Goal: Task Accomplishment & Management: Manage account settings

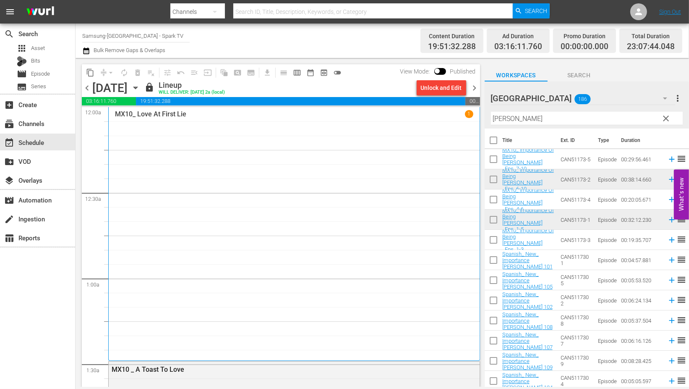
scroll to position [3848, 0]
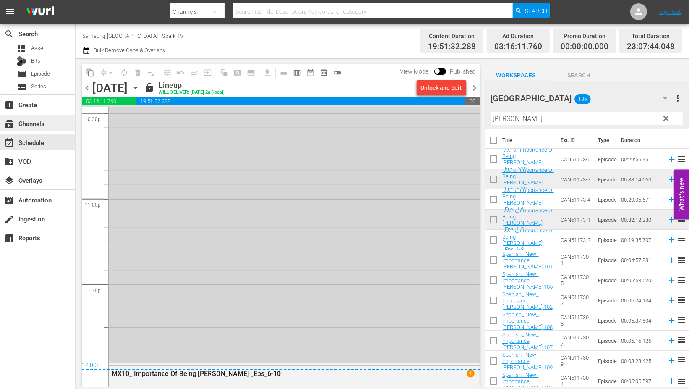
click at [42, 122] on div "subscriptions Channels" at bounding box center [23, 122] width 47 height 8
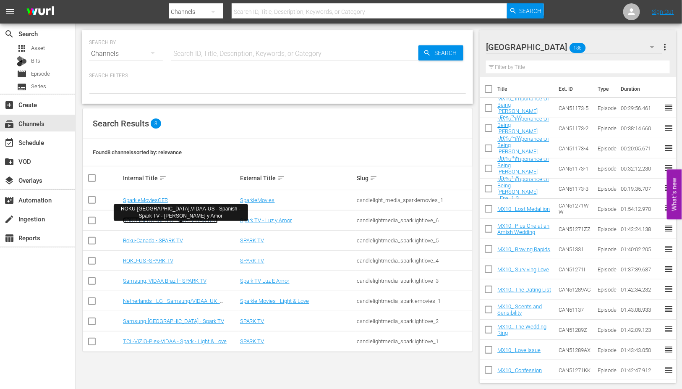
click at [196, 220] on link "ROKU-[GEOGRAPHIC_DATA],VIDAA-US - Spanish - Spark TV - [PERSON_NAME] y Amor" at bounding box center [176, 223] width 107 height 13
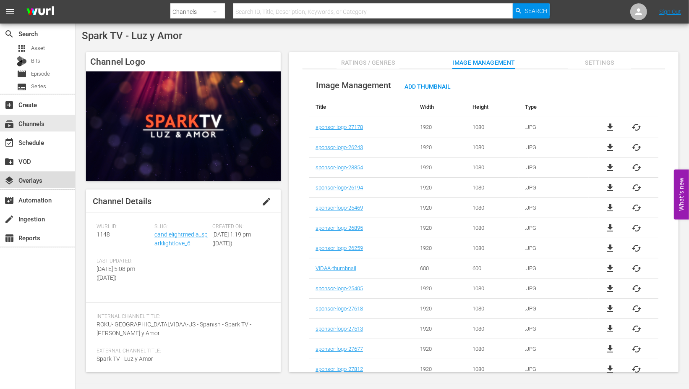
click at [34, 179] on div "layers Overlays" at bounding box center [23, 179] width 47 height 8
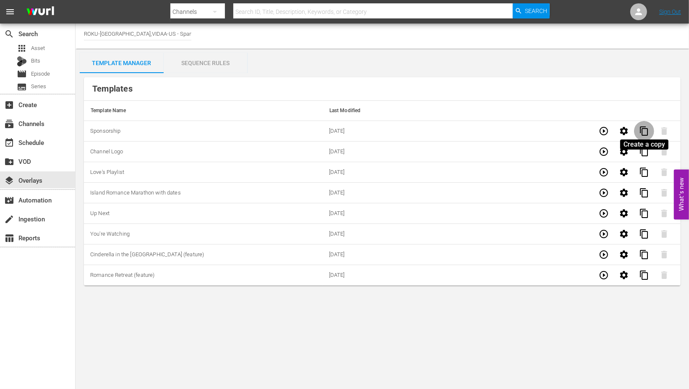
click at [646, 131] on span "content_copy" at bounding box center [644, 131] width 10 height 10
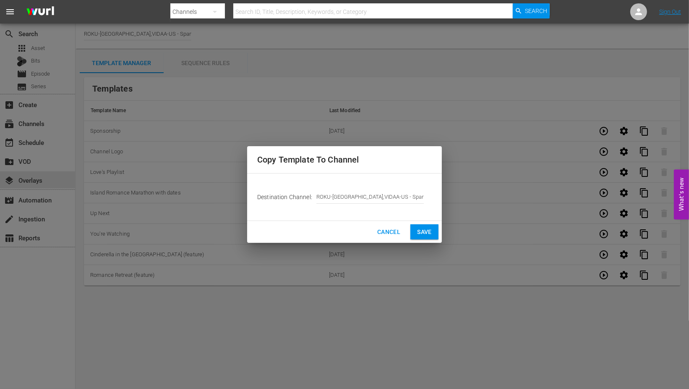
click at [431, 232] on span "Save" at bounding box center [424, 232] width 15 height 10
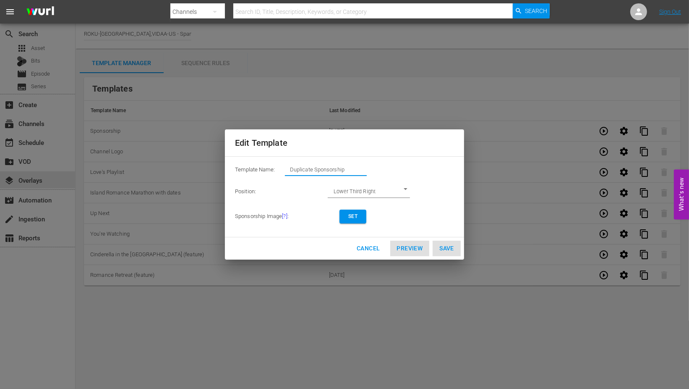
click at [348, 168] on input "Duplicate Sponsorship" at bounding box center [326, 170] width 82 height 12
drag, startPoint x: 348, startPoint y: 168, endPoint x: 251, endPoint y: 160, distance: 98.1
click at [251, 160] on div "Template Name: Duplicate Sponsorship Position: Lower Third Right LOWER_THIRD_RI…" at bounding box center [344, 196] width 239 height 81
click at [348, 215] on span "Set" at bounding box center [352, 216] width 13 height 9
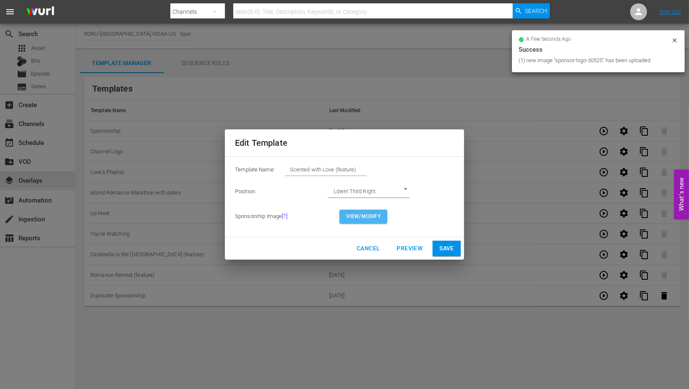
click at [360, 216] on span "View/Modify" at bounding box center [363, 216] width 34 height 9
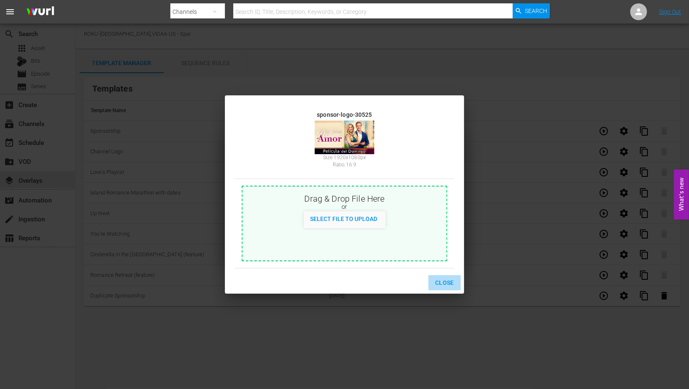
click at [448, 284] on span "Close" at bounding box center [444, 282] width 19 height 10
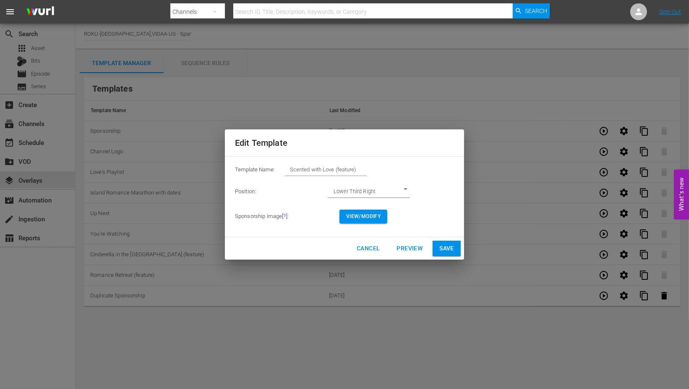
click at [361, 215] on span "View/Modify" at bounding box center [363, 216] width 34 height 9
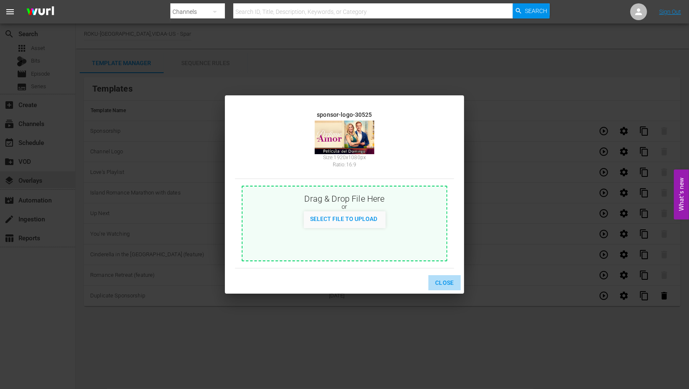
click at [448, 279] on span "Close" at bounding box center [444, 282] width 19 height 10
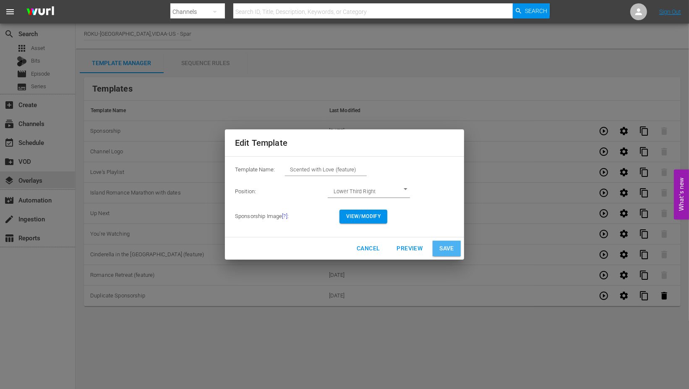
click at [447, 250] on span "Save" at bounding box center [447, 248] width 15 height 10
type input "Duplicate Sponsorship"
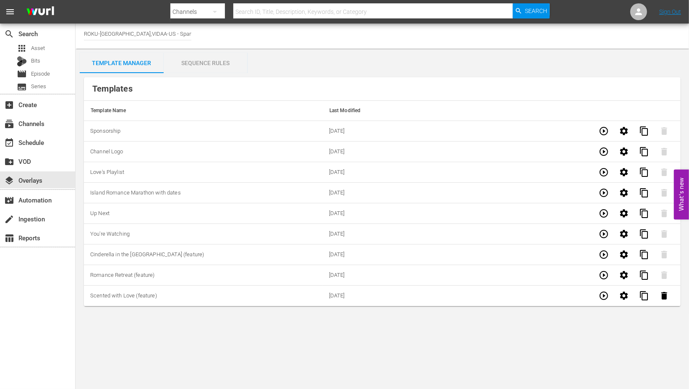
click at [204, 60] on div "Sequence Rules" at bounding box center [206, 63] width 84 height 20
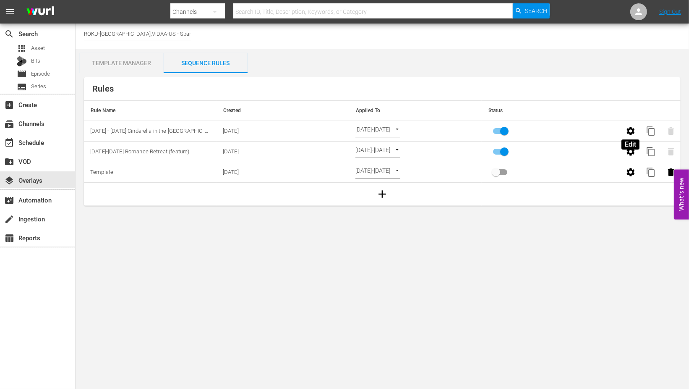
click at [633, 130] on icon "button" at bounding box center [631, 131] width 8 height 8
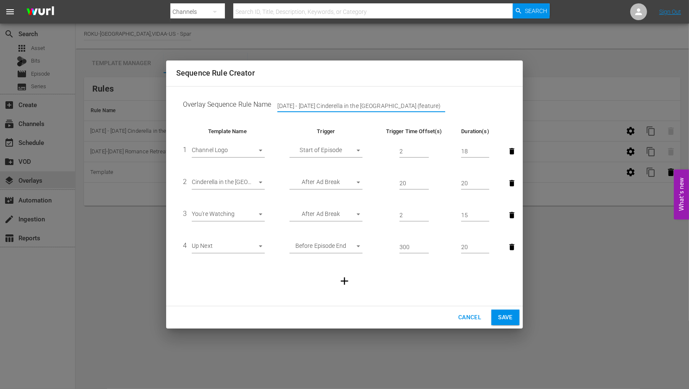
drag, startPoint x: 360, startPoint y: 102, endPoint x: 92, endPoint y: 80, distance: 268.3
click at [92, 80] on div "Sequence Rule Creator Overlay Sequence Rule Name [DATE] - [DATE] Cinderella in …" at bounding box center [344, 194] width 689 height 389
type input "[DATE]-[DATE] - Scented With Love (feature)"
click at [259, 182] on body "menu Search By Channels Search ID, Title, Description, Keywords, or Category Se…" at bounding box center [344, 194] width 689 height 389
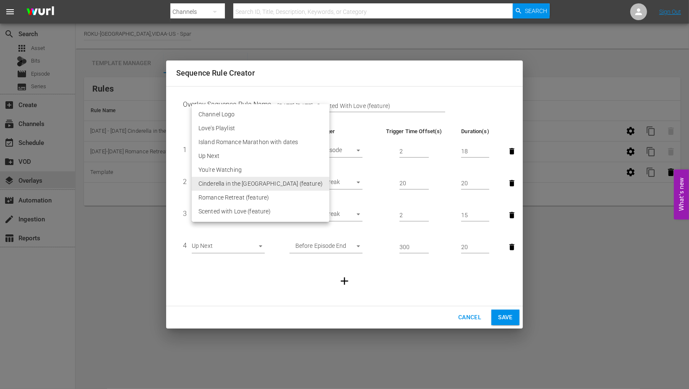
click at [256, 210] on li "Scented with Love (feature)" at bounding box center [261, 211] width 138 height 14
type input "30525"
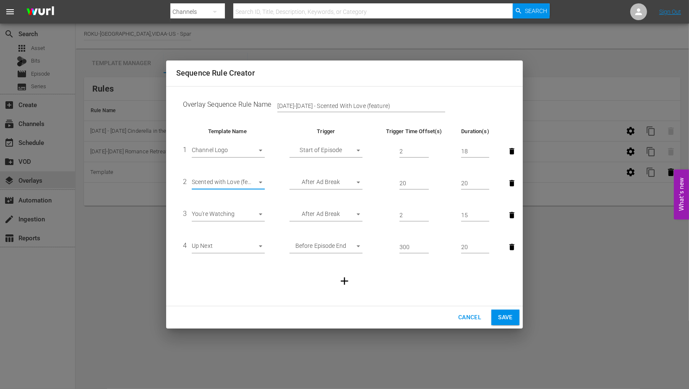
click at [510, 314] on span "Save" at bounding box center [505, 317] width 15 height 10
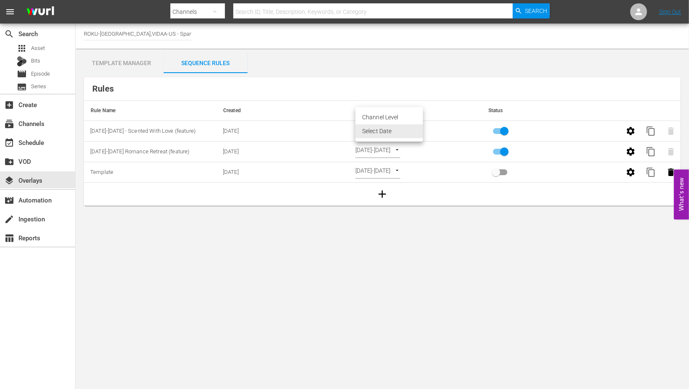
click at [420, 127] on body "menu Search By Channels Search ID, Title, Description, Keywords, or Category Se…" at bounding box center [344, 194] width 689 height 389
click at [395, 116] on li "Channel Level" at bounding box center [390, 117] width 68 height 14
type input "CHANNEL_LEVEL"
click at [396, 129] on body "menu Search By Channels Search ID, Title, Description, Keywords, or Category Se…" at bounding box center [344, 194] width 689 height 389
click at [383, 146] on li "Select Date" at bounding box center [381, 145] width 50 height 14
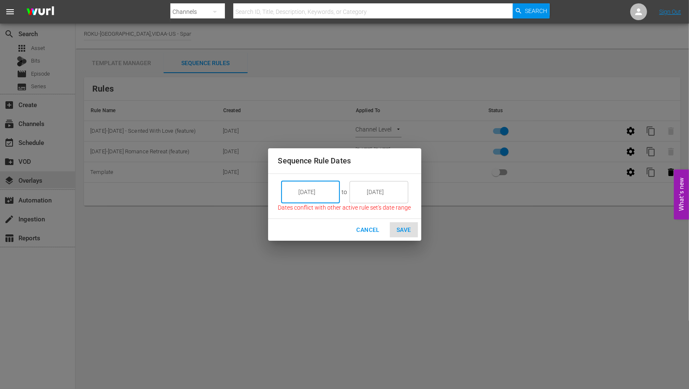
click at [324, 191] on input "[DATE]" at bounding box center [316, 192] width 47 height 23
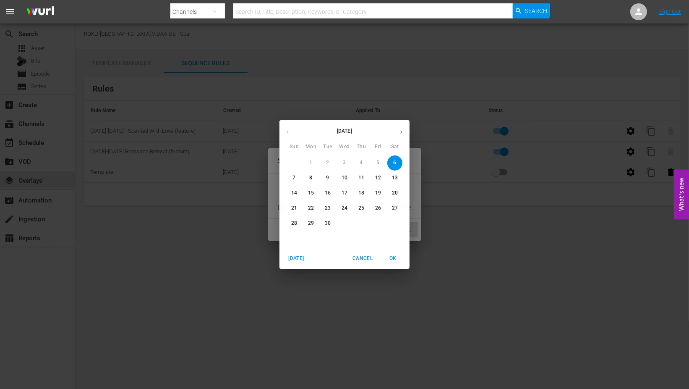
click at [311, 174] on p "8" at bounding box center [310, 177] width 3 height 7
type input "[DATE]"
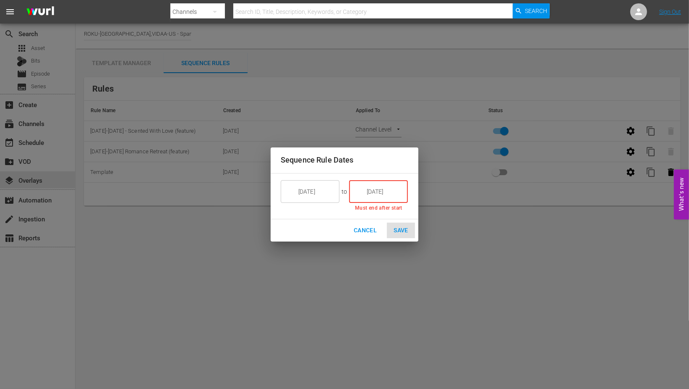
click at [378, 188] on input "[DATE]" at bounding box center [384, 191] width 47 height 23
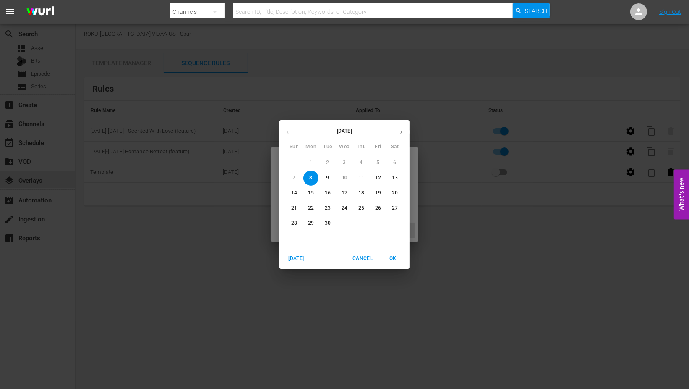
click at [294, 192] on p "14" at bounding box center [294, 192] width 6 height 7
type input "[DATE]"
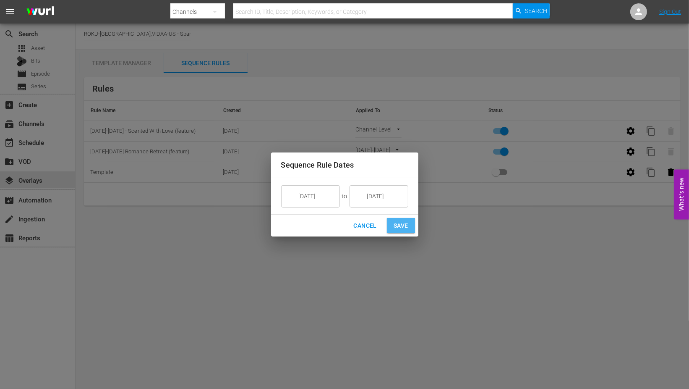
click at [400, 225] on span "Save" at bounding box center [401, 225] width 15 height 10
type input "SELECT_DATE"
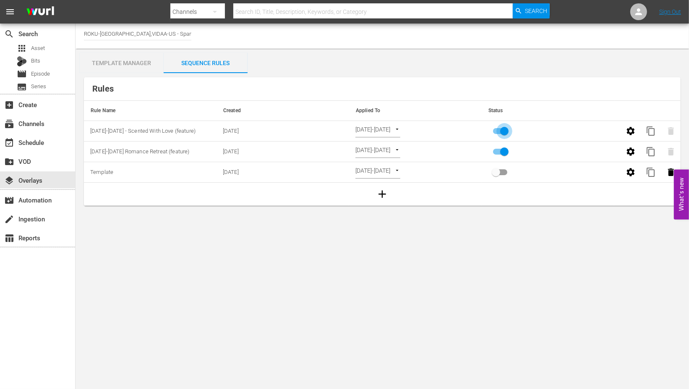
click at [505, 131] on input "primary checkbox" at bounding box center [505, 133] width 48 height 16
click at [495, 129] on input "primary checkbox" at bounding box center [496, 133] width 48 height 16
checkbox input "true"
drag, startPoint x: 128, startPoint y: 59, endPoint x: 228, endPoint y: 81, distance: 102.8
click at [128, 59] on div "Template Manager" at bounding box center [122, 63] width 84 height 20
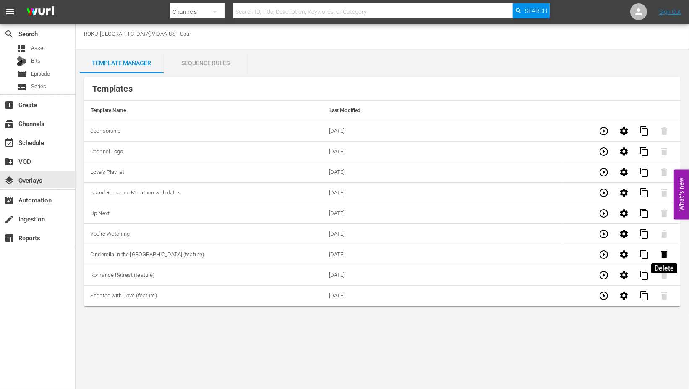
click at [665, 252] on icon "button" at bounding box center [665, 254] width 10 height 10
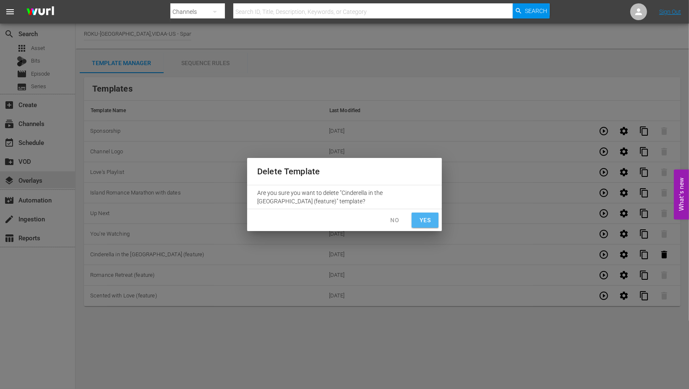
click at [430, 220] on span "Yes" at bounding box center [425, 220] width 13 height 10
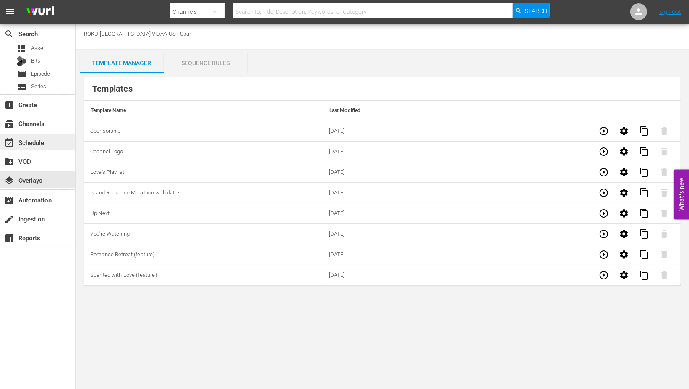
click at [39, 141] on div "event_available Schedule" at bounding box center [23, 141] width 47 height 8
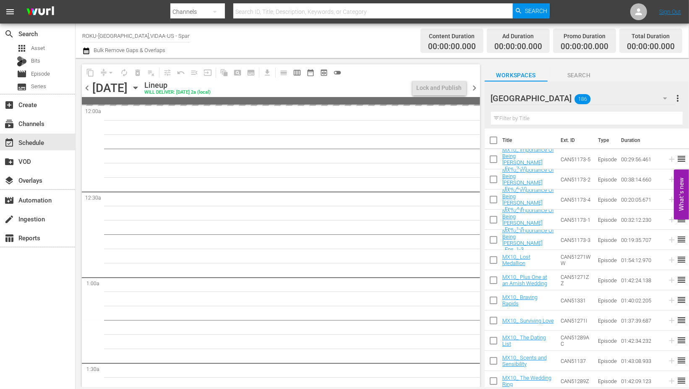
click at [140, 84] on icon "button" at bounding box center [135, 87] width 9 height 9
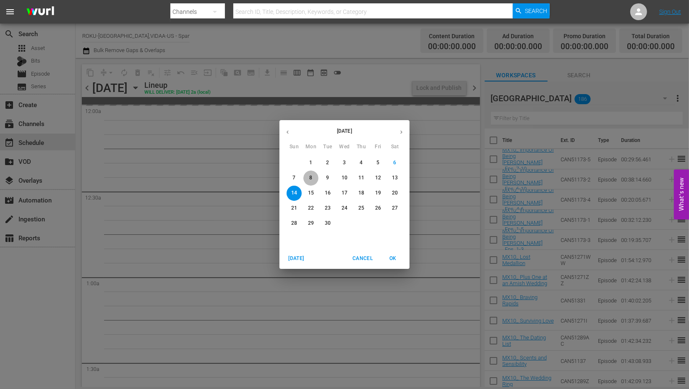
click at [309, 175] on p "8" at bounding box center [310, 177] width 3 height 7
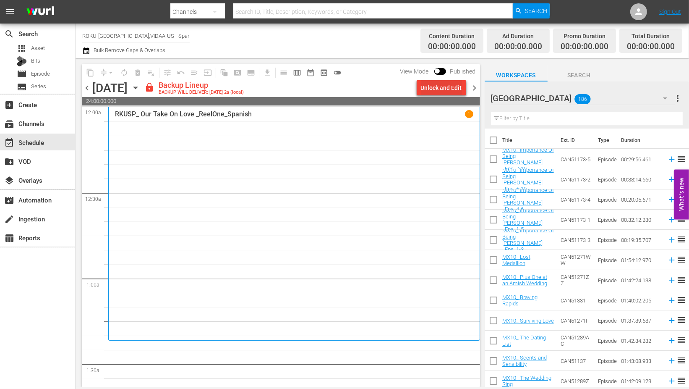
click at [441, 86] on div "Unlock and Edit" at bounding box center [441, 87] width 41 height 15
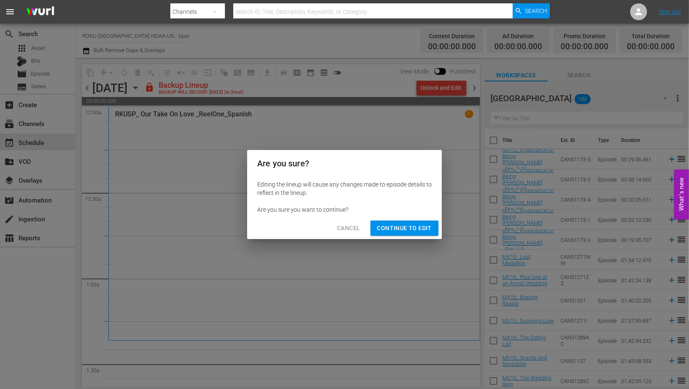
click at [402, 226] on span "Continue to Edit" at bounding box center [404, 228] width 55 height 10
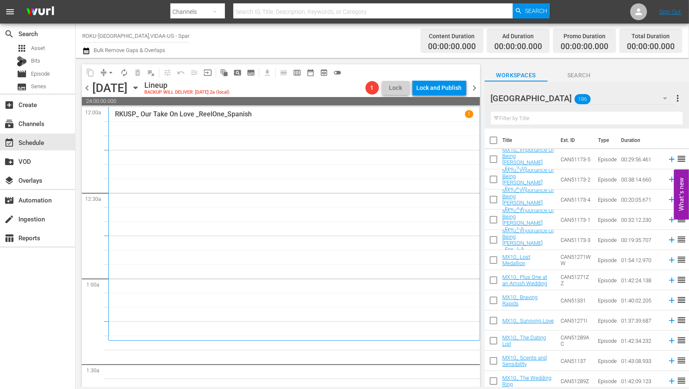
scroll to position [47, 0]
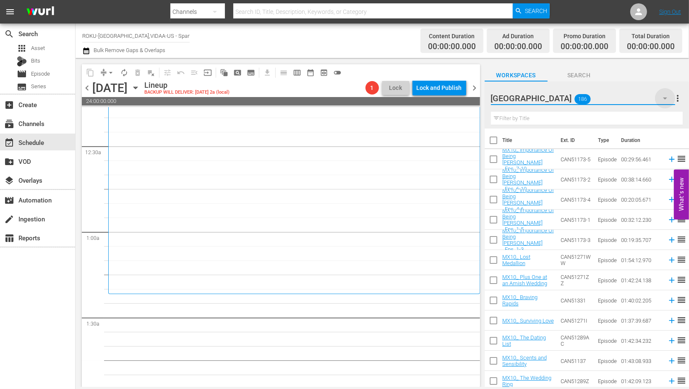
click at [663, 98] on icon "button" at bounding box center [665, 98] width 10 height 10
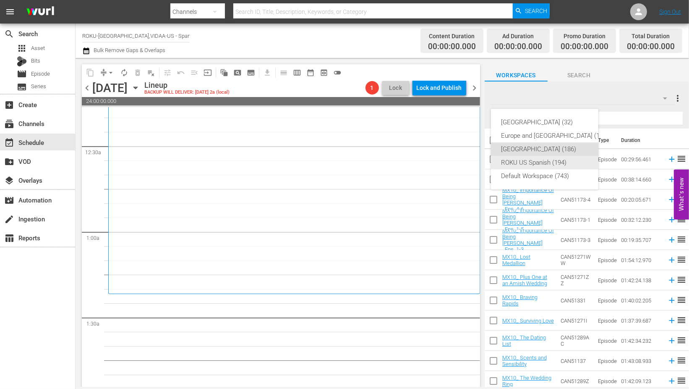
click at [544, 161] on div "ROKU US Spanish (194)" at bounding box center [555, 162] width 108 height 13
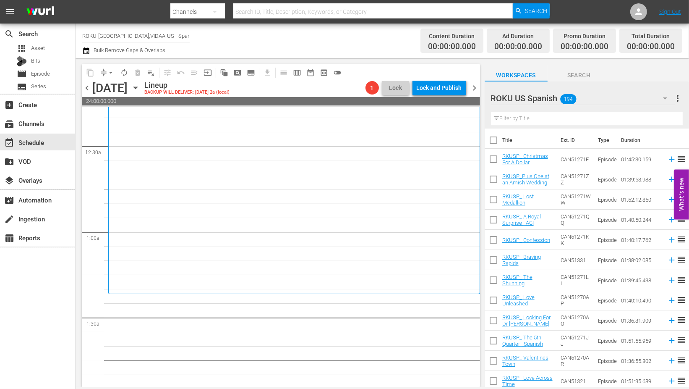
click at [513, 119] on input "text" at bounding box center [587, 118] width 192 height 13
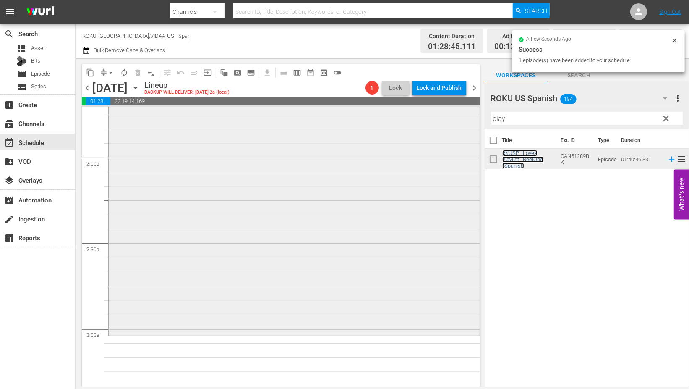
scroll to position [373, 0]
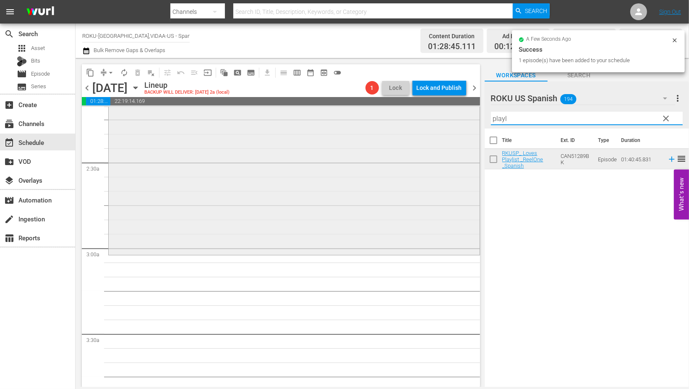
drag, startPoint x: 523, startPoint y: 116, endPoint x: 442, endPoint y: 113, distance: 80.7
click at [442, 113] on div "content_copy compress arrow_drop_down autorenew_outlined delete_forever_outline…" at bounding box center [383, 222] width 614 height 329
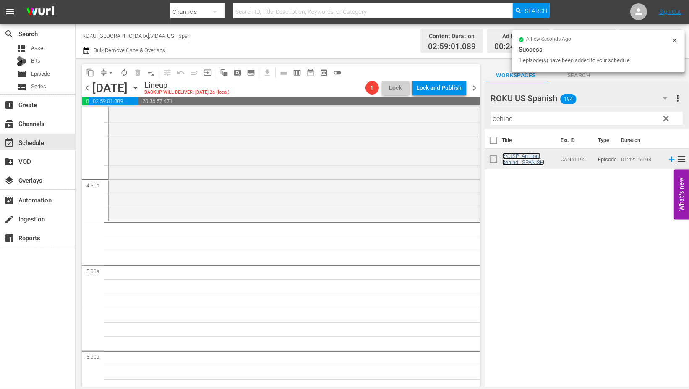
scroll to position [699, 0]
drag, startPoint x: 531, startPoint y: 118, endPoint x: 404, endPoint y: 135, distance: 127.6
click at [405, 133] on div "content_copy compress arrow_drop_down autorenew_outlined delete_forever_outline…" at bounding box center [383, 222] width 614 height 329
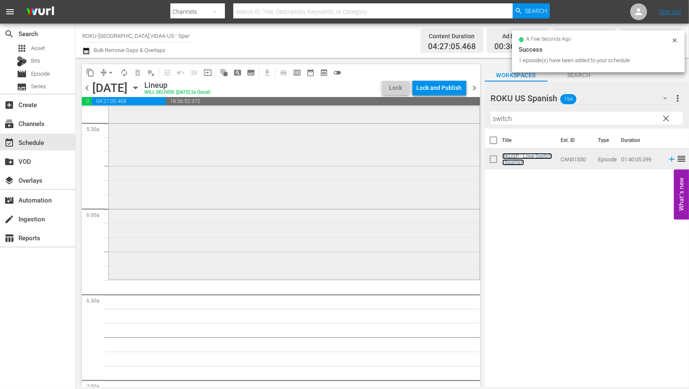
scroll to position [933, 0]
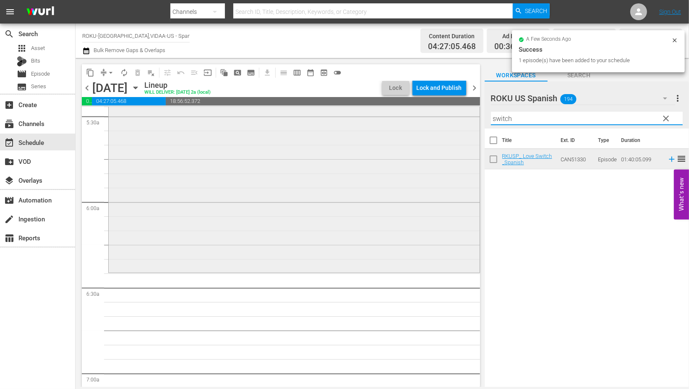
drag, startPoint x: 523, startPoint y: 119, endPoint x: 447, endPoint y: 119, distance: 76.4
click at [447, 119] on div "content_copy compress arrow_drop_down autorenew_outlined delete_forever_outline…" at bounding box center [383, 222] width 614 height 329
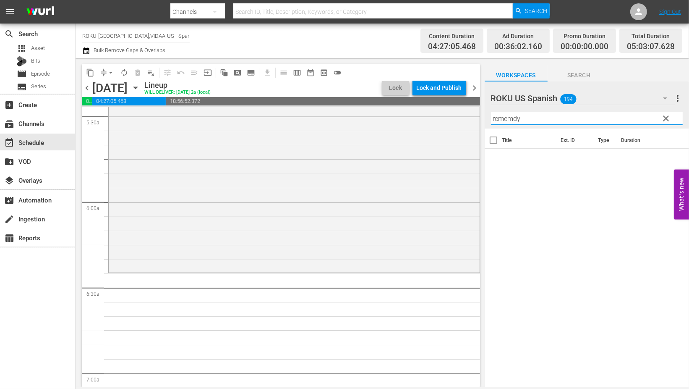
click at [513, 118] on input "rememdy" at bounding box center [587, 118] width 192 height 13
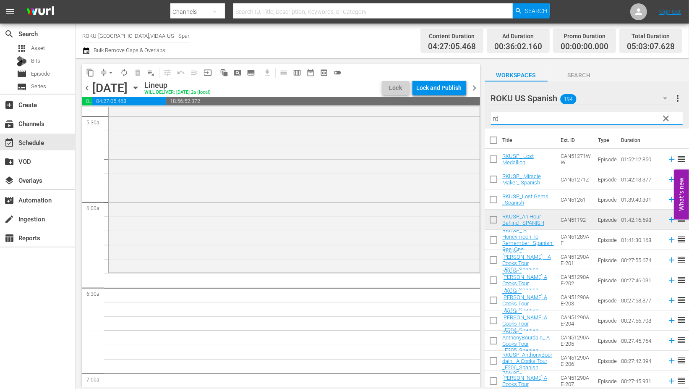
type input "r"
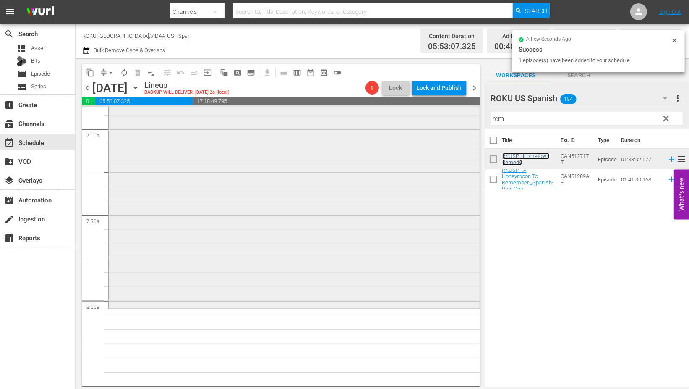
scroll to position [1259, 0]
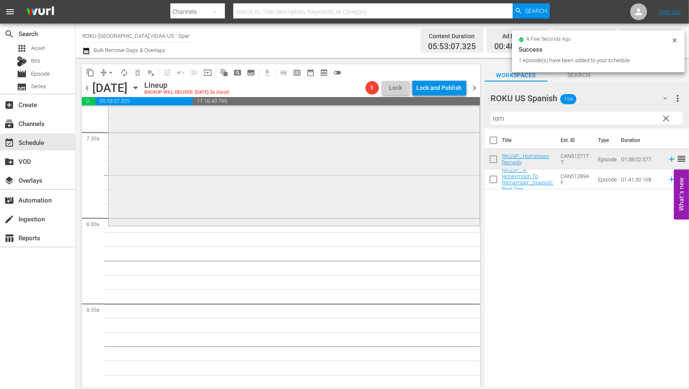
drag, startPoint x: 506, startPoint y: 118, endPoint x: 458, endPoint y: 118, distance: 48.7
click at [458, 118] on div "content_copy compress arrow_drop_down autorenew_outlined delete_forever_outline…" at bounding box center [383, 222] width 614 height 329
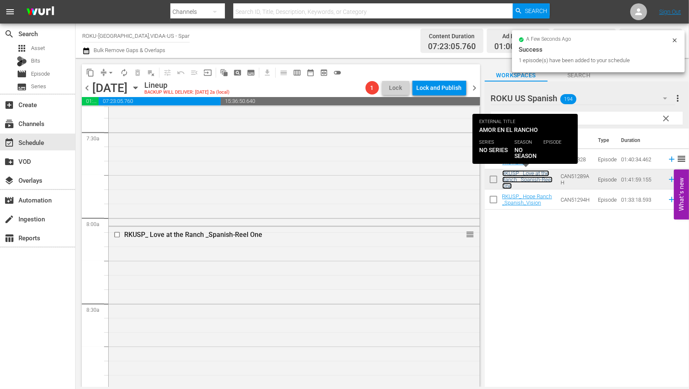
scroll to position [1539, 0]
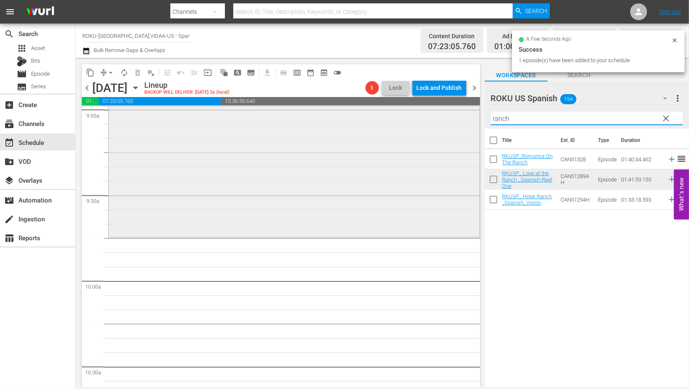
drag, startPoint x: 516, startPoint y: 119, endPoint x: 438, endPoint y: 112, distance: 77.6
click at [437, 111] on div "content_copy compress arrow_drop_down autorenew_outlined delete_forever_outline…" at bounding box center [383, 222] width 614 height 329
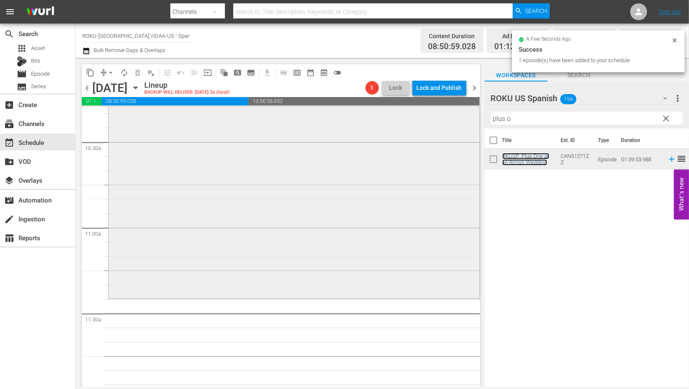
scroll to position [1819, 0]
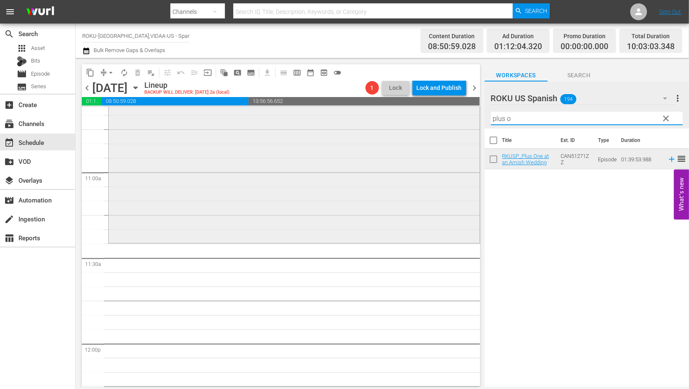
drag, startPoint x: 521, startPoint y: 115, endPoint x: 425, endPoint y: 121, distance: 95.9
click at [425, 120] on div "content_copy compress arrow_drop_down autorenew_outlined delete_forever_outline…" at bounding box center [383, 222] width 614 height 329
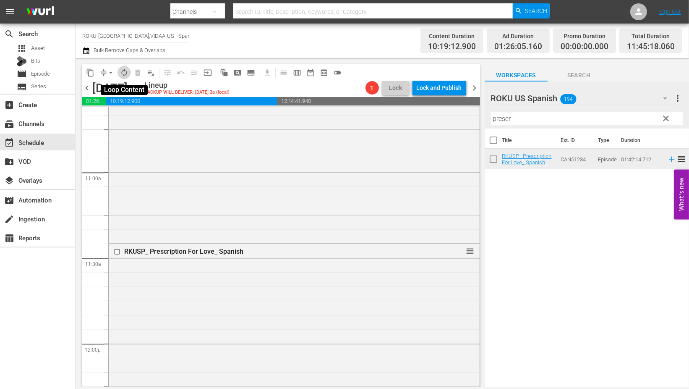
click at [123, 71] on span "autorenew_outlined" at bounding box center [124, 72] width 8 height 8
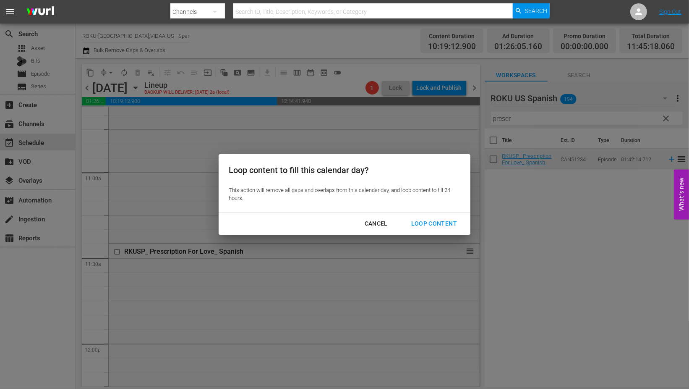
click at [445, 224] on div "Loop Content" at bounding box center [434, 223] width 59 height 10
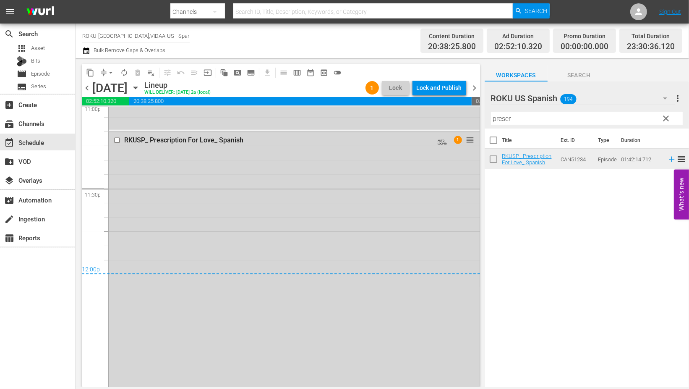
scroll to position [3934, 0]
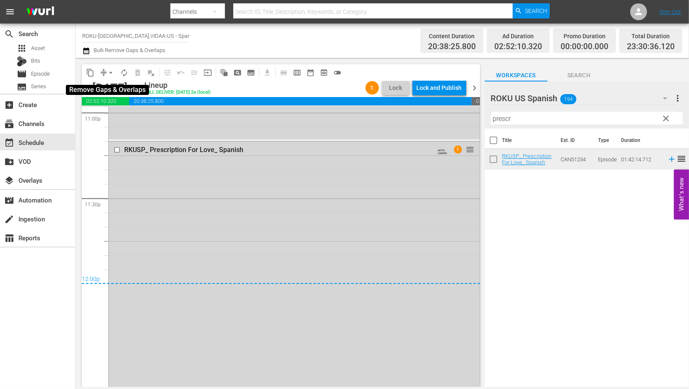
click at [107, 74] on span "arrow_drop_down" at bounding box center [111, 72] width 8 height 8
click at [129, 118] on li "Align to End of Previous Day" at bounding box center [111, 117] width 88 height 14
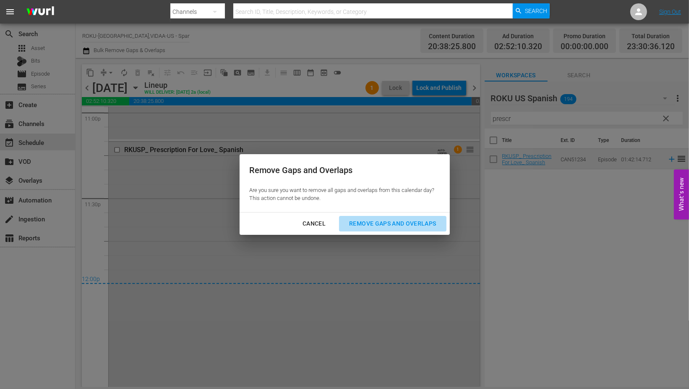
click at [398, 222] on div "Remove Gaps and Overlaps" at bounding box center [393, 223] width 100 height 10
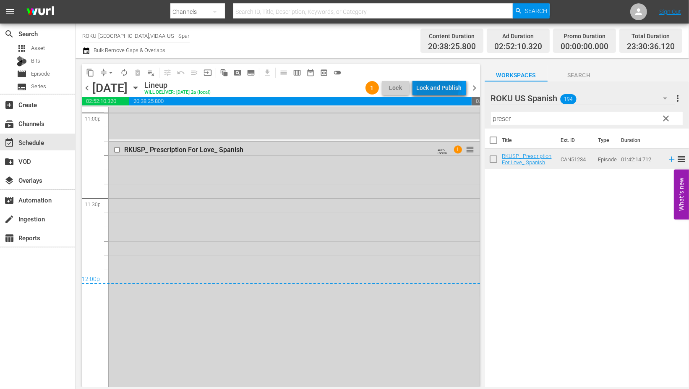
click at [436, 89] on div "Lock and Publish" at bounding box center [439, 87] width 45 height 15
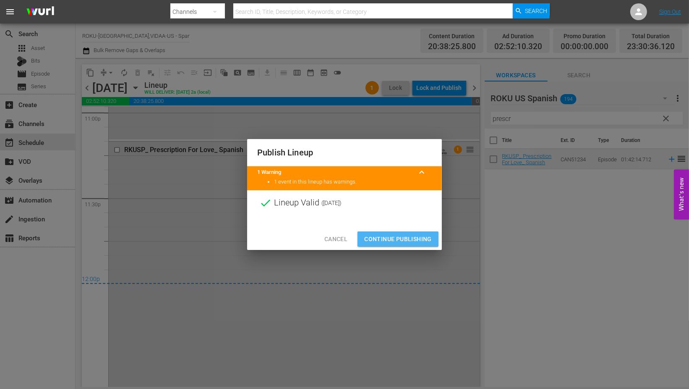
click at [399, 237] on span "Continue Publishing" at bounding box center [398, 239] width 68 height 10
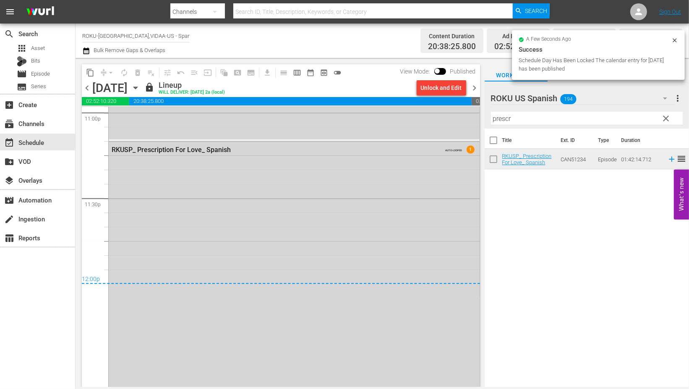
click at [137, 87] on icon "button" at bounding box center [135, 88] width 4 height 2
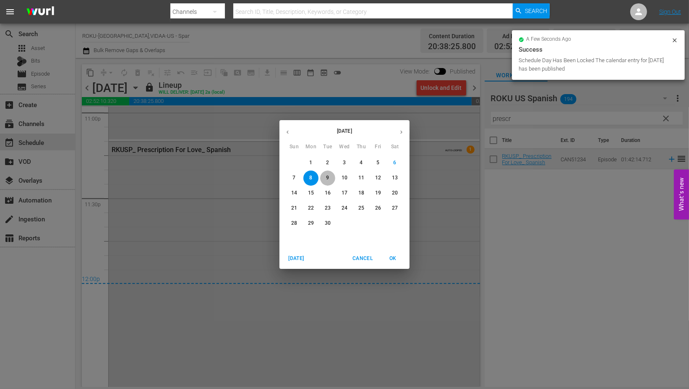
click at [330, 178] on span "9" at bounding box center [327, 177] width 15 height 7
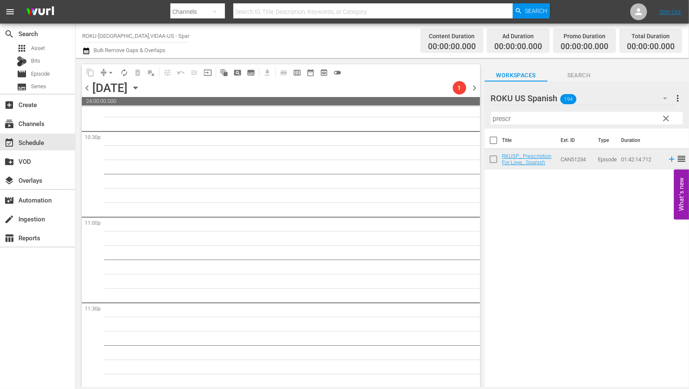
scroll to position [3831, 0]
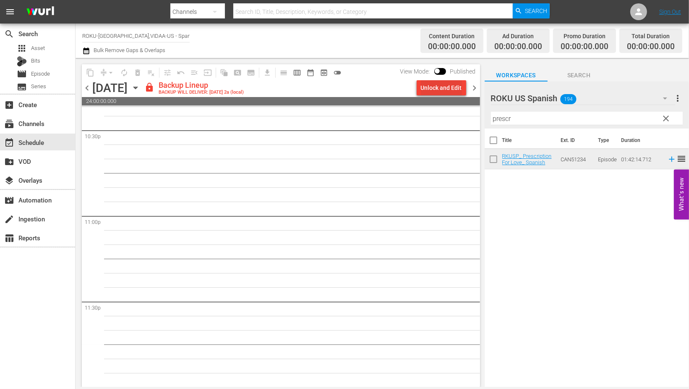
click at [438, 88] on div "Unlock and Edit" at bounding box center [441, 87] width 41 height 15
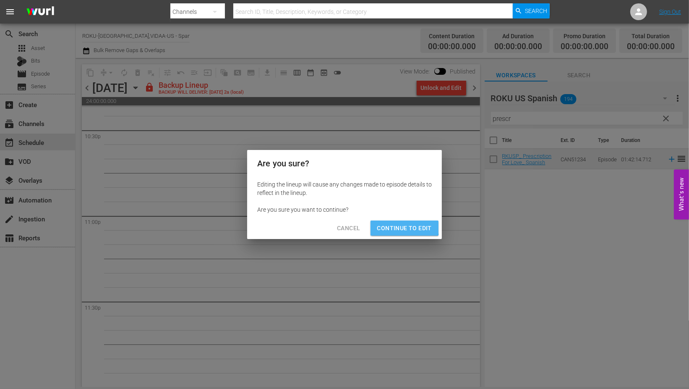
click at [401, 225] on span "Continue to Edit" at bounding box center [404, 228] width 55 height 10
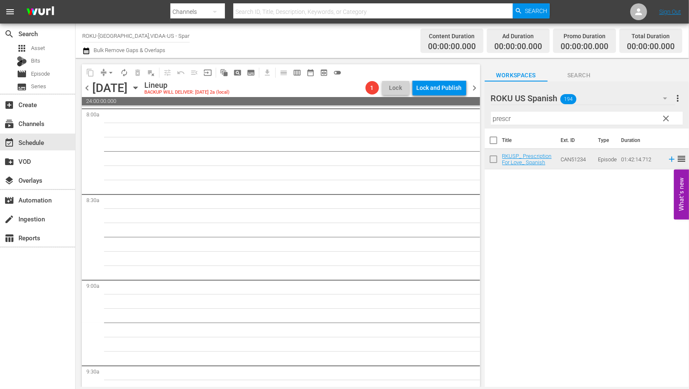
scroll to position [0, 0]
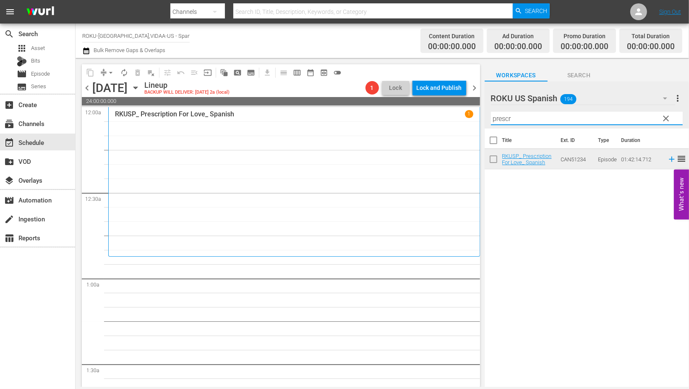
drag, startPoint x: 523, startPoint y: 118, endPoint x: 372, endPoint y: 116, distance: 150.3
click at [372, 116] on div "content_copy compress arrow_drop_down autorenew_outlined delete_forever_outline…" at bounding box center [383, 222] width 614 height 329
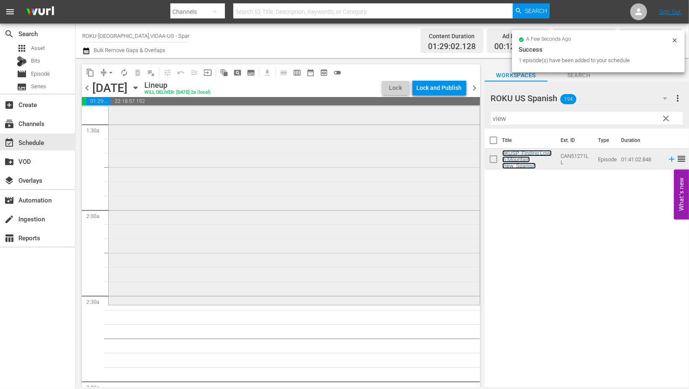
scroll to position [326, 0]
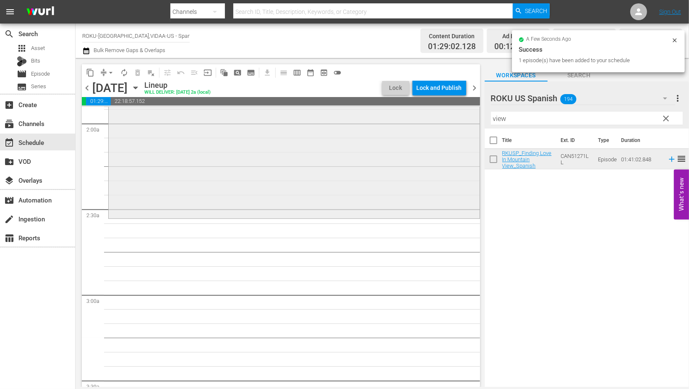
drag, startPoint x: 489, startPoint y: 116, endPoint x: 414, endPoint y: 116, distance: 75.1
click at [414, 116] on div "content_copy compress arrow_drop_down autorenew_outlined delete_forever_outline…" at bounding box center [383, 222] width 614 height 329
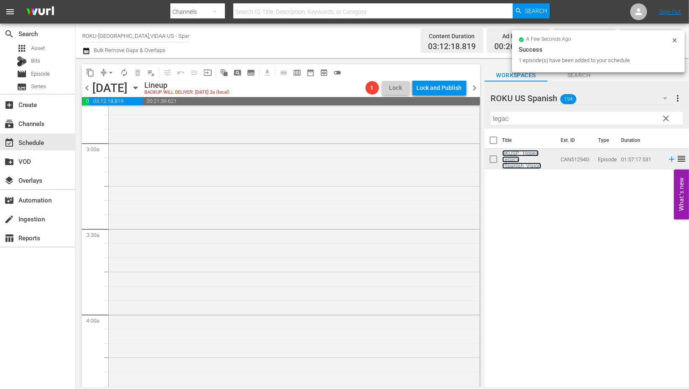
scroll to position [606, 0]
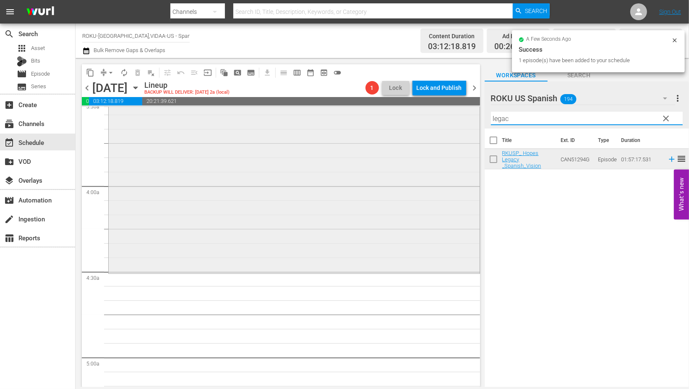
drag, startPoint x: 518, startPoint y: 118, endPoint x: 419, endPoint y: 114, distance: 98.7
click at [421, 112] on div "content_copy compress arrow_drop_down autorenew_outlined delete_forever_outline…" at bounding box center [383, 222] width 614 height 329
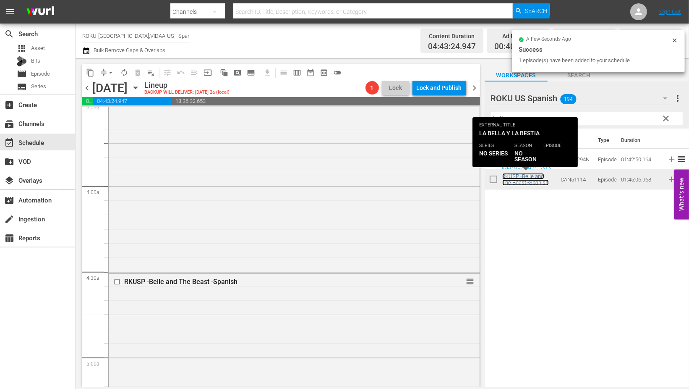
scroll to position [793, 0]
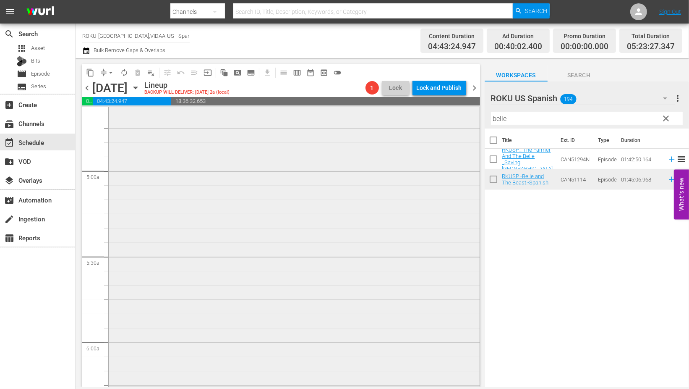
drag, startPoint x: 526, startPoint y: 123, endPoint x: 445, endPoint y: 115, distance: 81.0
click at [445, 115] on div "content_copy compress arrow_drop_down autorenew_outlined delete_forever_outline…" at bounding box center [383, 222] width 614 height 329
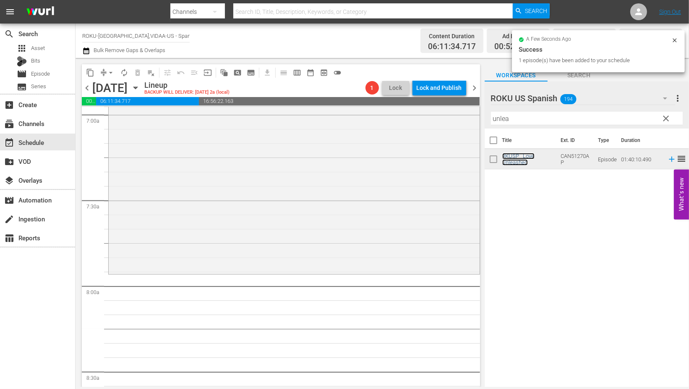
scroll to position [1212, 0]
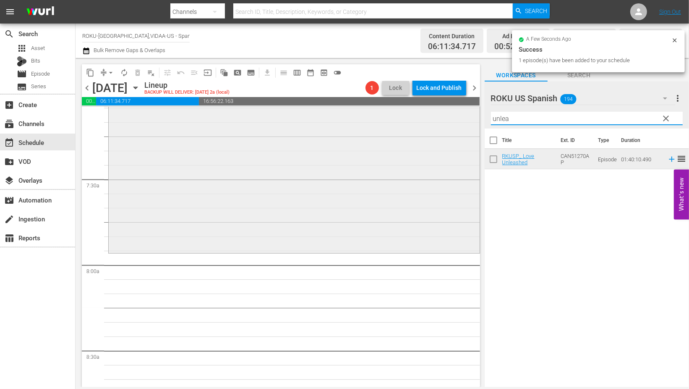
drag, startPoint x: 530, startPoint y: 121, endPoint x: 421, endPoint y: 112, distance: 109.1
click at [421, 112] on div "content_copy compress arrow_drop_down autorenew_outlined delete_forever_outline…" at bounding box center [383, 222] width 614 height 329
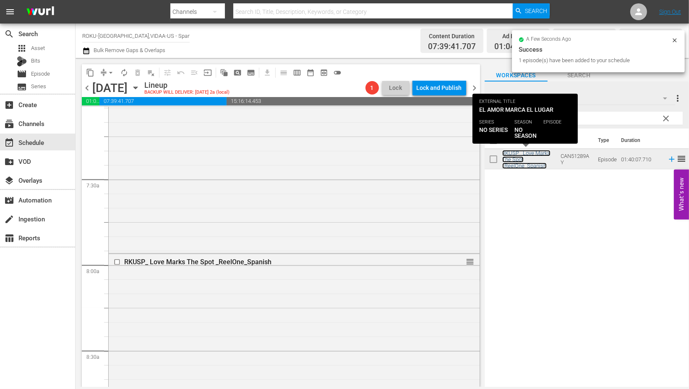
scroll to position [1399, 0]
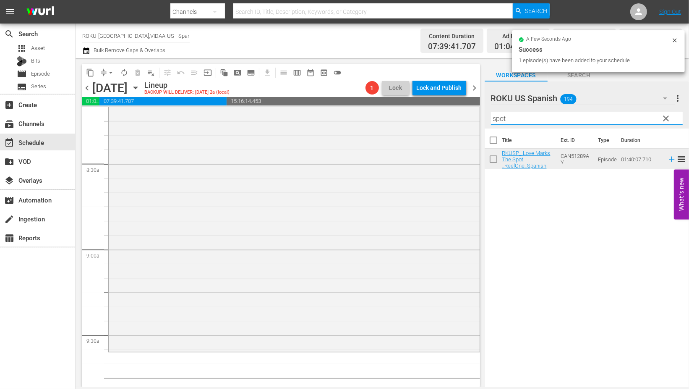
drag, startPoint x: 513, startPoint y: 118, endPoint x: 479, endPoint y: 115, distance: 34.5
click at [479, 116] on div "content_copy compress arrow_drop_down autorenew_outlined delete_forever_outline…" at bounding box center [383, 222] width 614 height 329
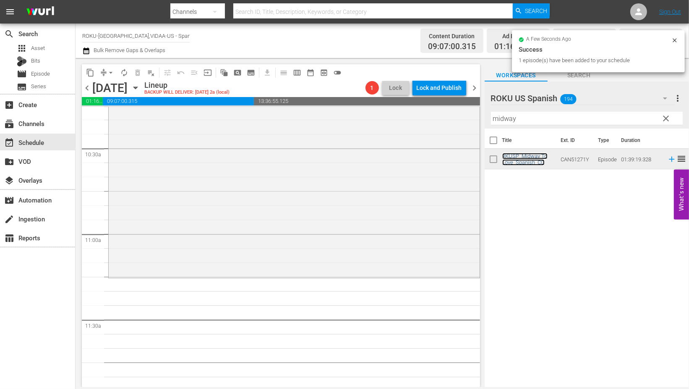
scroll to position [1772, 0]
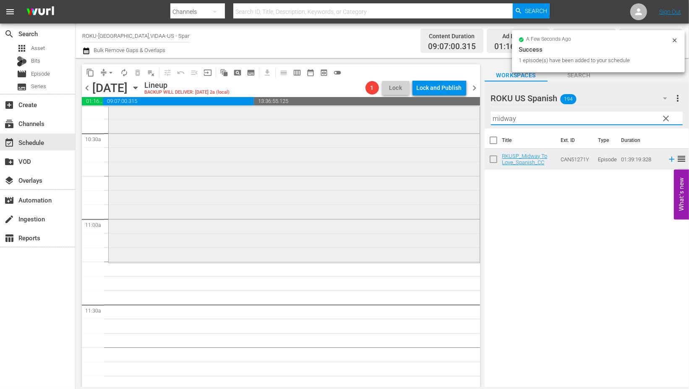
drag, startPoint x: 518, startPoint y: 118, endPoint x: 423, endPoint y: 119, distance: 95.7
click at [423, 119] on div "content_copy compress arrow_drop_down autorenew_outlined delete_forever_outline…" at bounding box center [383, 222] width 614 height 329
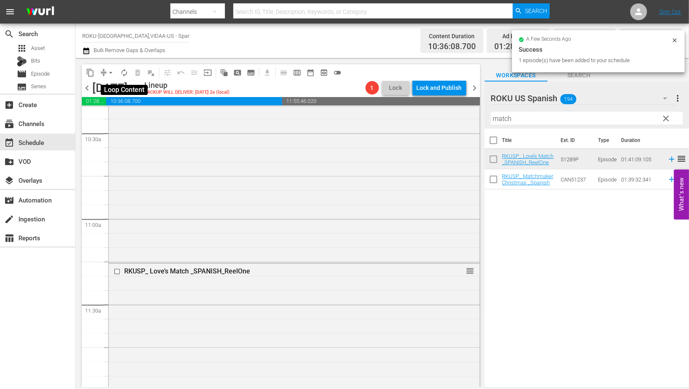
click at [123, 71] on span "autorenew_outlined" at bounding box center [124, 72] width 8 height 8
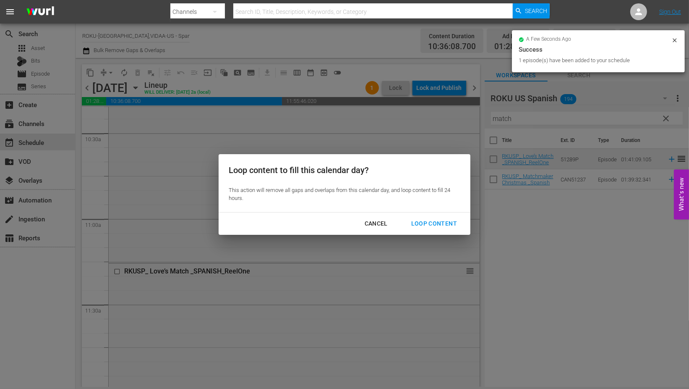
drag, startPoint x: 428, startPoint y: 223, endPoint x: 442, endPoint y: 228, distance: 14.1
click at [428, 223] on div "Loop Content" at bounding box center [434, 223] width 59 height 10
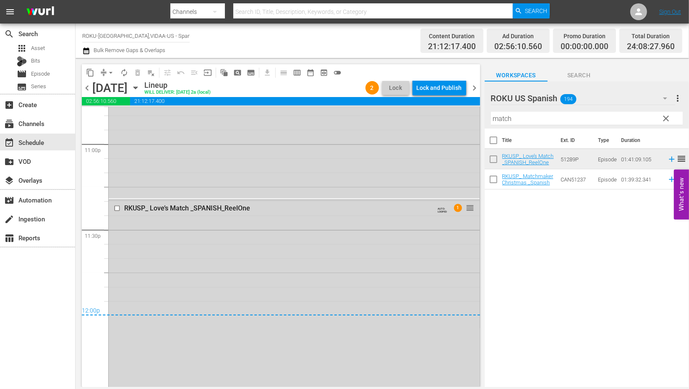
scroll to position [3918, 0]
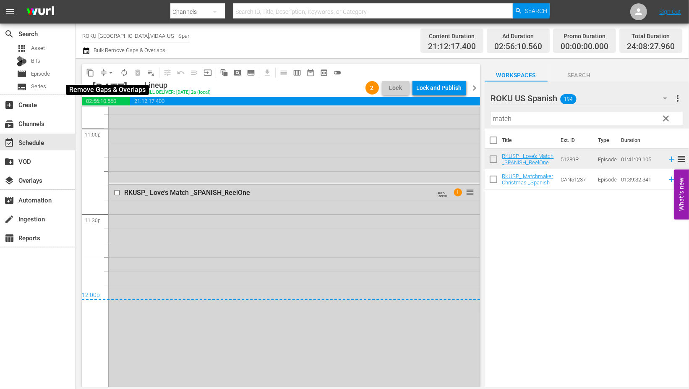
click at [111, 73] on span "arrow_drop_down" at bounding box center [111, 72] width 8 height 8
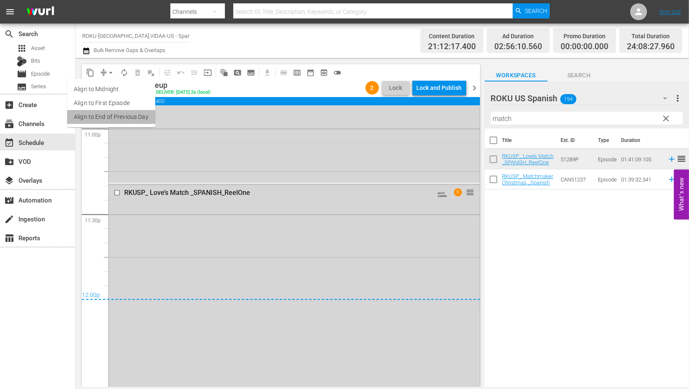
click at [123, 115] on li "Align to End of Previous Day" at bounding box center [111, 117] width 88 height 14
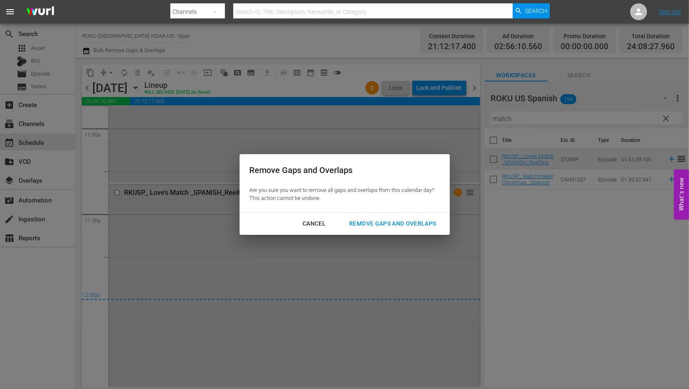
drag, startPoint x: 405, startPoint y: 222, endPoint x: 405, endPoint y: 228, distance: 5.5
click at [405, 223] on div "Remove Gaps and Overlaps" at bounding box center [393, 223] width 100 height 10
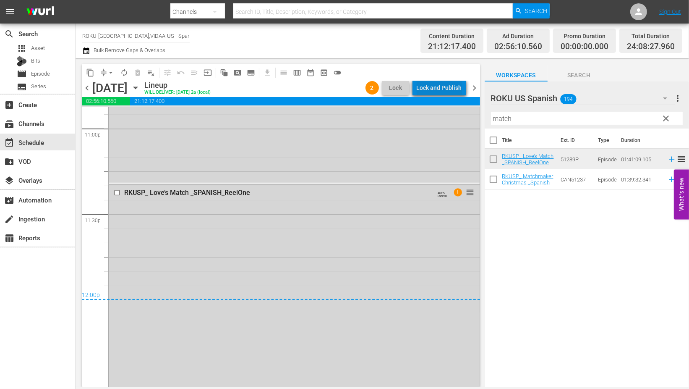
click at [449, 85] on div "Lock and Publish" at bounding box center [439, 87] width 45 height 15
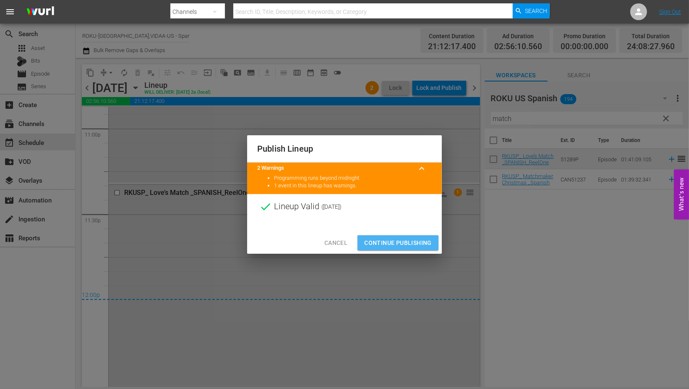
click at [386, 246] on span "Continue Publishing" at bounding box center [398, 243] width 68 height 10
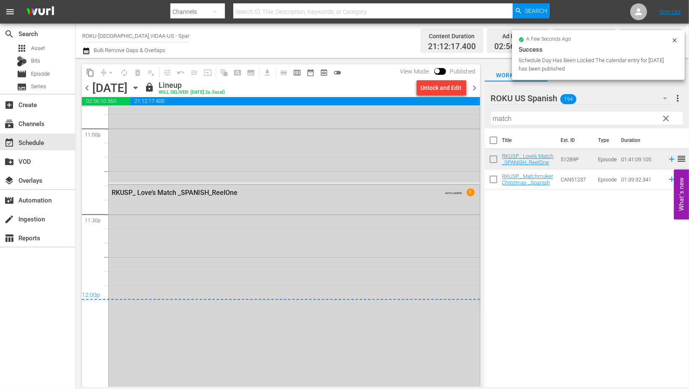
click at [140, 84] on icon "button" at bounding box center [135, 87] width 9 height 9
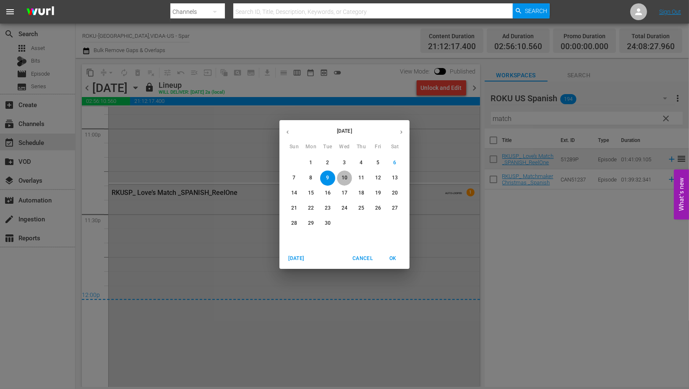
click at [344, 178] on p "10" at bounding box center [345, 177] width 6 height 7
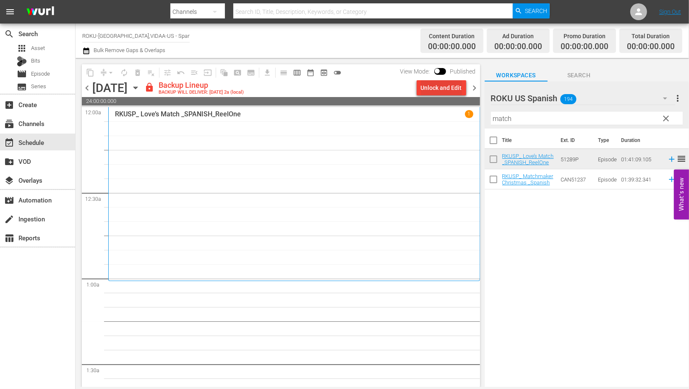
click at [432, 81] on div "Unlock and Edit" at bounding box center [441, 87] width 41 height 15
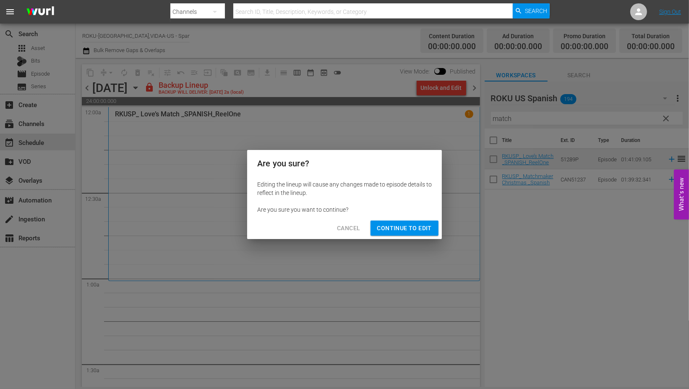
click at [398, 225] on span "Continue to Edit" at bounding box center [404, 228] width 55 height 10
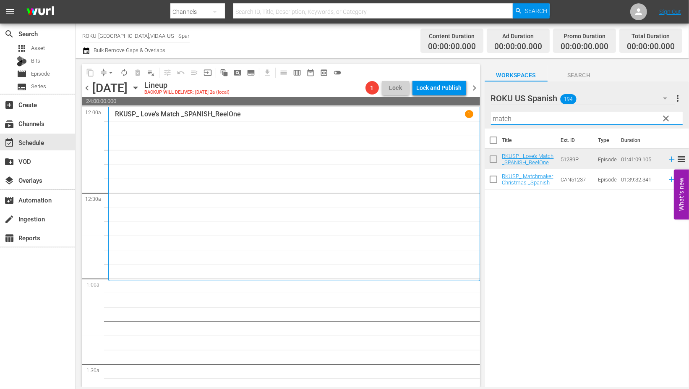
drag, startPoint x: 499, startPoint y: 118, endPoint x: 420, endPoint y: 118, distance: 78.5
click at [420, 118] on div "content_copy compress arrow_drop_down autorenew_outlined delete_forever_outline…" at bounding box center [383, 222] width 614 height 329
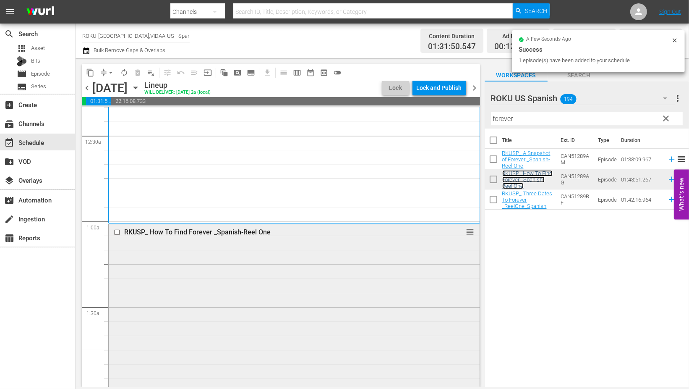
scroll to position [233, 0]
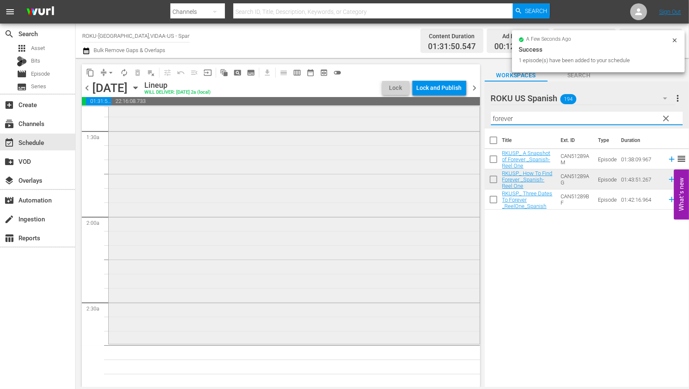
drag, startPoint x: 519, startPoint y: 120, endPoint x: 365, endPoint y: 112, distance: 154.3
click at [371, 112] on div "content_copy compress arrow_drop_down autorenew_outlined delete_forever_outline…" at bounding box center [383, 222] width 614 height 329
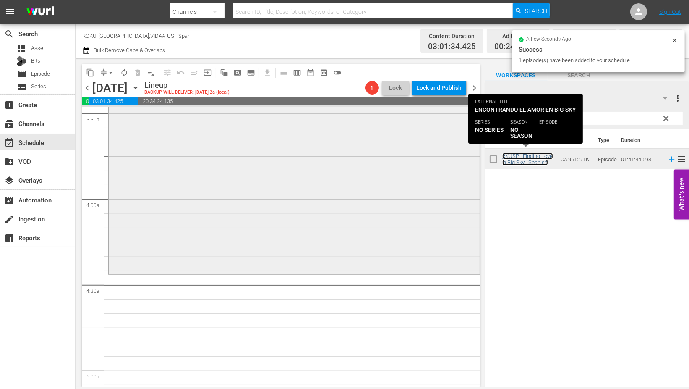
scroll to position [606, 0]
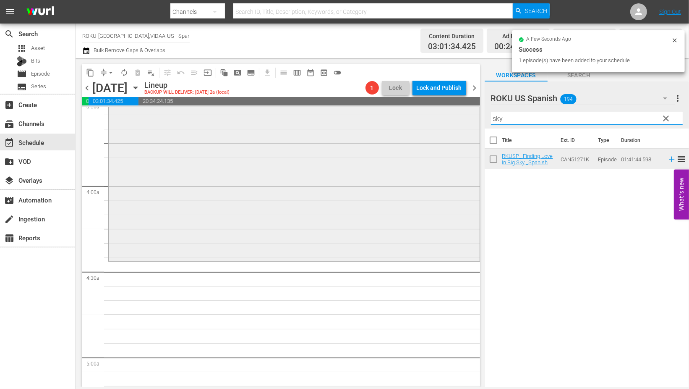
drag, startPoint x: 513, startPoint y: 122, endPoint x: 441, endPoint y: 114, distance: 73.1
click at [441, 114] on div "content_copy compress arrow_drop_down autorenew_outlined delete_forever_outline…" at bounding box center [383, 222] width 614 height 329
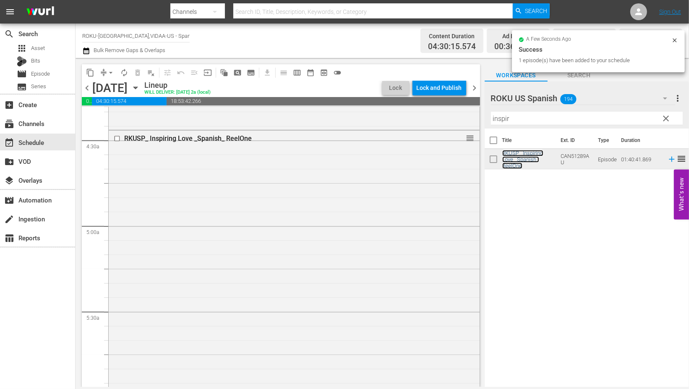
scroll to position [933, 0]
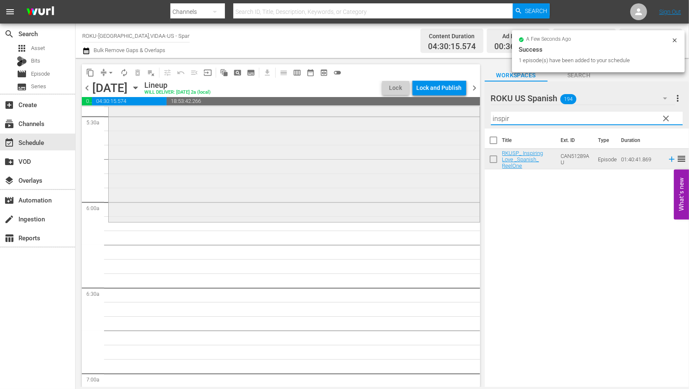
drag, startPoint x: 521, startPoint y: 117, endPoint x: 437, endPoint y: 120, distance: 84.9
click at [437, 119] on div "content_copy compress arrow_drop_down autorenew_outlined delete_forever_outline…" at bounding box center [383, 222] width 614 height 329
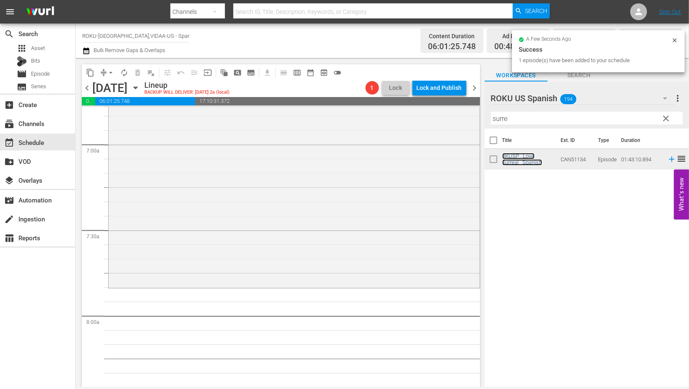
scroll to position [1166, 0]
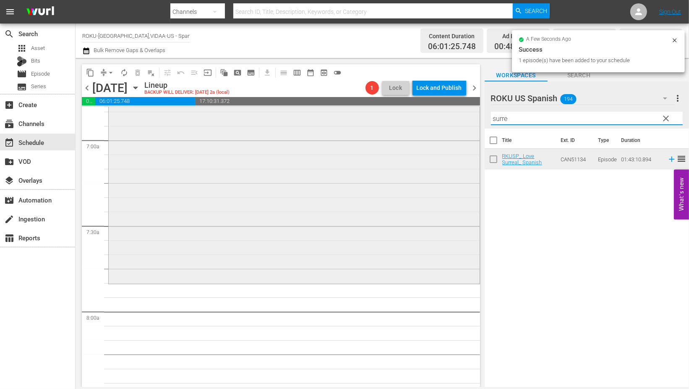
drag, startPoint x: 505, startPoint y: 120, endPoint x: 458, endPoint y: 119, distance: 46.6
click at [461, 115] on div "content_copy compress arrow_drop_down autorenew_outlined delete_forever_outline…" at bounding box center [383, 222] width 614 height 329
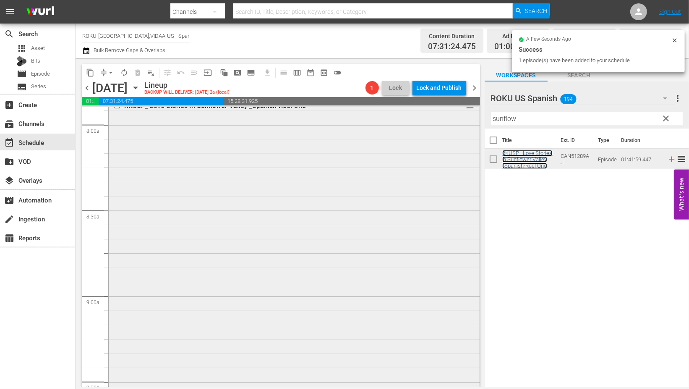
scroll to position [1492, 0]
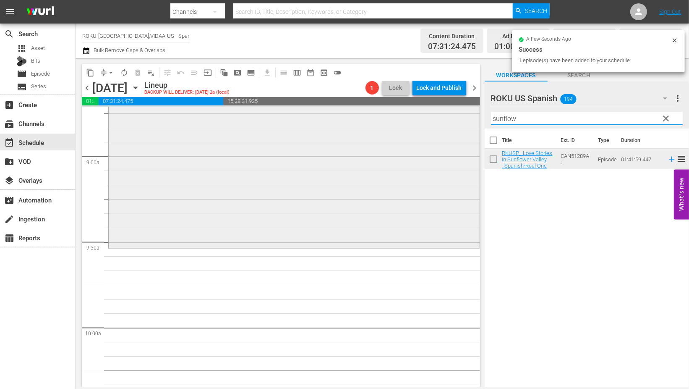
drag, startPoint x: 520, startPoint y: 117, endPoint x: 418, endPoint y: 120, distance: 102.1
click at [423, 118] on div "content_copy compress arrow_drop_down autorenew_outlined delete_forever_outline…" at bounding box center [383, 222] width 614 height 329
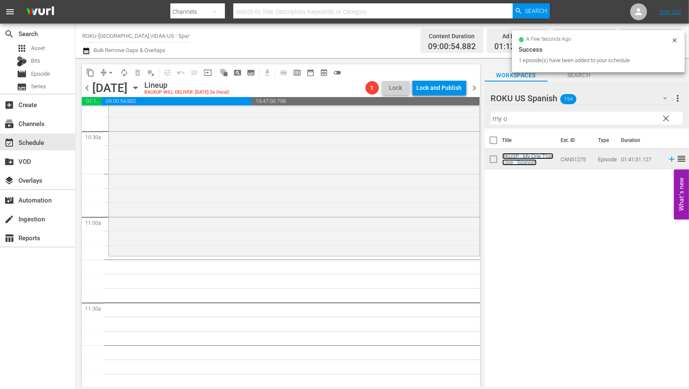
scroll to position [1819, 0]
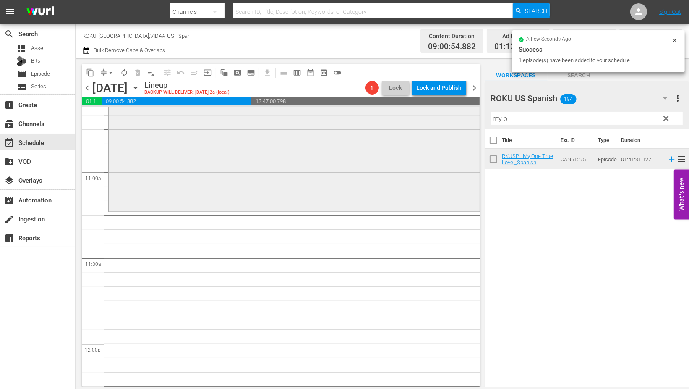
drag, startPoint x: 529, startPoint y: 116, endPoint x: 392, endPoint y: 118, distance: 137.3
click at [396, 118] on div "content_copy compress arrow_drop_down autorenew_outlined delete_forever_outline…" at bounding box center [383, 222] width 614 height 329
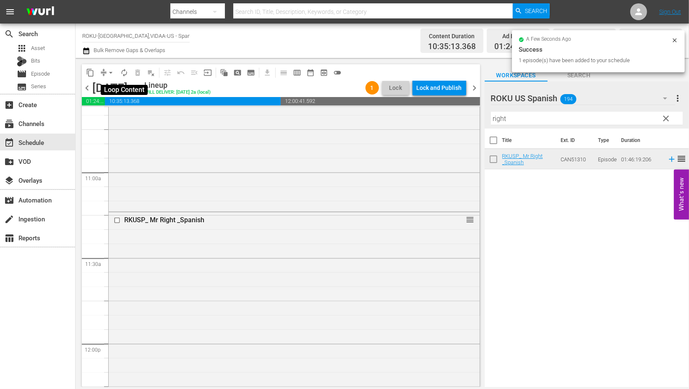
click at [124, 72] on span "autorenew_outlined" at bounding box center [124, 72] width 8 height 8
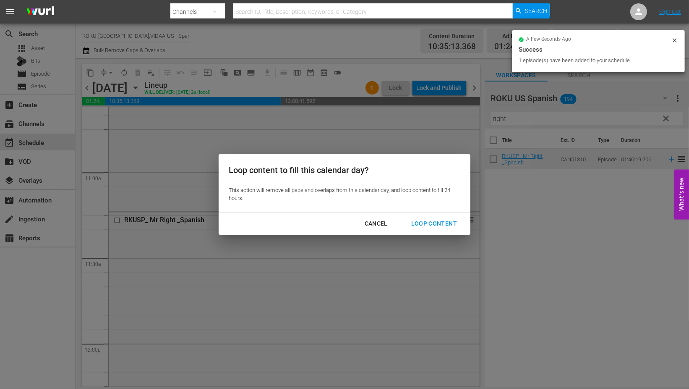
click at [433, 223] on div "Loop Content" at bounding box center [434, 223] width 59 height 10
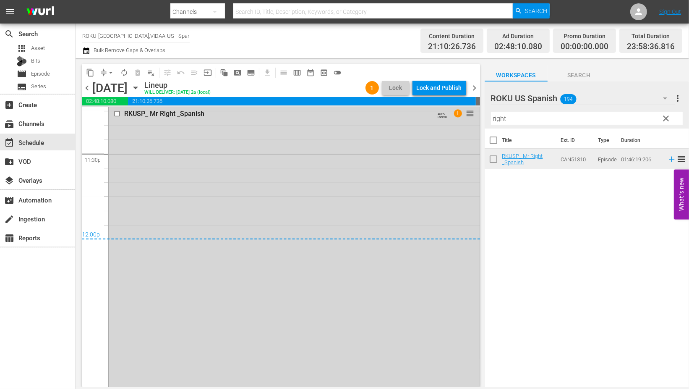
scroll to position [4001, 0]
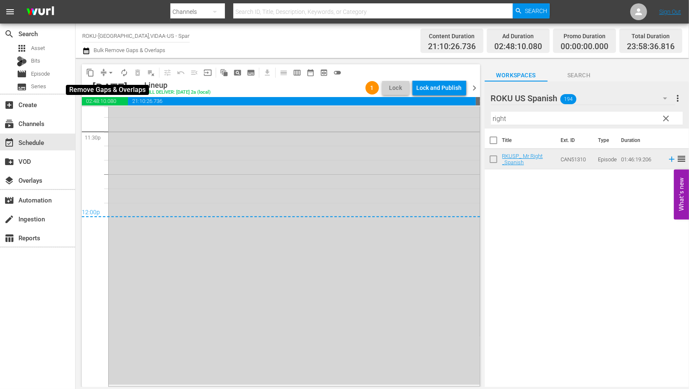
click at [107, 73] on span "arrow_drop_down" at bounding box center [111, 72] width 8 height 8
click at [141, 115] on li "Align to End of Previous Day" at bounding box center [111, 117] width 88 height 14
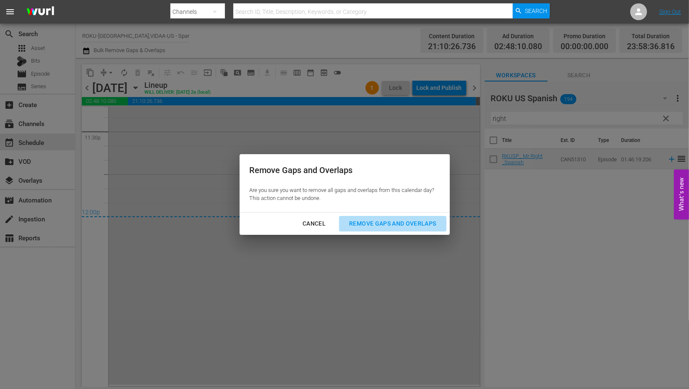
click at [395, 217] on button "Remove Gaps and Overlaps" at bounding box center [392, 224] width 107 height 16
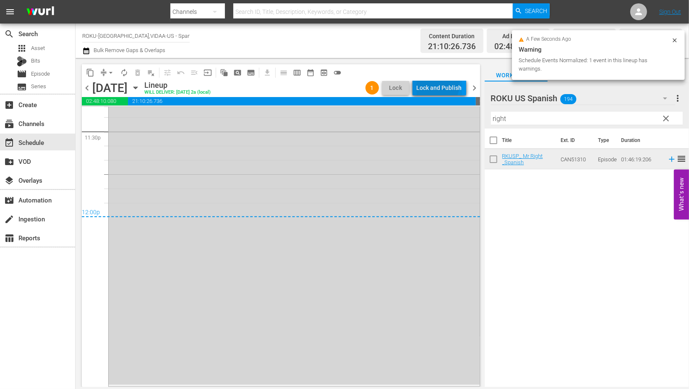
click at [435, 83] on div "Lock and Publish" at bounding box center [439, 87] width 45 height 15
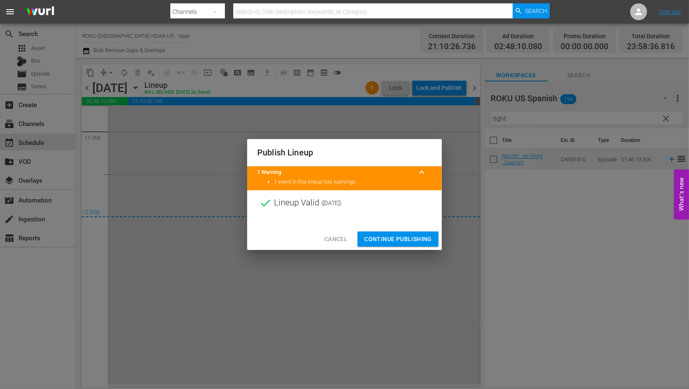
click at [406, 240] on span "Continue Publishing" at bounding box center [398, 239] width 68 height 10
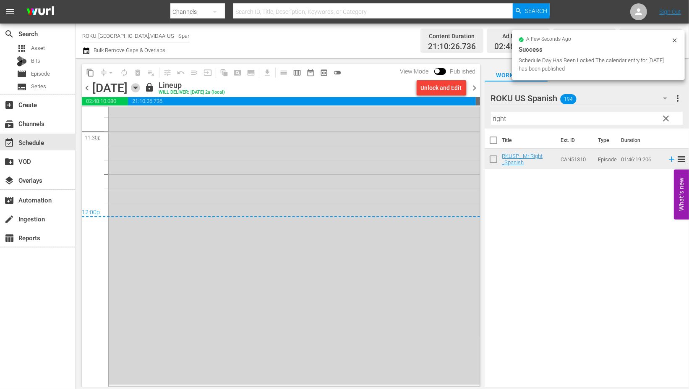
click at [137, 87] on icon "button" at bounding box center [135, 88] width 4 height 2
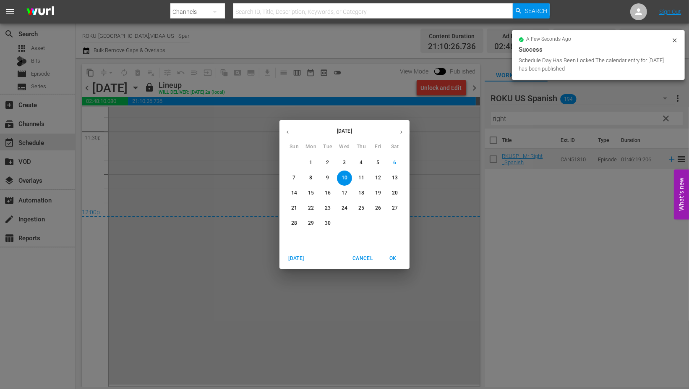
click at [363, 179] on p "11" at bounding box center [362, 177] width 6 height 7
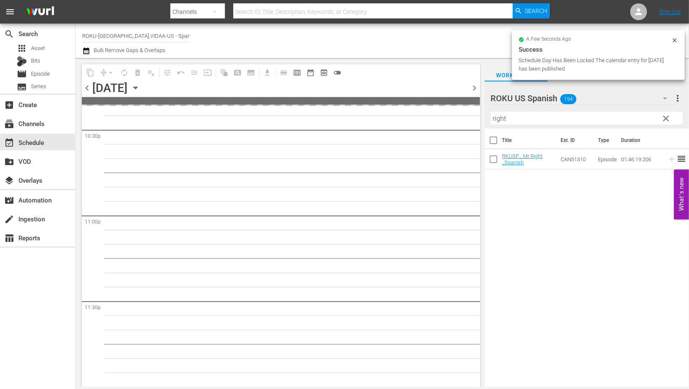
scroll to position [3829, 0]
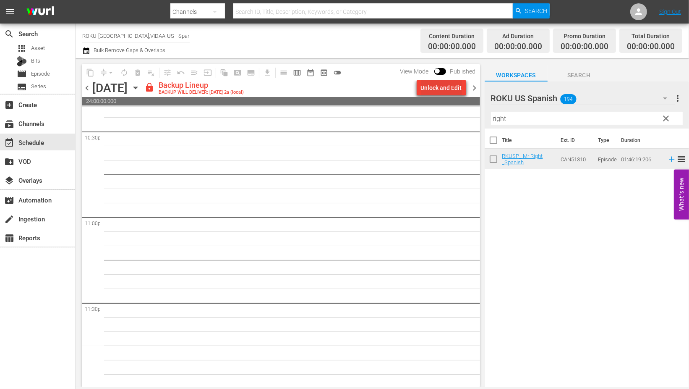
click at [437, 86] on div "Unlock and Edit" at bounding box center [441, 87] width 41 height 15
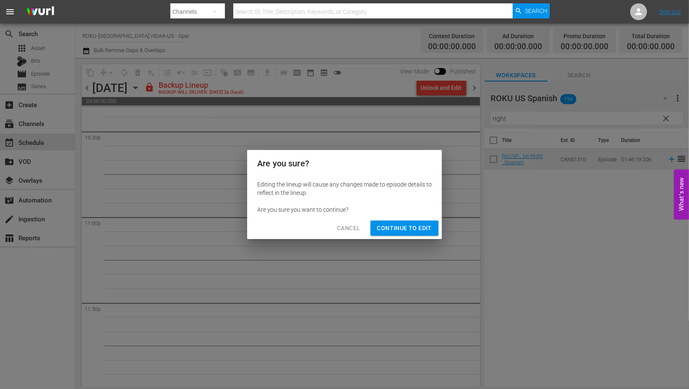
drag, startPoint x: 410, startPoint y: 228, endPoint x: 412, endPoint y: 232, distance: 4.7
click at [410, 228] on span "Continue to Edit" at bounding box center [404, 228] width 55 height 10
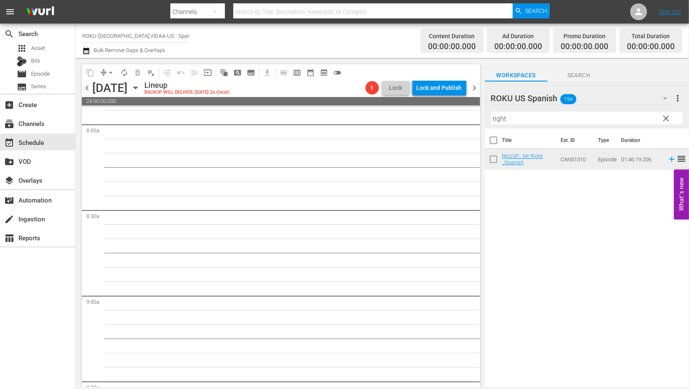
scroll to position [0, 0]
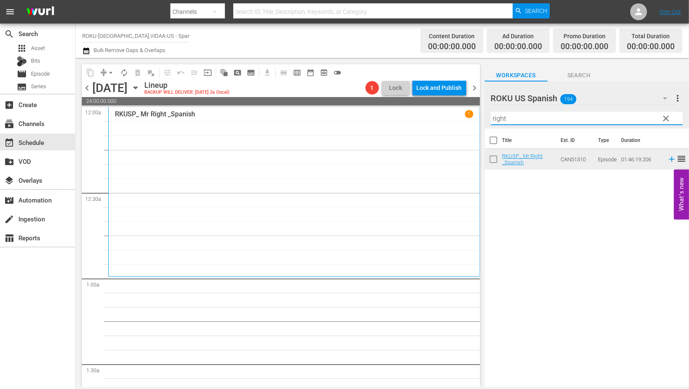
drag, startPoint x: 528, startPoint y: 118, endPoint x: 406, endPoint y: 116, distance: 122.2
click at [406, 116] on div "content_copy compress arrow_drop_down autorenew_outlined delete_forever_outline…" at bounding box center [383, 222] width 614 height 329
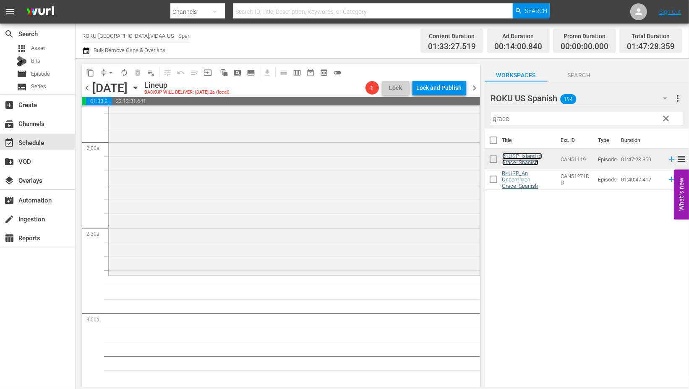
scroll to position [326, 0]
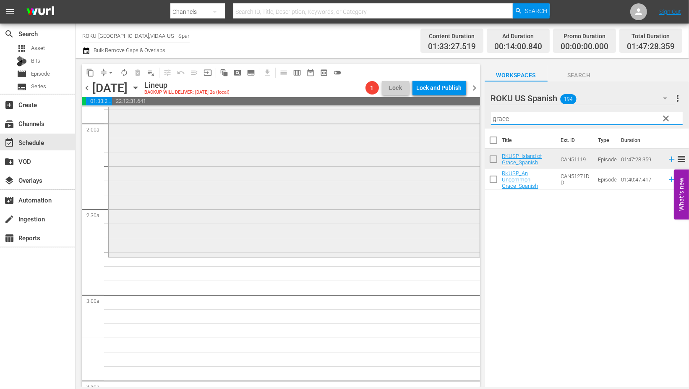
drag, startPoint x: 519, startPoint y: 120, endPoint x: 437, endPoint y: 117, distance: 82.3
click at [437, 116] on div "content_copy compress arrow_drop_down autorenew_outlined delete_forever_outline…" at bounding box center [383, 222] width 614 height 329
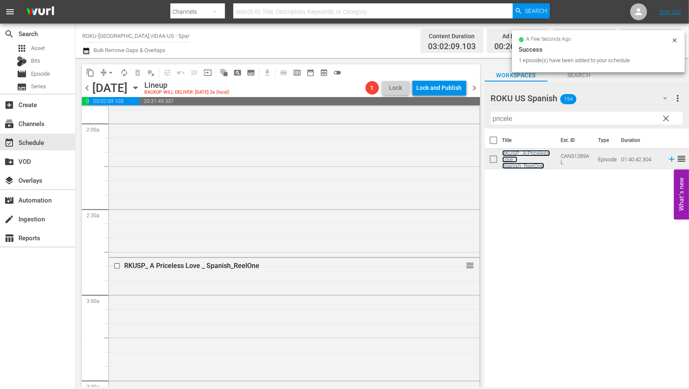
scroll to position [513, 0]
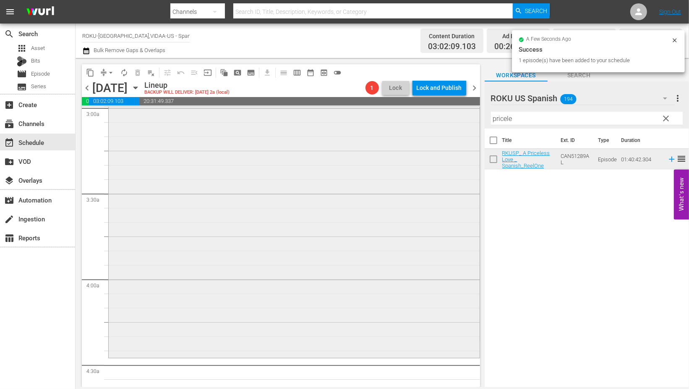
drag, startPoint x: 524, startPoint y: 119, endPoint x: 431, endPoint y: 119, distance: 92.8
click at [431, 119] on div "content_copy compress arrow_drop_down autorenew_outlined delete_forever_outline…" at bounding box center [383, 222] width 614 height 329
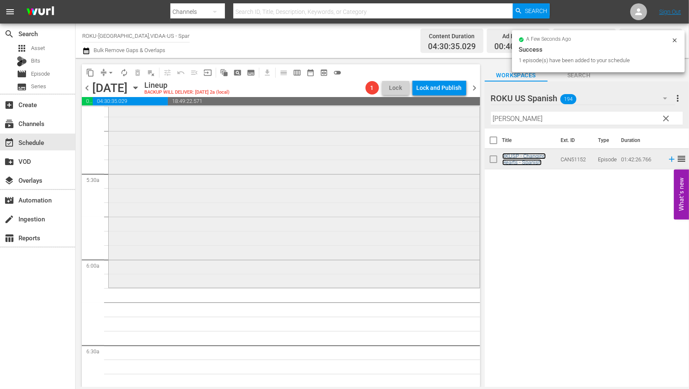
scroll to position [886, 0]
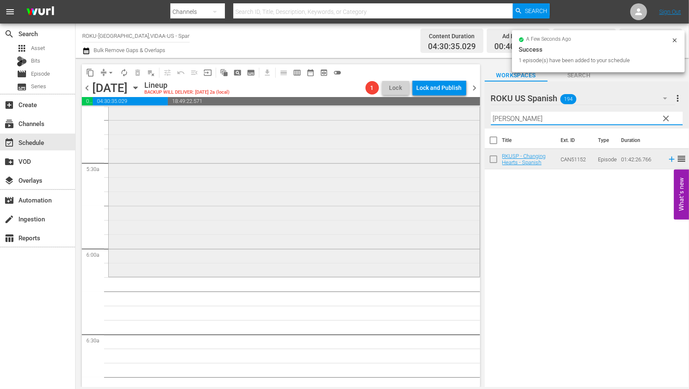
drag, startPoint x: 518, startPoint y: 112, endPoint x: 430, endPoint y: 126, distance: 88.9
click at [430, 126] on div "content_copy compress arrow_drop_down autorenew_outlined delete_forever_outline…" at bounding box center [383, 222] width 614 height 329
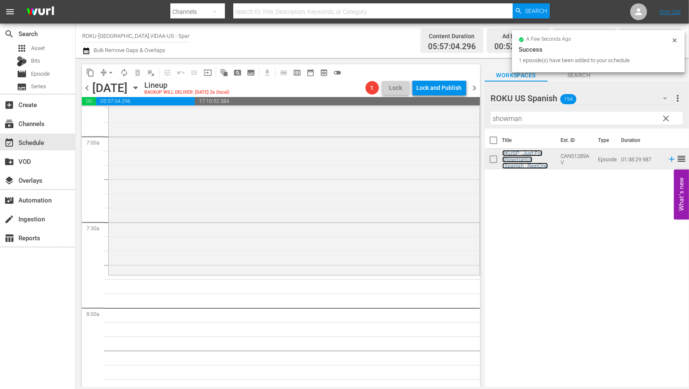
scroll to position [1259, 0]
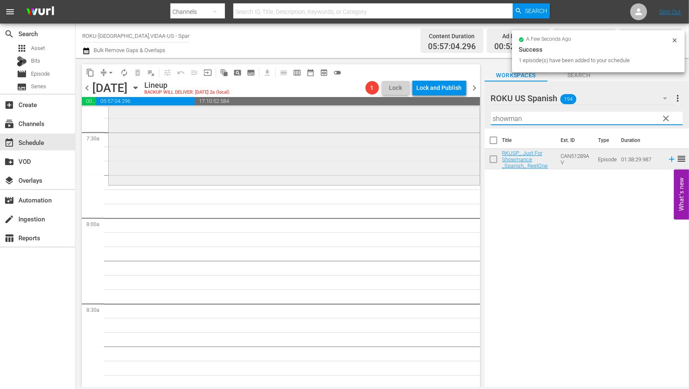
drag, startPoint x: 521, startPoint y: 120, endPoint x: 383, endPoint y: 122, distance: 138.1
click at [383, 122] on div "content_copy compress arrow_drop_down autorenew_outlined delete_forever_outline…" at bounding box center [383, 222] width 614 height 329
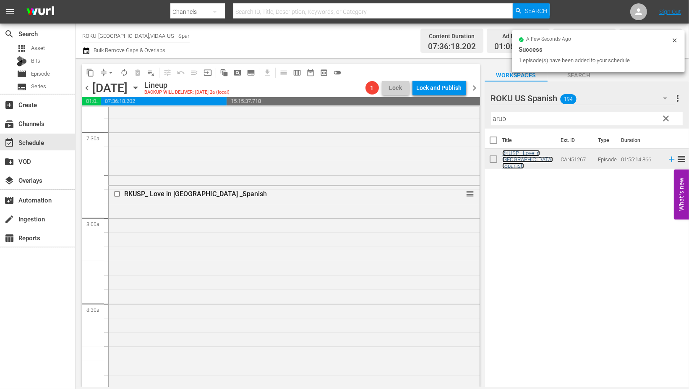
scroll to position [1446, 0]
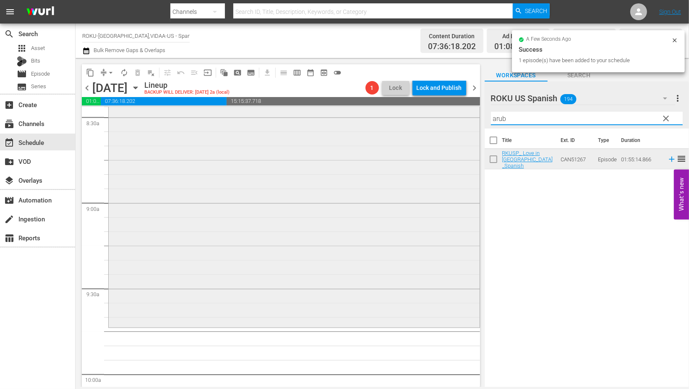
drag, startPoint x: 516, startPoint y: 118, endPoint x: 448, endPoint y: 123, distance: 68.2
click at [448, 123] on div "content_copy compress arrow_drop_down autorenew_outlined delete_forever_outline…" at bounding box center [383, 222] width 614 height 329
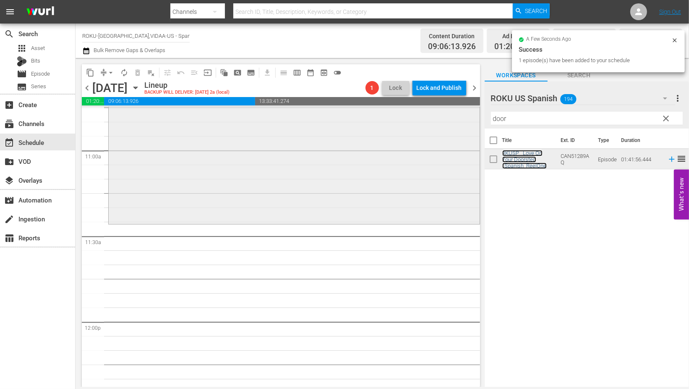
scroll to position [1866, 0]
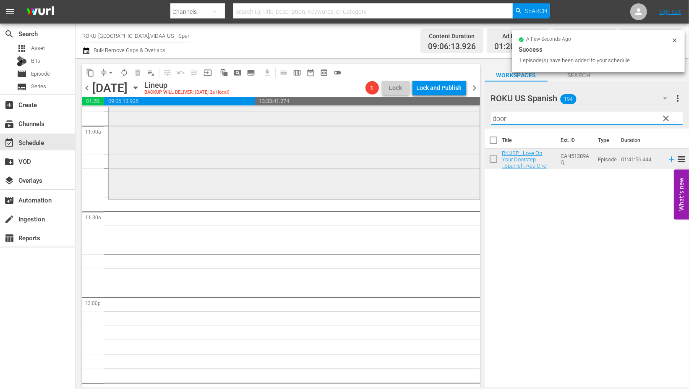
drag, startPoint x: 520, startPoint y: 118, endPoint x: 387, endPoint y: 120, distance: 132.7
click at [387, 119] on div "content_copy compress arrow_drop_down autorenew_outlined delete_forever_outline…" at bounding box center [383, 222] width 614 height 329
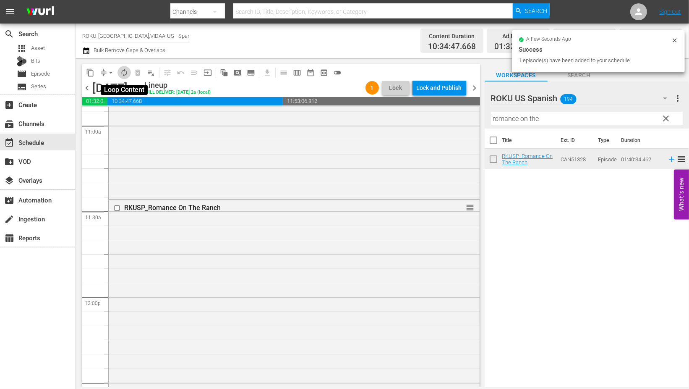
click at [122, 70] on span "autorenew_outlined" at bounding box center [124, 72] width 8 height 8
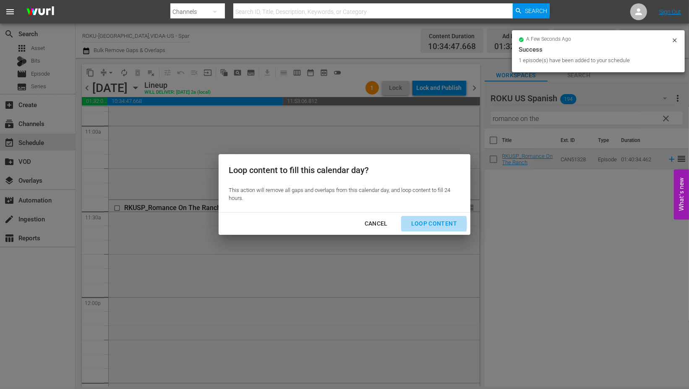
drag, startPoint x: 421, startPoint y: 224, endPoint x: 455, endPoint y: 240, distance: 38.5
click at [421, 224] on div "Loop Content" at bounding box center [434, 223] width 59 height 10
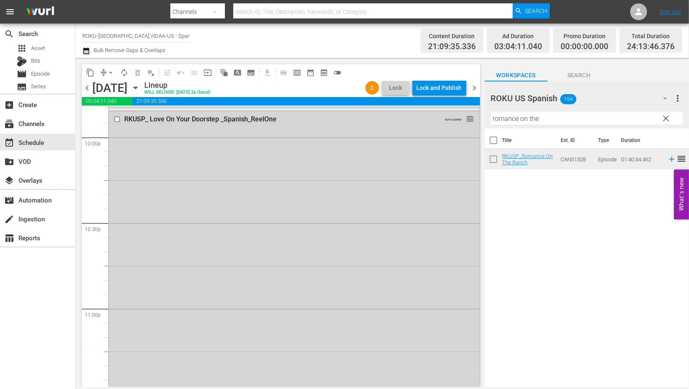
scroll to position [3965, 0]
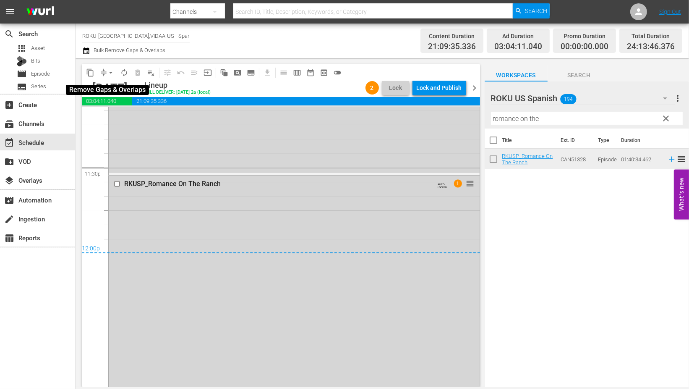
click at [108, 73] on span "arrow_drop_down" at bounding box center [111, 72] width 8 height 8
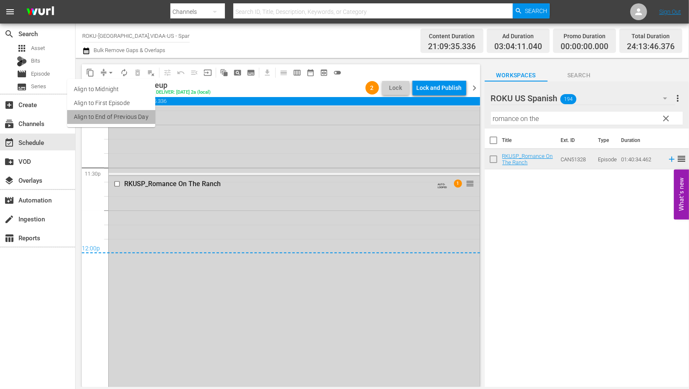
click at [129, 114] on li "Align to End of Previous Day" at bounding box center [111, 117] width 88 height 14
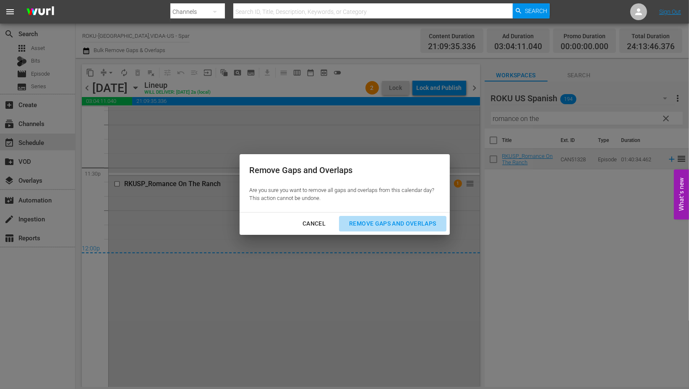
click at [397, 220] on div "Remove Gaps and Overlaps" at bounding box center [393, 223] width 100 height 10
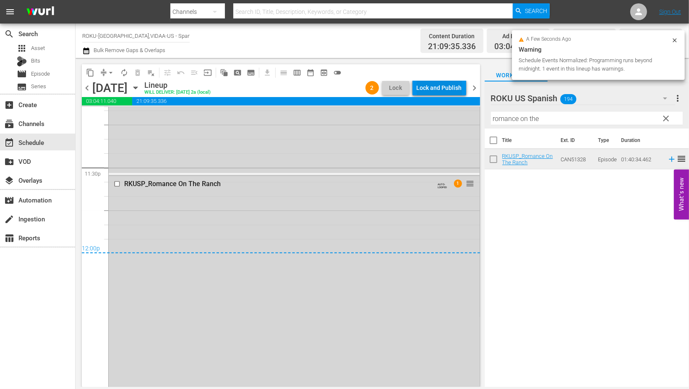
click at [440, 90] on div "Lock and Publish" at bounding box center [439, 87] width 45 height 15
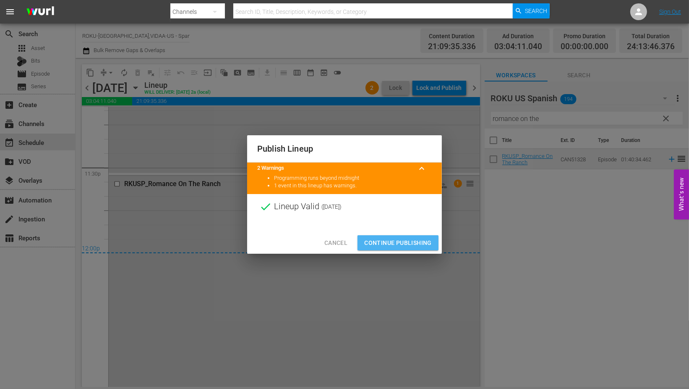
click at [405, 239] on span "Continue Publishing" at bounding box center [398, 243] width 68 height 10
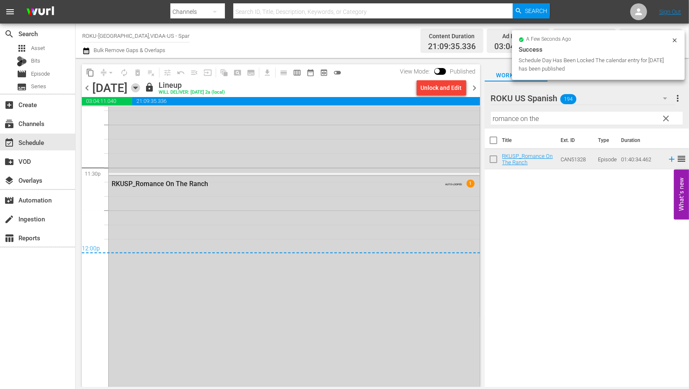
click at [140, 86] on icon "button" at bounding box center [135, 87] width 9 height 9
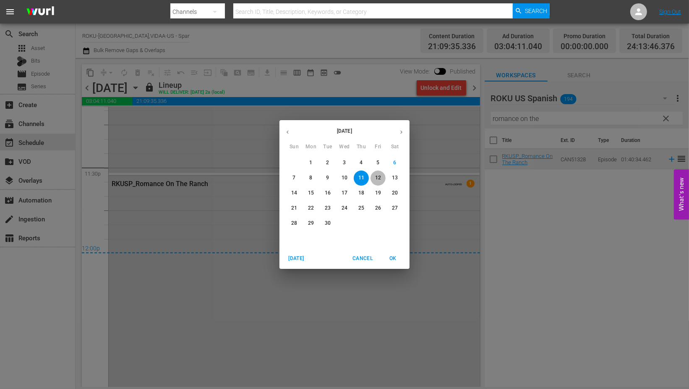
click at [378, 177] on p "12" at bounding box center [378, 177] width 6 height 7
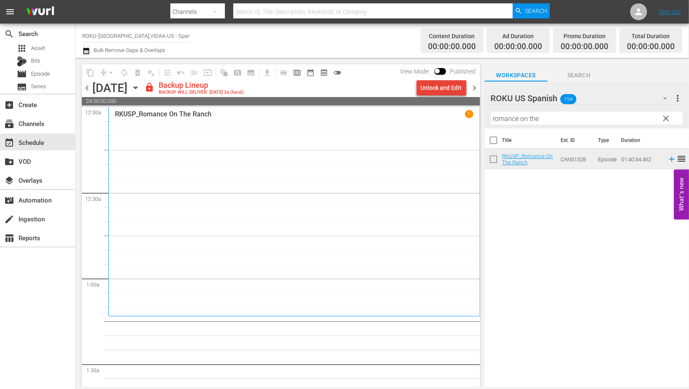
click at [437, 85] on div "Unlock and Edit" at bounding box center [441, 87] width 41 height 15
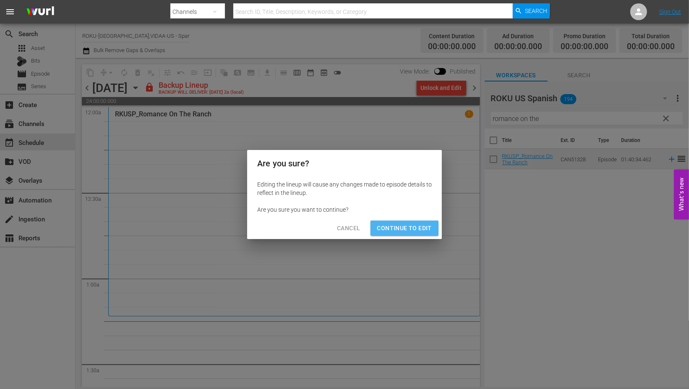
click at [413, 225] on span "Continue to Edit" at bounding box center [404, 228] width 55 height 10
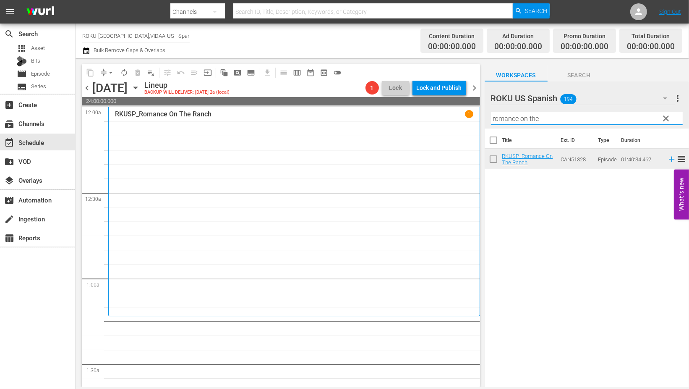
drag, startPoint x: 546, startPoint y: 120, endPoint x: 294, endPoint y: 120, distance: 252.3
click at [295, 120] on div "content_copy compress arrow_drop_down autorenew_outlined delete_forever_outline…" at bounding box center [383, 222] width 614 height 329
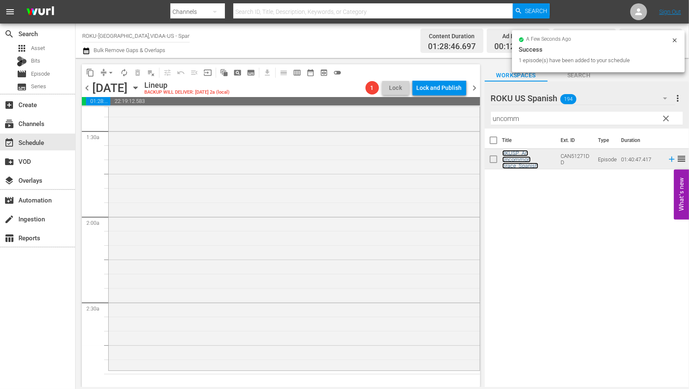
scroll to position [420, 0]
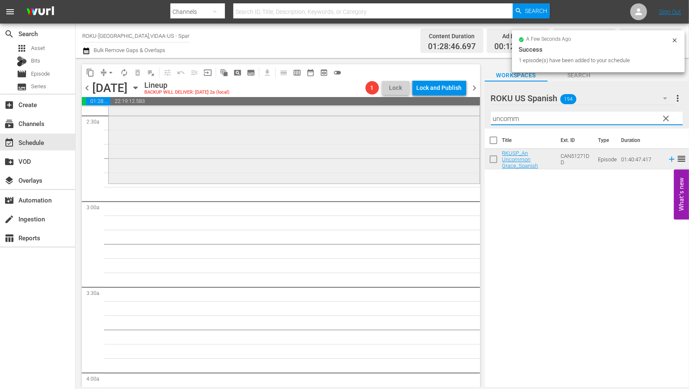
drag, startPoint x: 518, startPoint y: 120, endPoint x: 374, endPoint y: 121, distance: 144.0
click at [380, 115] on div "content_copy compress arrow_drop_down autorenew_outlined delete_forever_outline…" at bounding box center [383, 222] width 614 height 329
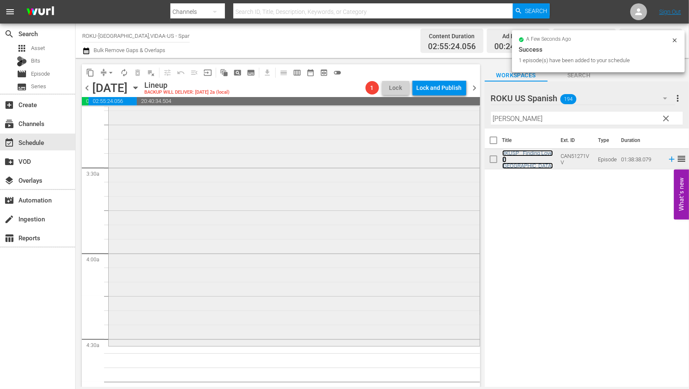
scroll to position [699, 0]
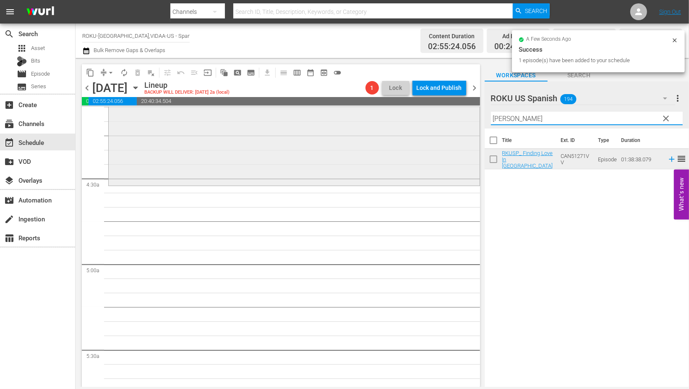
drag, startPoint x: 513, startPoint y: 117, endPoint x: 414, endPoint y: 121, distance: 98.7
click at [414, 120] on div "content_copy compress arrow_drop_down autorenew_outlined delete_forever_outline…" at bounding box center [383, 222] width 614 height 329
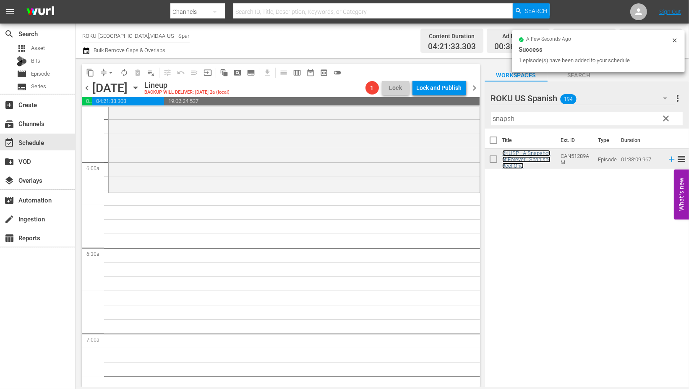
scroll to position [979, 0]
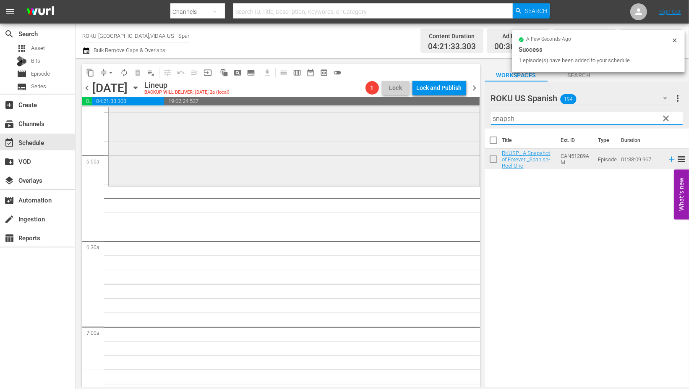
drag, startPoint x: 525, startPoint y: 119, endPoint x: 393, endPoint y: 118, distance: 131.4
click at [393, 118] on div "content_copy compress arrow_drop_down autorenew_outlined delete_forever_outline…" at bounding box center [383, 222] width 614 height 329
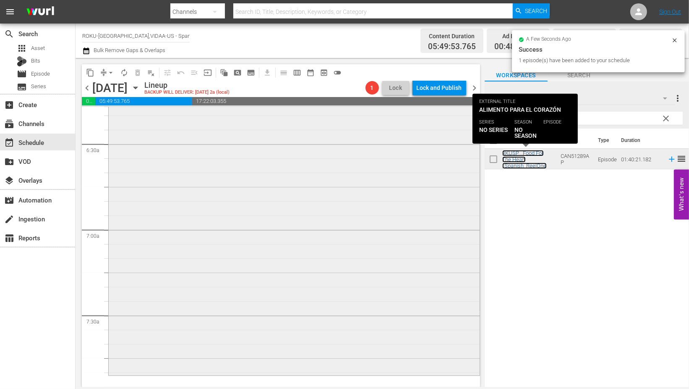
scroll to position [1259, 0]
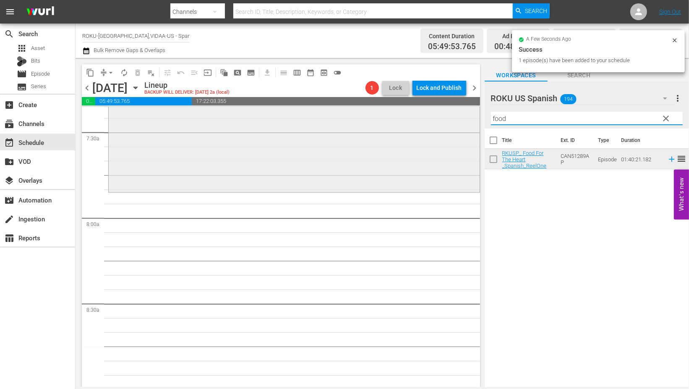
drag, startPoint x: 528, startPoint y: 118, endPoint x: 422, endPoint y: 114, distance: 105.9
click at [422, 114] on div "content_copy compress arrow_drop_down autorenew_outlined delete_forever_outline…" at bounding box center [383, 222] width 614 height 329
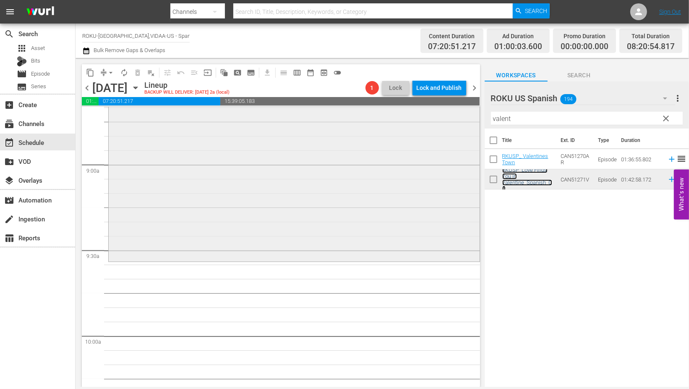
scroll to position [1492, 0]
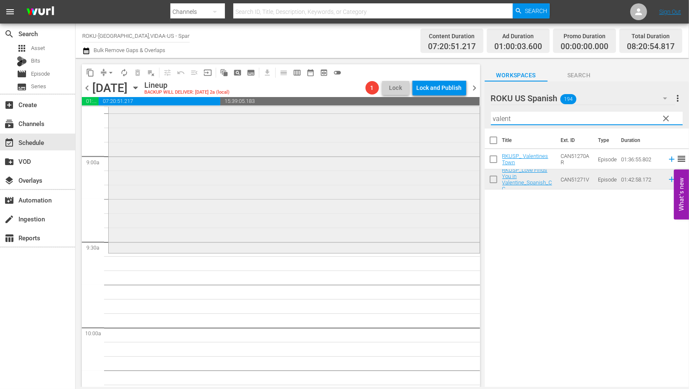
drag, startPoint x: 519, startPoint y: 118, endPoint x: 438, endPoint y: 115, distance: 81.1
click at [438, 115] on div "content_copy compress arrow_drop_down autorenew_outlined delete_forever_outline…" at bounding box center [383, 222] width 614 height 329
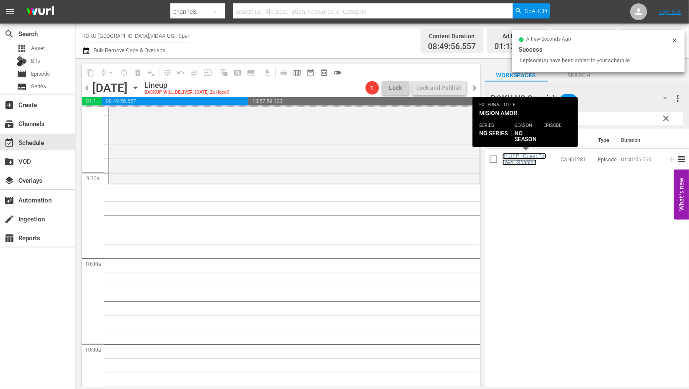
scroll to position [1726, 0]
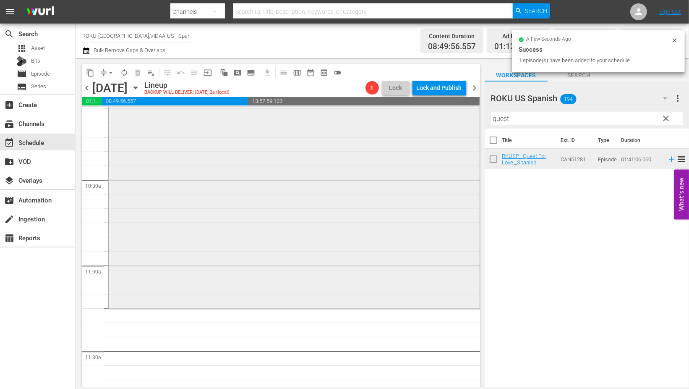
drag, startPoint x: 523, startPoint y: 118, endPoint x: 340, endPoint y: 120, distance: 183.1
click at [343, 120] on div "content_copy compress arrow_drop_down autorenew_outlined delete_forever_outline…" at bounding box center [383, 222] width 614 height 329
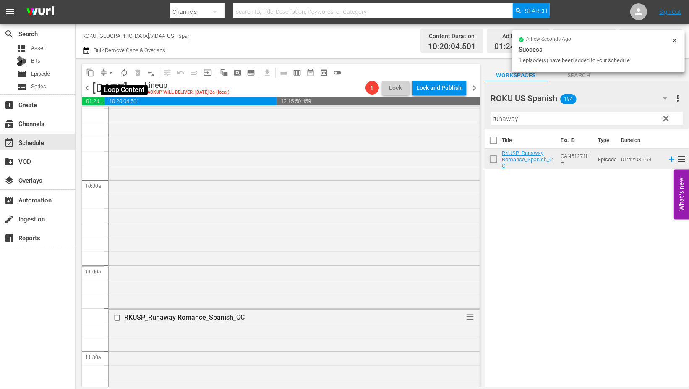
click at [123, 76] on span "autorenew_outlined" at bounding box center [124, 72] width 8 height 8
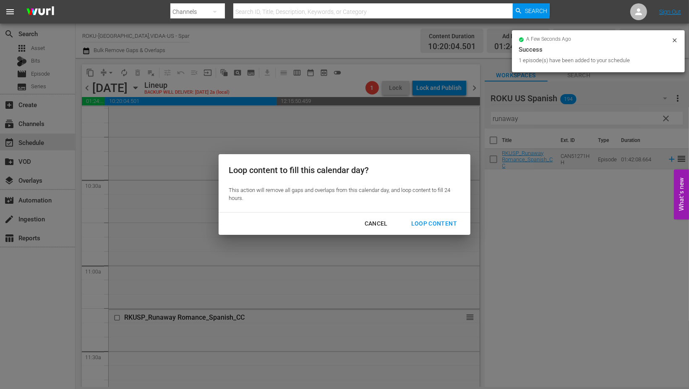
drag, startPoint x: 444, startPoint y: 223, endPoint x: 455, endPoint y: 228, distance: 13.0
click at [444, 223] on div "Loop Content" at bounding box center [434, 223] width 59 height 10
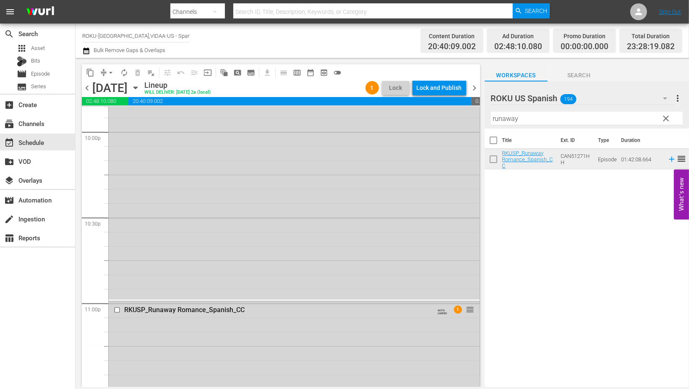
scroll to position [3716, 0]
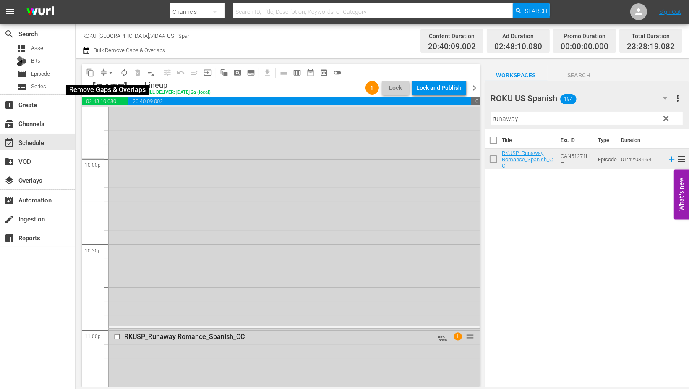
click at [110, 70] on span "arrow_drop_down" at bounding box center [111, 72] width 8 height 8
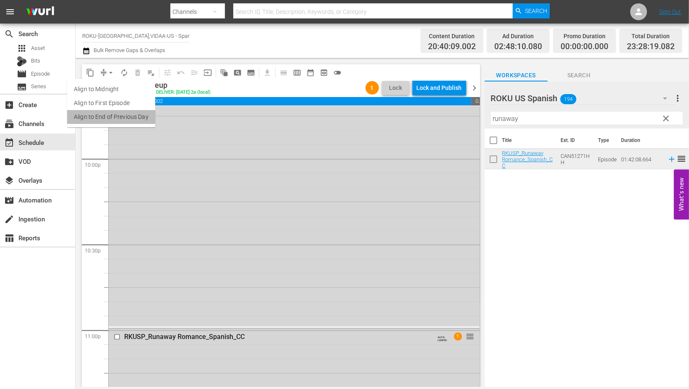
click at [124, 115] on li "Align to End of Previous Day" at bounding box center [111, 117] width 88 height 14
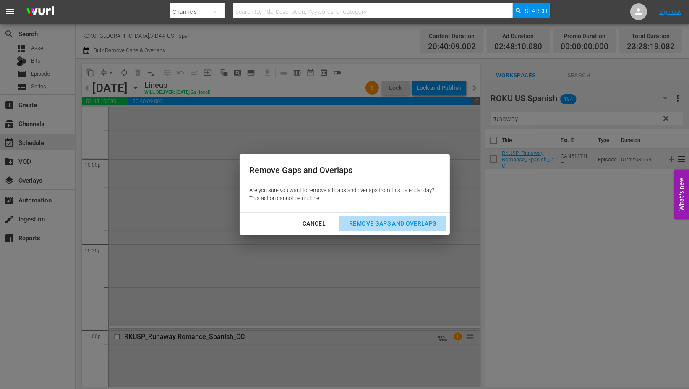
click at [417, 228] on div "Remove Gaps and Overlaps" at bounding box center [393, 223] width 100 height 10
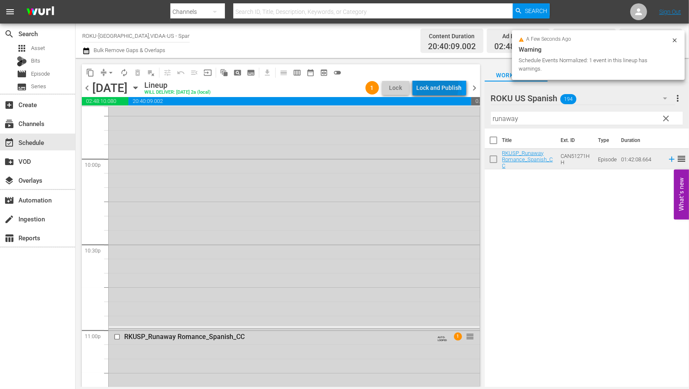
click at [432, 86] on div "Lock and Publish" at bounding box center [439, 87] width 45 height 15
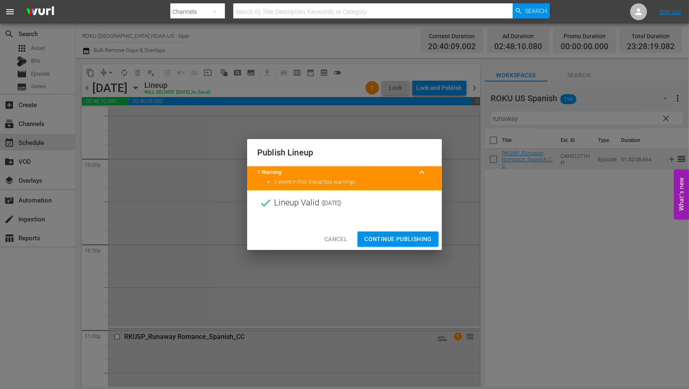
click at [396, 238] on span "Continue Publishing" at bounding box center [398, 239] width 68 height 10
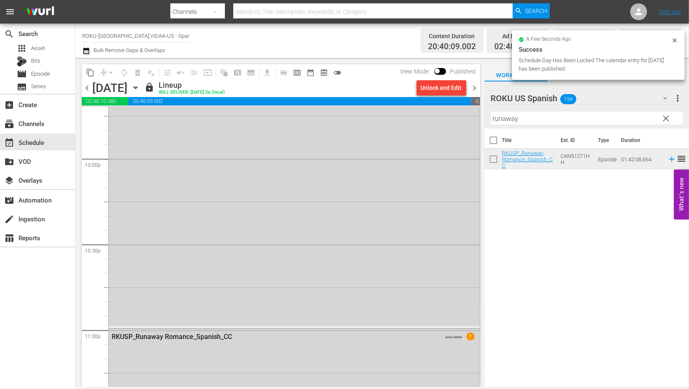
click at [140, 86] on icon "button" at bounding box center [135, 87] width 9 height 9
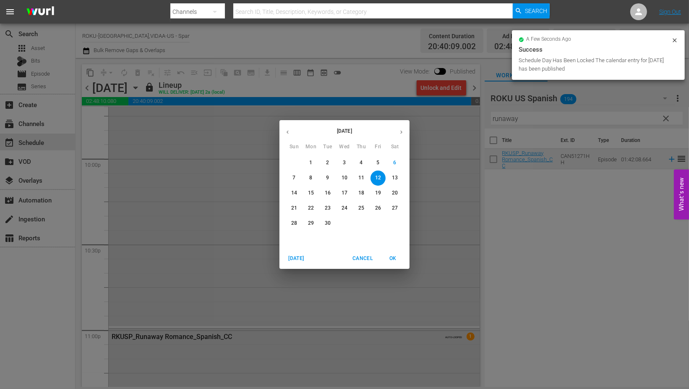
click at [398, 179] on p "13" at bounding box center [395, 177] width 6 height 7
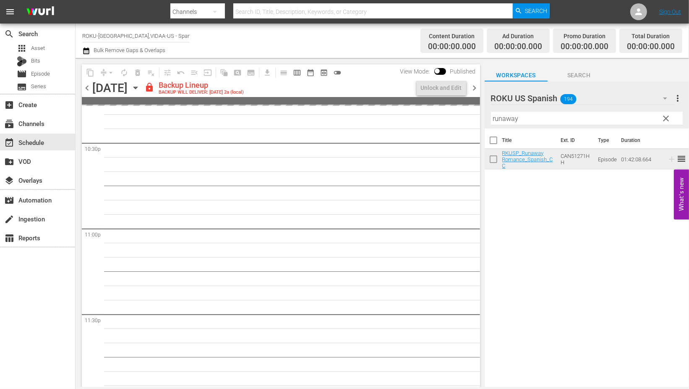
scroll to position [3802, 0]
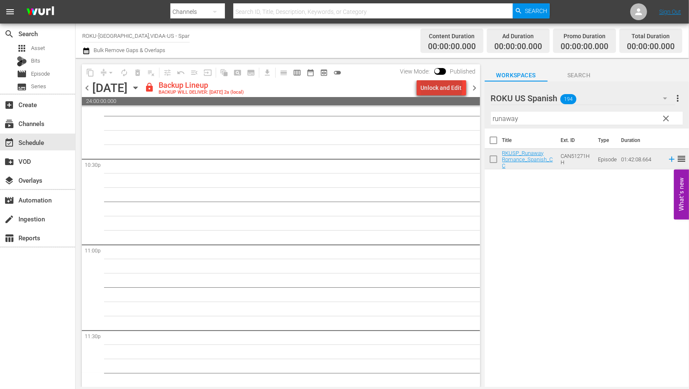
click at [444, 86] on div "Unlock and Edit" at bounding box center [441, 87] width 41 height 15
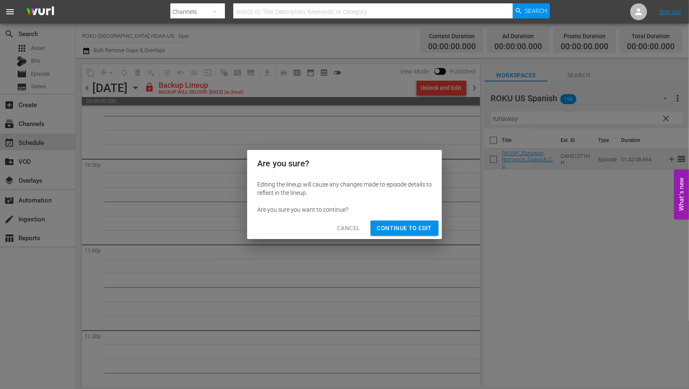
click at [409, 228] on span "Continue to Edit" at bounding box center [404, 228] width 55 height 10
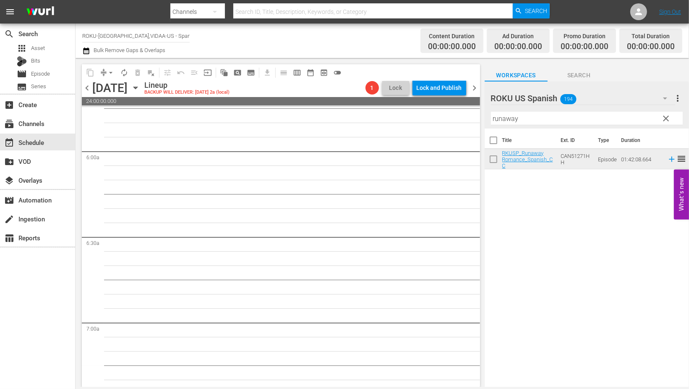
scroll to position [0, 0]
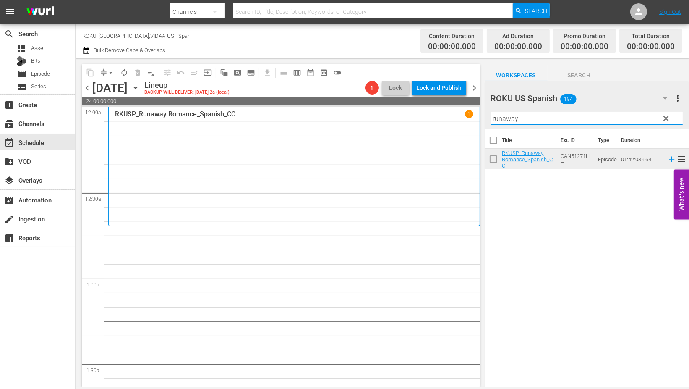
drag, startPoint x: 529, startPoint y: 123, endPoint x: 371, endPoint y: 122, distance: 158.7
click at [380, 124] on div "content_copy compress arrow_drop_down autorenew_outlined delete_forever_outline…" at bounding box center [383, 222] width 614 height 329
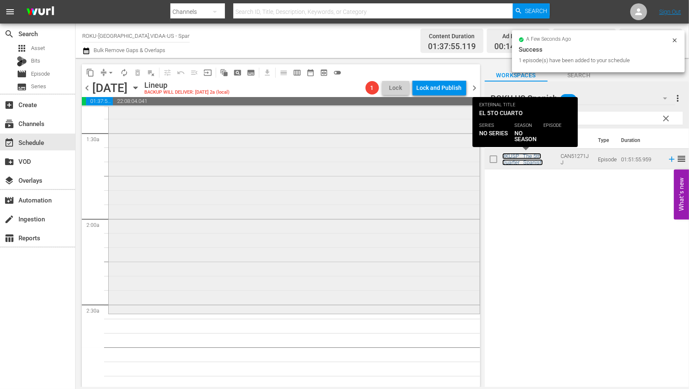
scroll to position [233, 0]
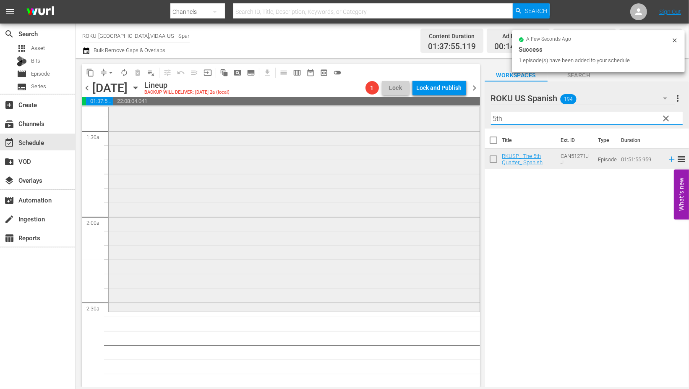
drag, startPoint x: 522, startPoint y: 120, endPoint x: 448, endPoint y: 116, distance: 74.8
click at [448, 116] on div "content_copy compress arrow_drop_down autorenew_outlined delete_forever_outline…" at bounding box center [383, 222] width 614 height 329
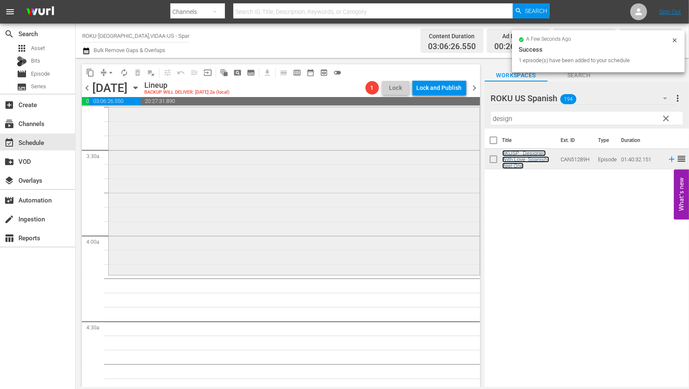
scroll to position [560, 0]
drag, startPoint x: 526, startPoint y: 119, endPoint x: 437, endPoint y: 119, distance: 88.6
click at [436, 110] on div "content_copy compress arrow_drop_down autorenew_outlined delete_forever_outline…" at bounding box center [383, 222] width 614 height 329
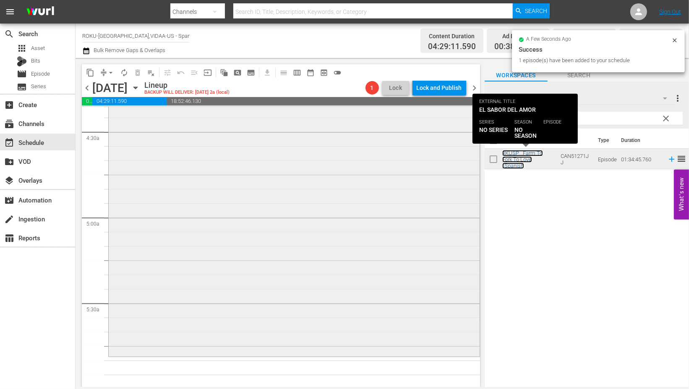
scroll to position [886, 0]
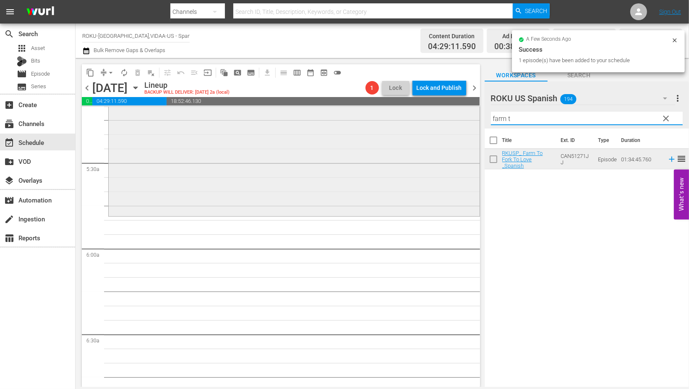
drag, startPoint x: 528, startPoint y: 120, endPoint x: 416, endPoint y: 119, distance: 111.7
click at [430, 120] on div "content_copy compress arrow_drop_down autorenew_outlined delete_forever_outline…" at bounding box center [383, 222] width 614 height 329
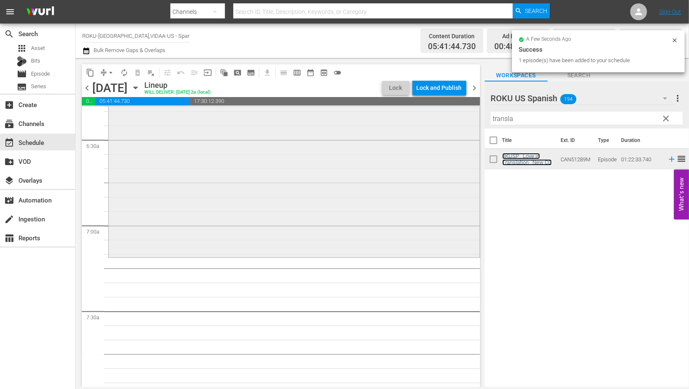
scroll to position [1166, 0]
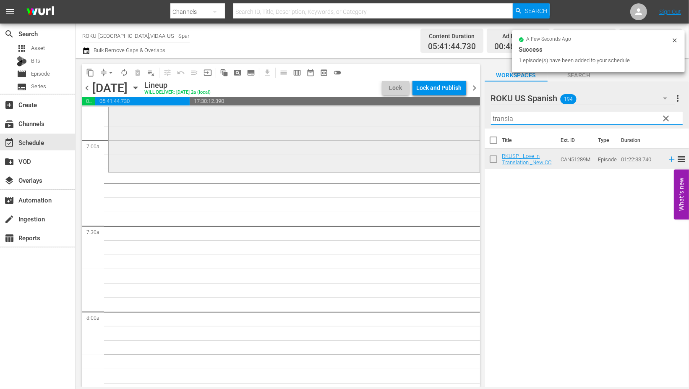
drag, startPoint x: 494, startPoint y: 118, endPoint x: 426, endPoint y: 118, distance: 67.6
click at [428, 118] on div "content_copy compress arrow_drop_down autorenew_outlined delete_forever_outline…" at bounding box center [383, 222] width 614 height 329
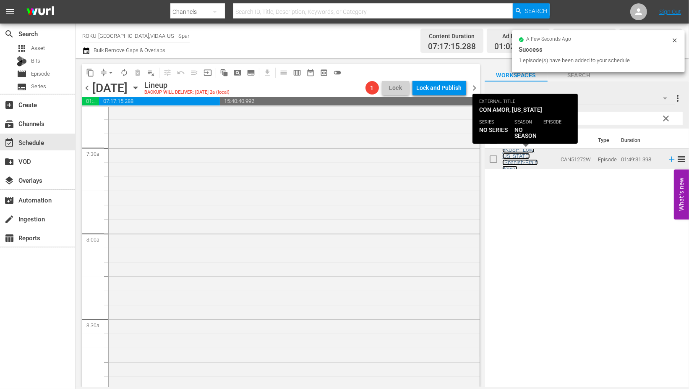
scroll to position [1399, 0]
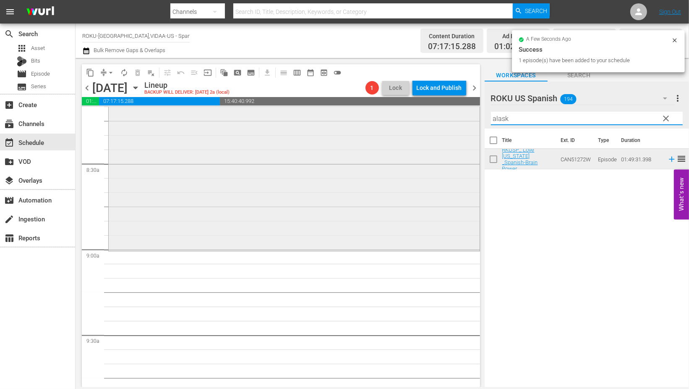
drag, startPoint x: 533, startPoint y: 118, endPoint x: 416, endPoint y: 118, distance: 117.1
click at [416, 118] on div "content_copy compress arrow_drop_down autorenew_outlined delete_forever_outline…" at bounding box center [383, 222] width 614 height 329
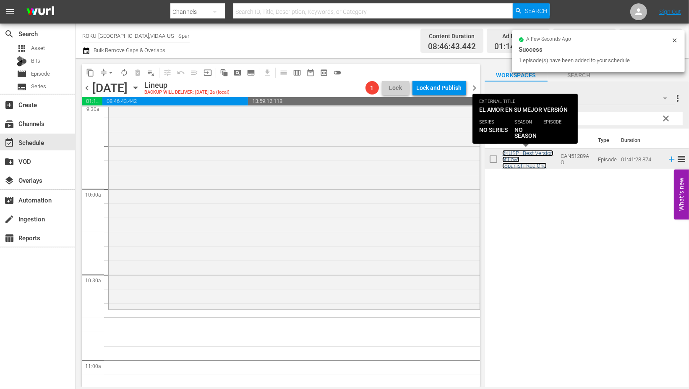
scroll to position [1632, 0]
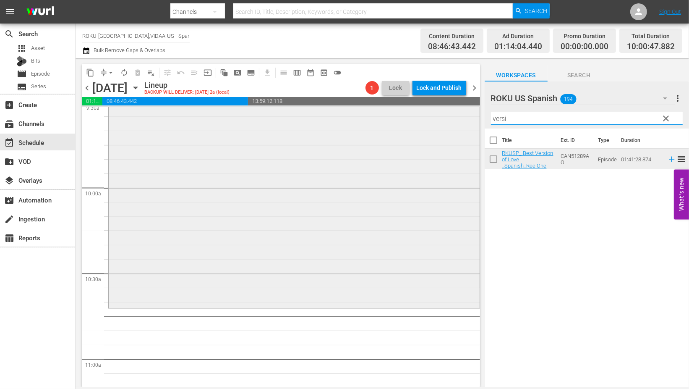
drag, startPoint x: 521, startPoint y: 115, endPoint x: 387, endPoint y: 111, distance: 134.0
click at [387, 111] on div "content_copy compress arrow_drop_down autorenew_outlined delete_forever_outline…" at bounding box center [383, 222] width 614 height 329
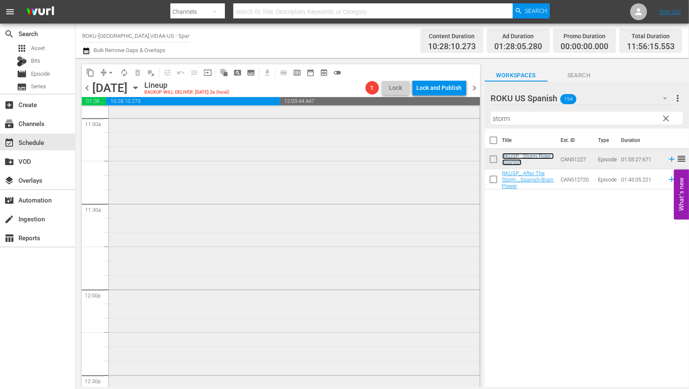
scroll to position [1959, 0]
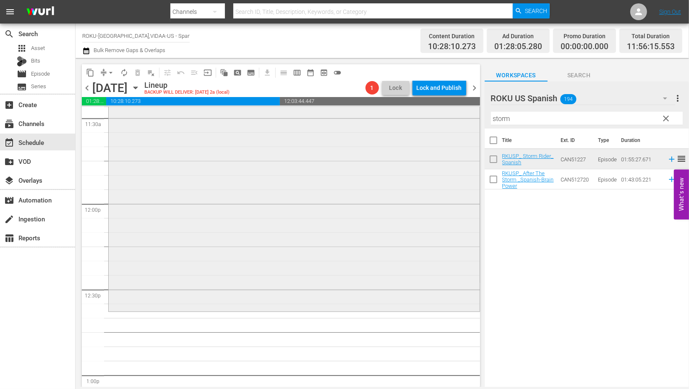
drag, startPoint x: 438, startPoint y: 113, endPoint x: 405, endPoint y: 113, distance: 33.6
click at [405, 113] on div "content_copy compress arrow_drop_down autorenew_outlined delete_forever_outline…" at bounding box center [383, 222] width 614 height 329
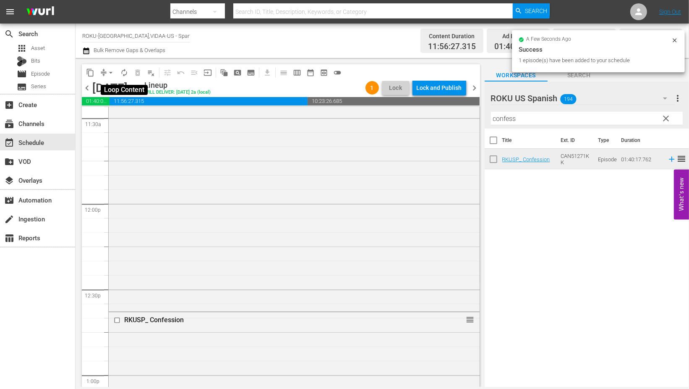
click at [128, 71] on span "autorenew_outlined" at bounding box center [124, 72] width 8 height 8
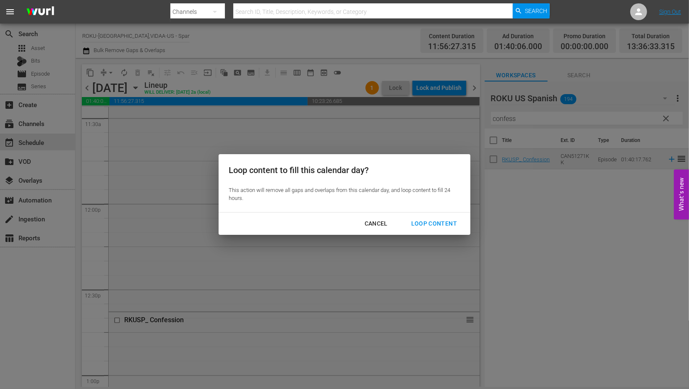
click at [430, 220] on div "Loop Content" at bounding box center [434, 223] width 59 height 10
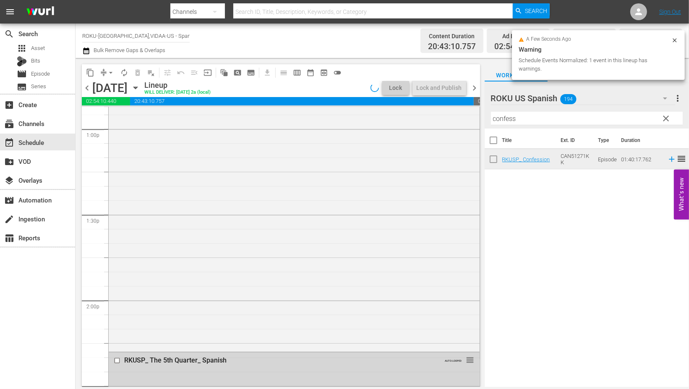
scroll to position [2332, 0]
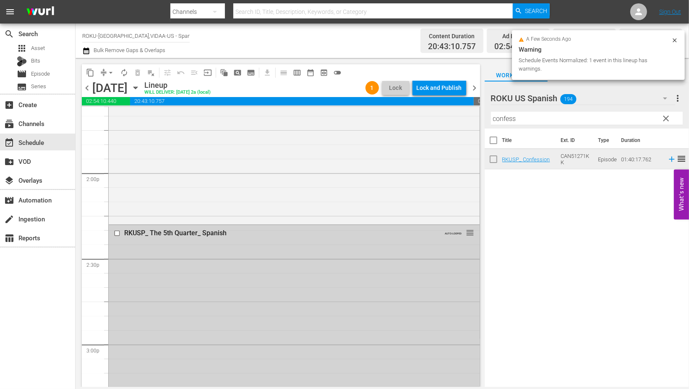
click at [115, 232] on input "checkbox" at bounding box center [118, 232] width 9 height 7
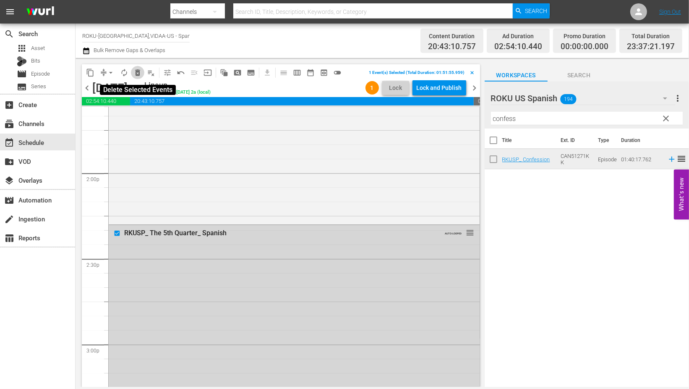
click at [138, 73] on span "delete_forever_outlined" at bounding box center [137, 72] width 8 height 8
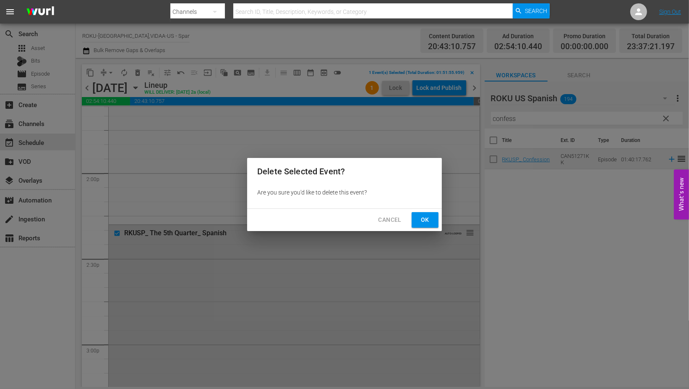
drag, startPoint x: 423, startPoint y: 219, endPoint x: 416, endPoint y: 223, distance: 8.9
click at [423, 219] on span "Ok" at bounding box center [425, 220] width 13 height 10
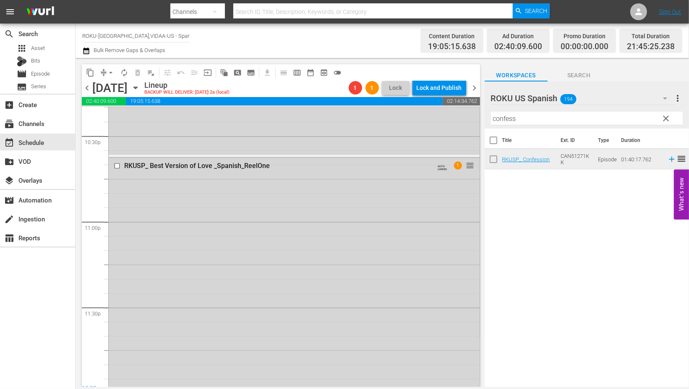
scroll to position [3885, 0]
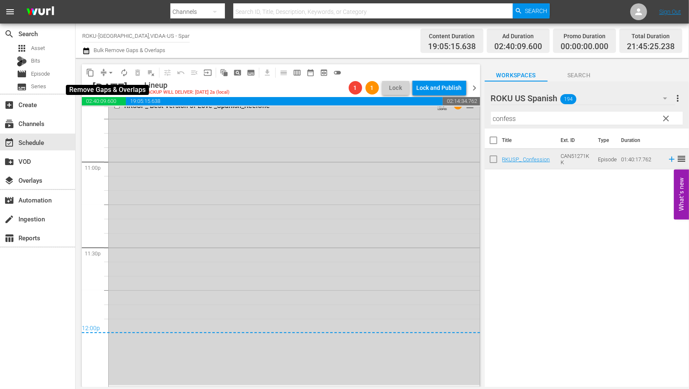
click at [112, 73] on span "arrow_drop_down" at bounding box center [111, 72] width 8 height 8
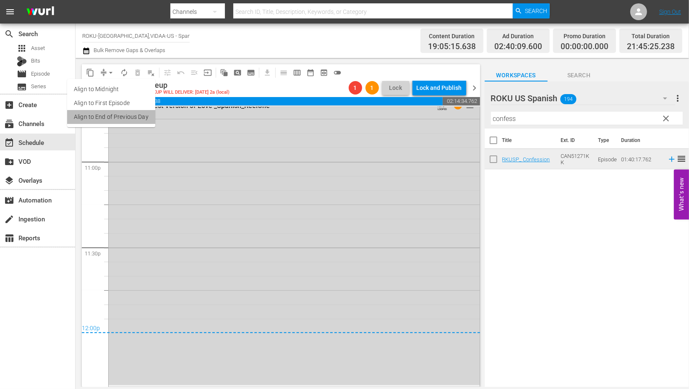
click at [123, 118] on li "Align to End of Previous Day" at bounding box center [111, 117] width 88 height 14
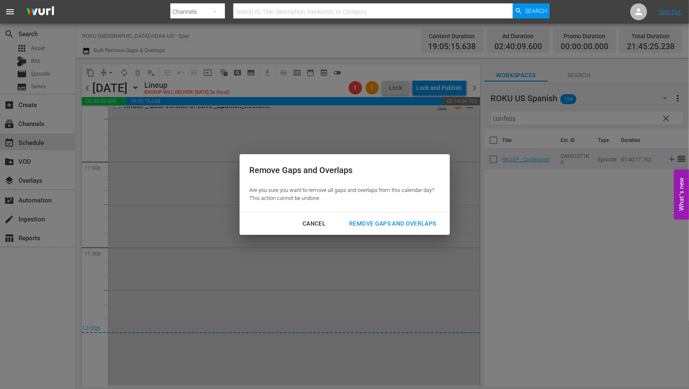
click at [413, 224] on div "Remove Gaps and Overlaps" at bounding box center [393, 223] width 100 height 10
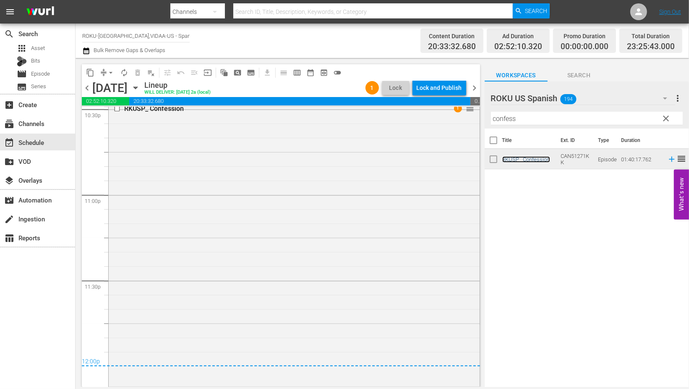
scroll to position [3619, 0]
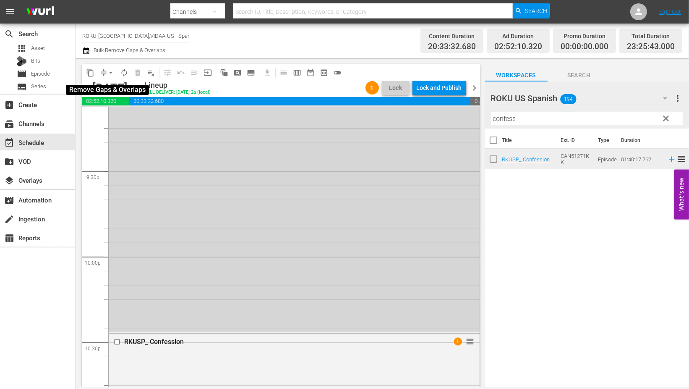
click at [110, 73] on span "arrow_drop_down" at bounding box center [111, 72] width 8 height 8
click at [120, 117] on li "Align to End of Previous Day" at bounding box center [111, 117] width 88 height 14
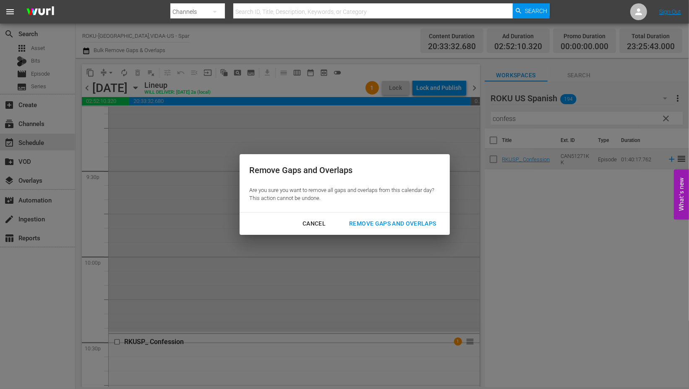
click at [408, 221] on div "Remove Gaps and Overlaps" at bounding box center [393, 223] width 100 height 10
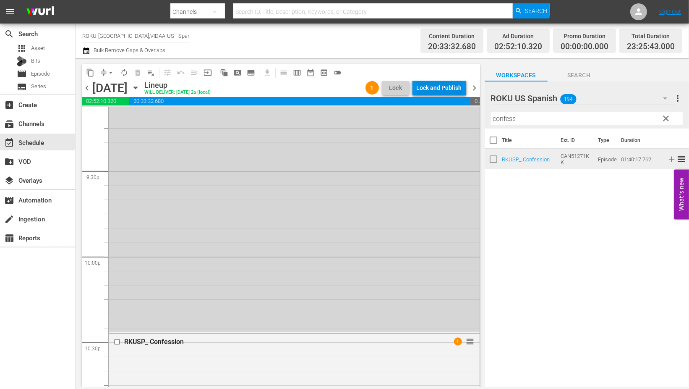
click at [436, 86] on div "Lock and Publish" at bounding box center [439, 87] width 45 height 15
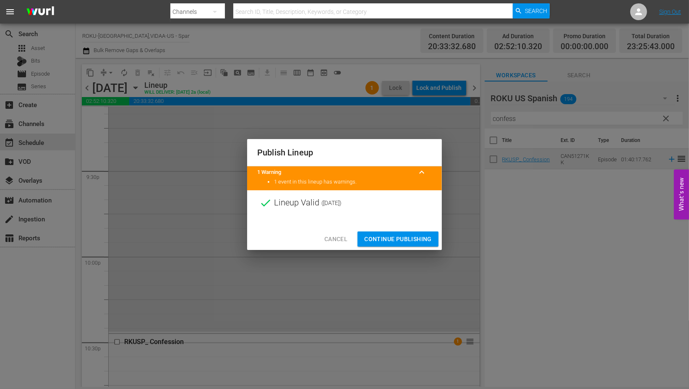
click at [399, 236] on span "Continue Publishing" at bounding box center [398, 239] width 68 height 10
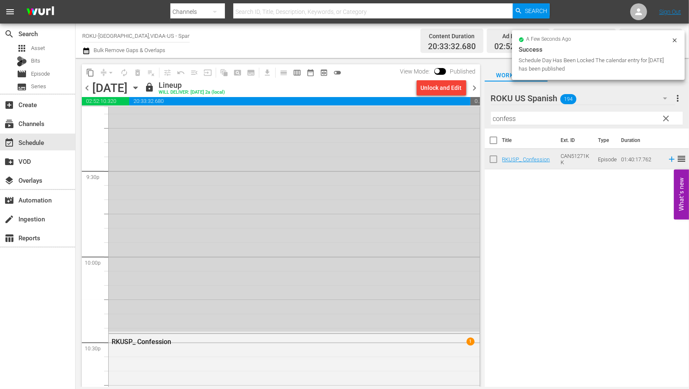
click at [140, 85] on icon "button" at bounding box center [135, 87] width 9 height 9
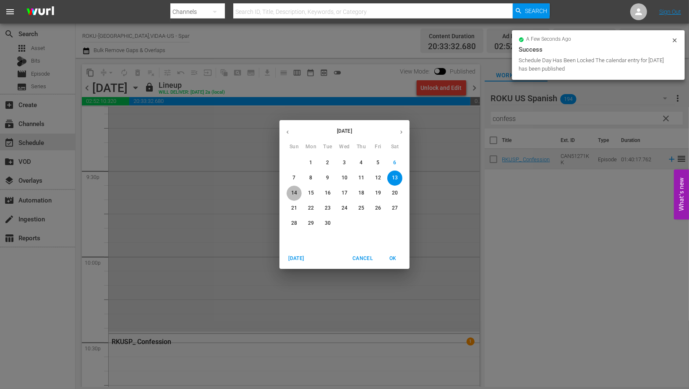
click at [292, 191] on p "14" at bounding box center [294, 192] width 6 height 7
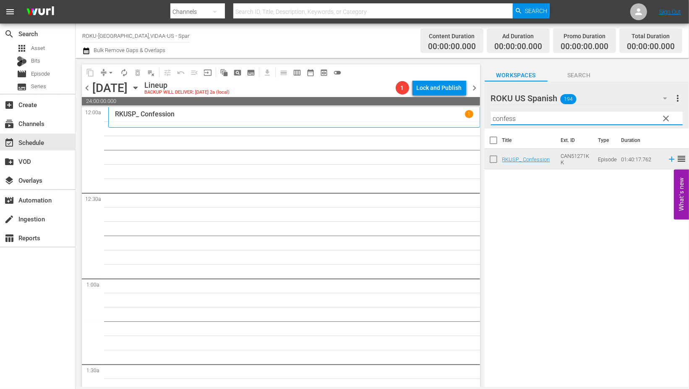
drag, startPoint x: 538, startPoint y: 118, endPoint x: 402, endPoint y: 118, distance: 136.0
click at [402, 118] on div "content_copy compress arrow_drop_down autorenew_outlined delete_forever_outline…" at bounding box center [383, 222] width 614 height 329
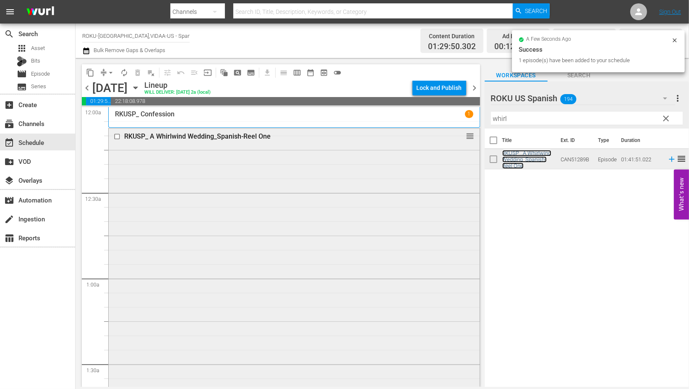
scroll to position [186, 0]
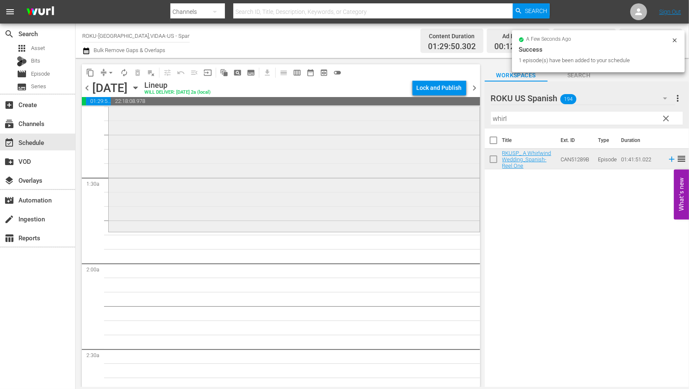
drag, startPoint x: 518, startPoint y: 118, endPoint x: 431, endPoint y: 114, distance: 87.8
click at [431, 114] on div "content_copy compress arrow_drop_down autorenew_outlined delete_forever_outline…" at bounding box center [383, 222] width 614 height 329
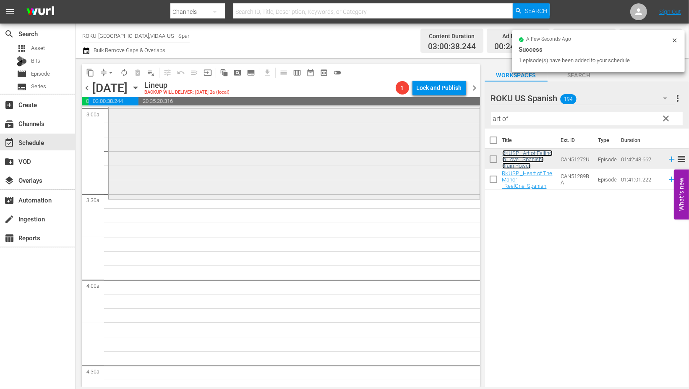
scroll to position [513, 0]
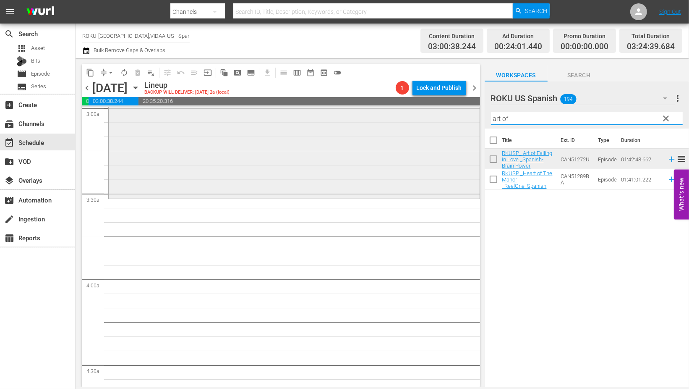
drag, startPoint x: 521, startPoint y: 119, endPoint x: 430, endPoint y: 114, distance: 91.2
click at [430, 114] on div "content_copy compress arrow_drop_down autorenew_outlined delete_forever_outline…" at bounding box center [383, 222] width 614 height 329
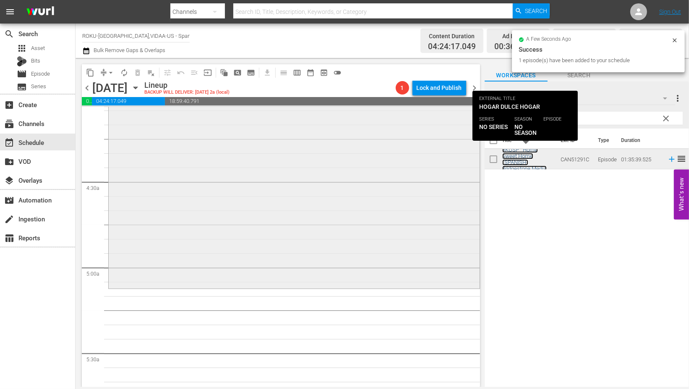
scroll to position [746, 0]
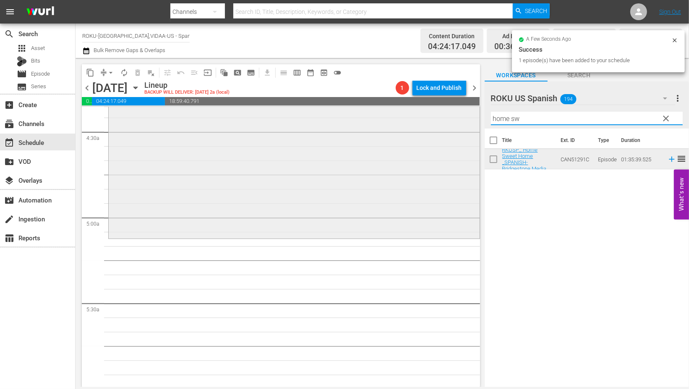
drag, startPoint x: 529, startPoint y: 120, endPoint x: 354, endPoint y: 120, distance: 175.1
click at [354, 120] on div "content_copy compress arrow_drop_down autorenew_outlined delete_forever_outline…" at bounding box center [383, 222] width 614 height 329
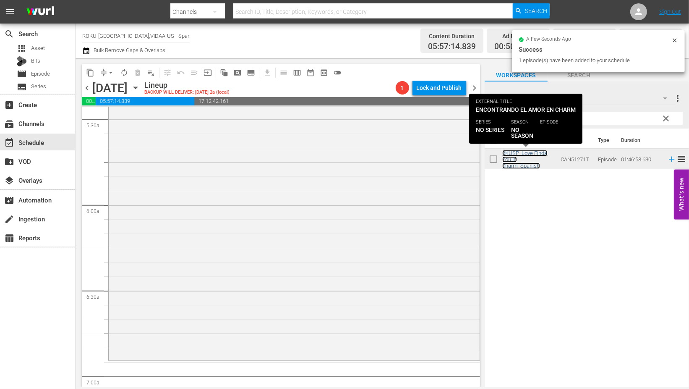
scroll to position [979, 0]
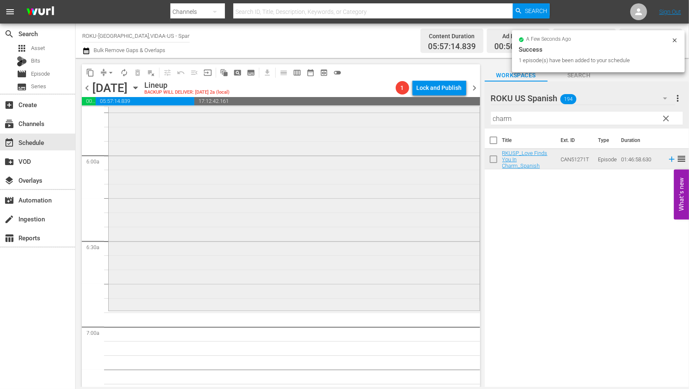
drag, startPoint x: 523, startPoint y: 120, endPoint x: 444, endPoint y: 119, distance: 78.5
click at [444, 119] on div "content_copy compress arrow_drop_down autorenew_outlined delete_forever_outline…" at bounding box center [383, 222] width 614 height 329
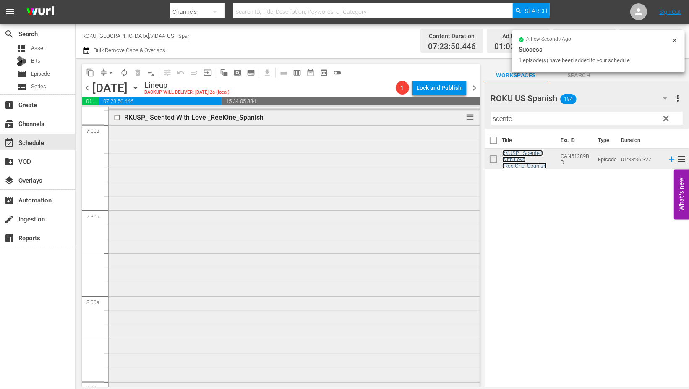
scroll to position [1306, 0]
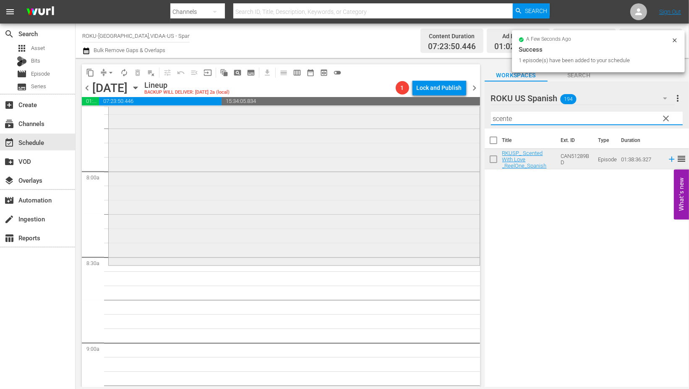
drag, startPoint x: 553, startPoint y: 123, endPoint x: 397, endPoint y: 127, distance: 156.7
click at [399, 126] on div "content_copy compress arrow_drop_down autorenew_outlined delete_forever_outline…" at bounding box center [383, 222] width 614 height 329
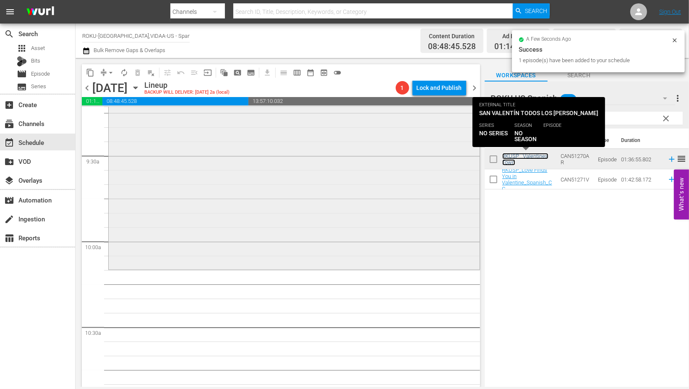
scroll to position [1586, 0]
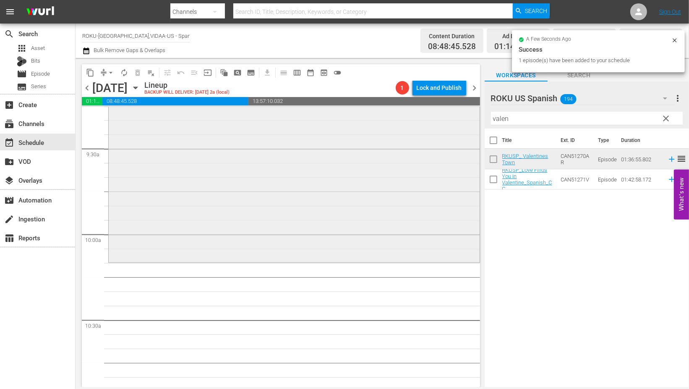
drag, startPoint x: 515, startPoint y: 118, endPoint x: 416, endPoint y: 120, distance: 98.7
click at [417, 119] on div "content_copy compress arrow_drop_down autorenew_outlined delete_forever_outline…" at bounding box center [383, 222] width 614 height 329
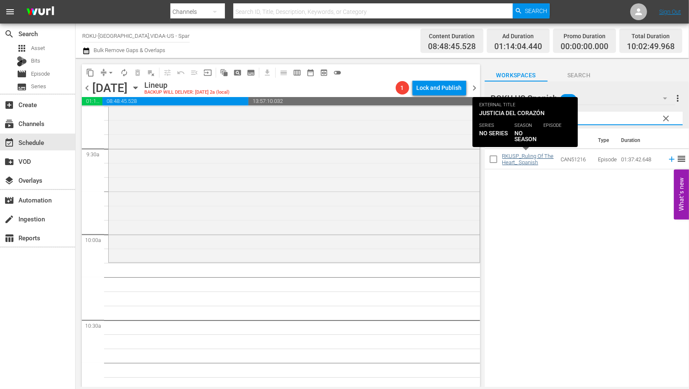
type input "ruling"
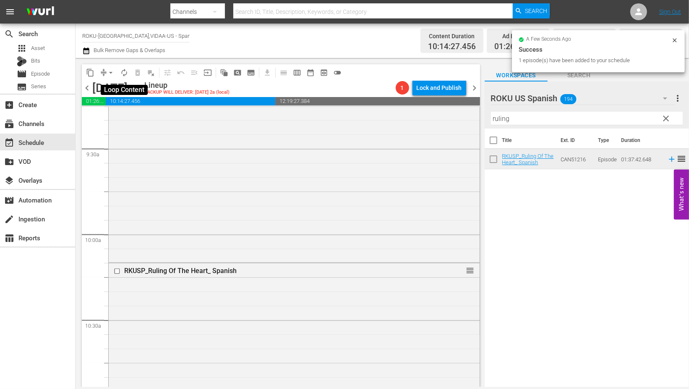
click at [123, 70] on span "autorenew_outlined" at bounding box center [124, 72] width 8 height 8
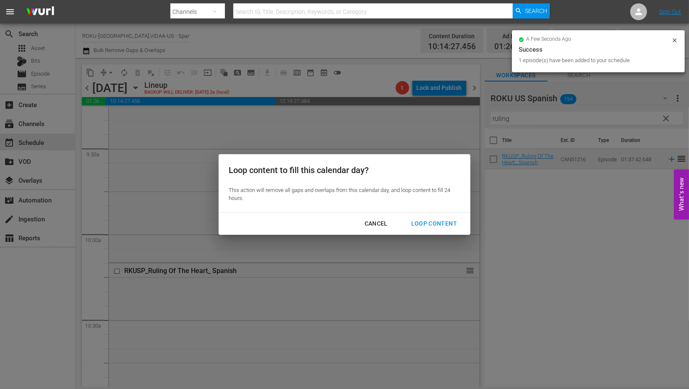
click at [442, 225] on div "Loop Content" at bounding box center [434, 223] width 59 height 10
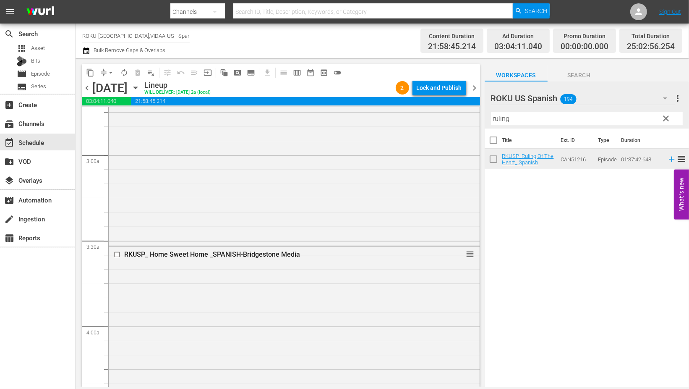
scroll to position [466, 0]
click at [110, 72] on span "arrow_drop_down" at bounding box center [111, 72] width 8 height 8
drag, startPoint x: 241, startPoint y: 130, endPoint x: 235, endPoint y: 93, distance: 37.8
click at [241, 129] on div "RKUSP_ Art of Falling in Love _Spanish-Brain Power reorder" at bounding box center [294, 98] width 371 height 291
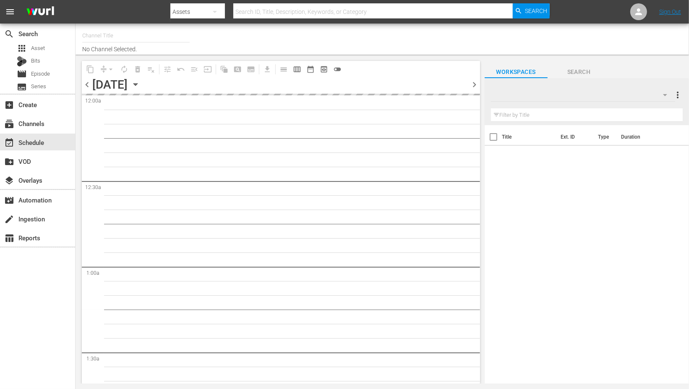
type input "ROKU-[GEOGRAPHIC_DATA],VIDAA-US - Spanish - Spark TV - [PERSON_NAME] y Amor (11…"
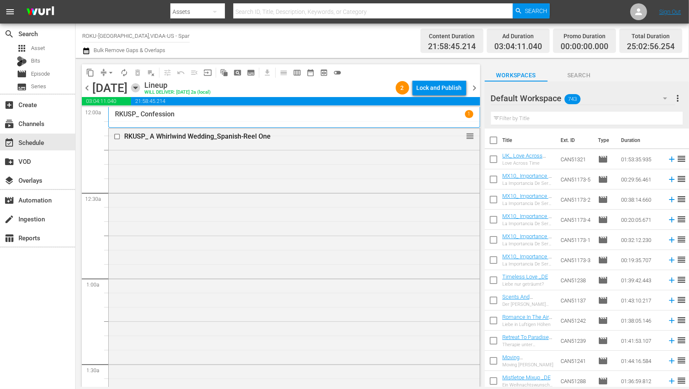
click at [140, 86] on icon "button" at bounding box center [135, 87] width 9 height 9
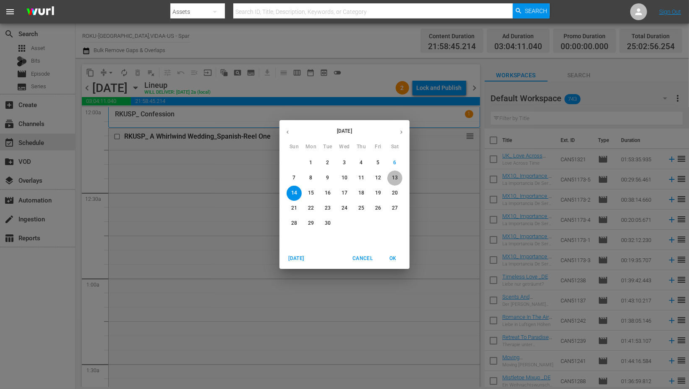
click at [398, 177] on span "13" at bounding box center [394, 177] width 15 height 7
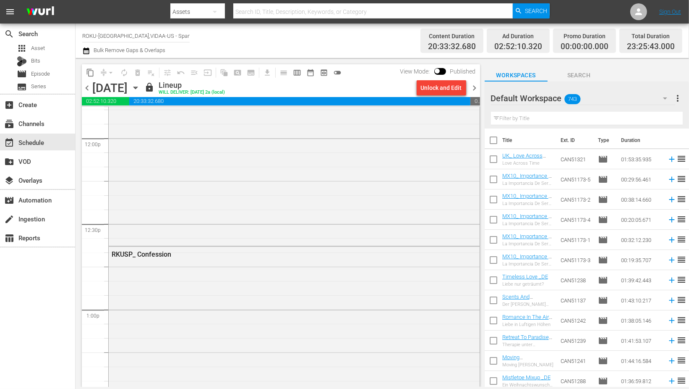
scroll to position [2052, 0]
click at [140, 89] on icon "button" at bounding box center [135, 87] width 9 height 9
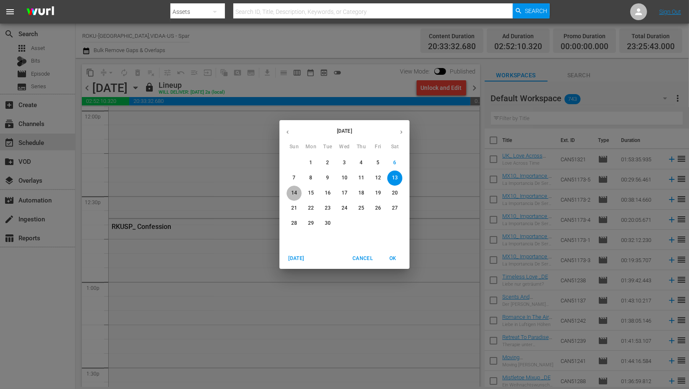
click at [296, 192] on p "14" at bounding box center [294, 192] width 6 height 7
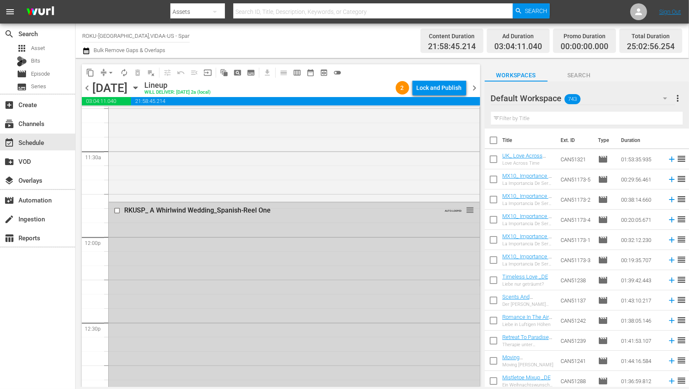
scroll to position [1912, 0]
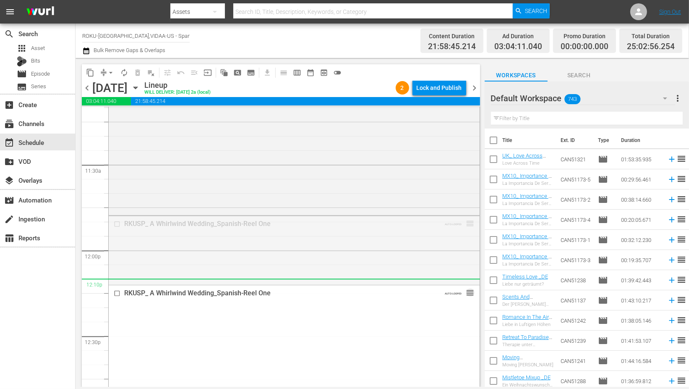
drag, startPoint x: 465, startPoint y: 223, endPoint x: 452, endPoint y: 283, distance: 61.3
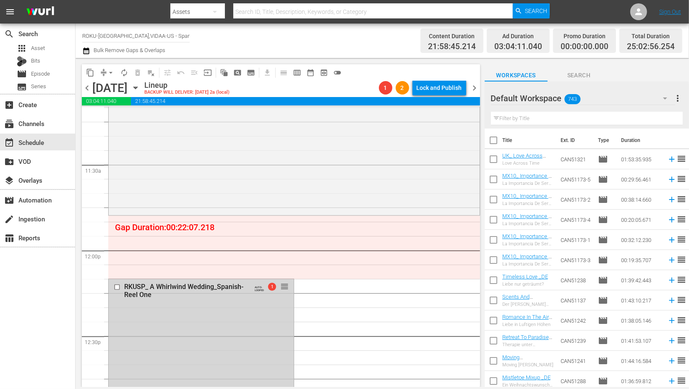
click at [510, 116] on input "text" at bounding box center [587, 118] width 192 height 13
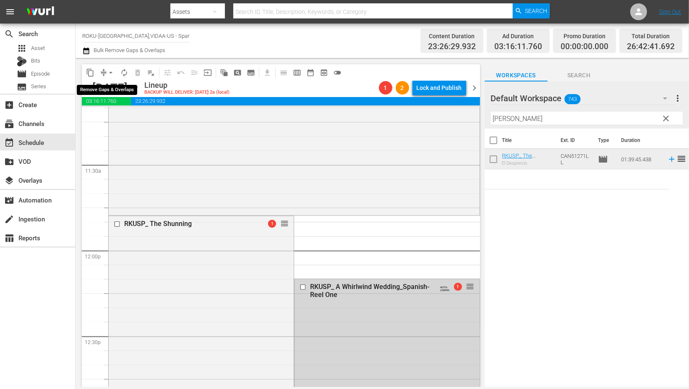
click at [107, 71] on span "arrow_drop_down" at bounding box center [111, 72] width 8 height 8
click at [122, 118] on li "Align to End of Previous Day" at bounding box center [111, 117] width 88 height 14
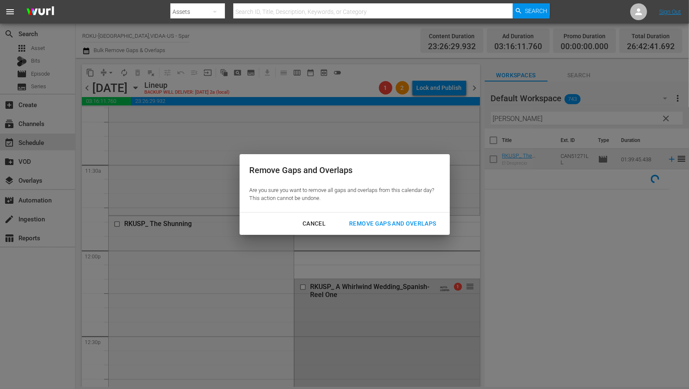
click at [422, 224] on div "Remove Gaps and Overlaps" at bounding box center [393, 223] width 100 height 10
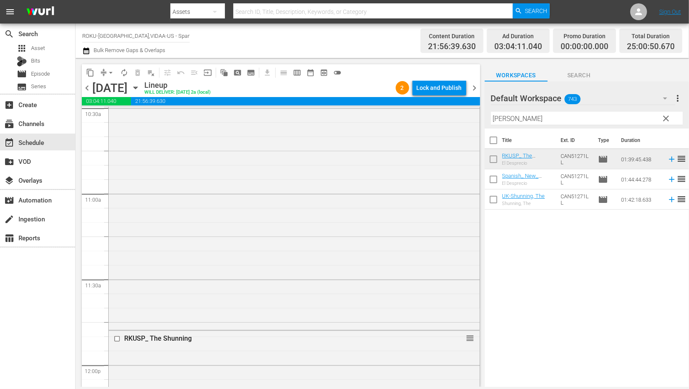
scroll to position [1866, 0]
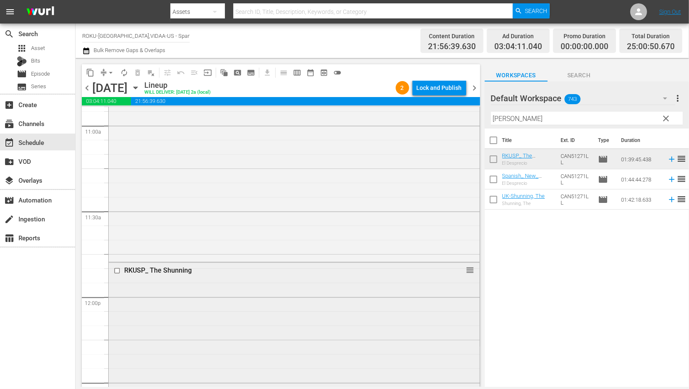
click at [117, 270] on input "checkbox" at bounding box center [118, 270] width 9 height 7
click at [137, 72] on span "delete_forever_outlined" at bounding box center [137, 72] width 8 height 8
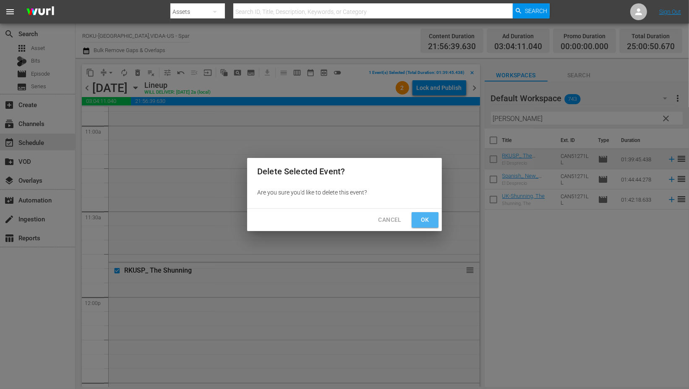
click at [424, 217] on span "Ok" at bounding box center [425, 220] width 13 height 10
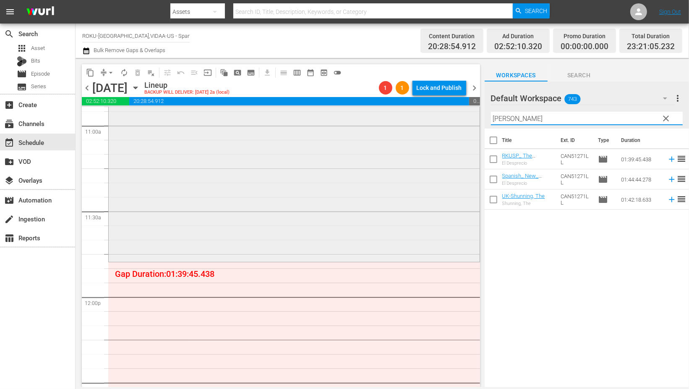
drag, startPoint x: 518, startPoint y: 116, endPoint x: 436, endPoint y: 115, distance: 82.3
click at [436, 115] on div "content_copy compress arrow_drop_down autorenew_outlined delete_forever_outline…" at bounding box center [383, 222] width 614 height 329
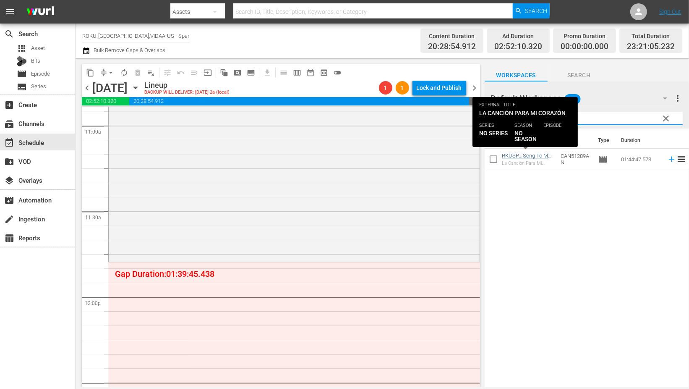
type input "song"
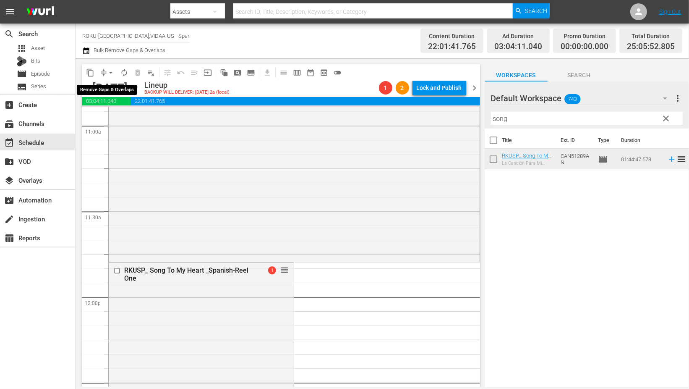
click at [110, 71] on span "arrow_drop_down" at bounding box center [111, 72] width 8 height 8
click at [123, 118] on li "Align to End of Previous Day" at bounding box center [111, 117] width 88 height 14
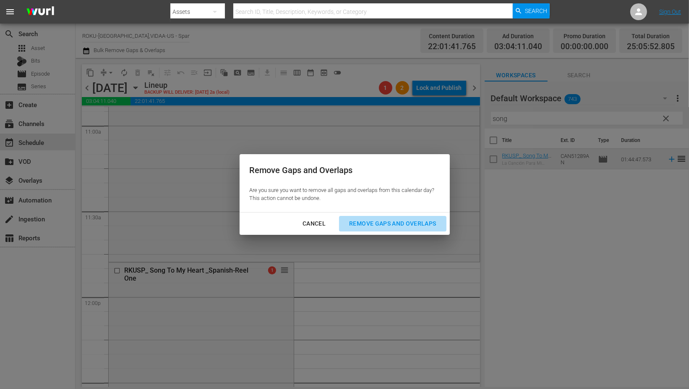
click at [429, 224] on div "Remove Gaps and Overlaps" at bounding box center [393, 223] width 100 height 10
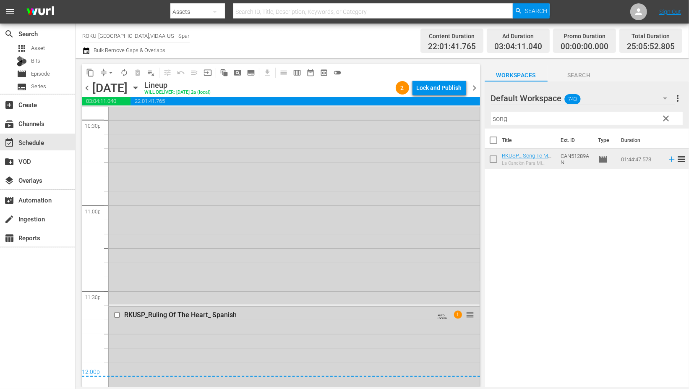
scroll to position [3918, 0]
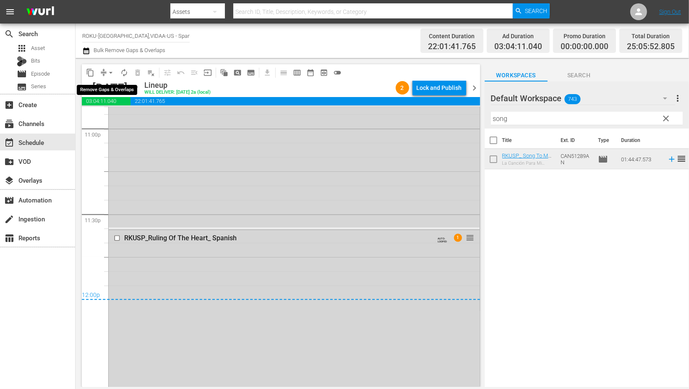
click at [113, 74] on span "arrow_drop_down" at bounding box center [111, 72] width 8 height 8
drag, startPoint x: 118, startPoint y: 118, endPoint x: 123, endPoint y: 118, distance: 4.6
click at [123, 118] on li "Align to End of Previous Day" at bounding box center [111, 117] width 88 height 14
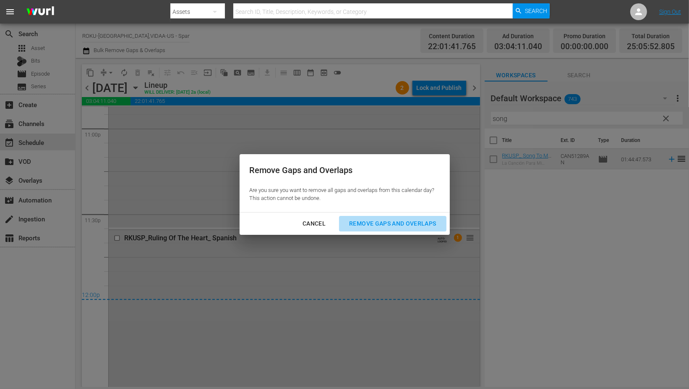
click at [419, 222] on div "Remove Gaps and Overlaps" at bounding box center [393, 223] width 100 height 10
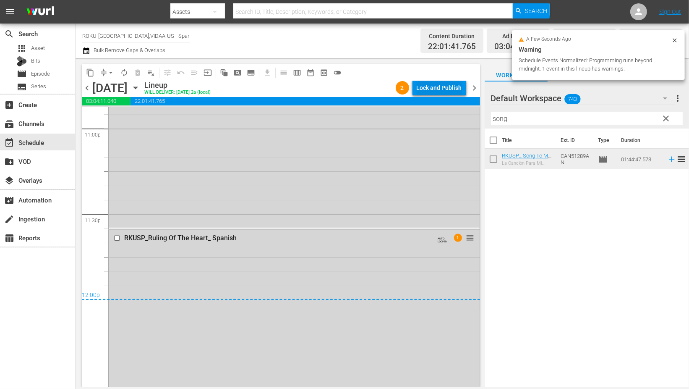
click at [437, 87] on div "Lock and Publish" at bounding box center [439, 87] width 45 height 15
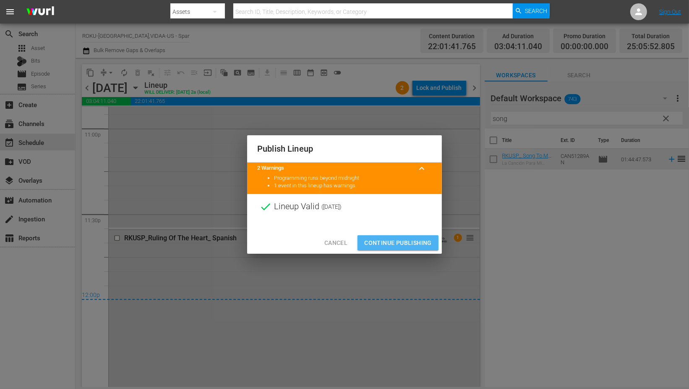
click at [405, 241] on span "Continue Publishing" at bounding box center [398, 243] width 68 height 10
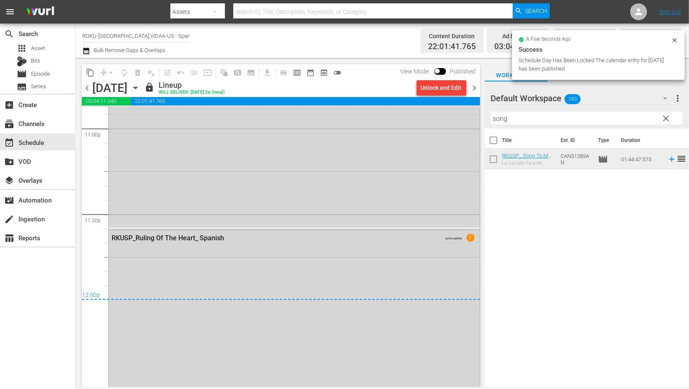
click at [140, 86] on icon "button" at bounding box center [135, 87] width 9 height 9
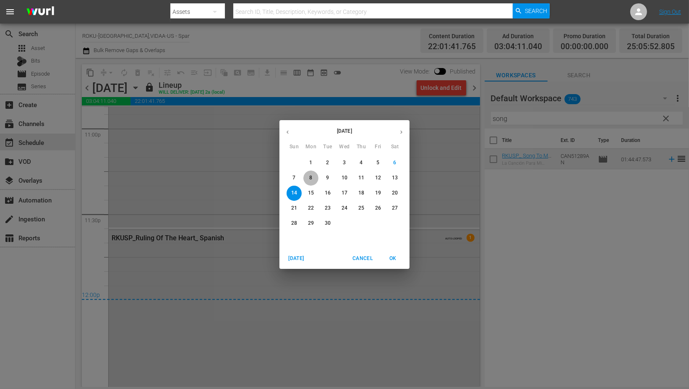
click at [312, 177] on p "8" at bounding box center [310, 177] width 3 height 7
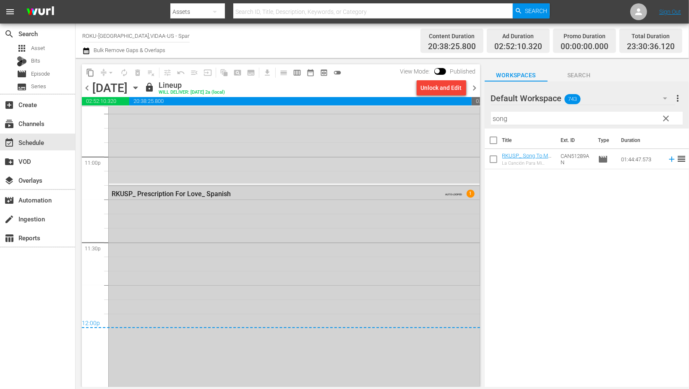
scroll to position [3970, 0]
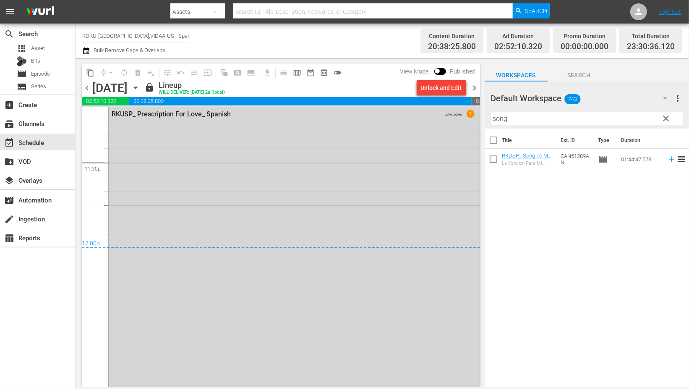
click at [140, 87] on icon "button" at bounding box center [135, 87] width 9 height 9
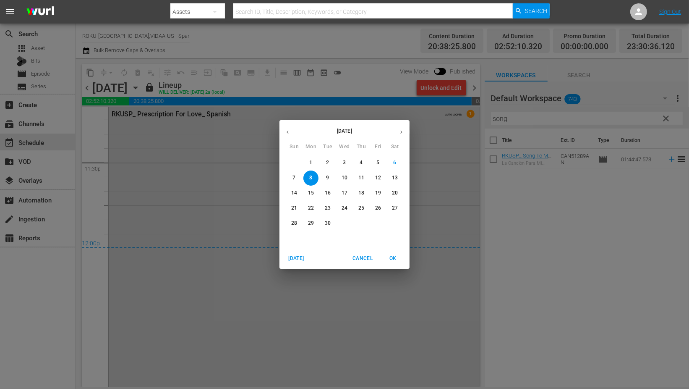
click at [330, 178] on span "9" at bounding box center [327, 177] width 15 height 7
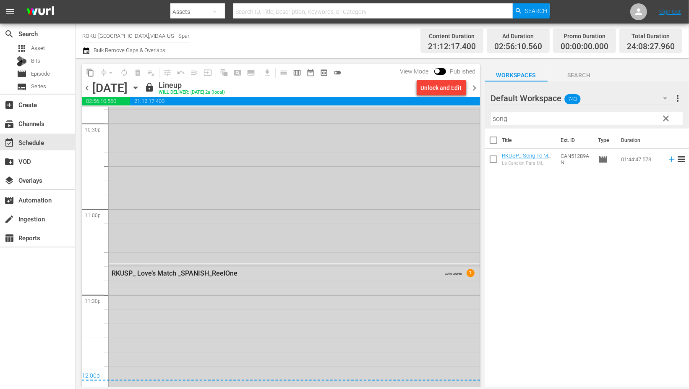
scroll to position [3931, 0]
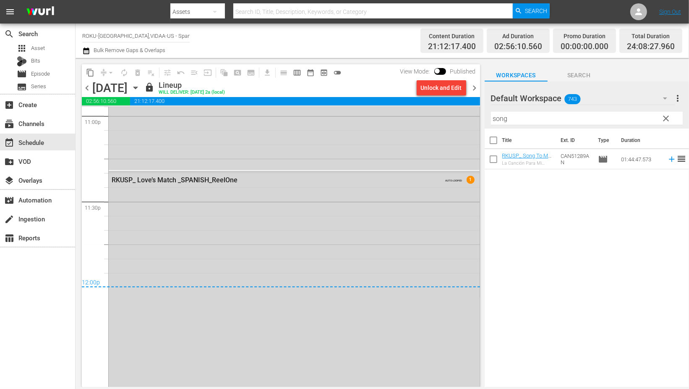
click at [140, 86] on icon "button" at bounding box center [135, 87] width 9 height 9
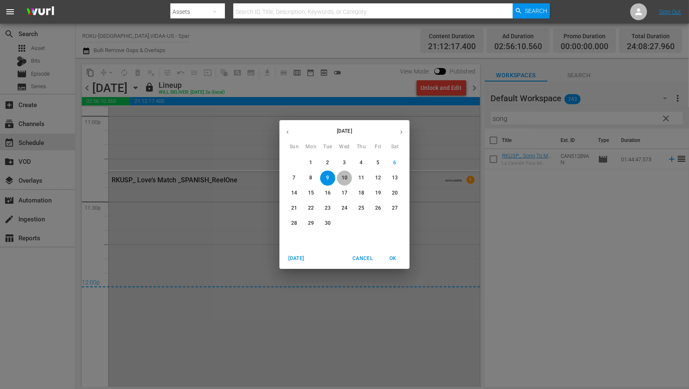
click at [346, 174] on p "10" at bounding box center [345, 177] width 6 height 7
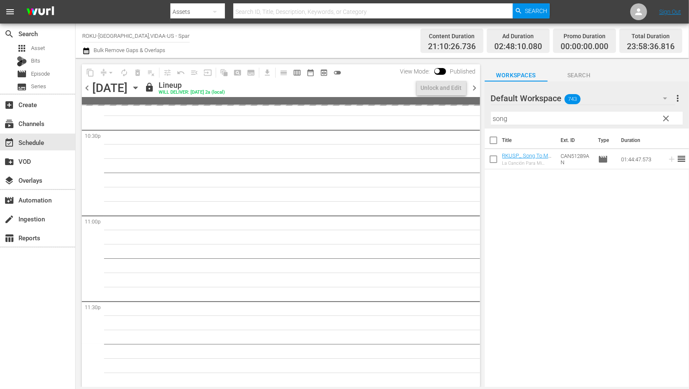
scroll to position [3931, 0]
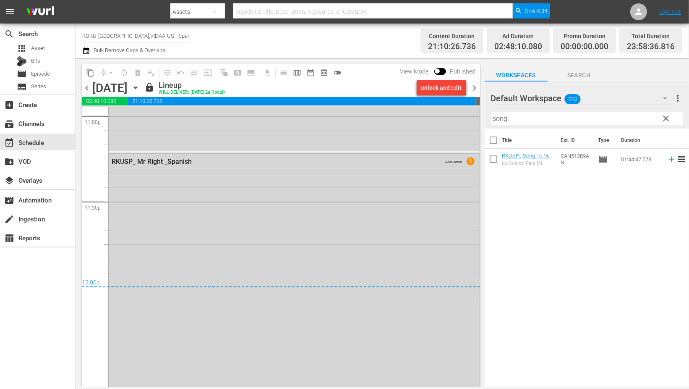
click at [137, 89] on icon "button" at bounding box center [135, 88] width 4 height 2
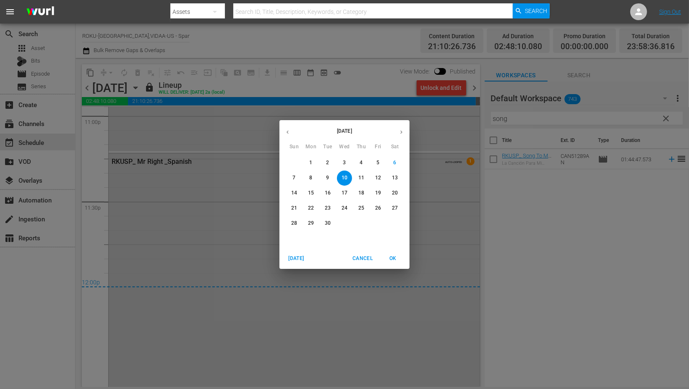
click at [361, 176] on p "11" at bounding box center [362, 177] width 6 height 7
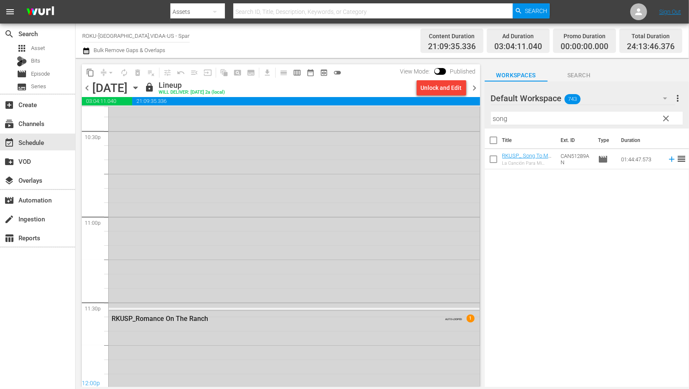
scroll to position [3917, 0]
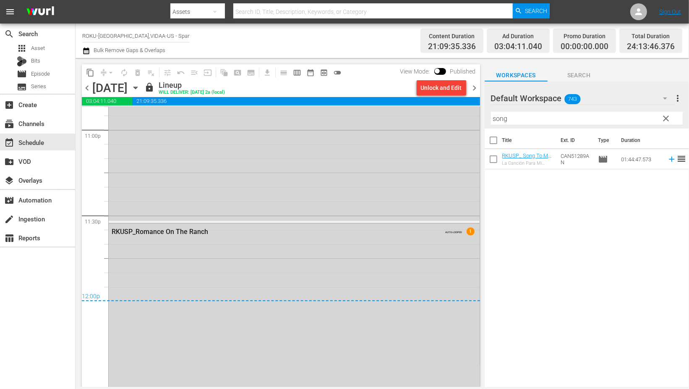
click at [140, 89] on icon "button" at bounding box center [135, 87] width 9 height 9
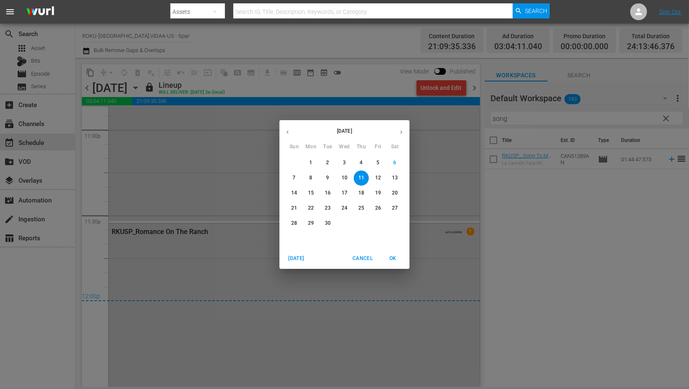
click at [381, 177] on p "12" at bounding box center [378, 177] width 6 height 7
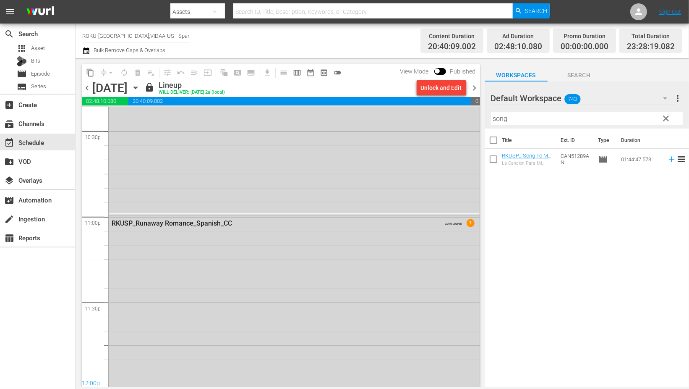
scroll to position [3917, 0]
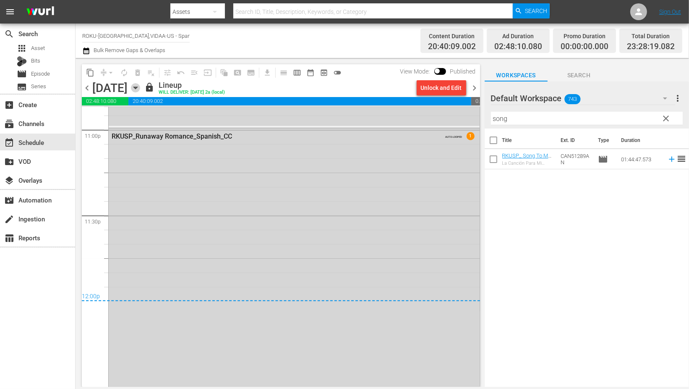
click at [140, 86] on icon "button" at bounding box center [135, 87] width 9 height 9
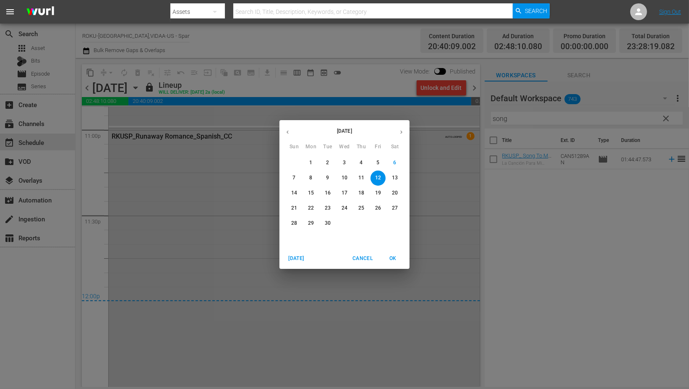
click at [393, 177] on p "13" at bounding box center [395, 177] width 6 height 7
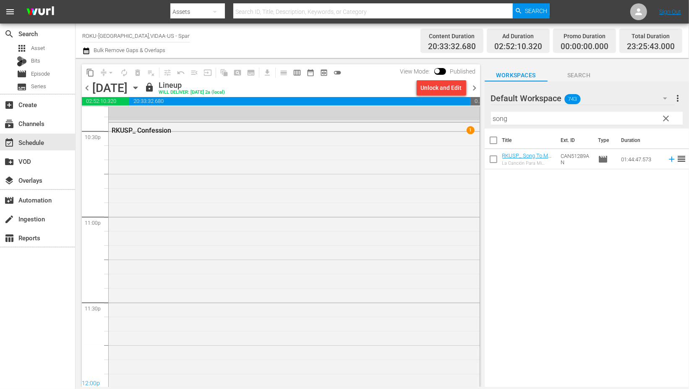
scroll to position [3852, 0]
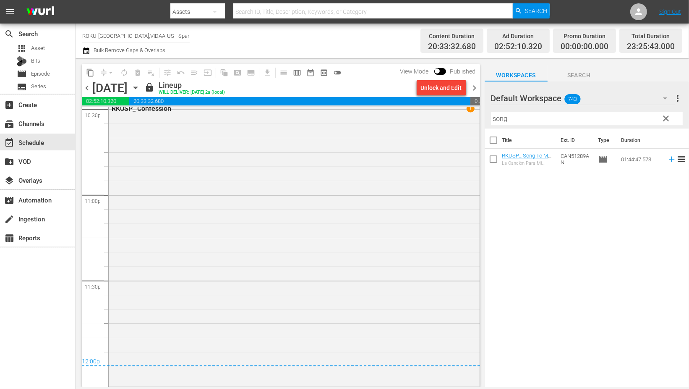
click at [140, 86] on icon "button" at bounding box center [135, 87] width 9 height 9
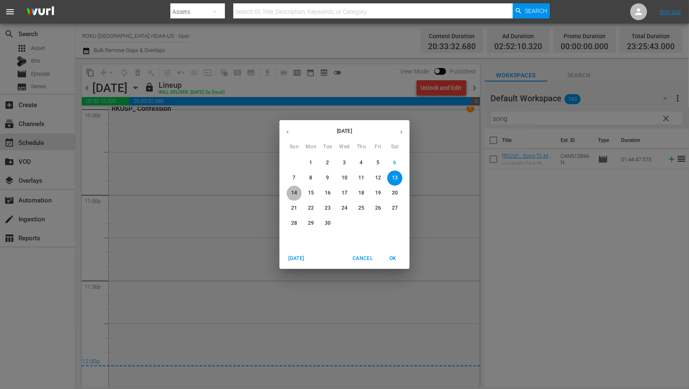
click at [295, 191] on p "14" at bounding box center [294, 192] width 6 height 7
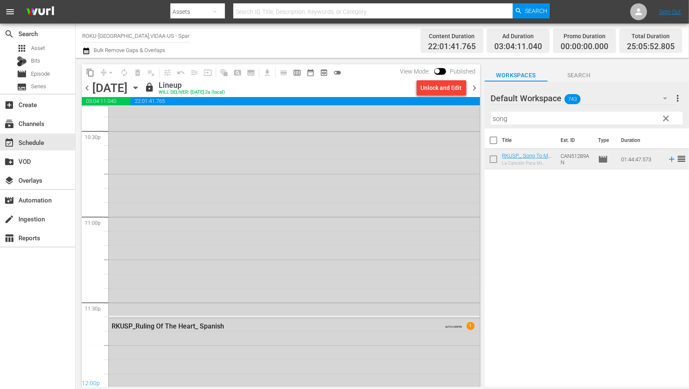
scroll to position [3888, 0]
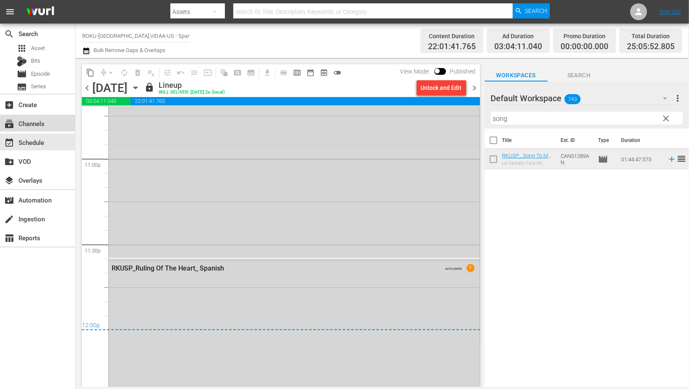
click at [47, 124] on div "subscriptions Channels" at bounding box center [23, 122] width 47 height 8
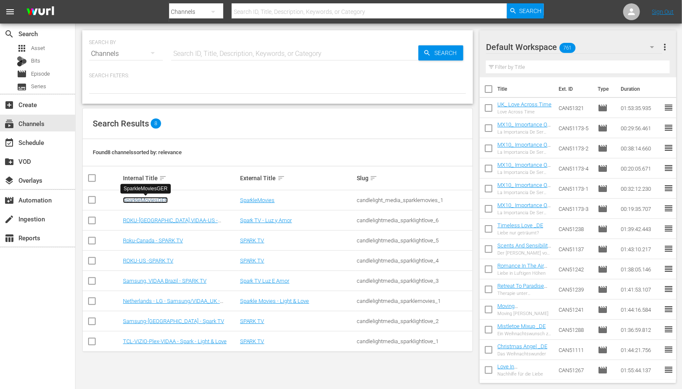
click at [149, 197] on link "SparkleMoviesGER" at bounding box center [145, 200] width 45 height 6
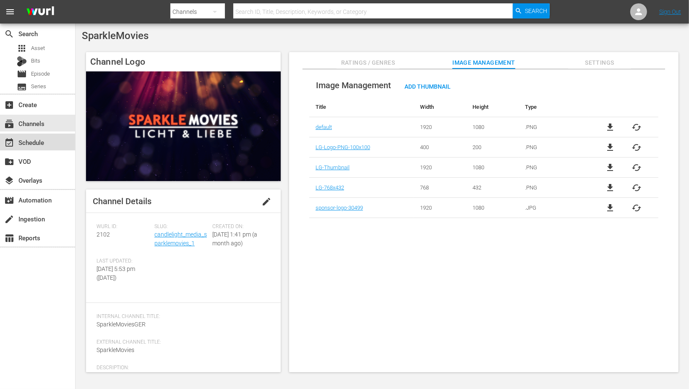
click at [37, 141] on div "event_available Schedule" at bounding box center [23, 141] width 47 height 8
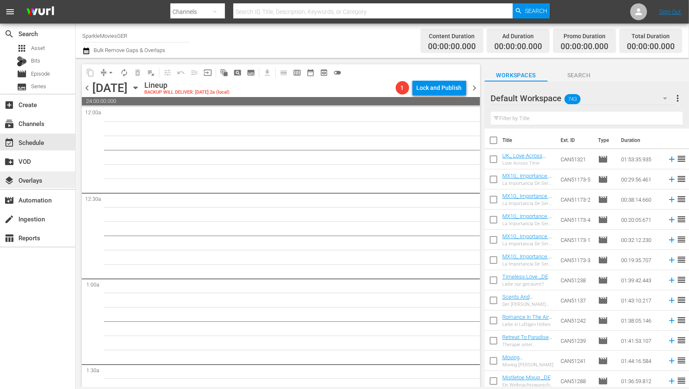
click at [36, 181] on div "layers Overlays" at bounding box center [23, 179] width 47 height 8
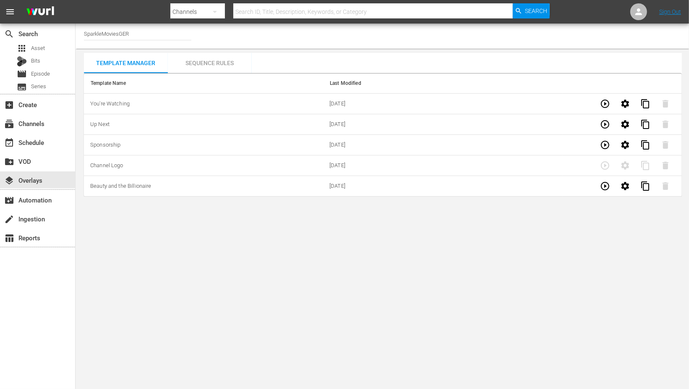
click at [214, 61] on div "Sequence Rules" at bounding box center [210, 63] width 84 height 20
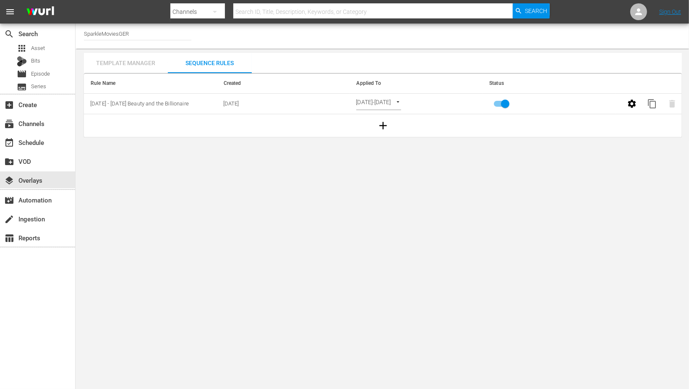
click at [128, 63] on div "Template Manager" at bounding box center [126, 63] width 84 height 20
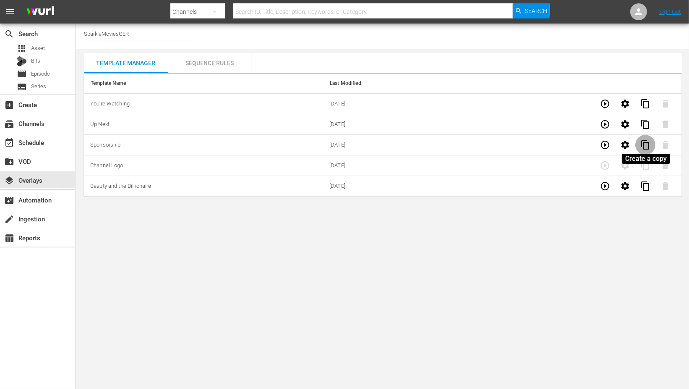
click at [644, 141] on span "content_copy" at bounding box center [646, 145] width 10 height 10
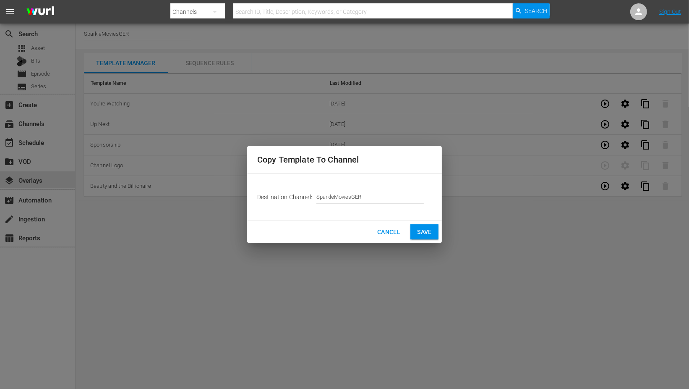
click at [421, 231] on span "Save" at bounding box center [424, 232] width 15 height 10
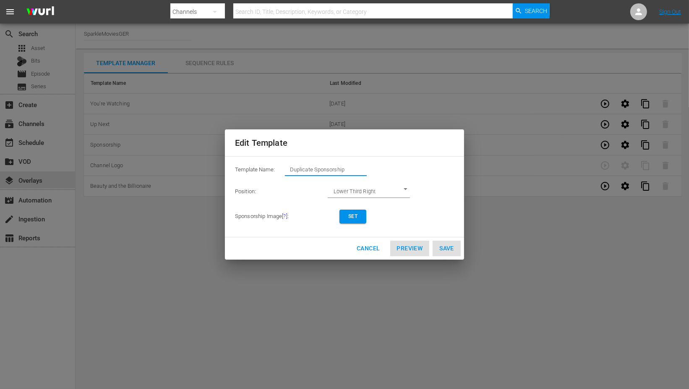
drag, startPoint x: 350, startPoint y: 168, endPoint x: 240, endPoint y: 161, distance: 110.6
click at [240, 161] on div "Template Name: Duplicate Sponsorship Position: Lower Third Right LOWER_THIRD_RI…" at bounding box center [344, 196] width 239 height 81
click at [348, 217] on span "Set" at bounding box center [352, 216] width 13 height 9
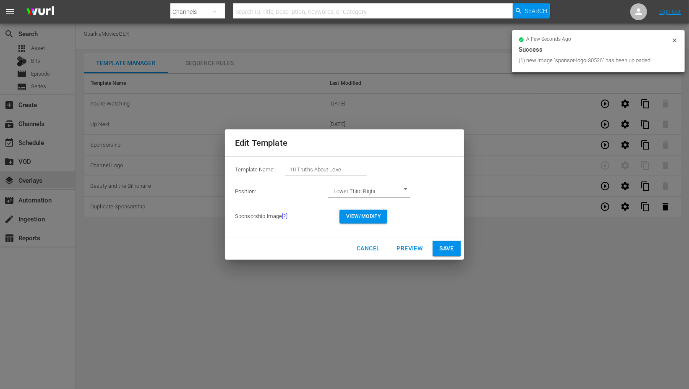
click at [369, 215] on span "View/Modify" at bounding box center [363, 216] width 34 height 9
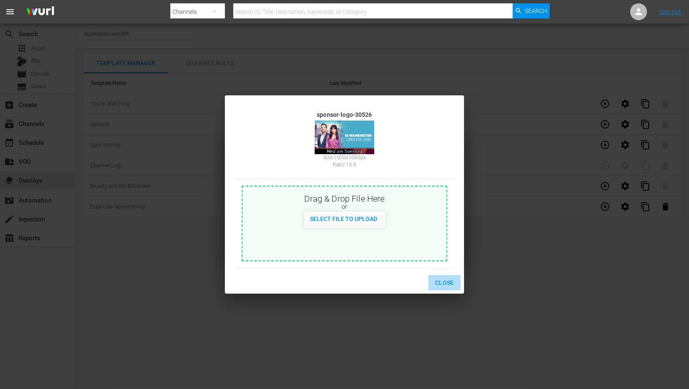
click at [445, 280] on span "Close" at bounding box center [444, 282] width 19 height 10
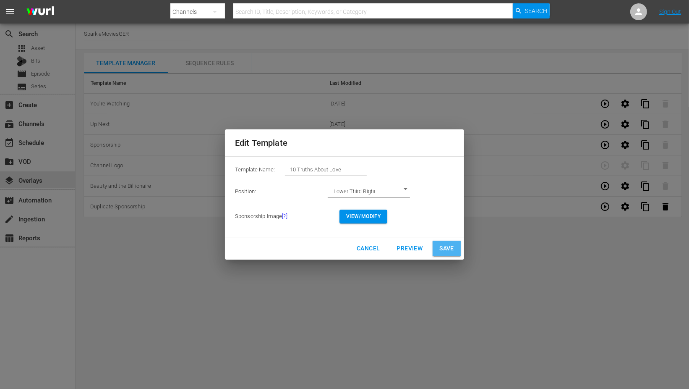
click at [450, 244] on span "Save" at bounding box center [447, 248] width 15 height 10
type input "Duplicate Sponsorship"
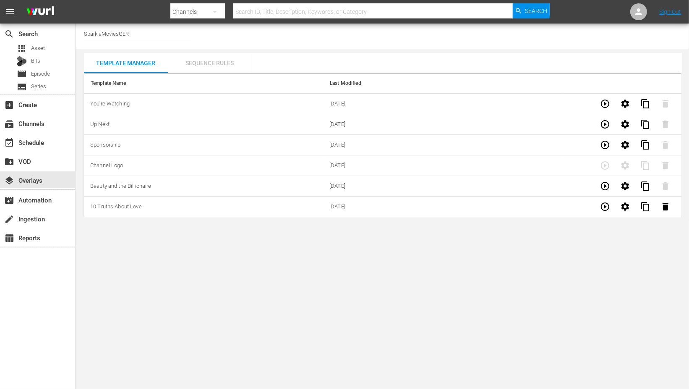
click at [206, 62] on div "Sequence Rules" at bounding box center [210, 63] width 84 height 20
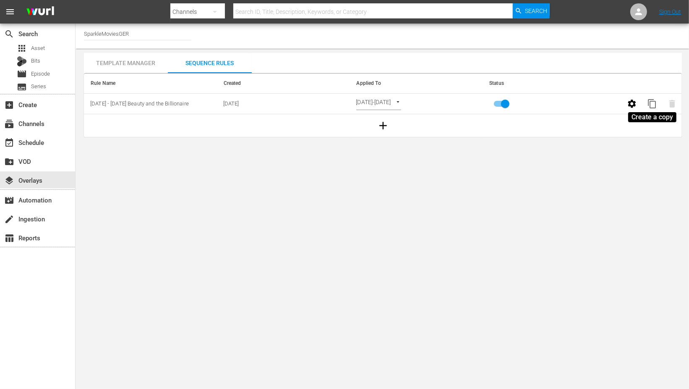
click at [651, 104] on span "content_copy" at bounding box center [652, 104] width 10 height 10
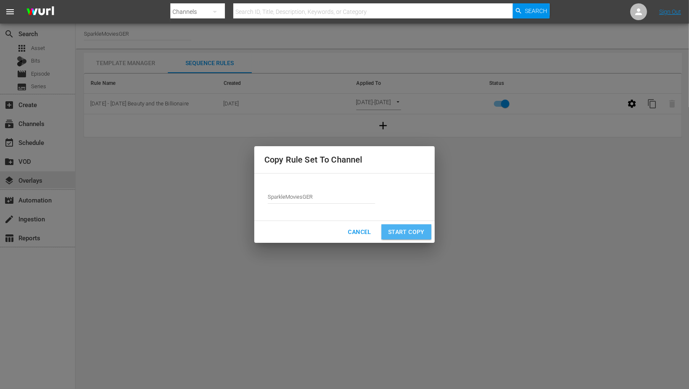
click at [410, 232] on span "Start Copy" at bounding box center [406, 232] width 37 height 10
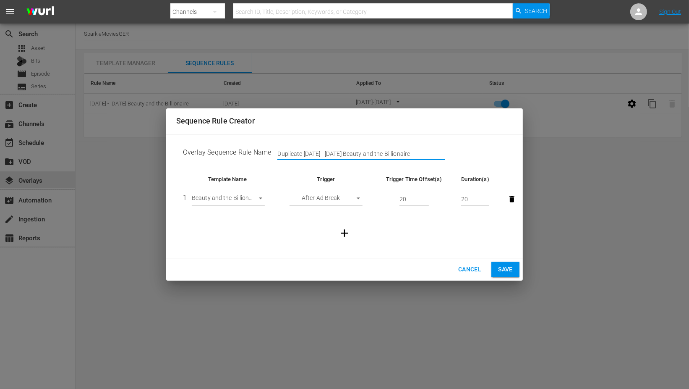
drag, startPoint x: 410, startPoint y: 153, endPoint x: 216, endPoint y: 148, distance: 194.0
click at [216, 148] on td "Overlay Sequence Rule Name Duplicate Sept 4 - 7 Beauty and the Billionaire" at bounding box center [344, 154] width 337 height 26
click at [278, 152] on input "10 Truths About Love" at bounding box center [361, 154] width 168 height 13
type input "Sept 8 - 14 - 10 Truths About Love"
click at [259, 199] on body "menu Search By Channels Search ID, Title, Description, Keywords, or Category Se…" at bounding box center [344, 194] width 689 height 389
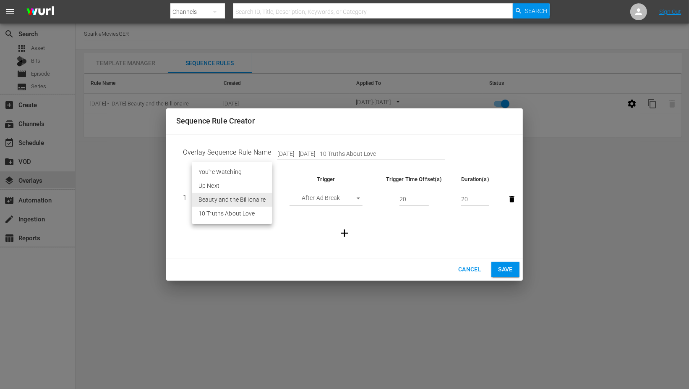
click at [249, 213] on li "10 Truths About Love" at bounding box center [232, 214] width 81 height 14
type input "30526"
click at [502, 271] on span "Save" at bounding box center [505, 269] width 15 height 10
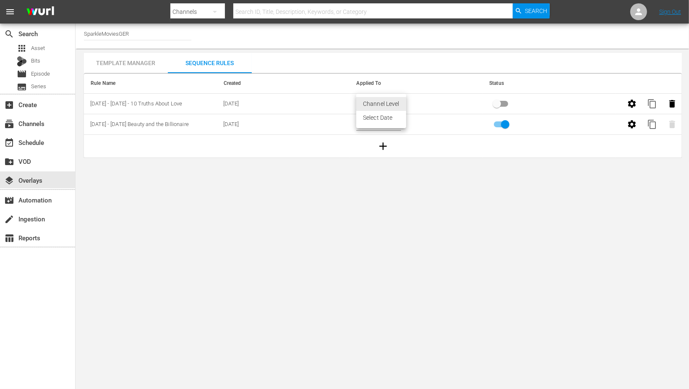
click at [399, 101] on body "menu Search By Channels Search ID, Title, Description, Keywords, or Category Se…" at bounding box center [344, 194] width 689 height 389
click at [385, 118] on li "Select Date" at bounding box center [381, 118] width 50 height 14
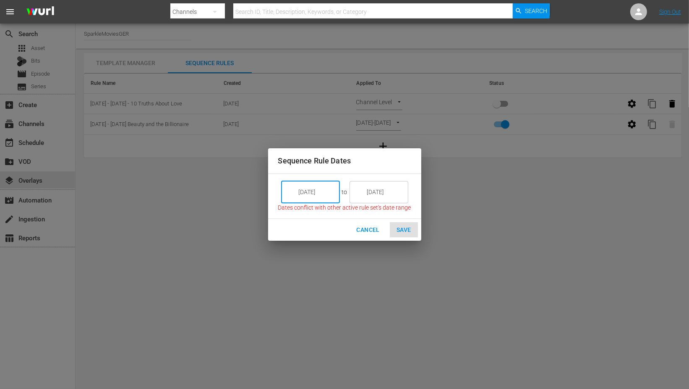
click at [330, 190] on input "[DATE]" at bounding box center [316, 192] width 47 height 23
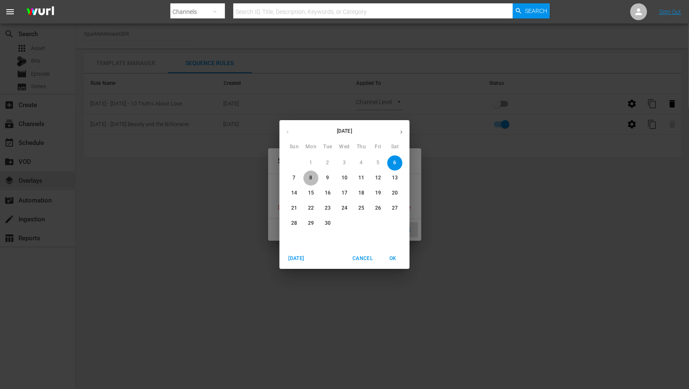
click at [311, 177] on p "8" at bounding box center [310, 177] width 3 height 7
type input "[DATE]"
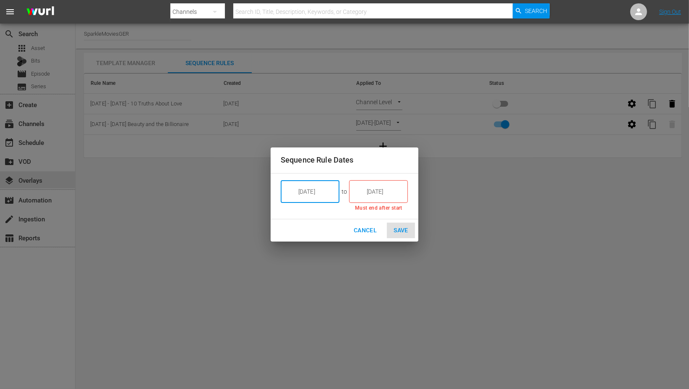
click at [393, 191] on input "[DATE]" at bounding box center [384, 191] width 47 height 23
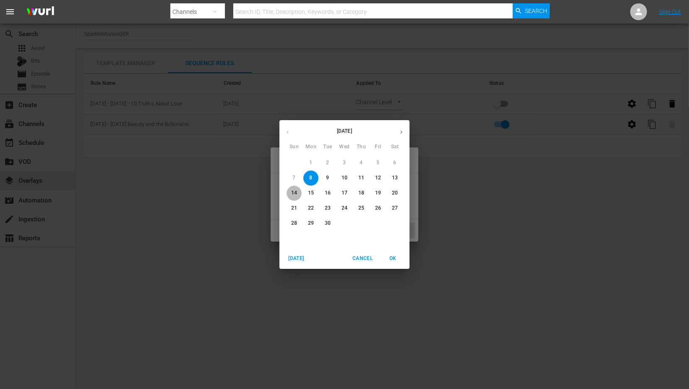
click at [295, 191] on p "14" at bounding box center [294, 192] width 6 height 7
type input "[DATE]"
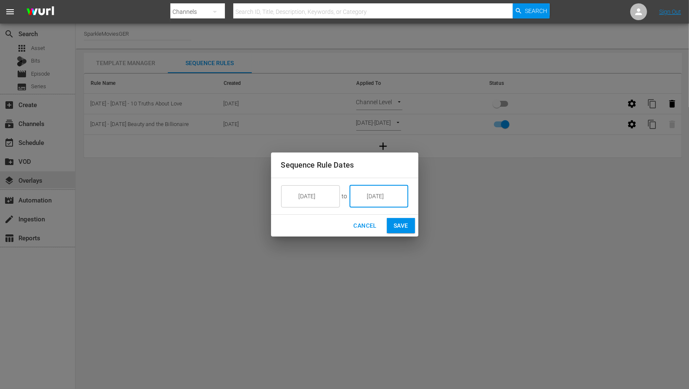
click at [402, 225] on span "Save" at bounding box center [401, 225] width 15 height 10
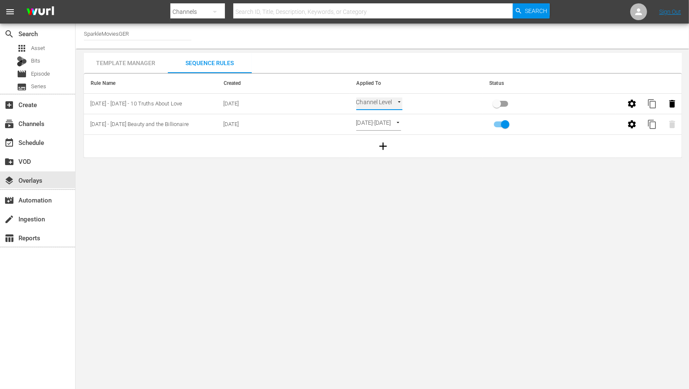
type input "SELECT_DATE"
click at [498, 105] on input "primary checkbox" at bounding box center [497, 105] width 48 height 16
checkbox input "true"
click at [39, 141] on div "event_available Schedule" at bounding box center [23, 141] width 47 height 8
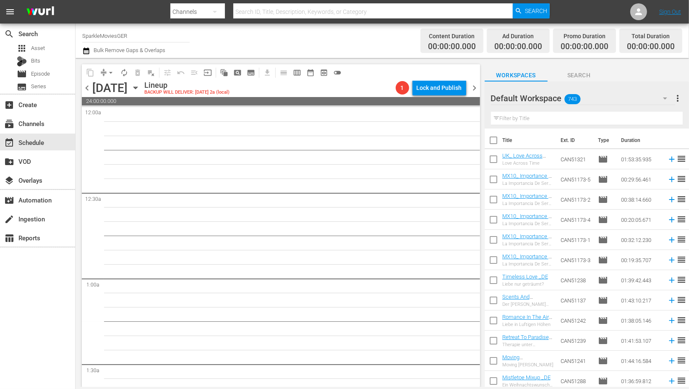
click at [140, 86] on icon "button" at bounding box center [135, 87] width 9 height 9
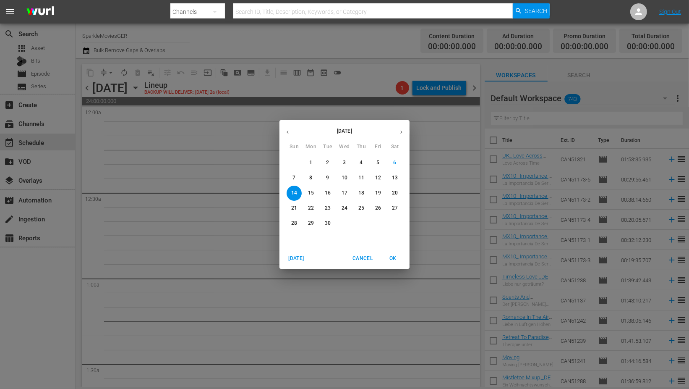
click at [312, 176] on p "8" at bounding box center [310, 177] width 3 height 7
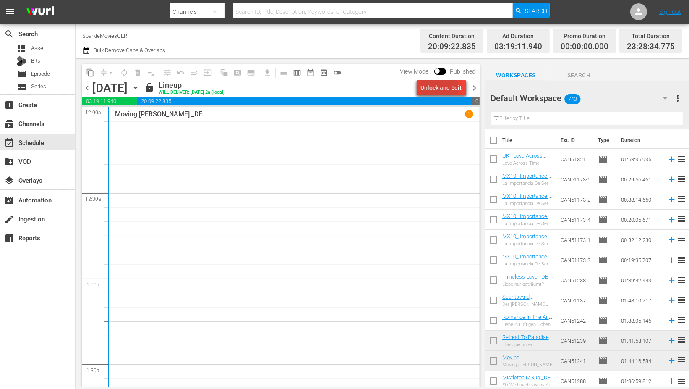
click at [431, 88] on div "Unlock and Edit" at bounding box center [441, 87] width 41 height 15
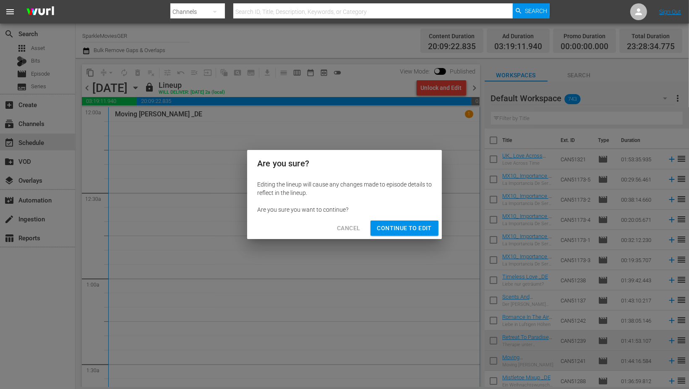
click at [395, 226] on span "Continue to Edit" at bounding box center [404, 228] width 55 height 10
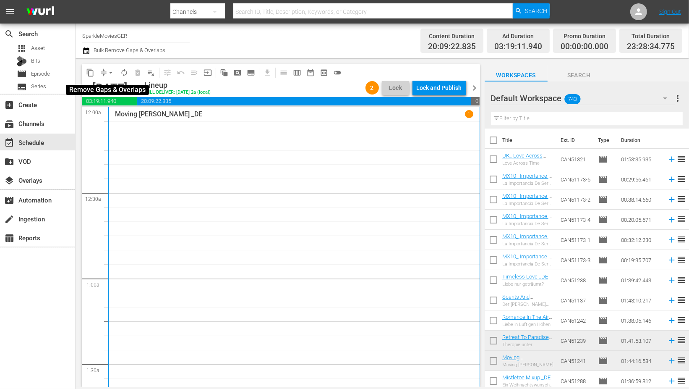
click at [111, 74] on span "arrow_drop_down" at bounding box center [111, 72] width 8 height 8
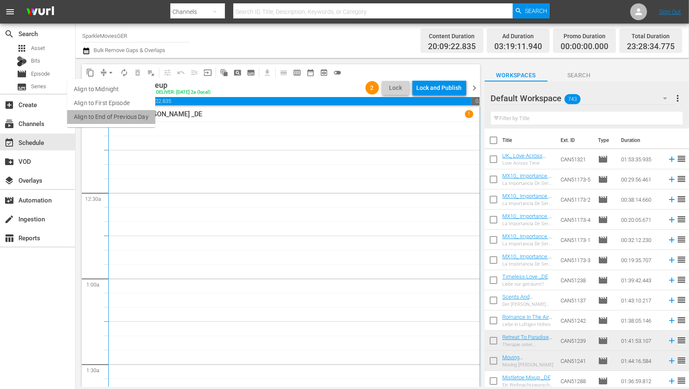
click at [120, 118] on li "Align to End of Previous Day" at bounding box center [111, 117] width 88 height 14
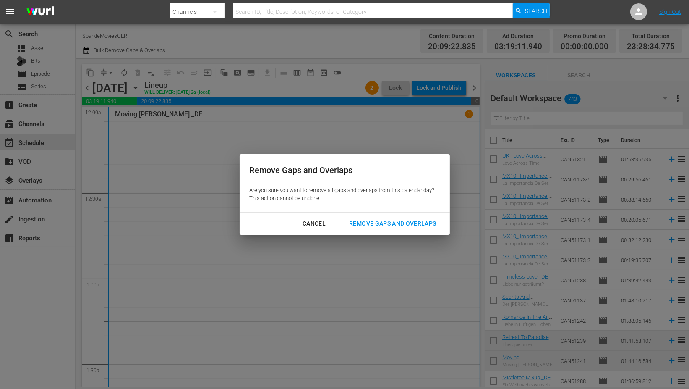
click at [379, 225] on div "Remove Gaps and Overlaps" at bounding box center [393, 223] width 100 height 10
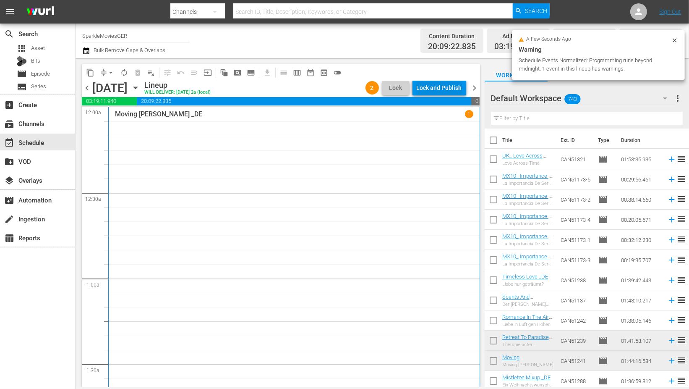
click at [438, 85] on div "Lock and Publish" at bounding box center [439, 87] width 45 height 15
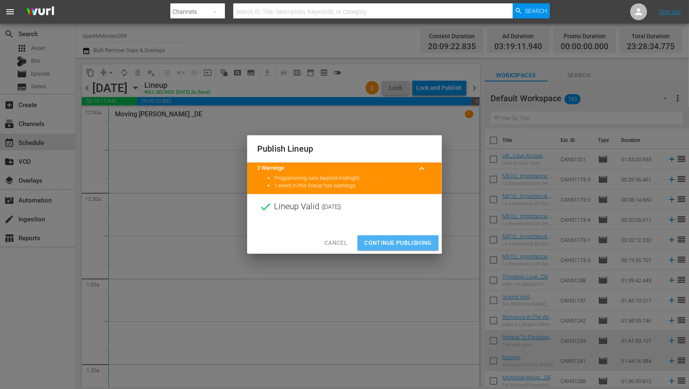
click at [401, 240] on span "Continue Publishing" at bounding box center [398, 243] width 68 height 10
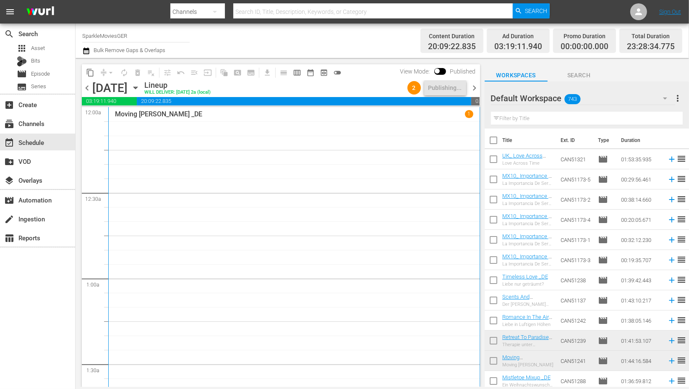
click at [137, 87] on icon "button" at bounding box center [135, 88] width 4 height 2
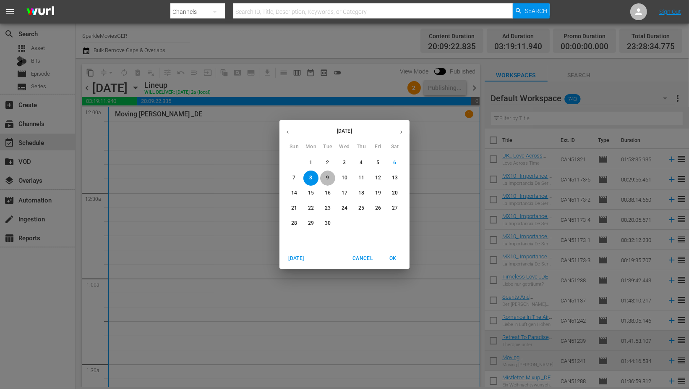
click at [330, 177] on span "9" at bounding box center [327, 177] width 15 height 7
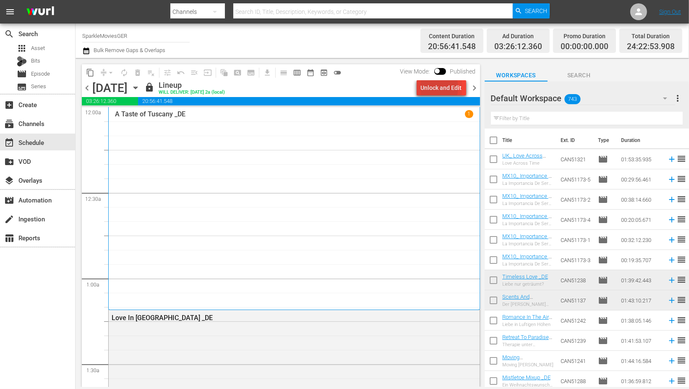
click at [433, 87] on div "Unlock and Edit" at bounding box center [441, 87] width 41 height 15
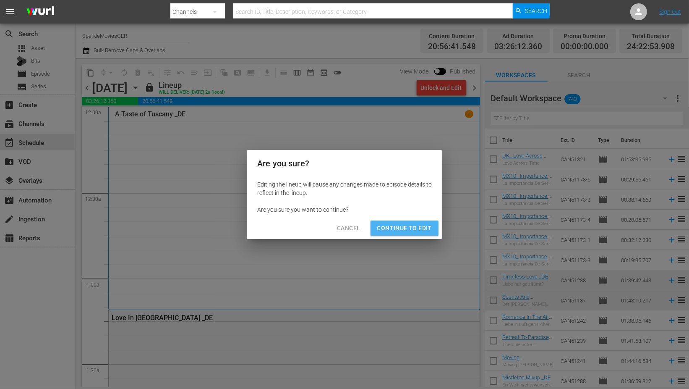
click at [406, 228] on span "Continue to Edit" at bounding box center [404, 228] width 55 height 10
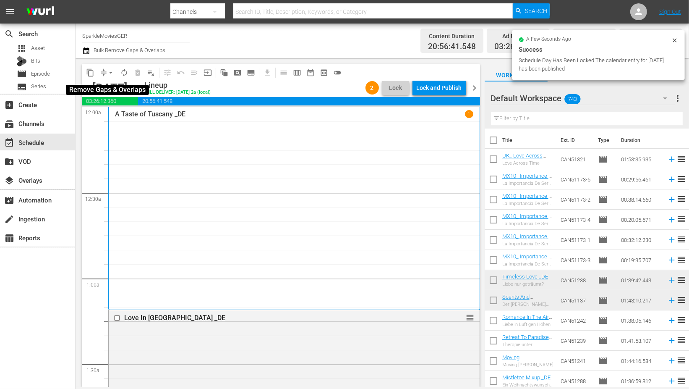
drag, startPoint x: 106, startPoint y: 74, endPoint x: 107, endPoint y: 78, distance: 4.2
click at [107, 74] on span "arrow_drop_down" at bounding box center [111, 72] width 8 height 8
click at [120, 112] on li "Align to End of Previous Day" at bounding box center [111, 117] width 88 height 14
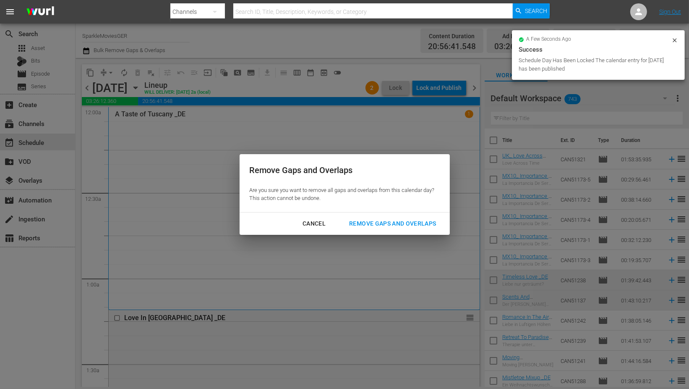
click at [385, 223] on div "Remove Gaps and Overlaps" at bounding box center [393, 223] width 100 height 10
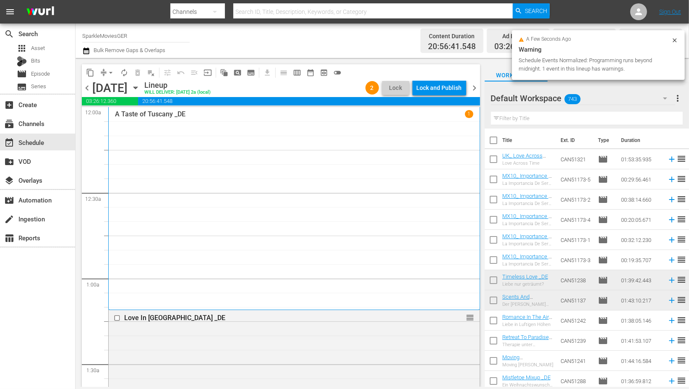
click at [432, 89] on div "Lock and Publish" at bounding box center [439, 87] width 45 height 15
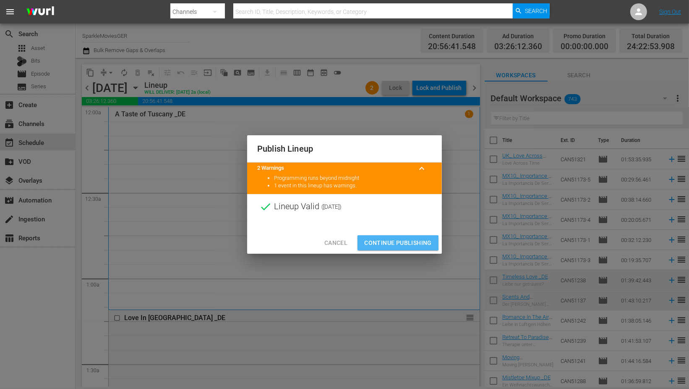
click at [387, 239] on span "Continue Publishing" at bounding box center [398, 243] width 68 height 10
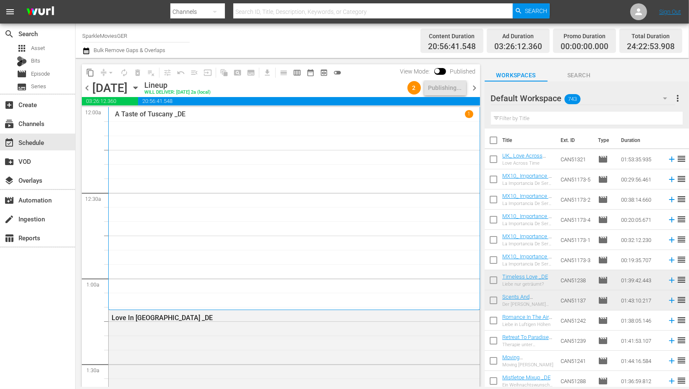
click at [140, 86] on icon "button" at bounding box center [135, 87] width 9 height 9
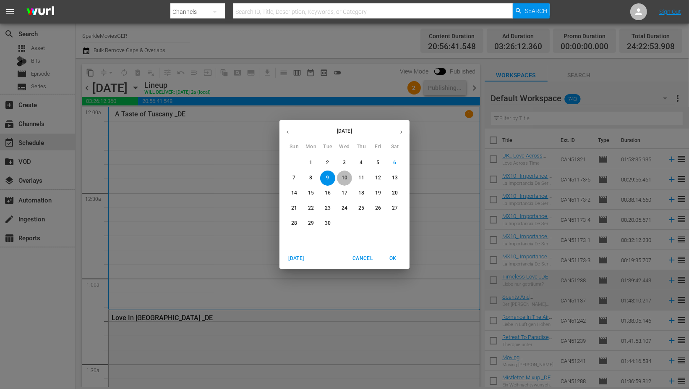
click at [348, 178] on span "10" at bounding box center [344, 177] width 15 height 7
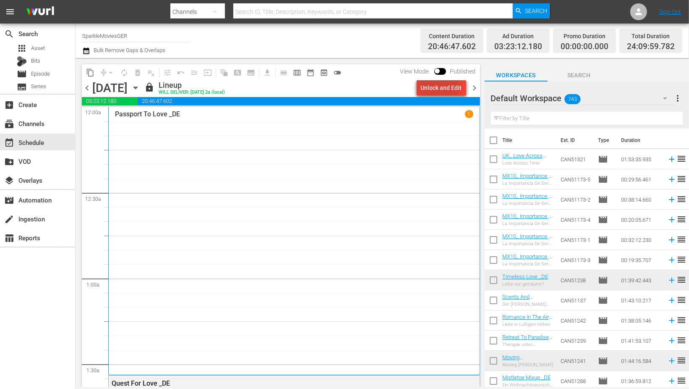
click at [432, 86] on div "Unlock and Edit" at bounding box center [441, 87] width 41 height 15
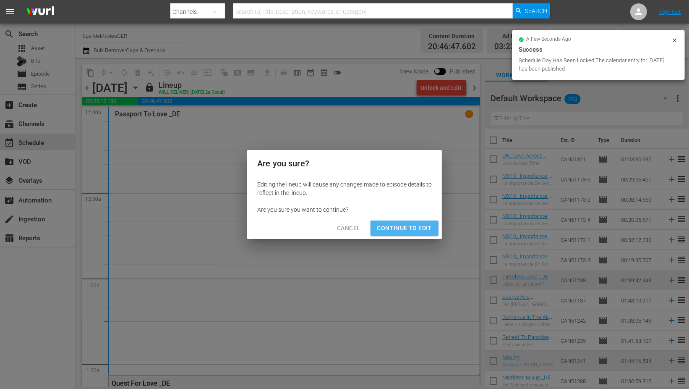
click at [411, 228] on span "Continue to Edit" at bounding box center [404, 228] width 55 height 10
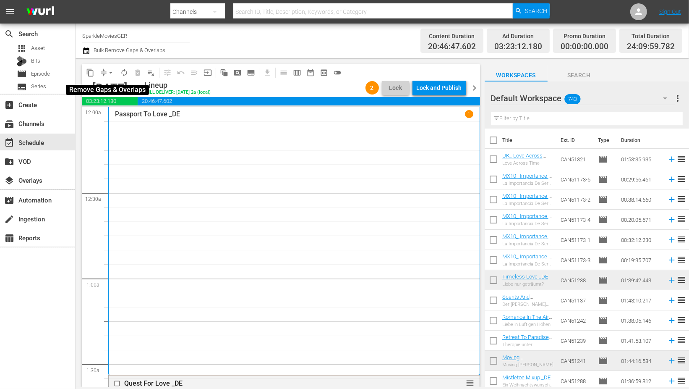
click at [107, 70] on span "arrow_drop_down" at bounding box center [111, 72] width 8 height 8
click at [112, 111] on li "Align to End of Previous Day" at bounding box center [111, 117] width 88 height 14
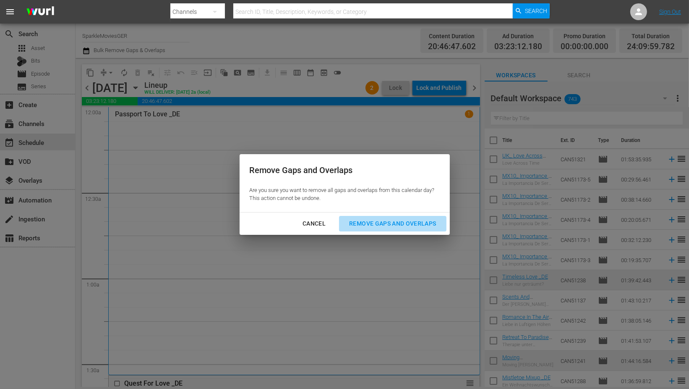
click at [390, 220] on div "Remove Gaps and Overlaps" at bounding box center [393, 223] width 100 height 10
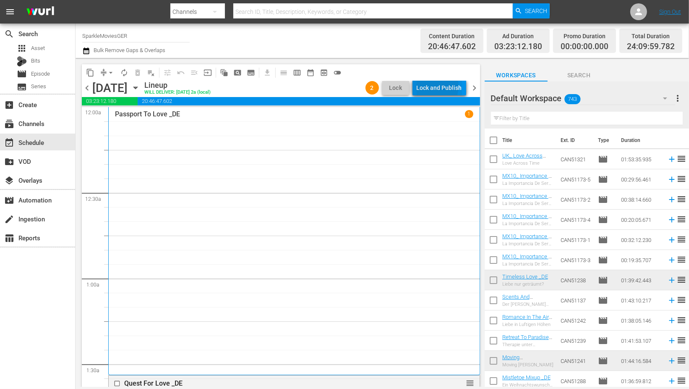
click at [434, 86] on div "Lock and Publish" at bounding box center [439, 87] width 45 height 15
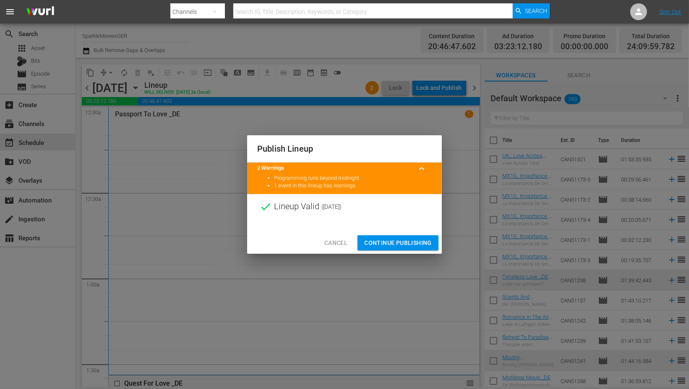
click at [398, 241] on span "Continue Publishing" at bounding box center [398, 243] width 68 height 10
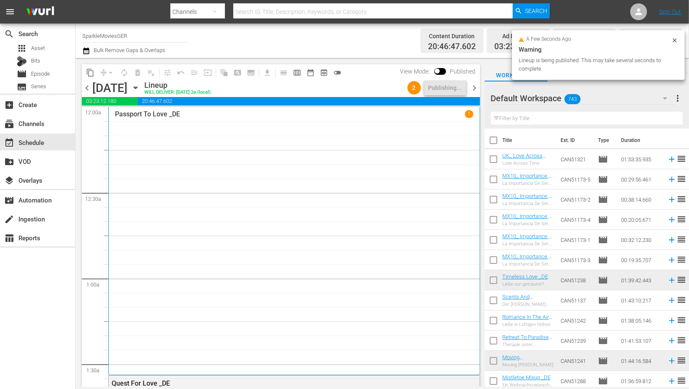
click at [137, 88] on icon "button" at bounding box center [135, 88] width 4 height 2
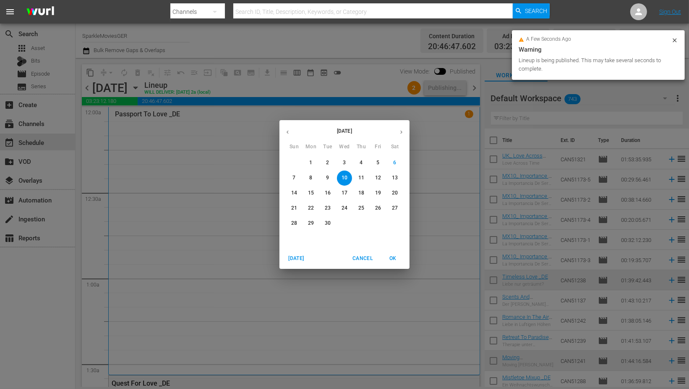
click at [362, 178] on p "11" at bounding box center [362, 177] width 6 height 7
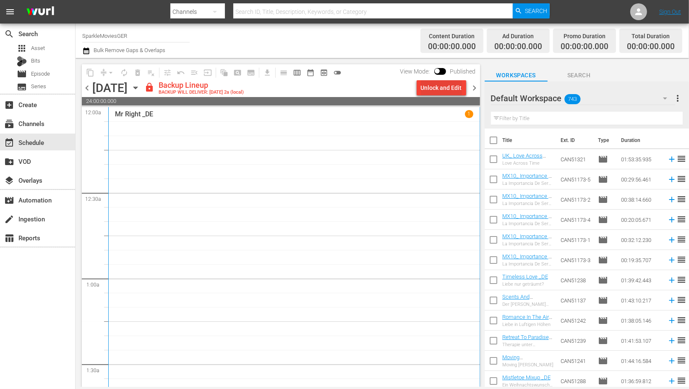
click at [433, 87] on div "Unlock and Edit" at bounding box center [441, 87] width 41 height 15
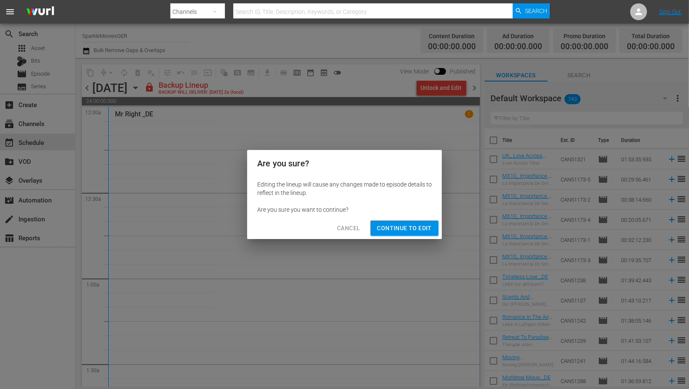
click at [405, 228] on span "Continue to Edit" at bounding box center [404, 228] width 55 height 10
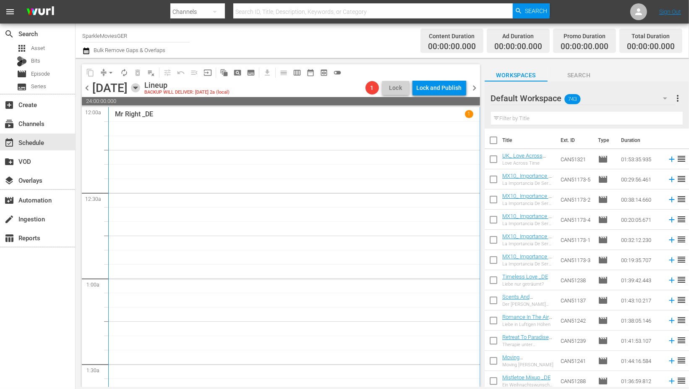
click at [140, 86] on icon "button" at bounding box center [135, 87] width 9 height 9
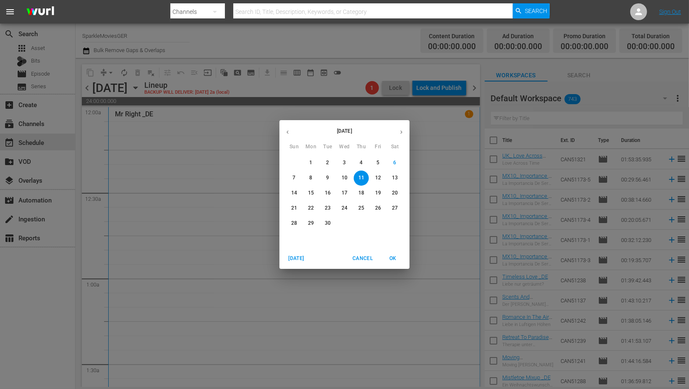
click at [346, 177] on p "10" at bounding box center [345, 177] width 6 height 7
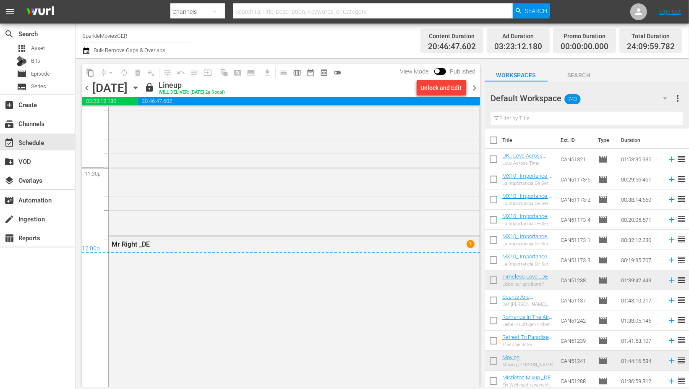
scroll to position [4127, 0]
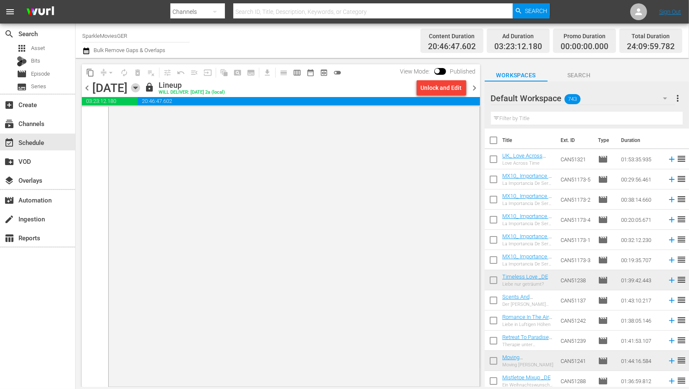
click at [137, 87] on icon "button" at bounding box center [135, 88] width 4 height 2
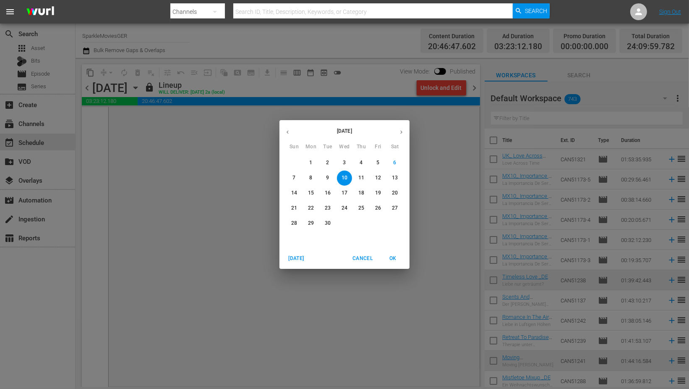
click at [363, 178] on p "11" at bounding box center [362, 177] width 6 height 7
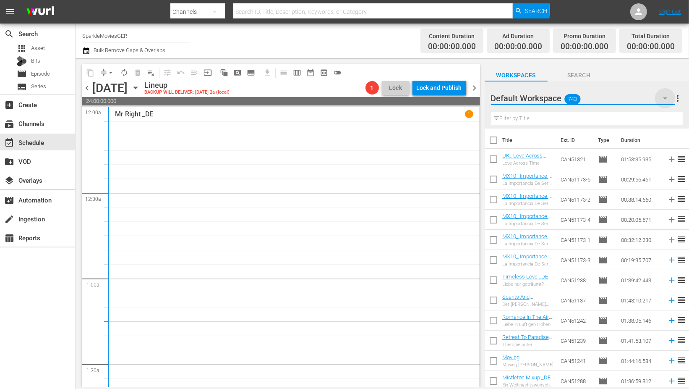
click at [666, 97] on icon "button" at bounding box center [665, 98] width 10 height 10
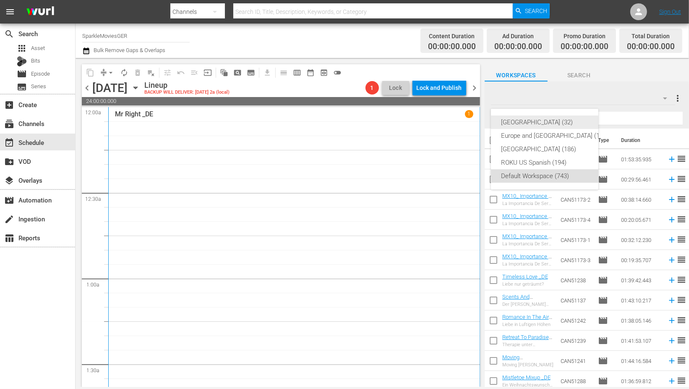
click at [526, 117] on div "[GEOGRAPHIC_DATA] (32)" at bounding box center [555, 121] width 108 height 13
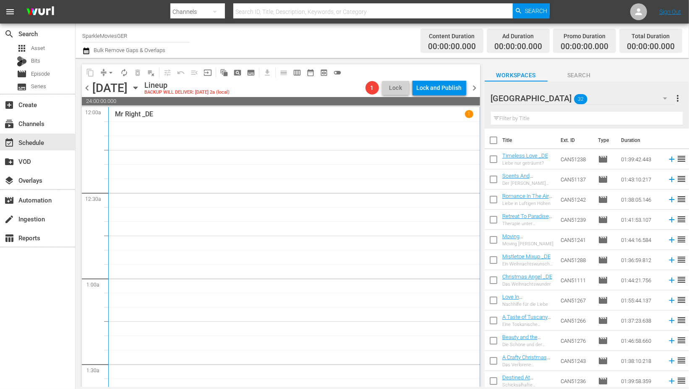
scroll to position [140, 0]
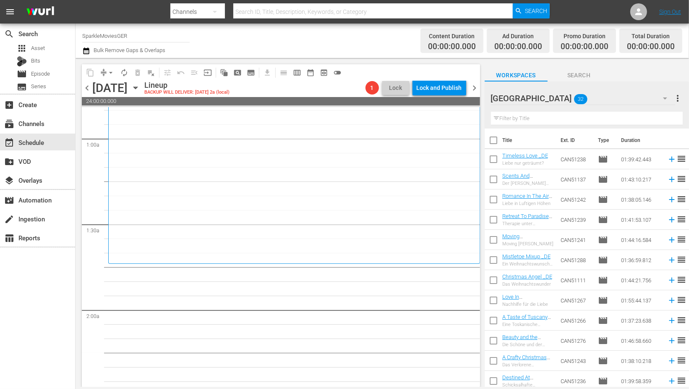
click at [511, 120] on input "text" at bounding box center [587, 118] width 192 height 13
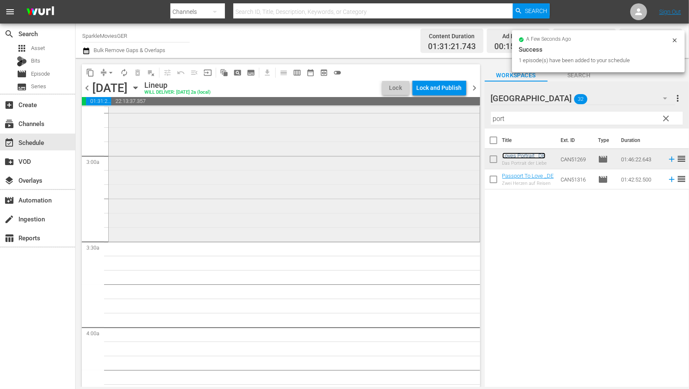
scroll to position [466, 0]
drag, startPoint x: 517, startPoint y: 121, endPoint x: 455, endPoint y: 118, distance: 61.8
click at [458, 117] on div "content_copy compress arrow_drop_down autorenew_outlined delete_forever_outline…" at bounding box center [383, 222] width 614 height 329
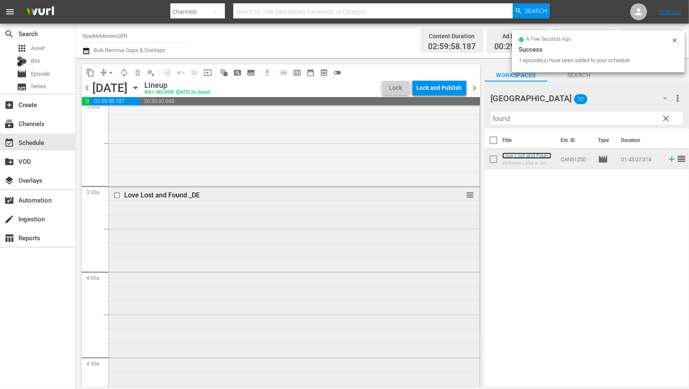
scroll to position [746, 0]
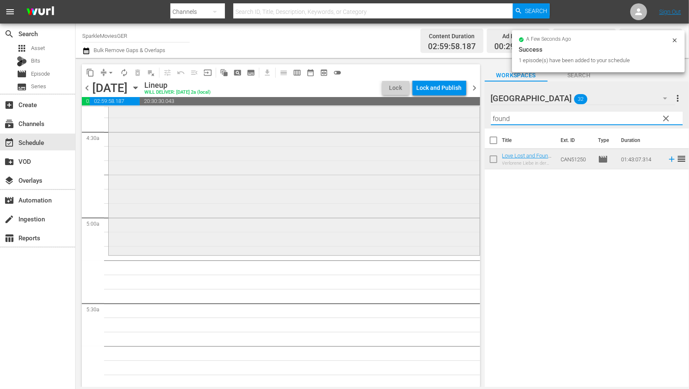
drag, startPoint x: 535, startPoint y: 120, endPoint x: 403, endPoint y: 119, distance: 131.4
click at [403, 119] on div "content_copy compress arrow_drop_down autorenew_outlined delete_forever_outline…" at bounding box center [383, 222] width 614 height 329
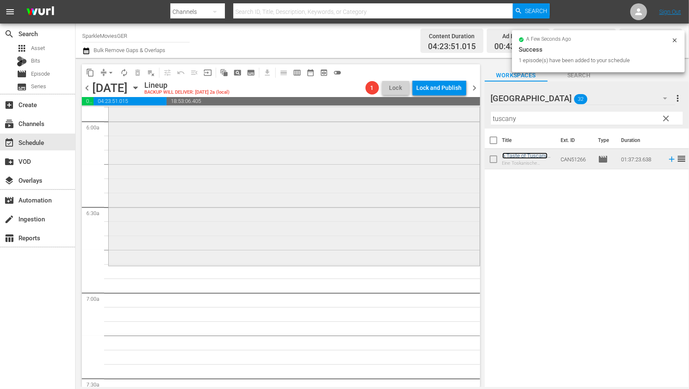
scroll to position [1026, 0]
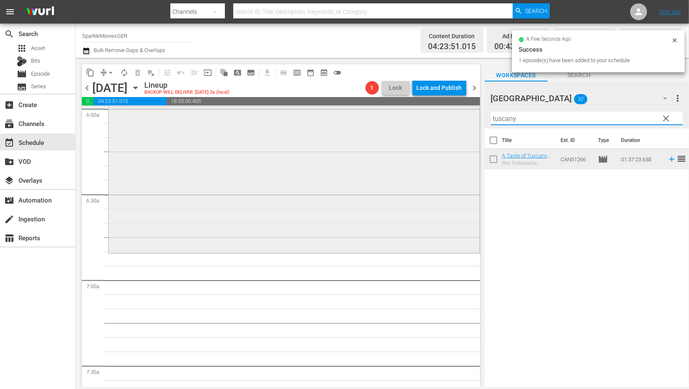
drag, startPoint x: 525, startPoint y: 119, endPoint x: 439, endPoint y: 115, distance: 86.6
click at [439, 115] on div "content_copy compress arrow_drop_down autorenew_outlined delete_forever_outline…" at bounding box center [383, 222] width 614 height 329
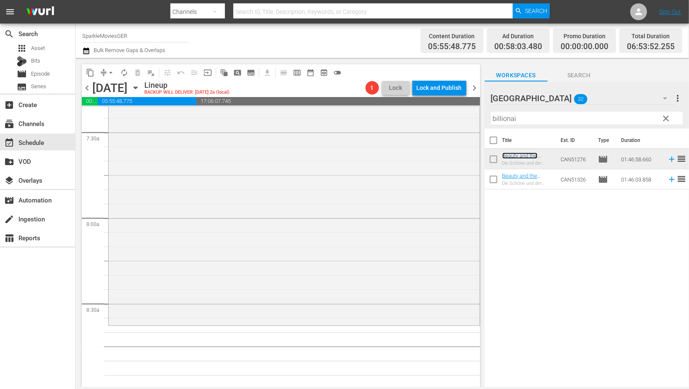
scroll to position [1446, 0]
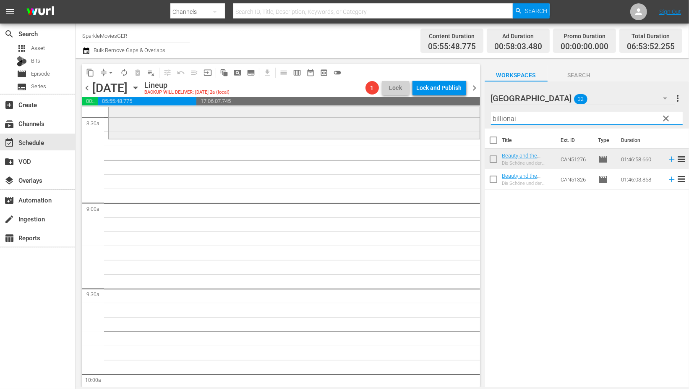
drag, startPoint x: 524, startPoint y: 119, endPoint x: 429, endPoint y: 118, distance: 94.5
click at [429, 118] on div "content_copy compress arrow_drop_down autorenew_outlined delete_forever_outline…" at bounding box center [383, 222] width 614 height 329
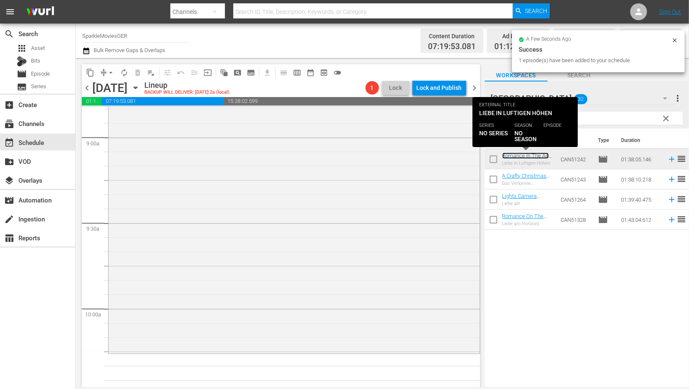
scroll to position [1726, 0]
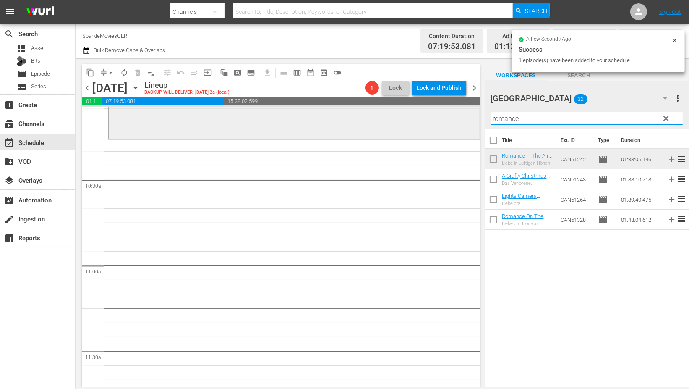
drag, startPoint x: 532, startPoint y: 121, endPoint x: 379, endPoint y: 123, distance: 153.2
click at [379, 122] on div "content_copy compress arrow_drop_down autorenew_outlined delete_forever_outline…" at bounding box center [383, 222] width 614 height 329
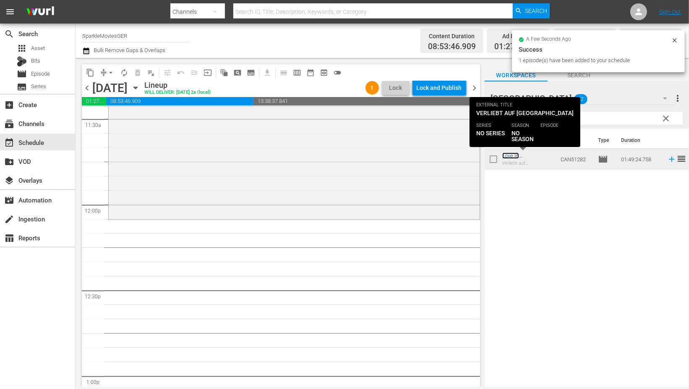
scroll to position [1959, 0]
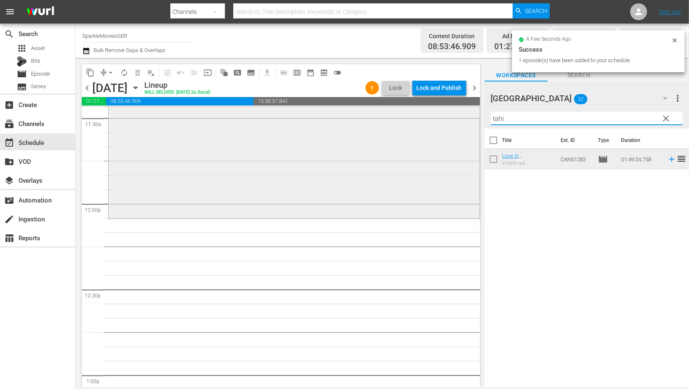
drag, startPoint x: 481, startPoint y: 117, endPoint x: 434, endPoint y: 117, distance: 47.0
click at [434, 117] on div "content_copy compress arrow_drop_down autorenew_outlined delete_forever_outline…" at bounding box center [383, 222] width 614 height 329
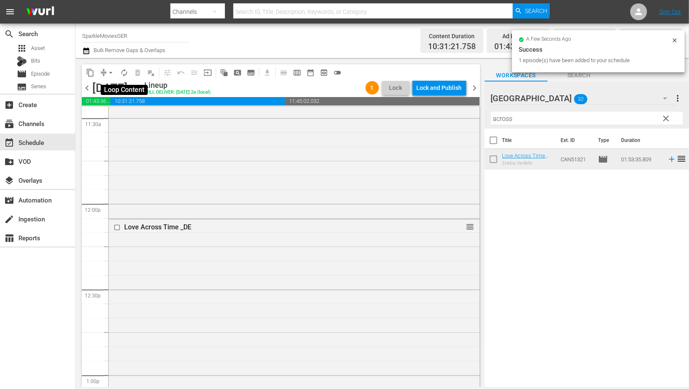
click at [125, 74] on span "autorenew_outlined" at bounding box center [124, 72] width 8 height 8
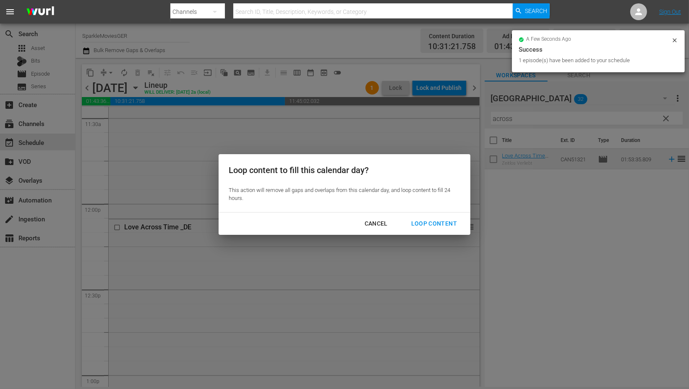
drag, startPoint x: 429, startPoint y: 222, endPoint x: 445, endPoint y: 230, distance: 17.7
click at [430, 222] on div "Loop Content" at bounding box center [434, 223] width 59 height 10
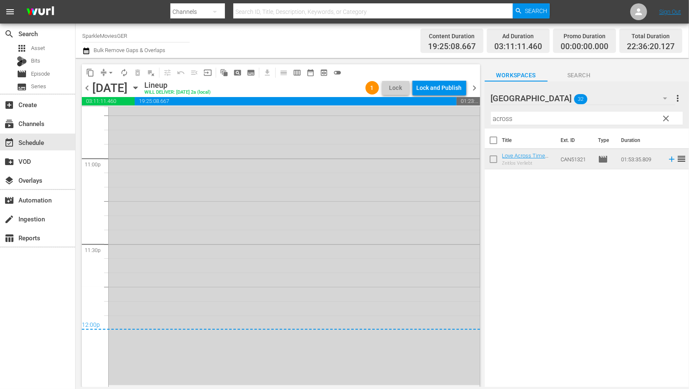
scroll to position [3889, 0]
click at [108, 76] on span "arrow_drop_down" at bounding box center [111, 72] width 8 height 8
click at [112, 118] on li "Align to End of Previous Day" at bounding box center [111, 117] width 88 height 14
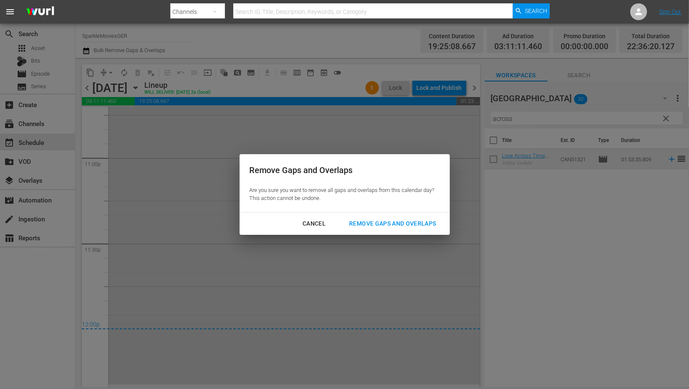
click at [396, 219] on div "Remove Gaps and Overlaps" at bounding box center [393, 223] width 100 height 10
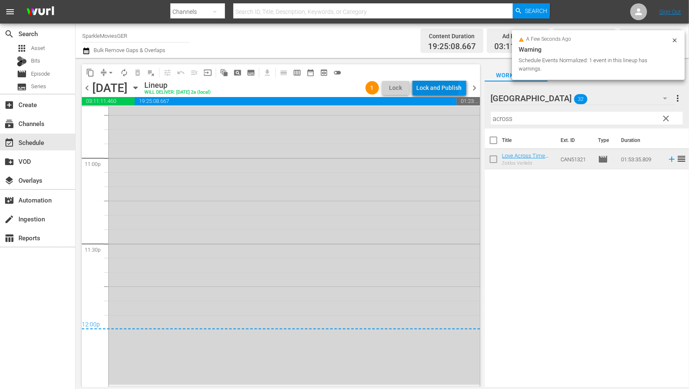
click at [435, 86] on div "Lock and Publish" at bounding box center [439, 87] width 45 height 15
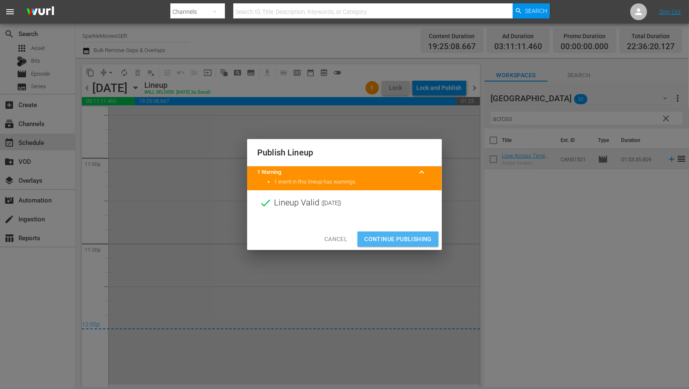
click at [390, 237] on span "Continue Publishing" at bounding box center [398, 239] width 68 height 10
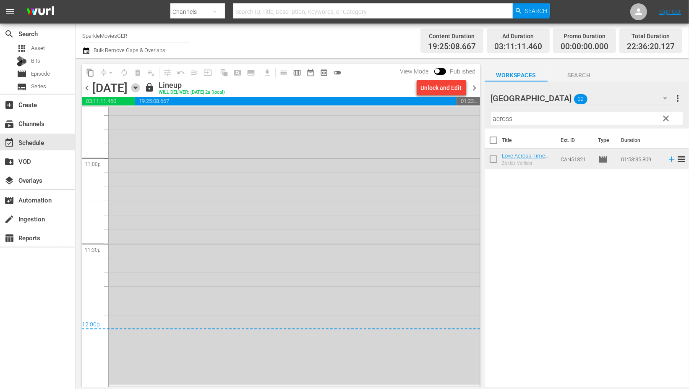
click at [140, 85] on icon "button" at bounding box center [135, 87] width 9 height 9
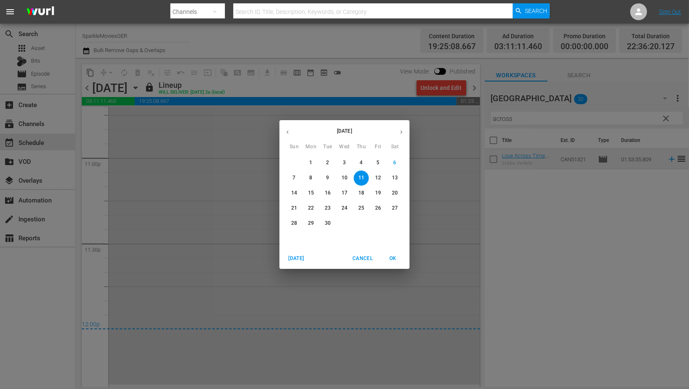
click at [380, 178] on p "12" at bounding box center [378, 177] width 6 height 7
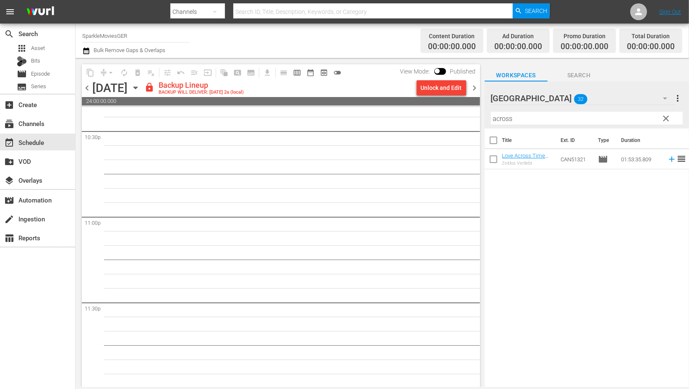
scroll to position [3831, 0]
click at [437, 87] on div "Unlock and Edit" at bounding box center [441, 87] width 41 height 15
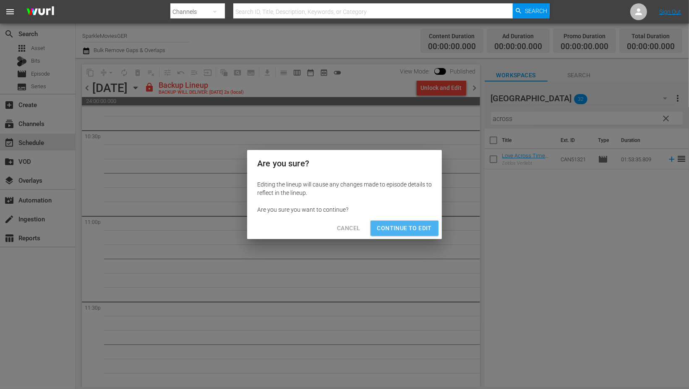
click at [412, 226] on span "Continue to Edit" at bounding box center [404, 228] width 55 height 10
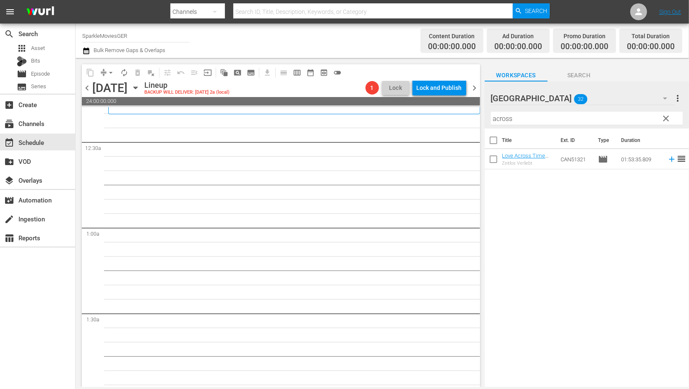
scroll to position [0, 0]
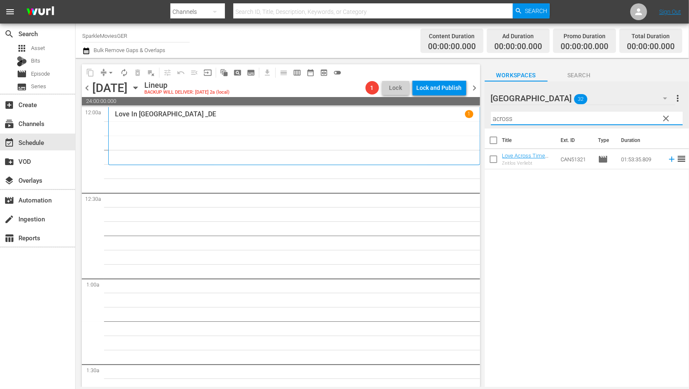
drag, startPoint x: 524, startPoint y: 118, endPoint x: 407, endPoint y: 120, distance: 116.7
click at [407, 120] on div "content_copy compress arrow_drop_down autorenew_outlined delete_forever_outline…" at bounding box center [383, 222] width 614 height 329
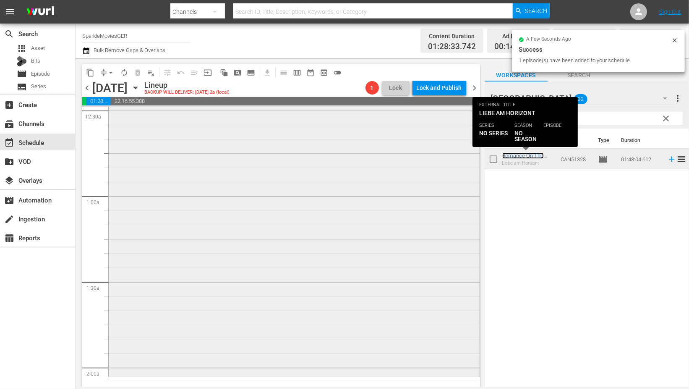
scroll to position [233, 0]
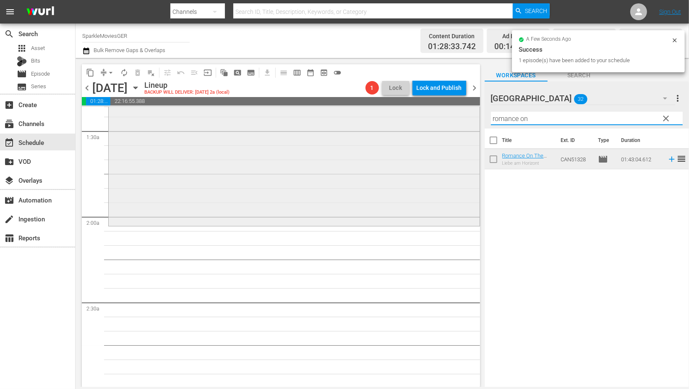
drag, startPoint x: 539, startPoint y: 120, endPoint x: 364, endPoint y: 120, distance: 175.5
click at [371, 120] on div "content_copy compress arrow_drop_down autorenew_outlined delete_forever_outline…" at bounding box center [383, 222] width 614 height 329
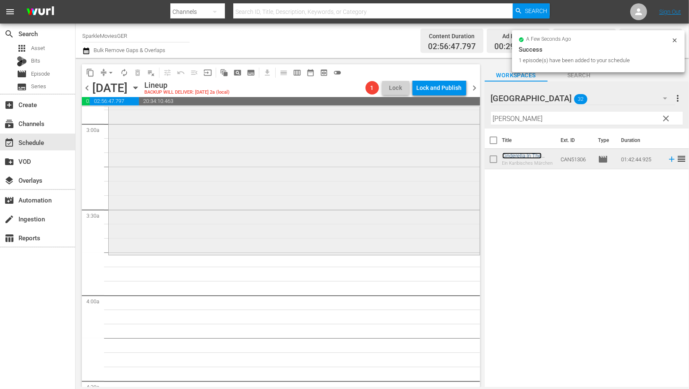
scroll to position [513, 0]
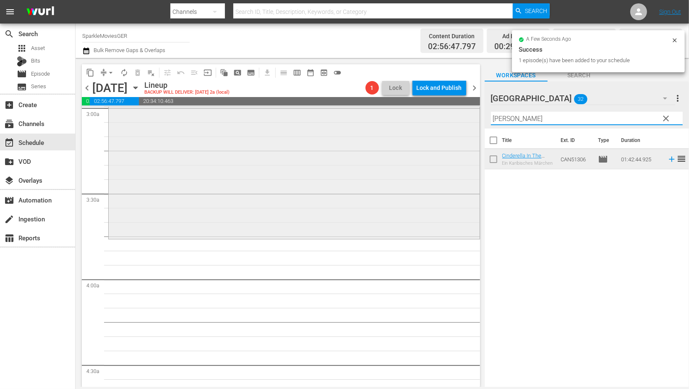
drag, startPoint x: 534, startPoint y: 112, endPoint x: 447, endPoint y: 122, distance: 87.5
click at [447, 122] on div "content_copy compress arrow_drop_down autorenew_outlined delete_forever_outline…" at bounding box center [383, 222] width 614 height 329
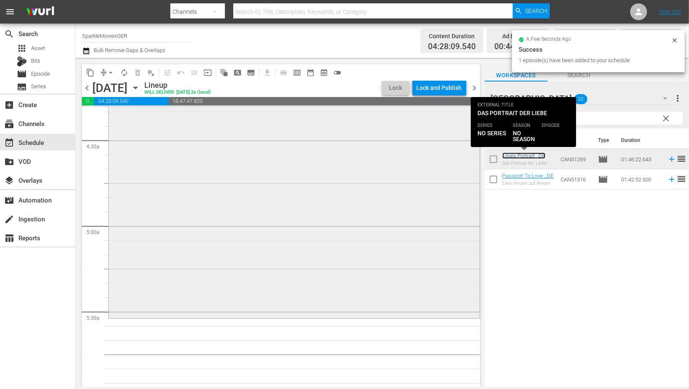
scroll to position [746, 0]
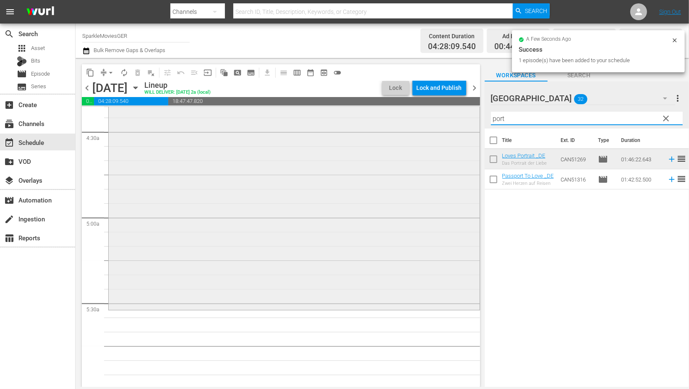
drag, startPoint x: 513, startPoint y: 118, endPoint x: 455, endPoint y: 118, distance: 57.5
click at [455, 118] on div "content_copy compress arrow_drop_down autorenew_outlined delete_forever_outline…" at bounding box center [383, 222] width 614 height 329
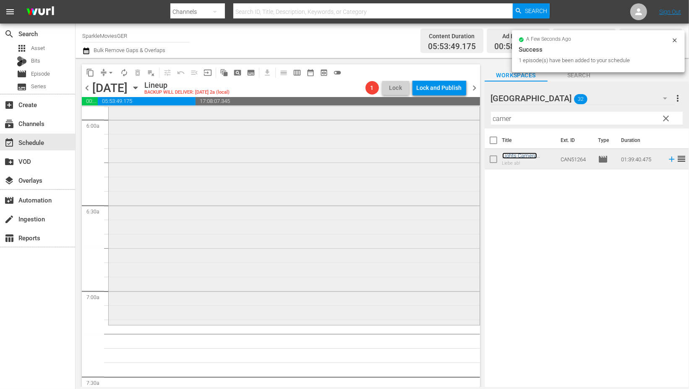
scroll to position [1119, 0]
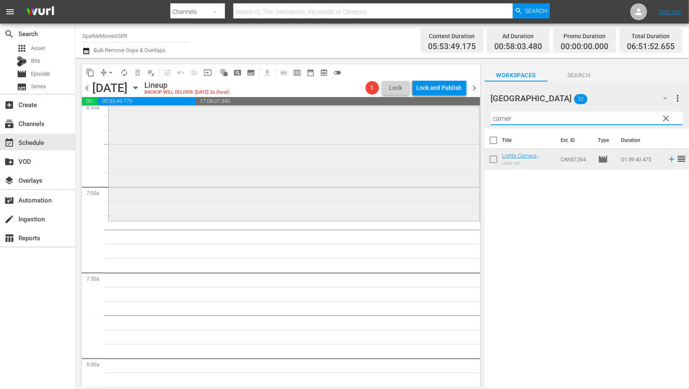
drag, startPoint x: 508, startPoint y: 116, endPoint x: 414, endPoint y: 116, distance: 94.0
click at [416, 116] on div "content_copy compress arrow_drop_down autorenew_outlined delete_forever_outline…" at bounding box center [383, 222] width 614 height 329
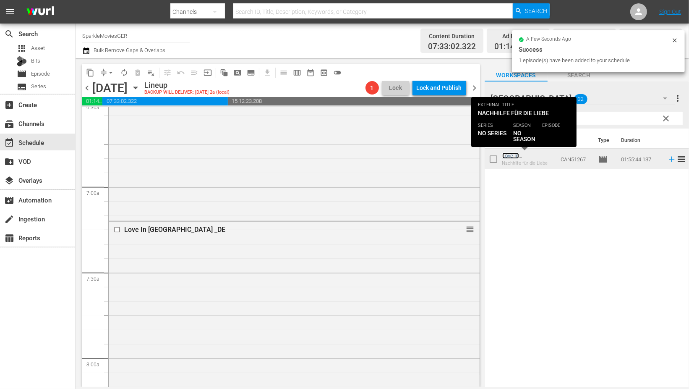
scroll to position [1446, 0]
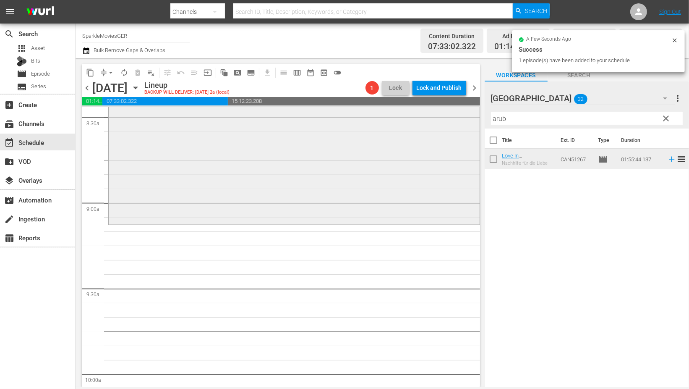
drag, startPoint x: 538, startPoint y: 120, endPoint x: 408, endPoint y: 121, distance: 129.7
click at [408, 121] on div "content_copy compress arrow_drop_down autorenew_outlined delete_forever_outline…" at bounding box center [383, 222] width 614 height 329
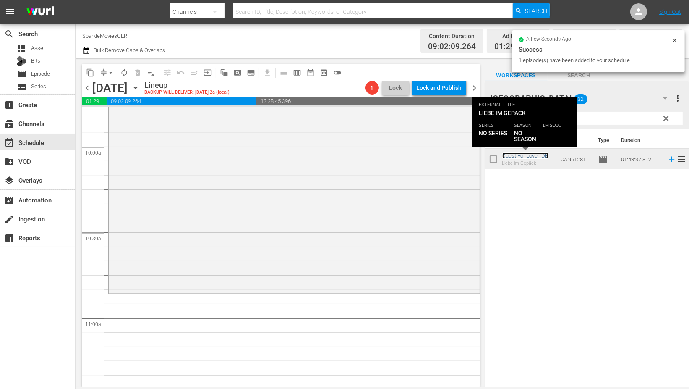
scroll to position [1679, 0]
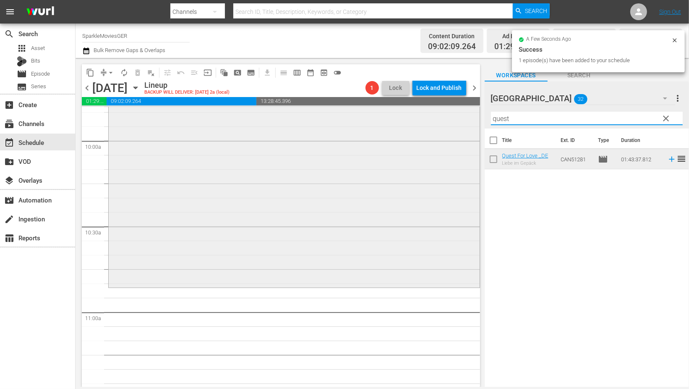
drag, startPoint x: 518, startPoint y: 119, endPoint x: 366, endPoint y: 108, distance: 152.8
click at [367, 108] on div "content_copy compress arrow_drop_down autorenew_outlined delete_forever_outline…" at bounding box center [383, 222] width 614 height 329
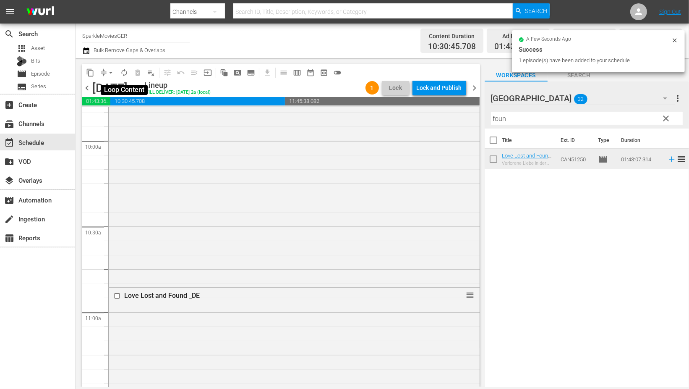
click at [129, 74] on button "autorenew_outlined" at bounding box center [124, 72] width 13 height 13
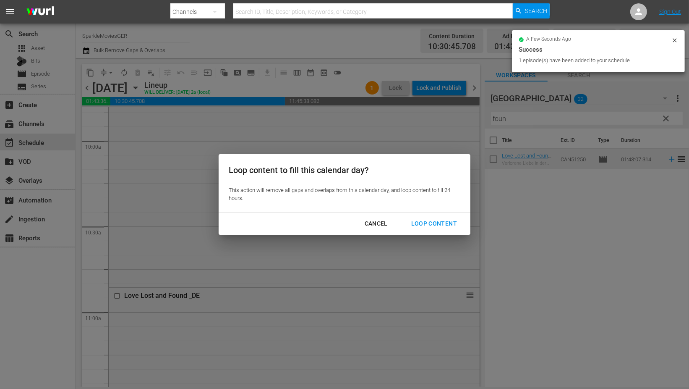
click at [433, 220] on div "Loop Content" at bounding box center [434, 223] width 59 height 10
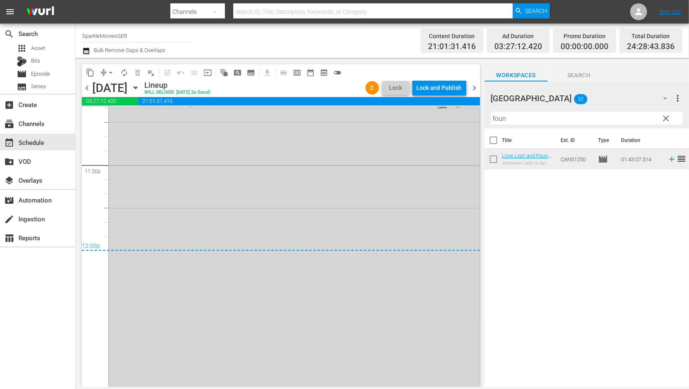
scroll to position [3970, 0]
drag, startPoint x: 107, startPoint y: 68, endPoint x: 110, endPoint y: 78, distance: 10.0
click at [107, 68] on span "arrow_drop_down" at bounding box center [111, 72] width 8 height 8
drag, startPoint x: 110, startPoint y: 78, endPoint x: 120, endPoint y: 119, distance: 42.6
click at [120, 119] on li "Align to End of Previous Day" at bounding box center [111, 117] width 88 height 14
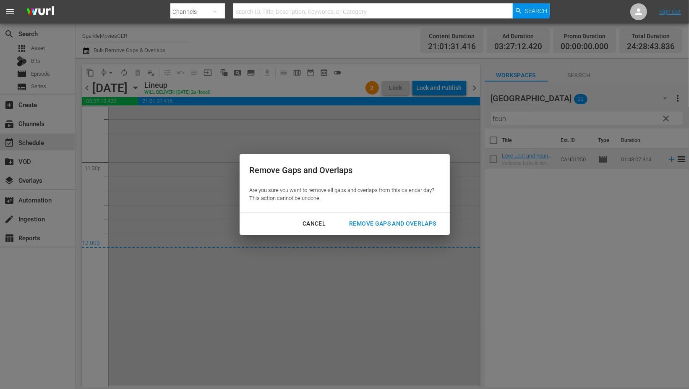
click at [391, 225] on div "Remove Gaps and Overlaps" at bounding box center [393, 223] width 100 height 10
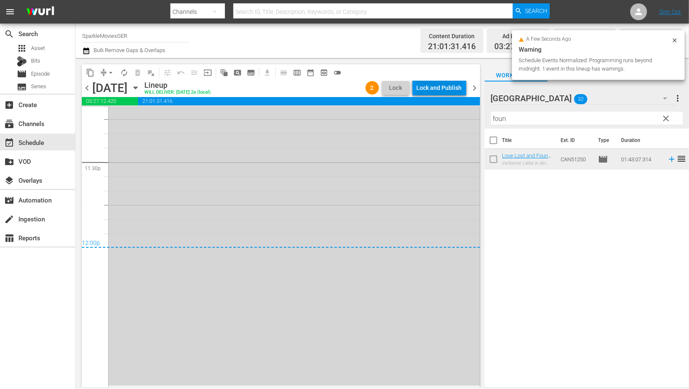
click at [438, 85] on div "Lock and Publish" at bounding box center [439, 87] width 45 height 15
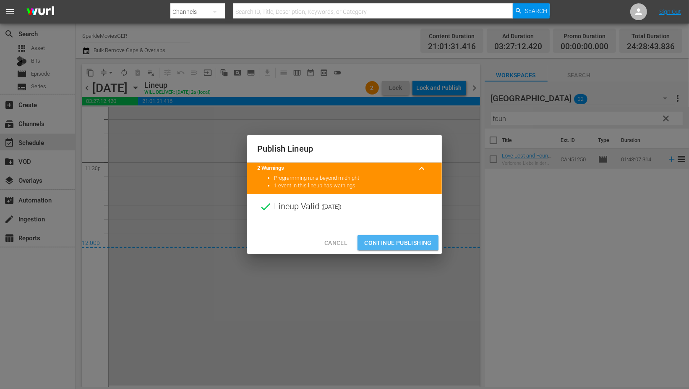
click at [400, 241] on span "Continue Publishing" at bounding box center [398, 243] width 68 height 10
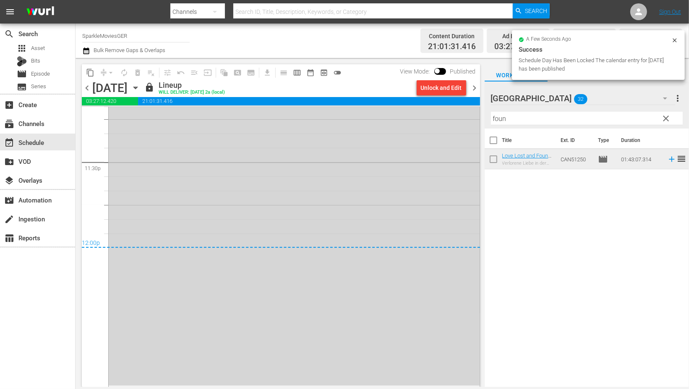
click at [137, 88] on icon "button" at bounding box center [135, 88] width 4 height 2
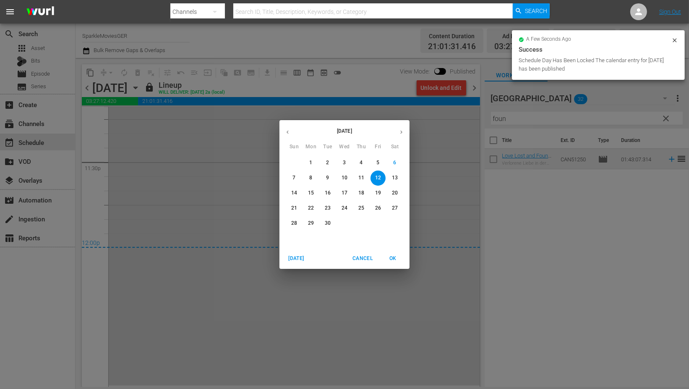
click at [396, 178] on p "13" at bounding box center [395, 177] width 6 height 7
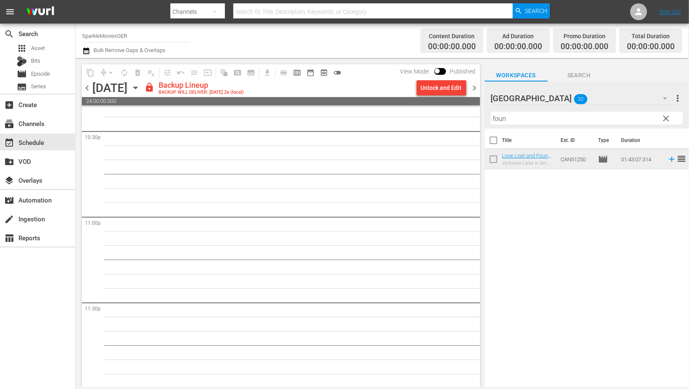
scroll to position [3831, 0]
click at [435, 87] on div "Unlock and Edit" at bounding box center [441, 87] width 41 height 15
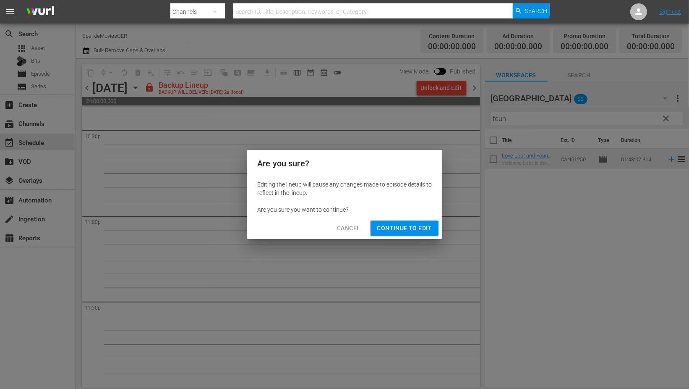
drag, startPoint x: 402, startPoint y: 225, endPoint x: 475, endPoint y: 296, distance: 101.8
click at [403, 226] on span "Continue to Edit" at bounding box center [404, 228] width 55 height 10
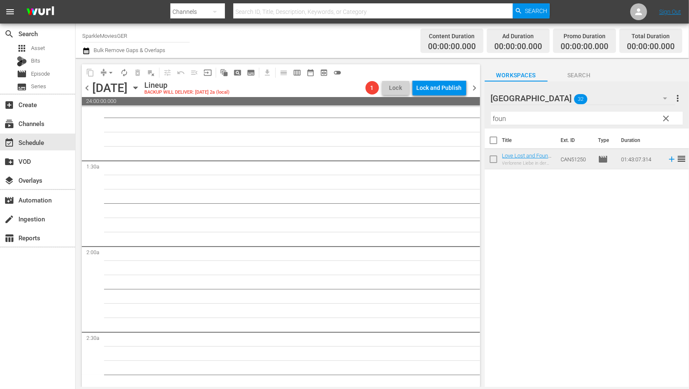
scroll to position [0, 0]
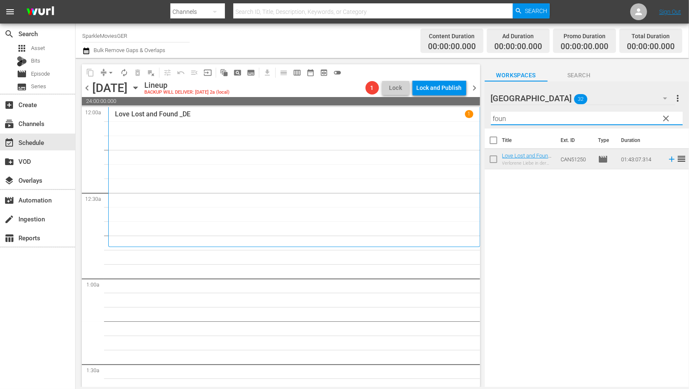
drag, startPoint x: 483, startPoint y: 115, endPoint x: 417, endPoint y: 104, distance: 66.8
click at [417, 104] on div "content_copy compress arrow_drop_down autorenew_outlined delete_forever_outline…" at bounding box center [383, 222] width 614 height 329
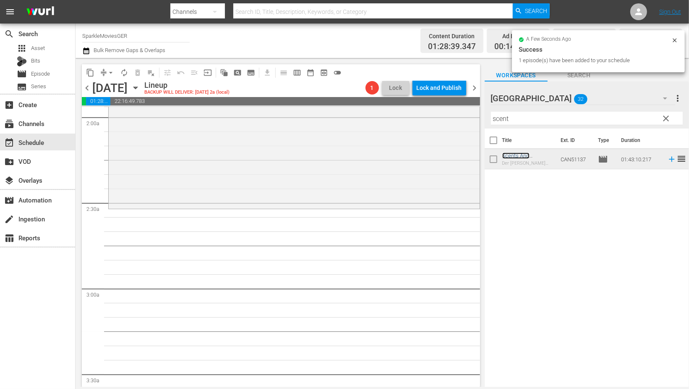
scroll to position [373, 0]
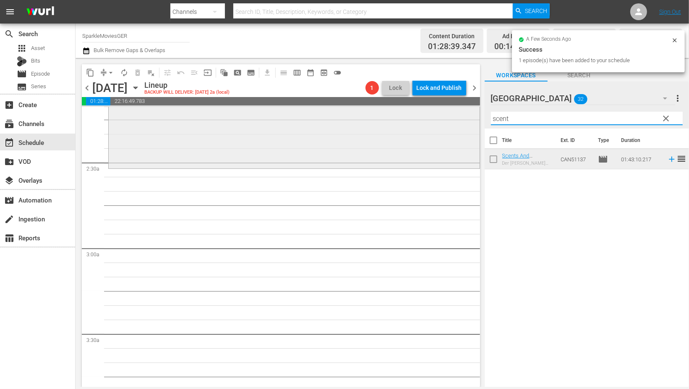
drag, startPoint x: 522, startPoint y: 117, endPoint x: 401, endPoint y: 114, distance: 120.5
click at [401, 114] on div "content_copy compress arrow_drop_down autorenew_outlined delete_forever_outline…" at bounding box center [383, 222] width 614 height 329
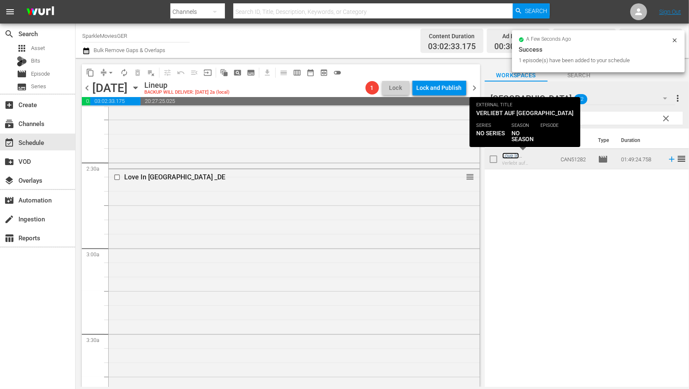
scroll to position [606, 0]
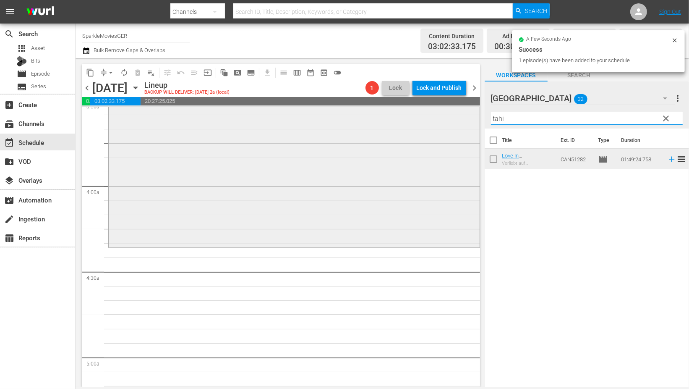
drag, startPoint x: 458, startPoint y: 122, endPoint x: 421, endPoint y: 123, distance: 36.1
click at [421, 123] on div "content_copy compress arrow_drop_down autorenew_outlined delete_forever_outline…" at bounding box center [383, 222] width 614 height 329
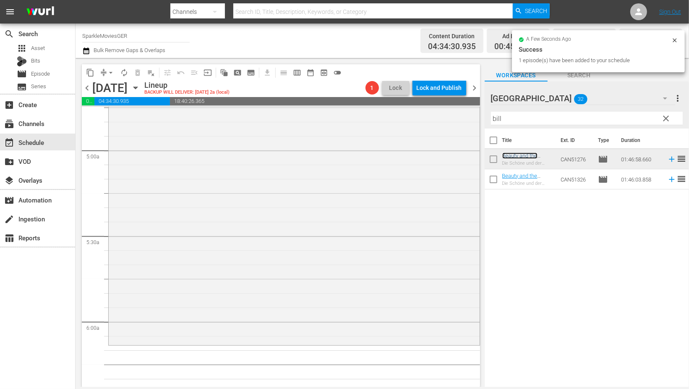
scroll to position [840, 0]
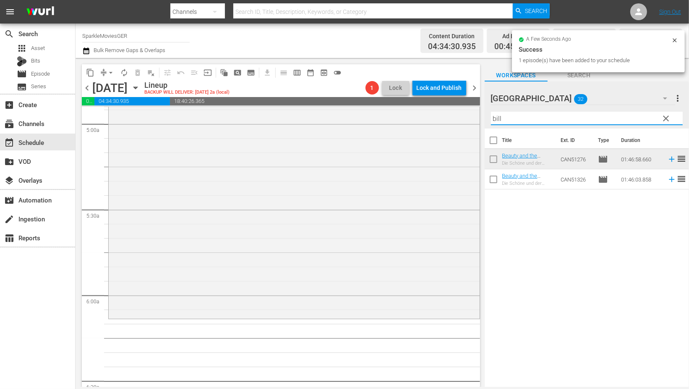
drag, startPoint x: 519, startPoint y: 122, endPoint x: 473, endPoint y: 121, distance: 45.8
click at [473, 121] on div "content_copy compress arrow_drop_down autorenew_outlined delete_forever_outline…" at bounding box center [383, 222] width 614 height 329
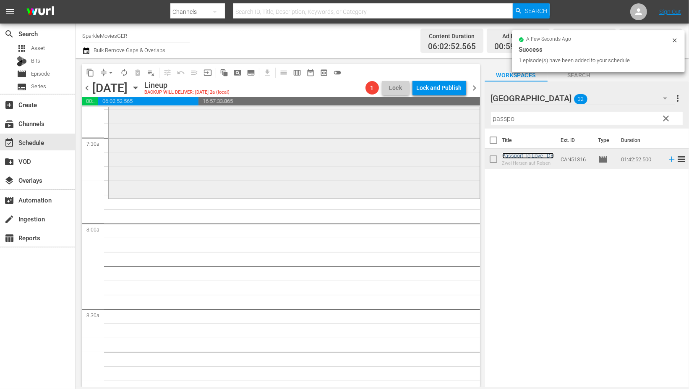
scroll to position [1259, 0]
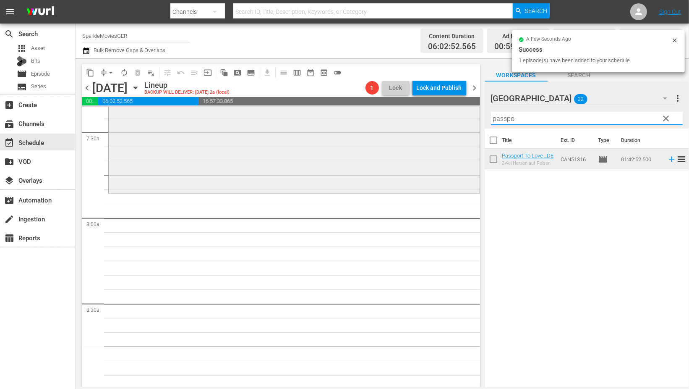
drag, startPoint x: 522, startPoint y: 118, endPoint x: 410, endPoint y: 118, distance: 112.1
click at [411, 118] on div "content_copy compress arrow_drop_down autorenew_outlined delete_forever_outline…" at bounding box center [383, 222] width 614 height 329
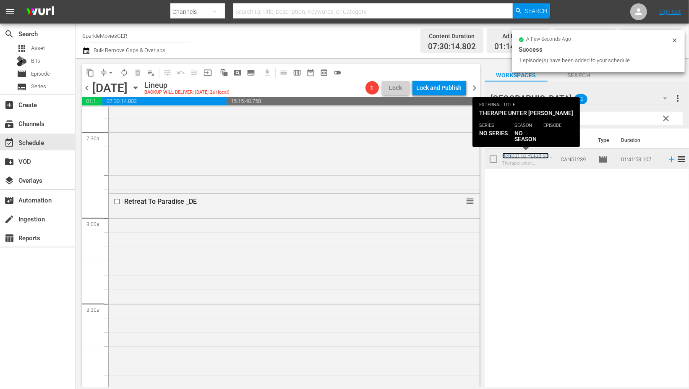
scroll to position [1492, 0]
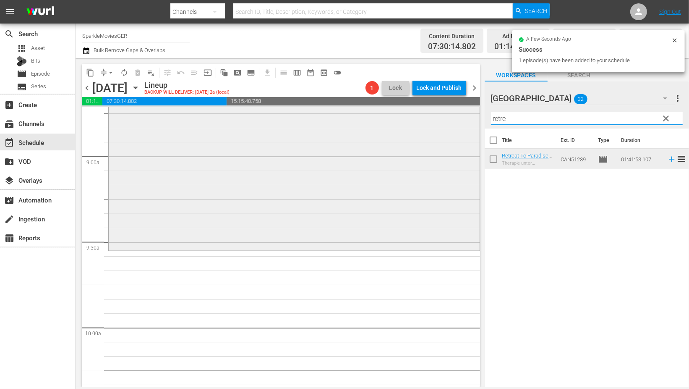
drag, startPoint x: 511, startPoint y: 119, endPoint x: 408, endPoint y: 120, distance: 103.3
click at [408, 120] on div "content_copy compress arrow_drop_down autorenew_outlined delete_forever_outline…" at bounding box center [383, 222] width 614 height 329
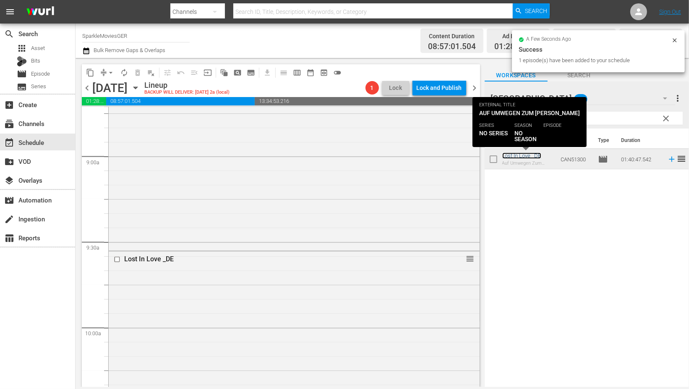
scroll to position [1819, 0]
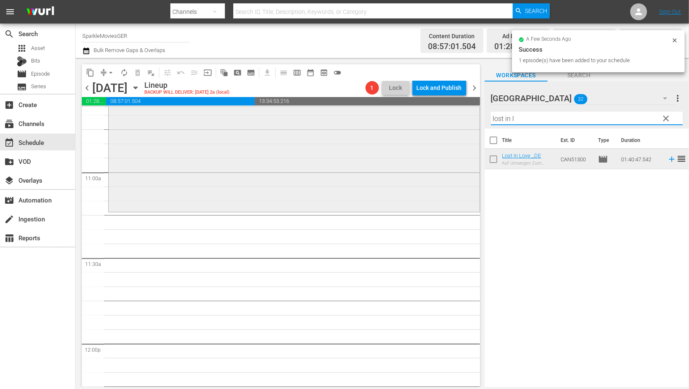
drag, startPoint x: 523, startPoint y: 118, endPoint x: 355, endPoint y: 121, distance: 167.9
click at [358, 120] on div "content_copy compress arrow_drop_down autorenew_outlined delete_forever_outline…" at bounding box center [383, 222] width 614 height 329
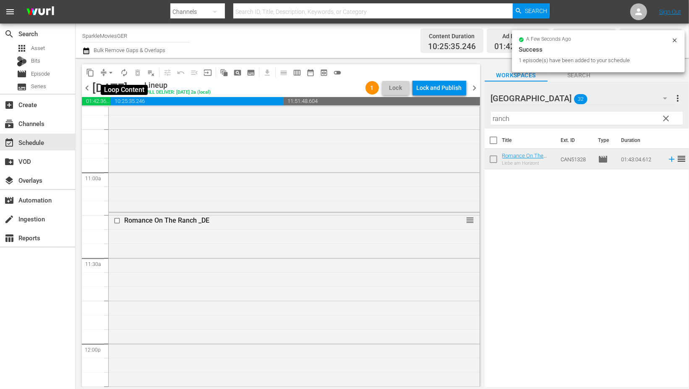
click at [126, 73] on span "autorenew_outlined" at bounding box center [124, 72] width 8 height 8
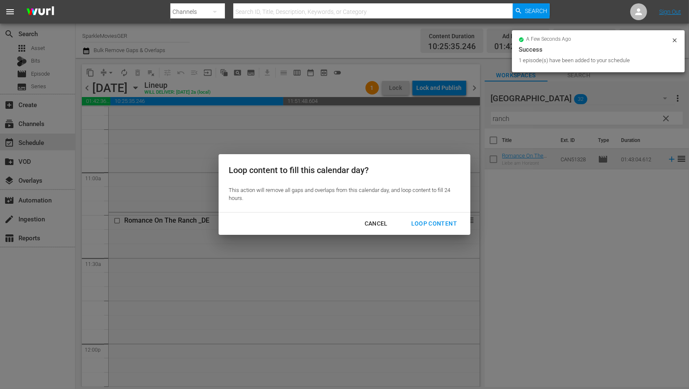
drag, startPoint x: 436, startPoint y: 225, endPoint x: 461, endPoint y: 241, distance: 30.3
click at [437, 225] on div "Loop Content" at bounding box center [434, 223] width 59 height 10
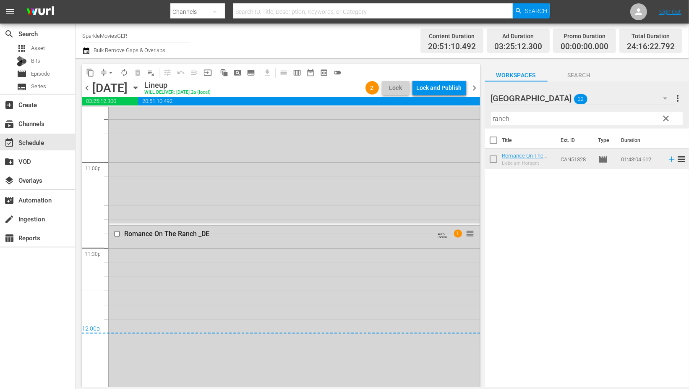
scroll to position [3918, 0]
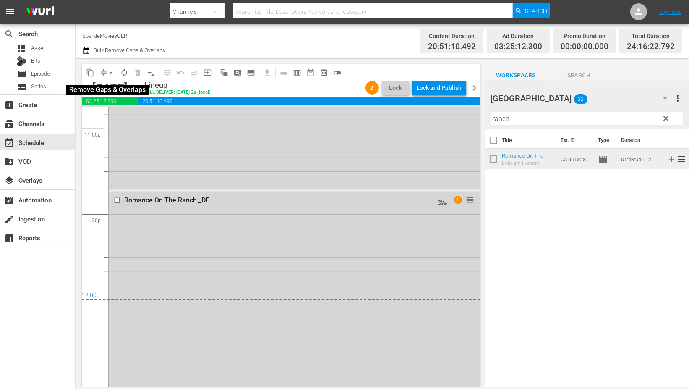
click at [110, 73] on span "arrow_drop_down" at bounding box center [111, 72] width 8 height 8
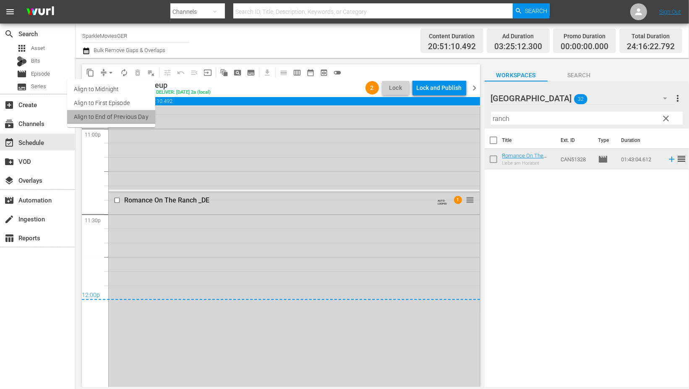
click at [128, 116] on li "Align to End of Previous Day" at bounding box center [111, 117] width 88 height 14
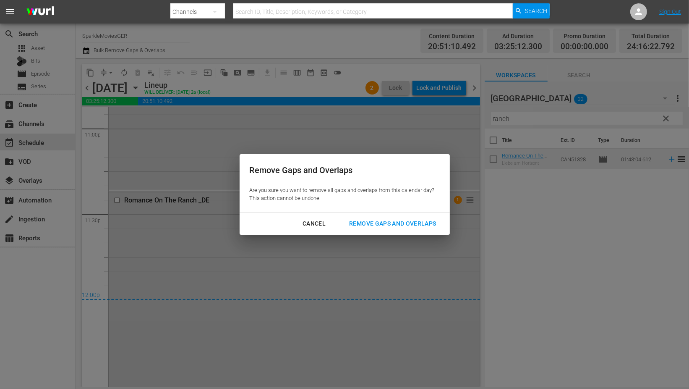
click at [398, 222] on div "Remove Gaps and Overlaps" at bounding box center [393, 223] width 100 height 10
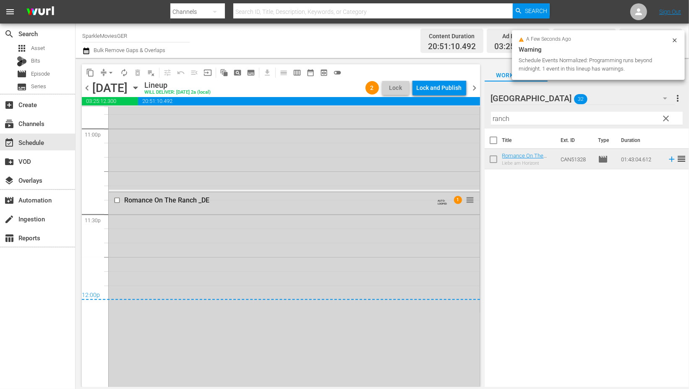
click at [435, 86] on div "Lock and Publish" at bounding box center [439, 87] width 45 height 15
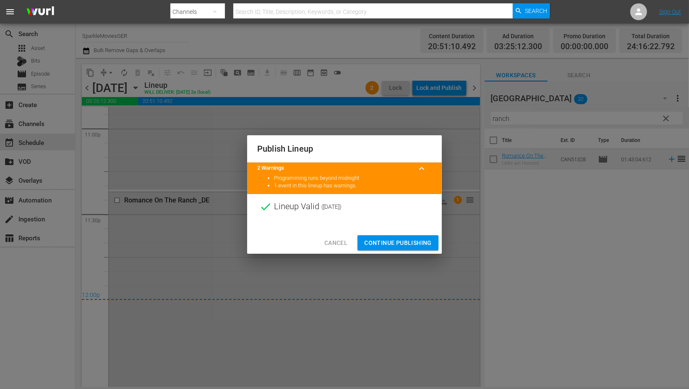
click at [384, 242] on span "Continue Publishing" at bounding box center [398, 243] width 68 height 10
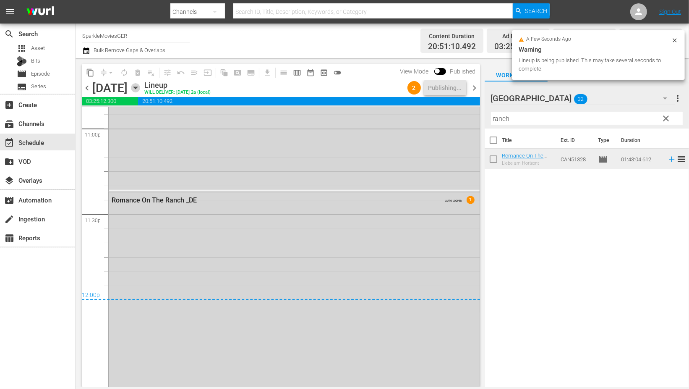
click at [137, 89] on icon "button" at bounding box center [135, 88] width 4 height 2
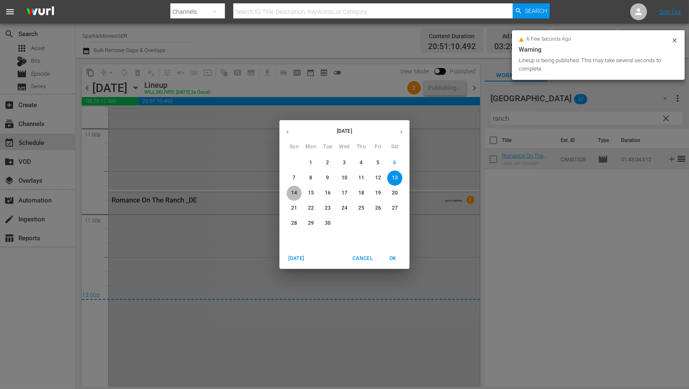
click at [293, 194] on p "14" at bounding box center [294, 192] width 6 height 7
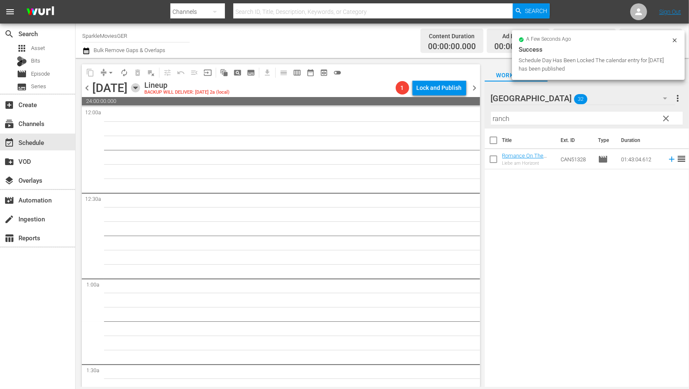
click at [137, 87] on icon "button" at bounding box center [135, 88] width 4 height 2
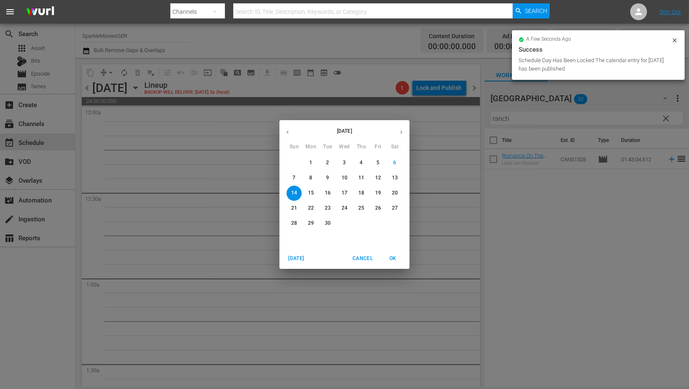
click at [398, 177] on p "13" at bounding box center [395, 177] width 6 height 7
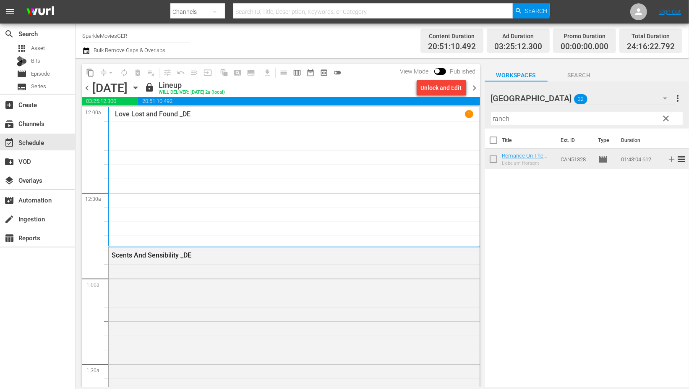
click at [137, 88] on icon "button" at bounding box center [135, 88] width 4 height 2
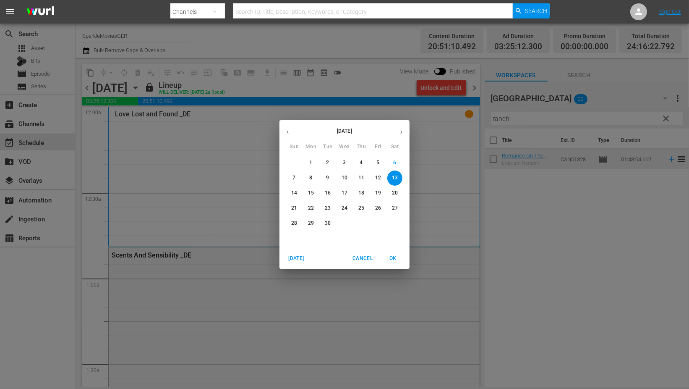
click at [293, 193] on p "14" at bounding box center [294, 192] width 6 height 7
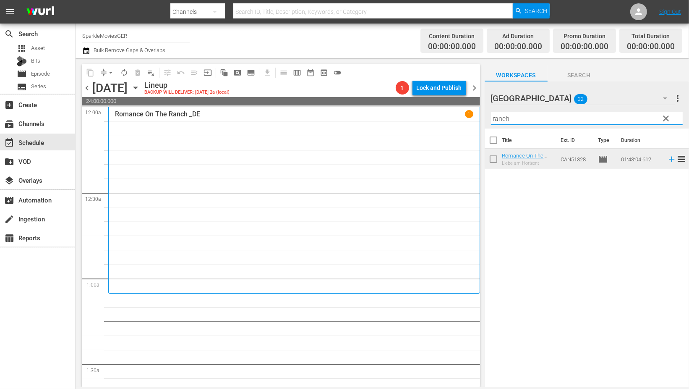
drag, startPoint x: 530, startPoint y: 117, endPoint x: 337, endPoint y: 108, distance: 193.3
click at [337, 108] on div "content_copy compress arrow_drop_down autorenew_outlined delete_forever_outline…" at bounding box center [383, 222] width 614 height 329
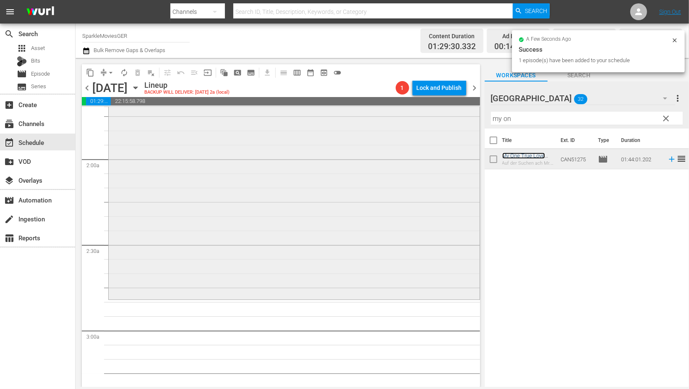
scroll to position [326, 0]
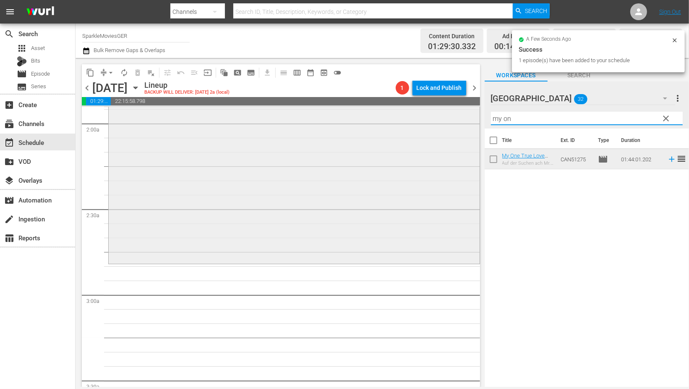
drag, startPoint x: 529, startPoint y: 123, endPoint x: 461, endPoint y: 114, distance: 69.5
click at [461, 114] on div "content_copy compress arrow_drop_down autorenew_outlined delete_forever_outline…" at bounding box center [383, 222] width 614 height 329
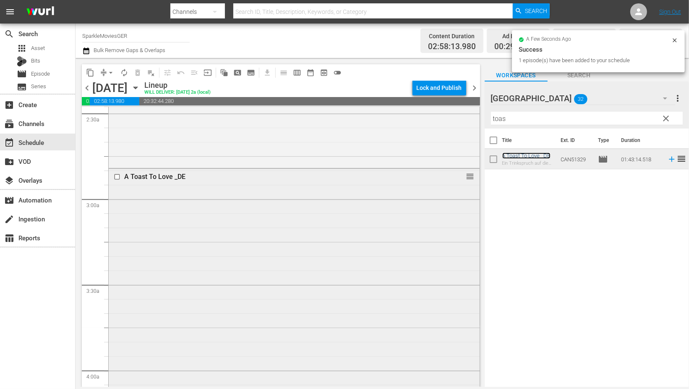
scroll to position [606, 0]
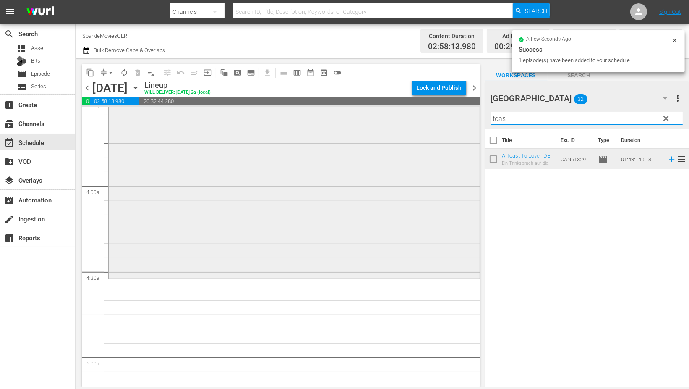
drag, startPoint x: 521, startPoint y: 120, endPoint x: 391, endPoint y: 122, distance: 130.2
click at [395, 118] on div "content_copy compress arrow_drop_down autorenew_outlined delete_forever_outline…" at bounding box center [383, 222] width 614 height 329
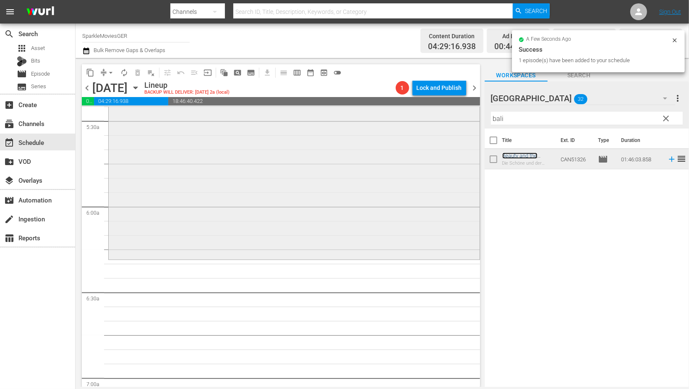
scroll to position [933, 0]
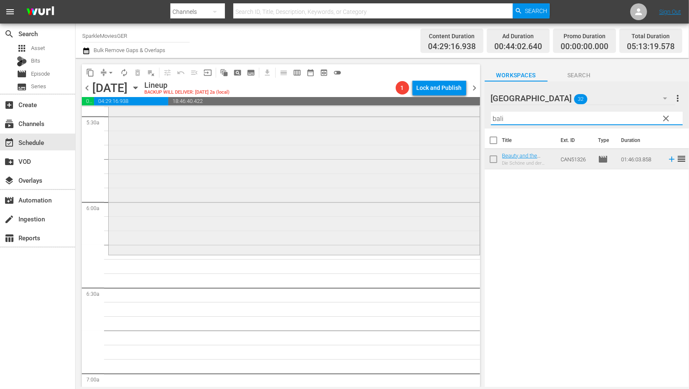
drag, startPoint x: 510, startPoint y: 119, endPoint x: 447, endPoint y: 116, distance: 63.5
click at [448, 116] on div "content_copy compress arrow_drop_down autorenew_outlined delete_forever_outline…" at bounding box center [383, 222] width 614 height 329
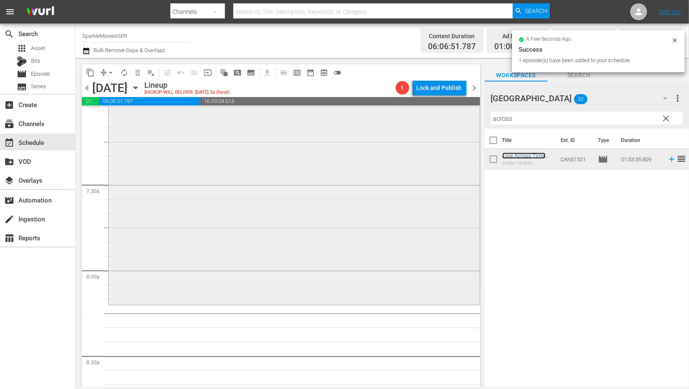
scroll to position [1259, 0]
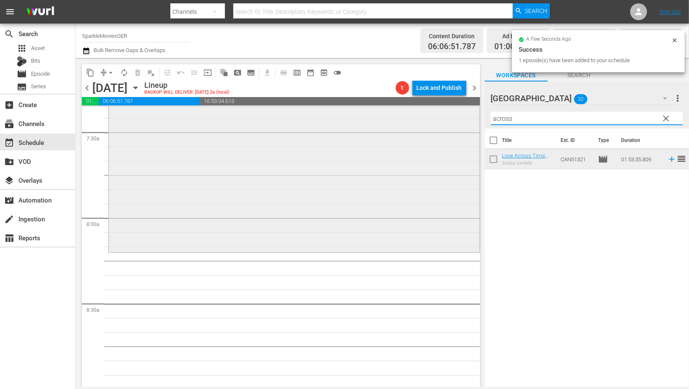
drag, startPoint x: 396, startPoint y: 118, endPoint x: 386, endPoint y: 118, distance: 10.1
click at [390, 118] on div "content_copy compress arrow_drop_down autorenew_outlined delete_forever_outline…" at bounding box center [383, 222] width 614 height 329
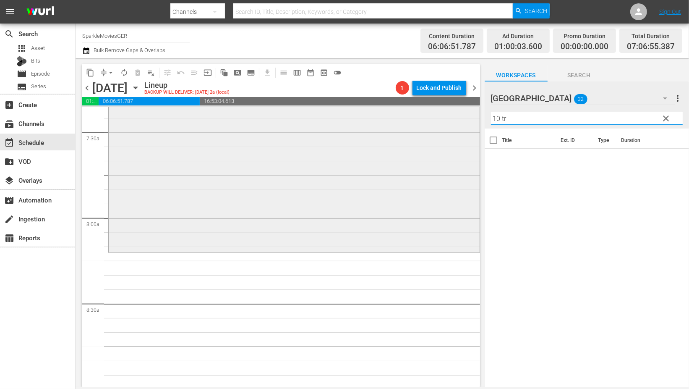
drag, startPoint x: 523, startPoint y: 118, endPoint x: 432, endPoint y: 118, distance: 91.1
click at [432, 118] on div "content_copy compress arrow_drop_down autorenew_outlined delete_forever_outline…" at bounding box center [383, 222] width 614 height 329
type input "1"
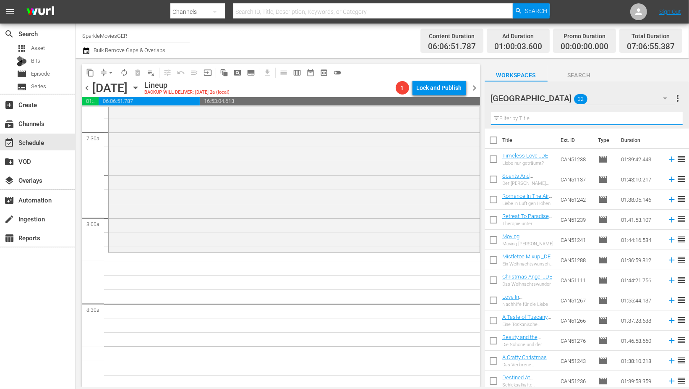
click at [664, 98] on icon "button" at bounding box center [665, 98] width 4 height 2
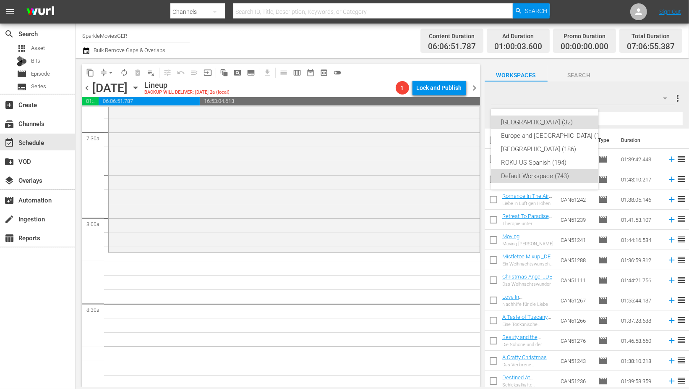
click at [525, 173] on div "Default Workspace (743)" at bounding box center [555, 175] width 108 height 13
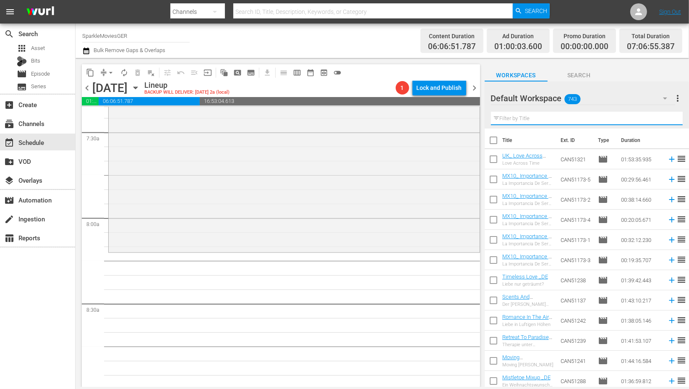
click at [507, 117] on input "text" at bounding box center [587, 118] width 192 height 13
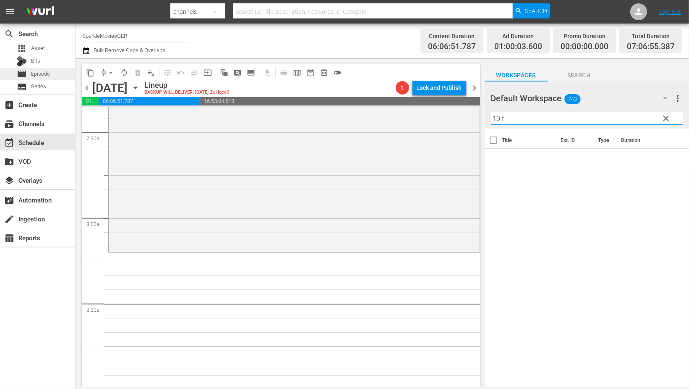
type input "10 t"
click at [44, 76] on span "Episode" at bounding box center [40, 74] width 19 height 8
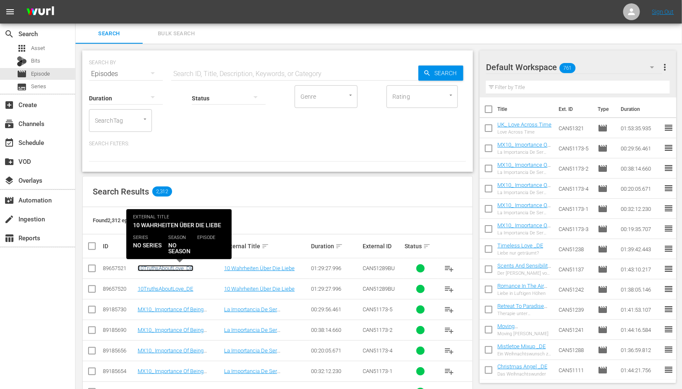
click at [179, 265] on link "10TruthsAboutLove_DE" at bounding box center [166, 268] width 56 height 6
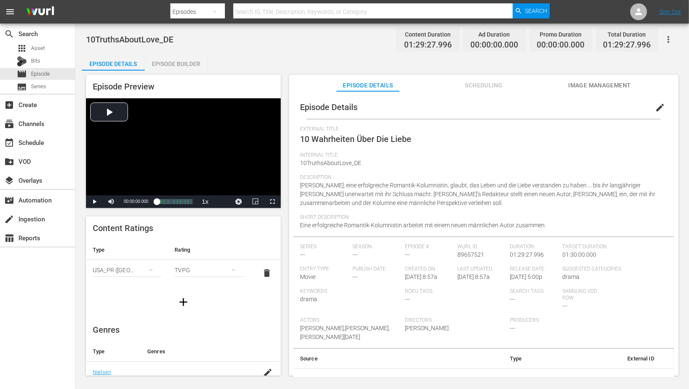
scroll to position [10, 0]
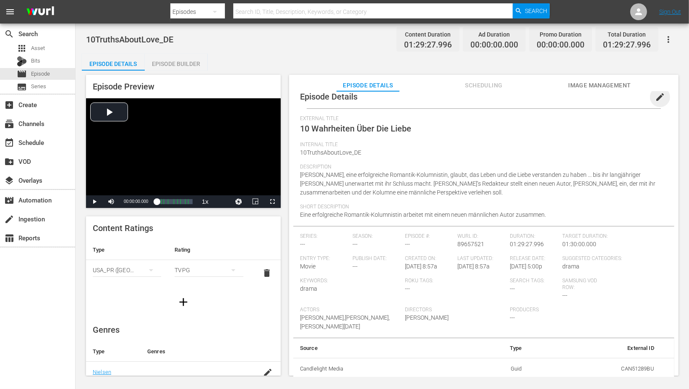
click at [656, 95] on span "edit" at bounding box center [660, 97] width 10 height 10
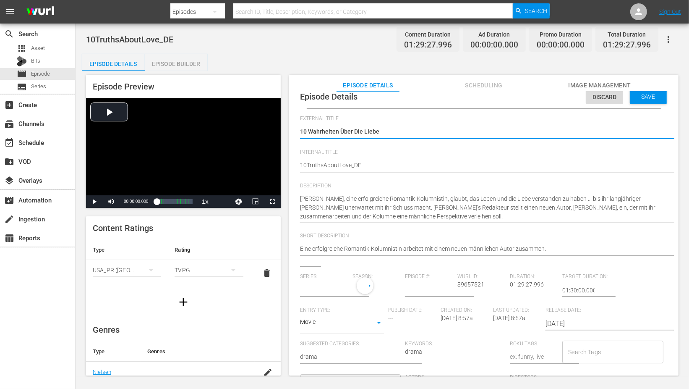
type input "No Series"
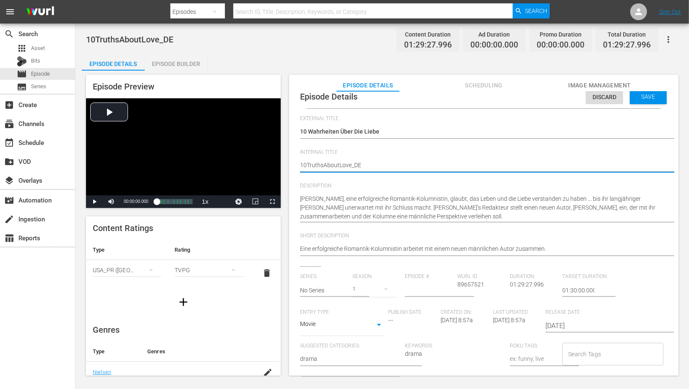
type textarea "10 TruthsAboutLove_DE"
click at [325, 164] on textarea "10TruthsAboutLove_DE" at bounding box center [482, 166] width 364 height 10
type textarea "10 Truths AboutLove_DE"
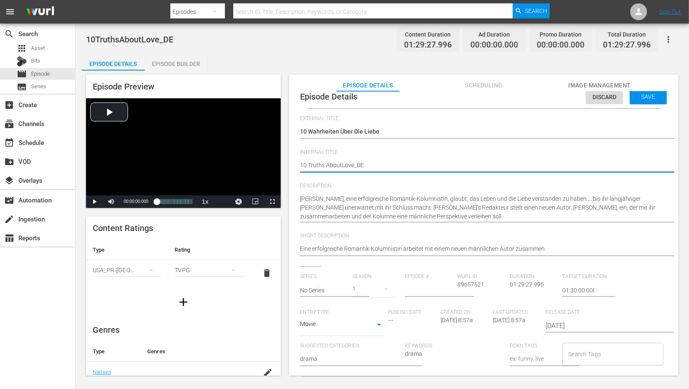
click at [341, 164] on textarea "10TruthsAboutLove_DE" at bounding box center [482, 166] width 364 height 10
type textarea "10 Truths About Love_DE"
click at [355, 164] on textarea "10TruthsAboutLove_DE" at bounding box center [482, 166] width 364 height 10
type textarea "10 Truths About Love _DE"
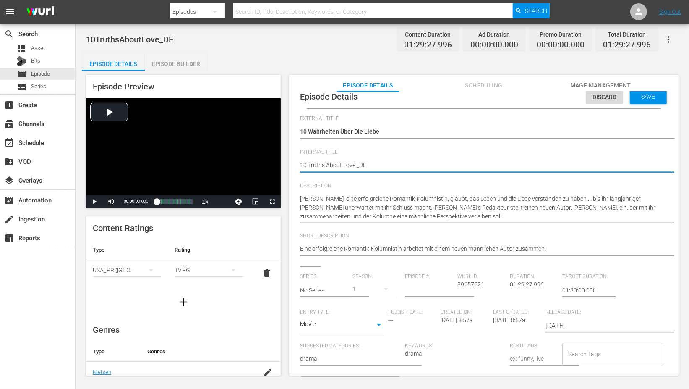
click at [406, 162] on textarea "10TruthsAboutLove_DE" at bounding box center [482, 166] width 364 height 10
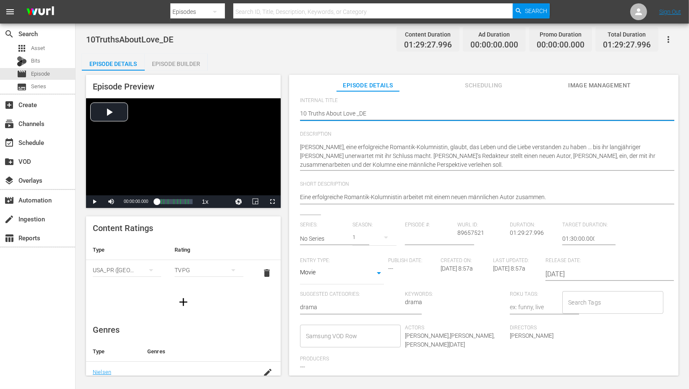
scroll to position [138, 0]
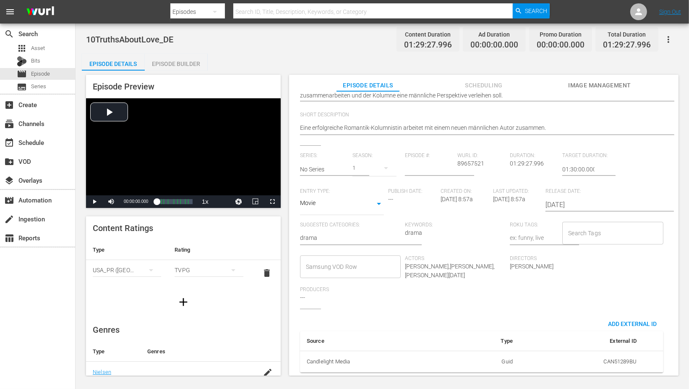
type textarea "10 Truths About Love _DE"
click at [338, 262] on input "Samsung VOD Row" at bounding box center [344, 266] width 81 height 15
click at [328, 152] on span "Romance" at bounding box center [318, 153] width 25 height 9
click at [536, 295] on div "Series: No Series Season: 1 Episode #: Wurl ID: 89657521 Duration: 01:29:27.996…" at bounding box center [484, 230] width 368 height 156
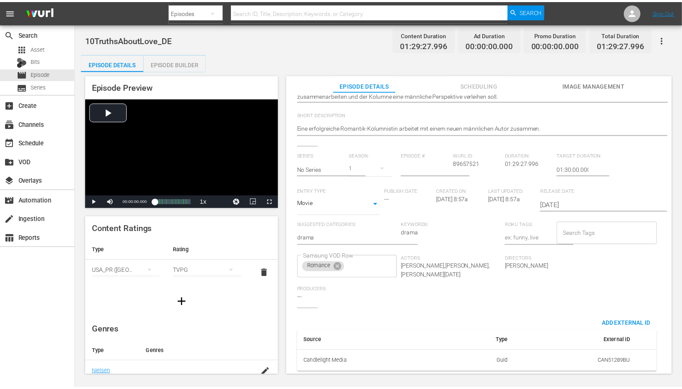
scroll to position [0, 0]
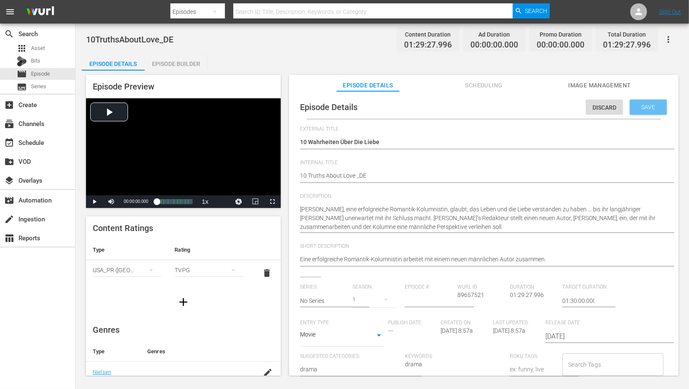
click at [642, 104] on span "Save" at bounding box center [648, 107] width 27 height 7
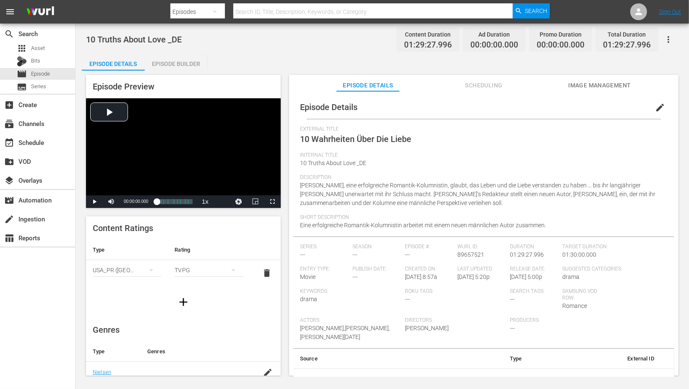
click at [168, 63] on div "Episode Builder" at bounding box center [176, 64] width 63 height 20
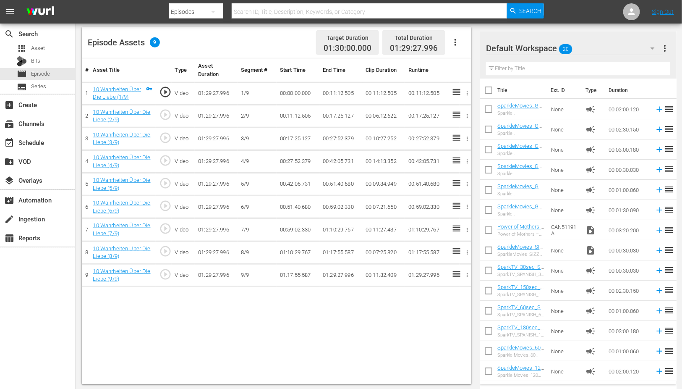
scroll to position [218, 0]
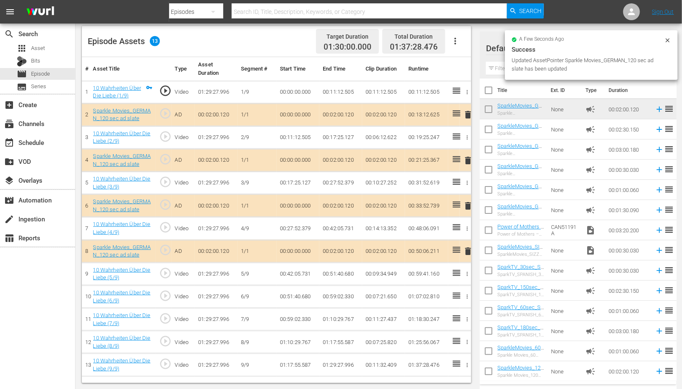
drag, startPoint x: 514, startPoint y: 106, endPoint x: 372, endPoint y: 280, distance: 225.2
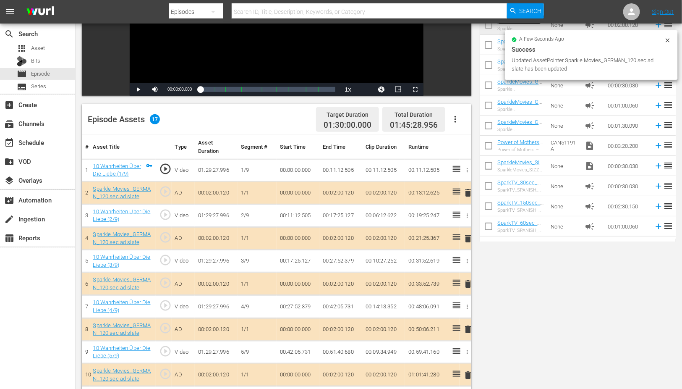
scroll to position [257, 0]
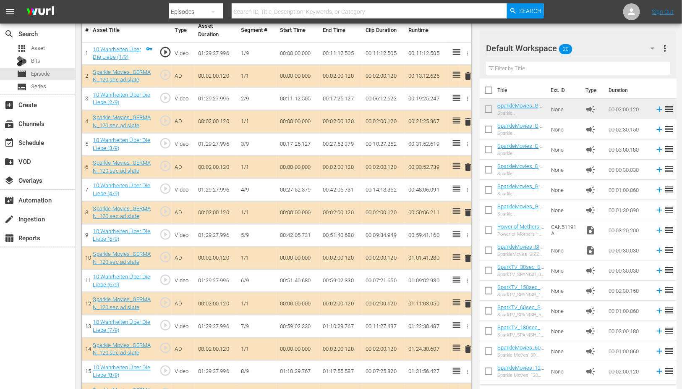
click at [468, 212] on span "delete" at bounding box center [468, 212] width 10 height 10
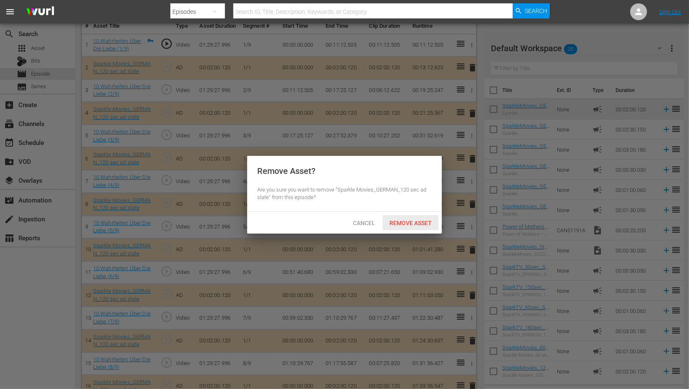
click at [406, 220] on span "Remove Asset" at bounding box center [411, 223] width 56 height 7
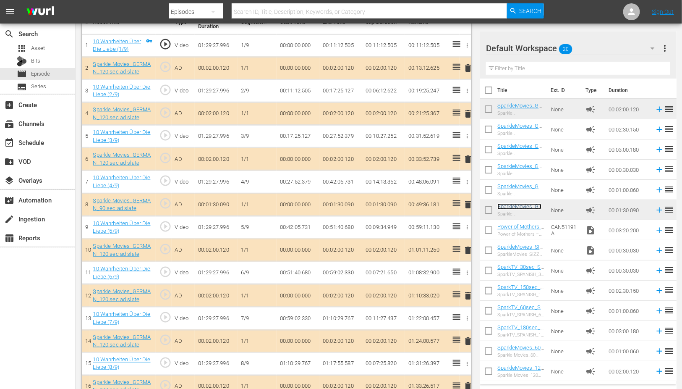
scroll to position [304, 0]
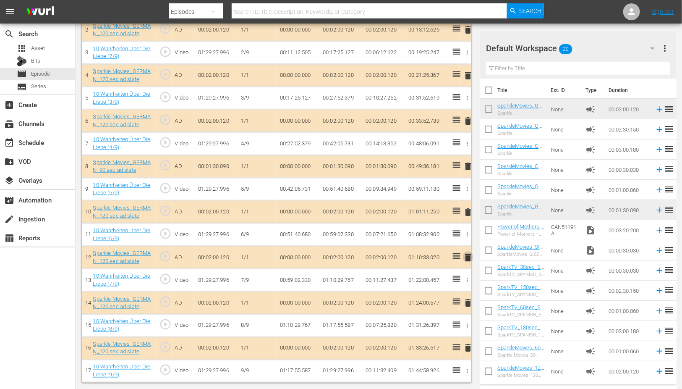
click at [468, 256] on span "delete" at bounding box center [468, 257] width 10 height 10
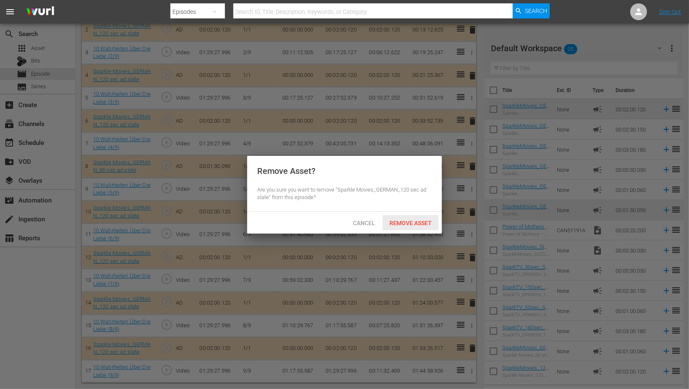
click at [414, 221] on span "Remove Asset" at bounding box center [411, 223] width 56 height 7
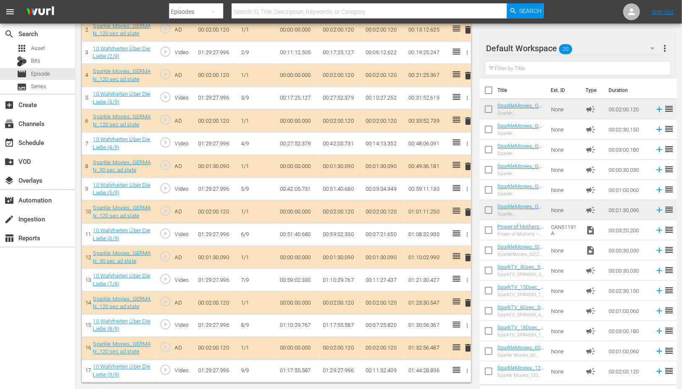
click at [469, 348] on span "delete" at bounding box center [468, 348] width 10 height 10
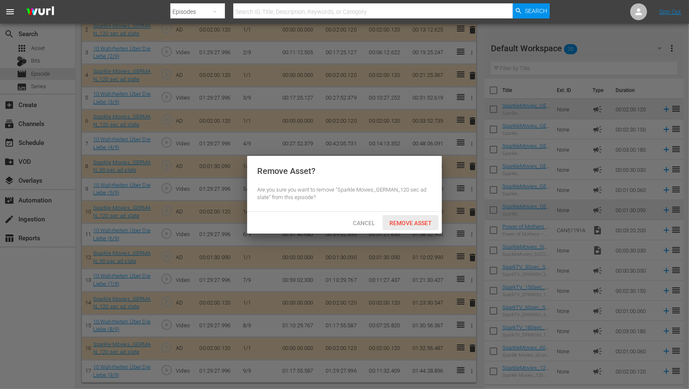
click at [399, 221] on span "Remove Asset" at bounding box center [411, 223] width 56 height 7
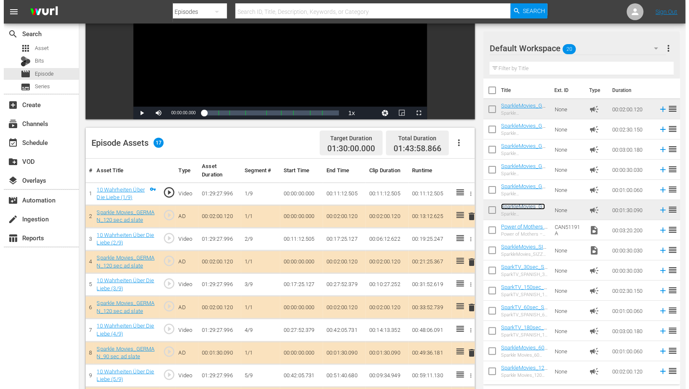
scroll to position [0, 0]
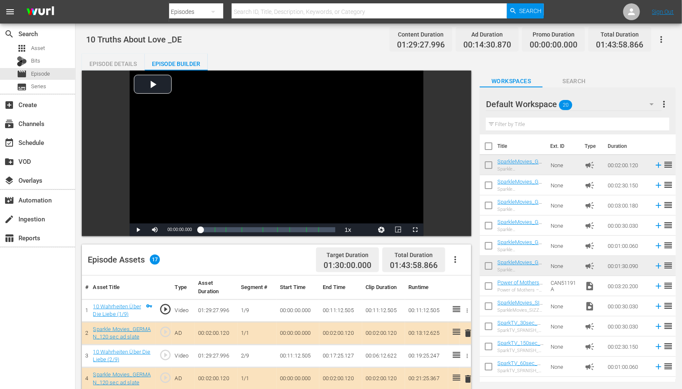
click at [660, 35] on icon "button" at bounding box center [662, 39] width 10 height 10
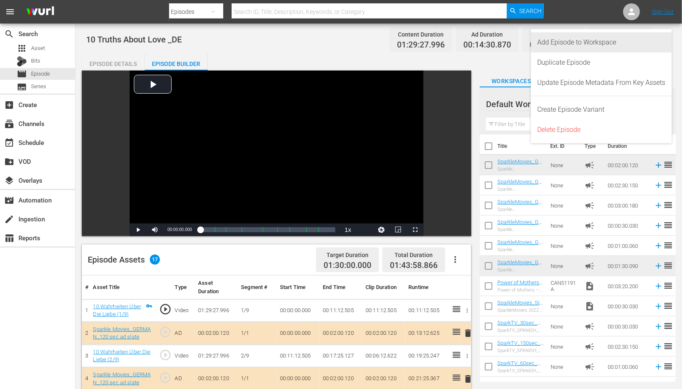
click at [585, 39] on div "Add Episode to Workspace" at bounding box center [602, 42] width 128 height 20
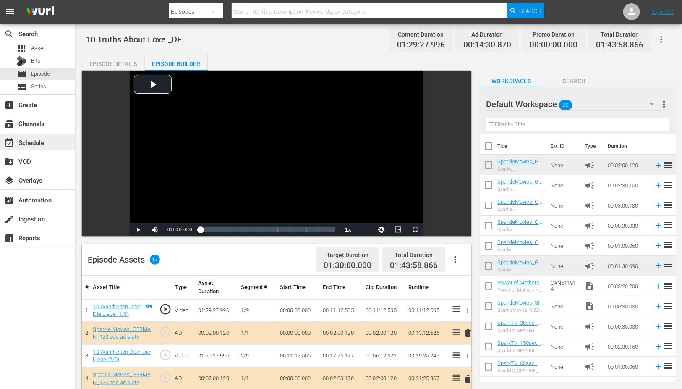
click at [36, 143] on div "event_available Schedule" at bounding box center [23, 141] width 47 height 8
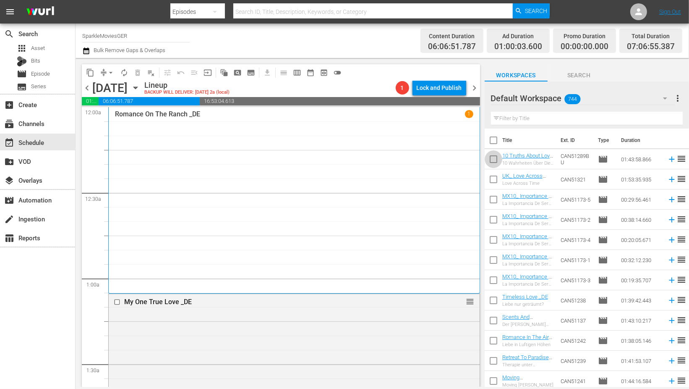
click at [492, 160] on input "checkbox" at bounding box center [494, 161] width 18 height 18
checkbox input "true"
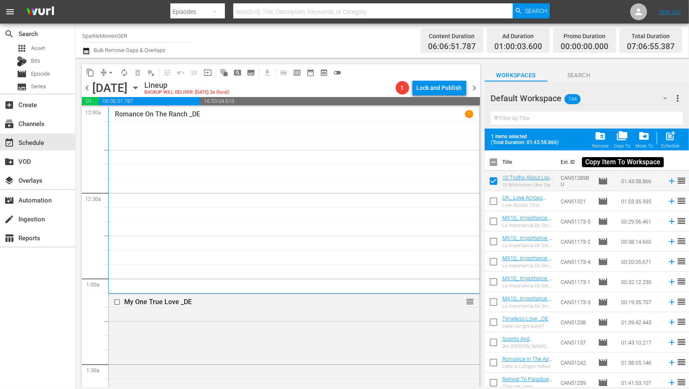
click at [622, 133] on span "folder_copy" at bounding box center [622, 135] width 11 height 11
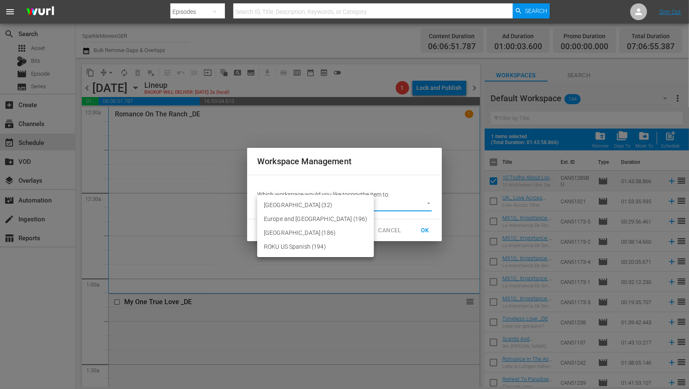
click at [431, 203] on body "menu Search By Episodes Search ID, Title, Description, Keywords, or Category Se…" at bounding box center [344, 194] width 689 height 389
click at [299, 204] on li "[GEOGRAPHIC_DATA] (32)" at bounding box center [315, 205] width 117 height 14
type input "3600"
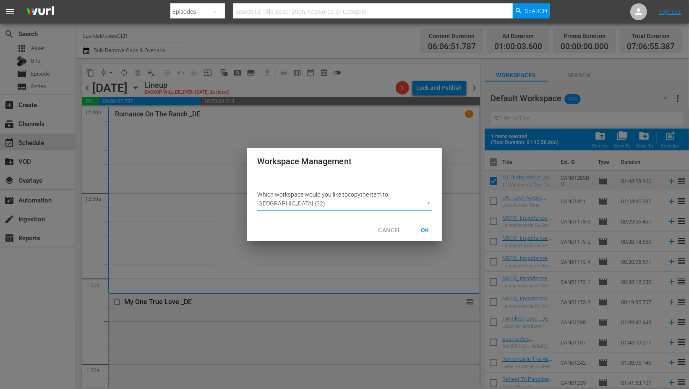
click at [427, 230] on span "OK" at bounding box center [425, 230] width 13 height 10
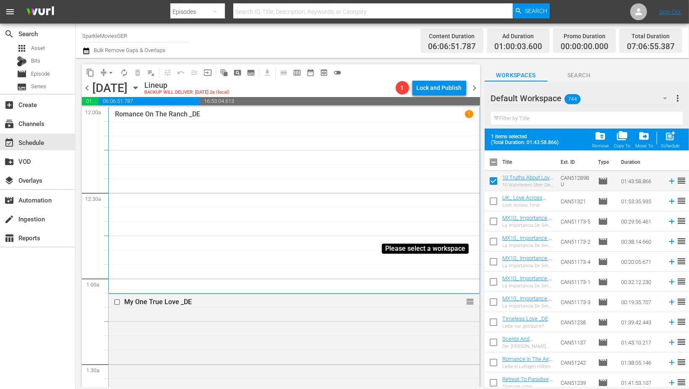
checkbox input "false"
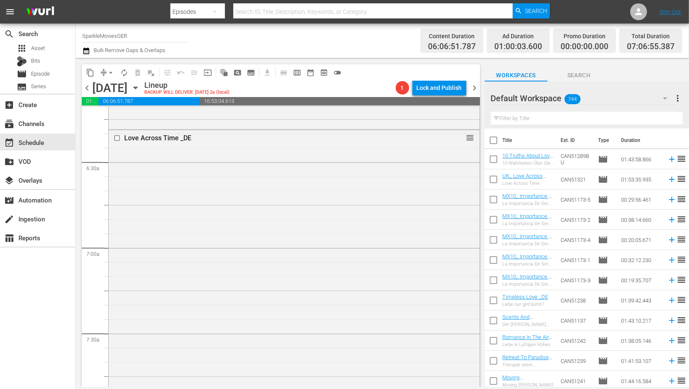
scroll to position [1026, 0]
click at [665, 97] on icon "button" at bounding box center [665, 98] width 10 height 10
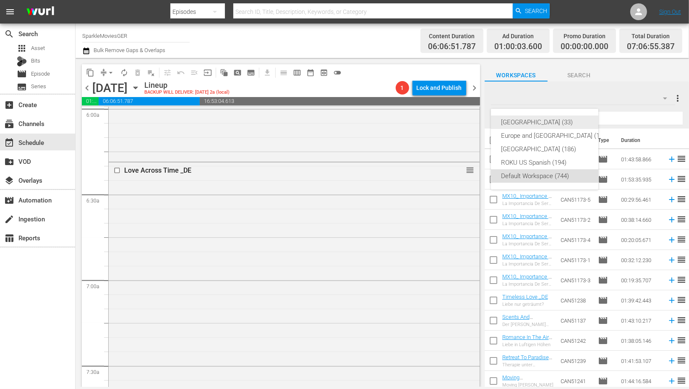
click at [532, 120] on div "Germany (33)" at bounding box center [555, 121] width 108 height 13
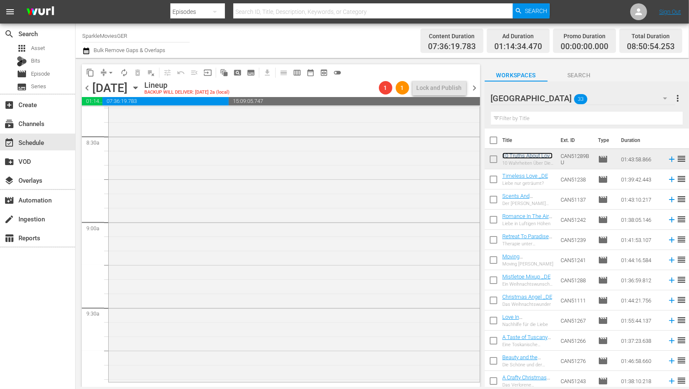
scroll to position [1446, 0]
click at [540, 118] on input "text" at bounding box center [587, 118] width 192 height 13
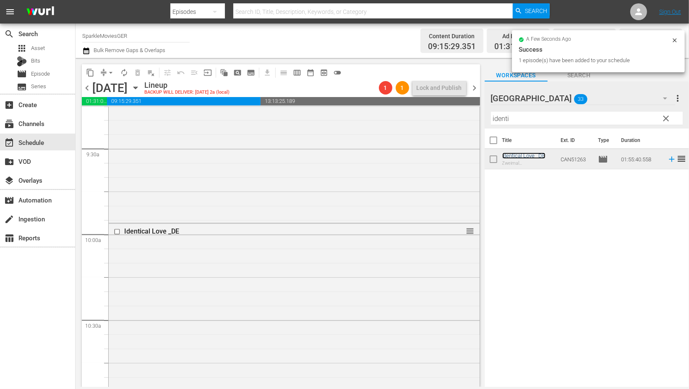
scroll to position [1866, 0]
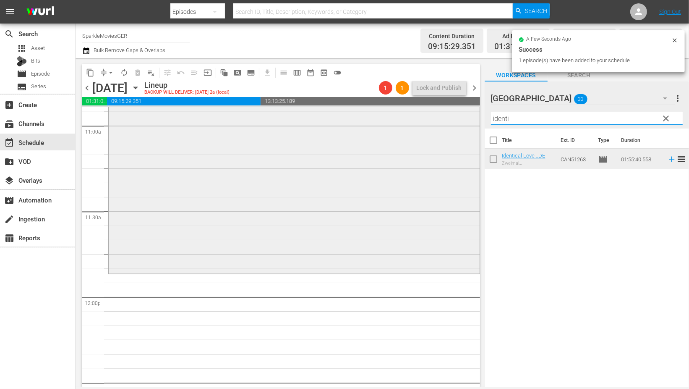
drag, startPoint x: 523, startPoint y: 118, endPoint x: 392, endPoint y: 112, distance: 130.7
click at [393, 112] on div "content_copy compress arrow_drop_down autorenew_outlined delete_forever_outline…" at bounding box center [383, 222] width 614 height 329
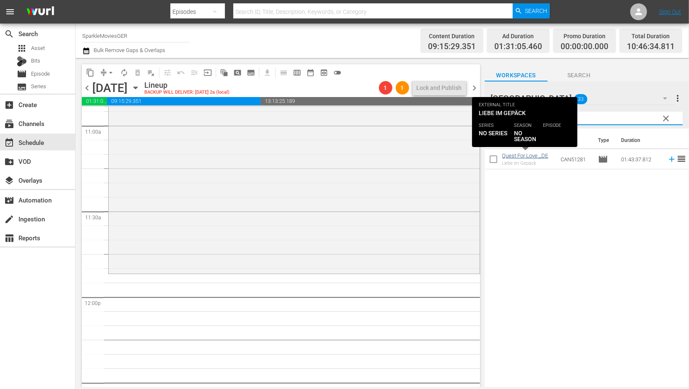
type input "quest"
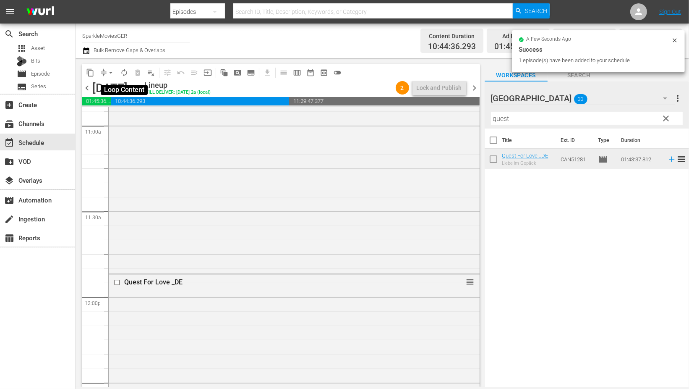
click at [128, 72] on button "autorenew_outlined" at bounding box center [124, 72] width 13 height 13
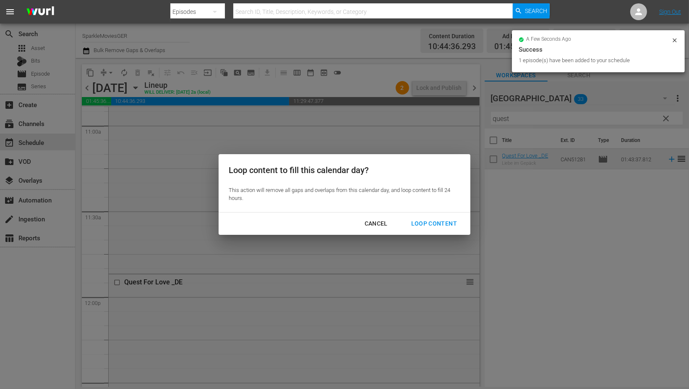
drag, startPoint x: 428, startPoint y: 219, endPoint x: 443, endPoint y: 234, distance: 21.7
click at [428, 219] on div "Loop Content" at bounding box center [434, 223] width 59 height 10
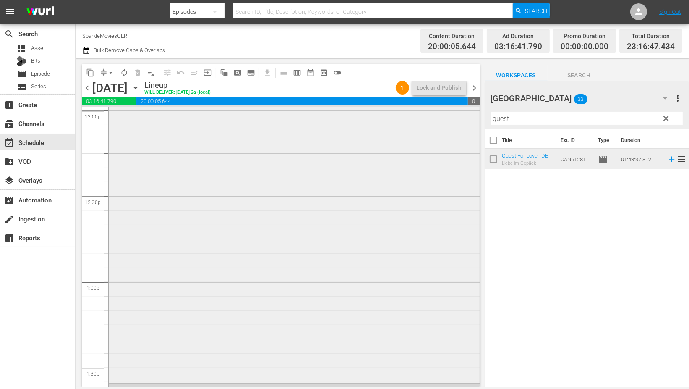
scroll to position [1959, 0]
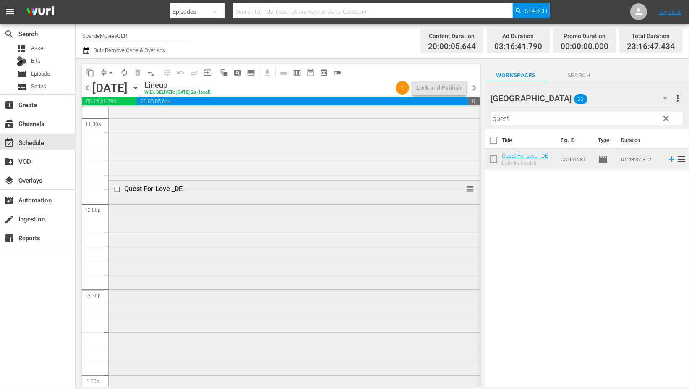
click at [116, 188] on input "checkbox" at bounding box center [118, 188] width 9 height 7
click at [137, 72] on span "delete_forever_outlined" at bounding box center [137, 72] width 8 height 8
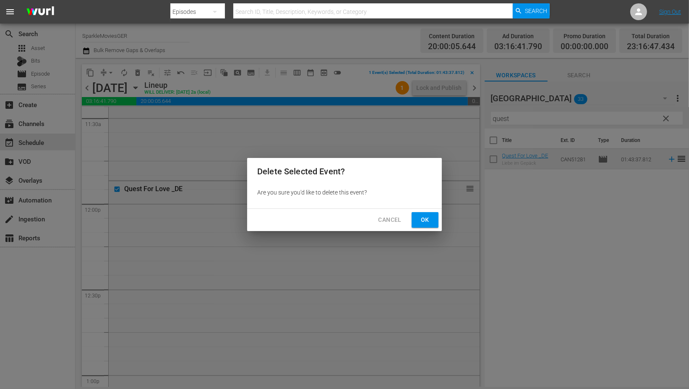
drag, startPoint x: 427, startPoint y: 217, endPoint x: 427, endPoint y: 209, distance: 8.0
click at [427, 217] on span "Ok" at bounding box center [425, 220] width 13 height 10
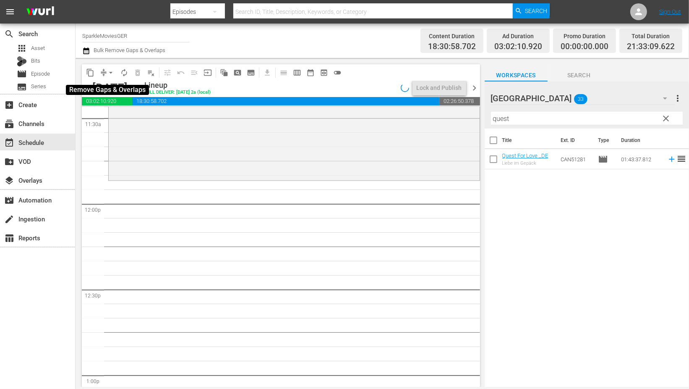
click at [108, 73] on span "arrow_drop_down" at bounding box center [111, 72] width 8 height 8
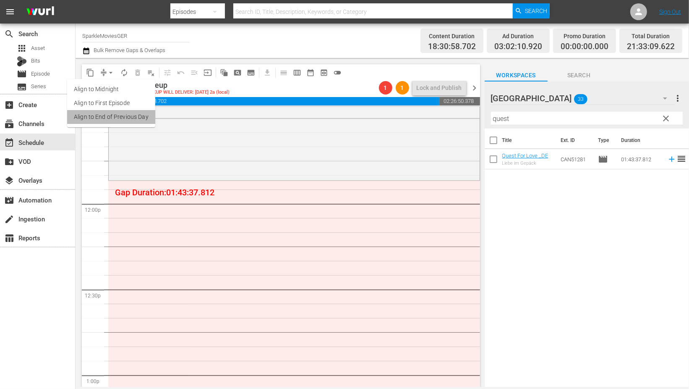
click at [114, 116] on li "Align to End of Previous Day" at bounding box center [111, 117] width 88 height 14
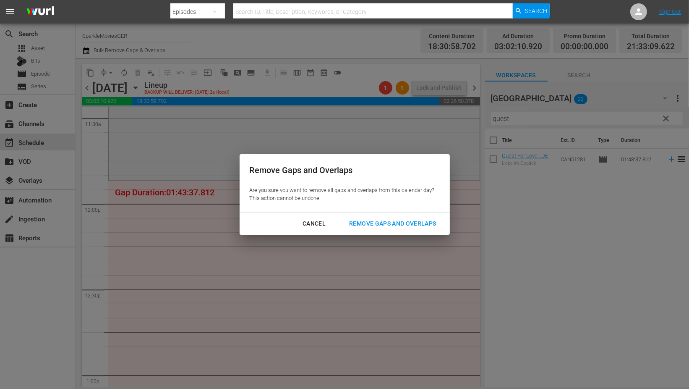
click at [402, 222] on div "Remove Gaps and Overlaps" at bounding box center [393, 223] width 100 height 10
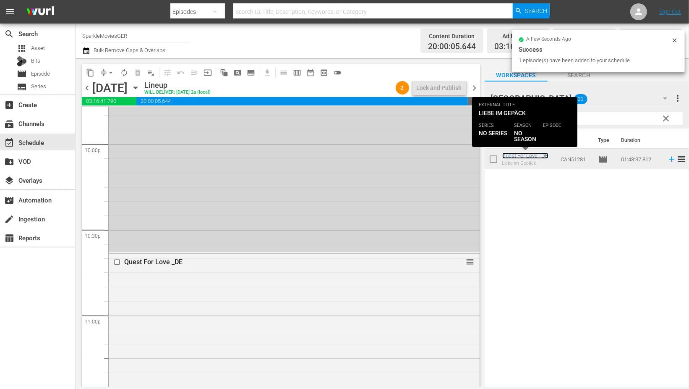
scroll to position [3894, 0]
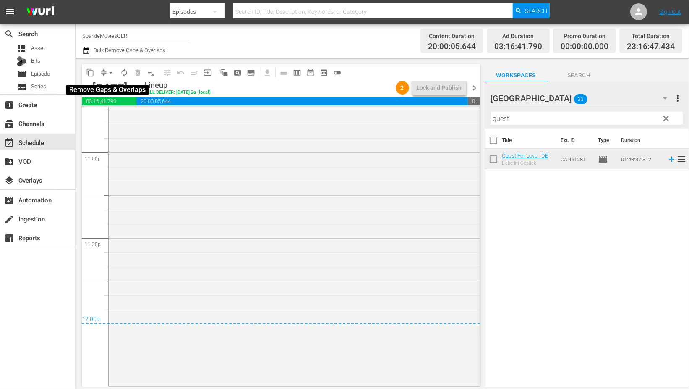
click at [113, 73] on span "arrow_drop_down" at bounding box center [111, 72] width 8 height 8
click at [124, 115] on li "Align to End of Previous Day" at bounding box center [111, 117] width 88 height 14
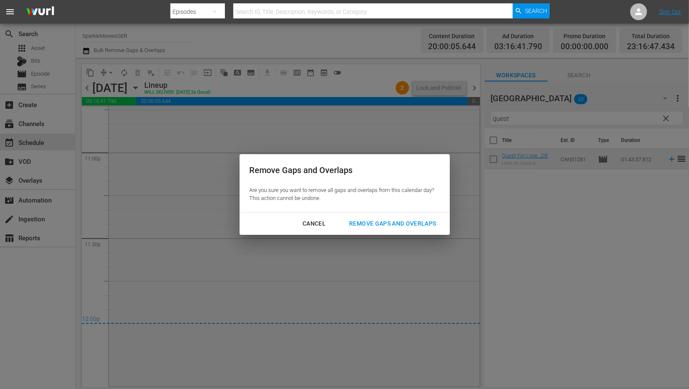
click at [385, 225] on div "Remove Gaps and Overlaps" at bounding box center [393, 223] width 100 height 10
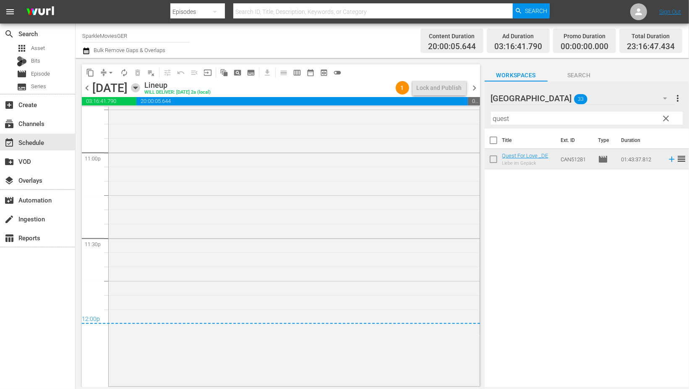
click at [140, 89] on icon "button" at bounding box center [135, 87] width 9 height 9
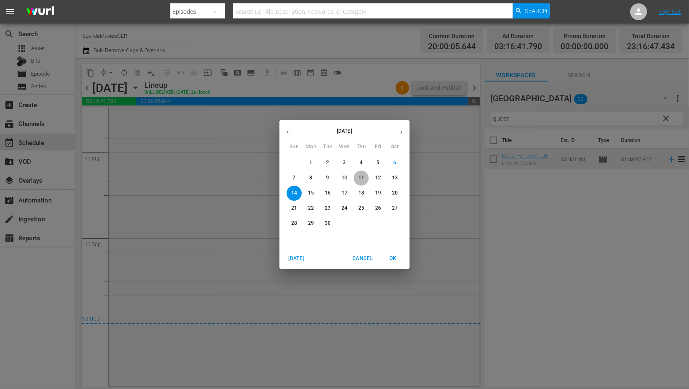
click at [360, 178] on p "11" at bounding box center [362, 177] width 6 height 7
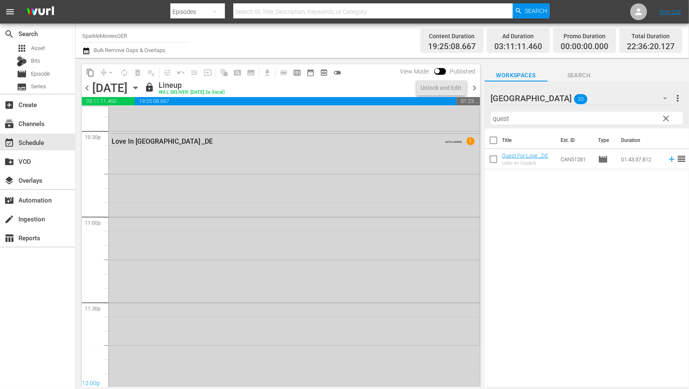
scroll to position [3889, 0]
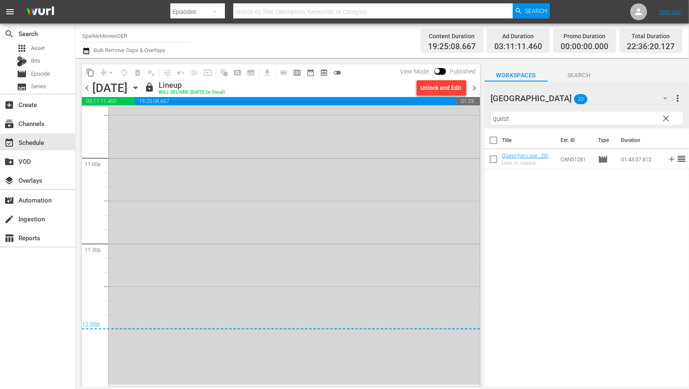
click at [140, 89] on icon "button" at bounding box center [135, 87] width 9 height 9
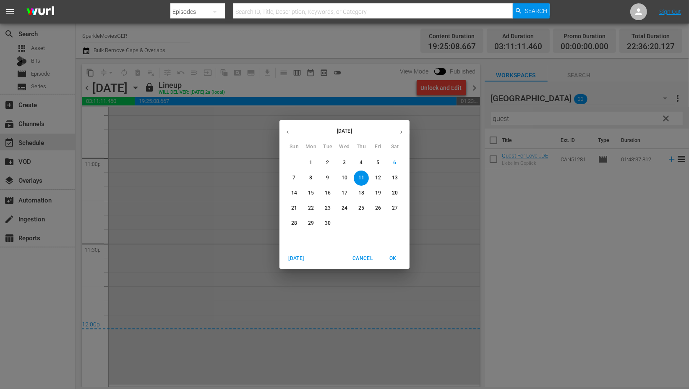
click at [379, 178] on p "12" at bounding box center [378, 177] width 6 height 7
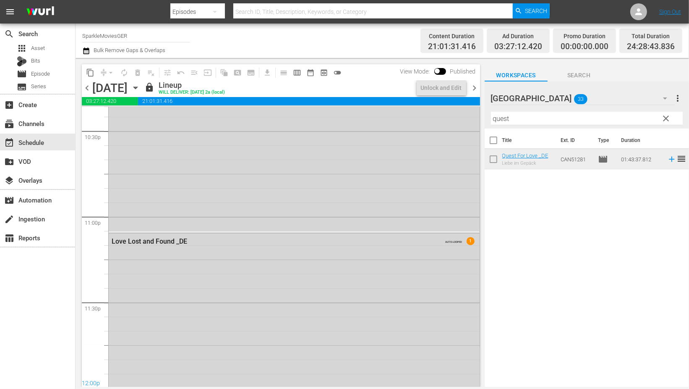
scroll to position [3865, 0]
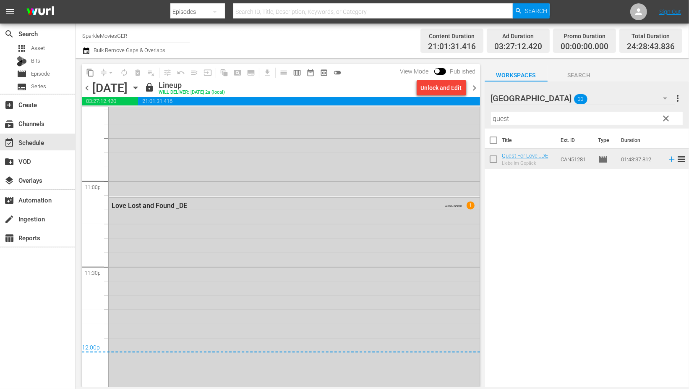
click at [140, 88] on icon "button" at bounding box center [135, 87] width 9 height 9
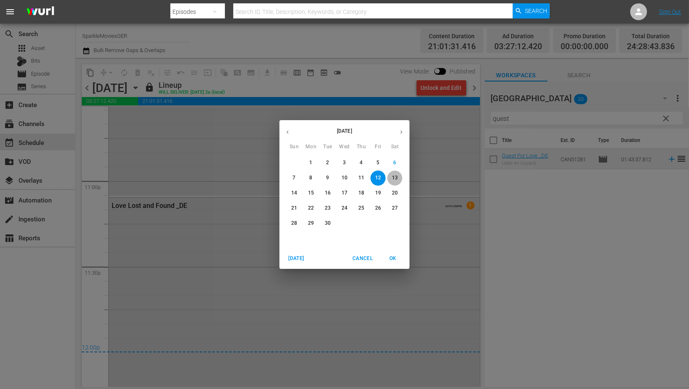
click at [395, 178] on p "13" at bounding box center [395, 177] width 6 height 7
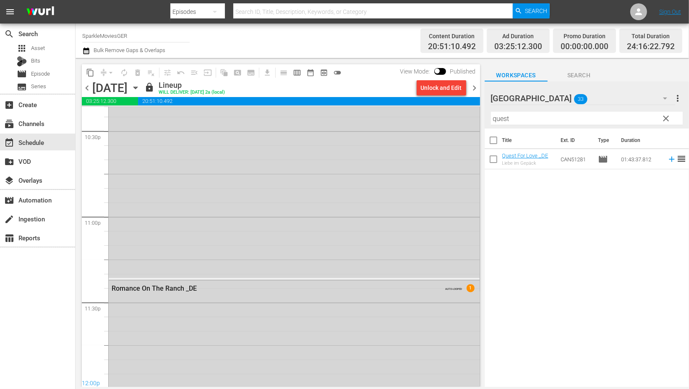
scroll to position [3894, 0]
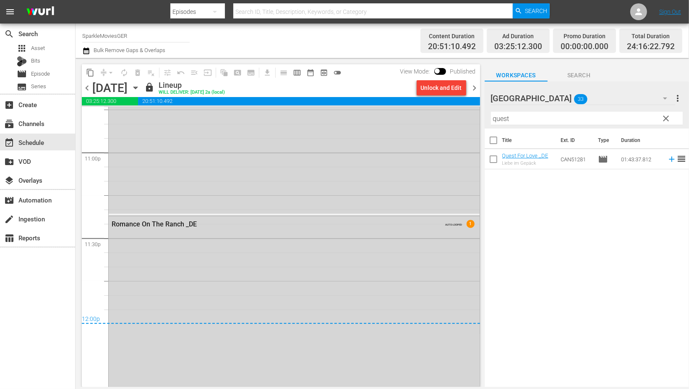
click at [137, 89] on icon "button" at bounding box center [135, 88] width 4 height 2
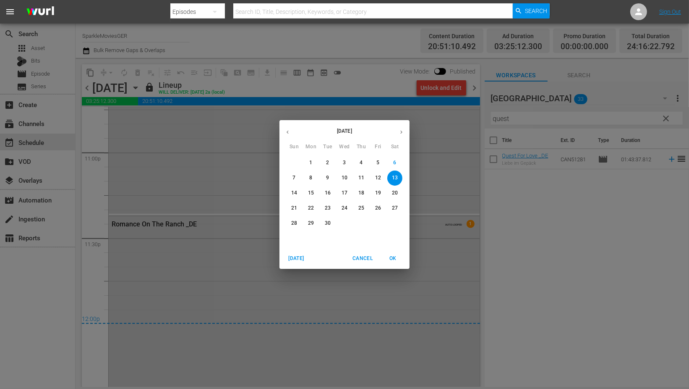
click at [296, 188] on button "14" at bounding box center [294, 193] width 15 height 15
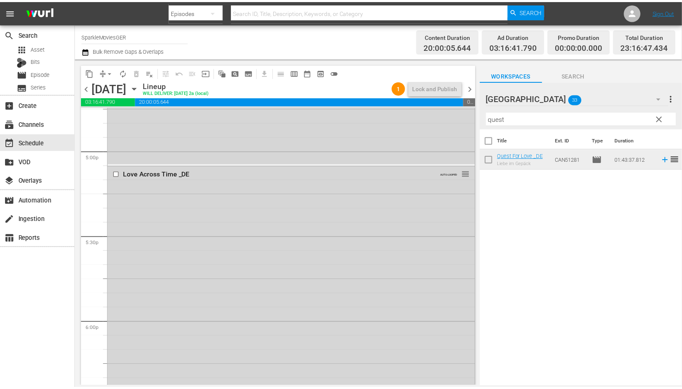
scroll to position [3054, 0]
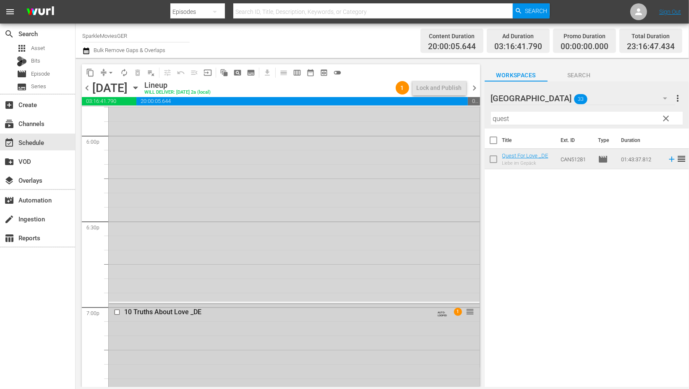
click at [170, 310] on div "10 Truths About Love _DE" at bounding box center [278, 312] width 309 height 8
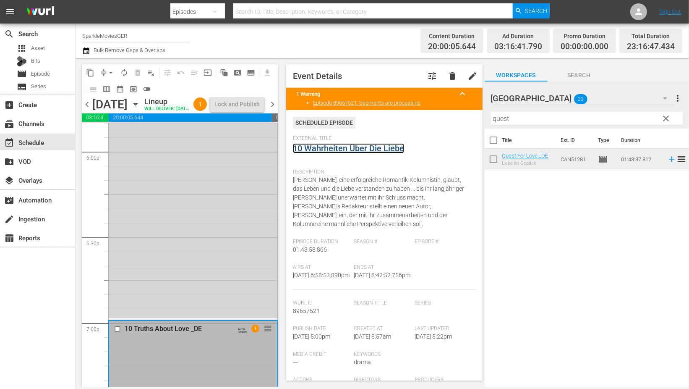
click at [339, 146] on link "10 Wahrheiten Über Die Liebe" at bounding box center [348, 148] width 111 height 10
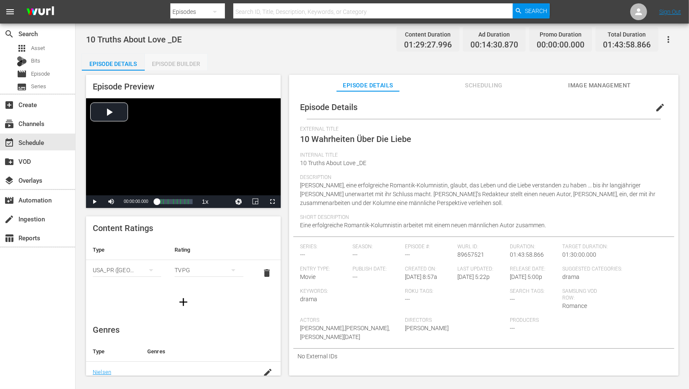
click at [165, 63] on div "Episode Builder" at bounding box center [176, 64] width 63 height 20
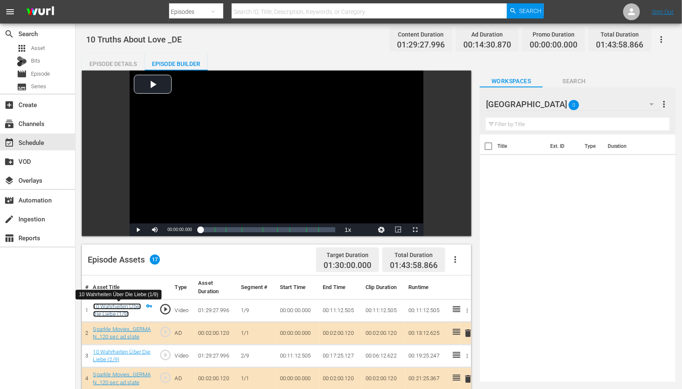
click at [107, 307] on link "10 Wahrheiten Über Die Liebe (1/9)" at bounding box center [117, 310] width 48 height 14
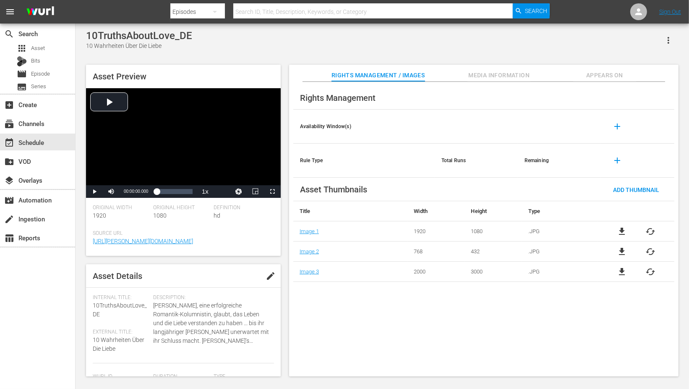
drag, startPoint x: 280, startPoint y: 278, endPoint x: 280, endPoint y: 284, distance: 5.9
click at [280, 284] on div "Asset Details edit Internal Title: 10TruthsAboutLove_DE External Title: 10 Wahr…" at bounding box center [183, 320] width 195 height 112
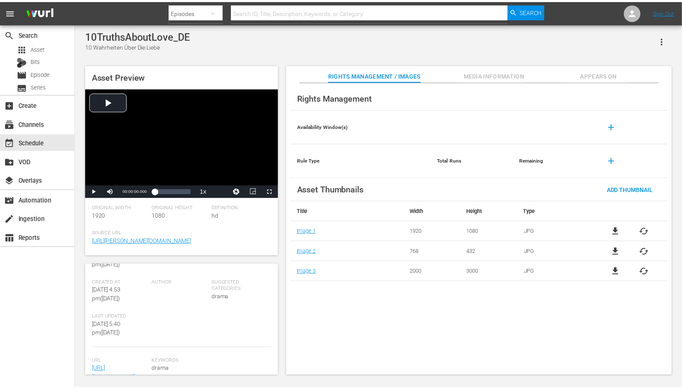
scroll to position [222, 0]
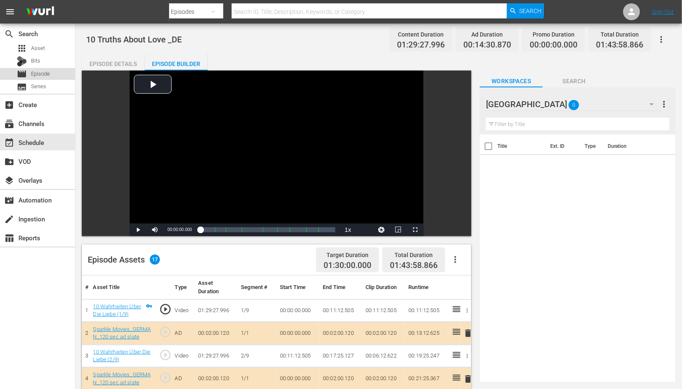
click at [45, 73] on span "Episode" at bounding box center [40, 74] width 19 height 8
